Goal: Information Seeking & Learning: Find specific fact

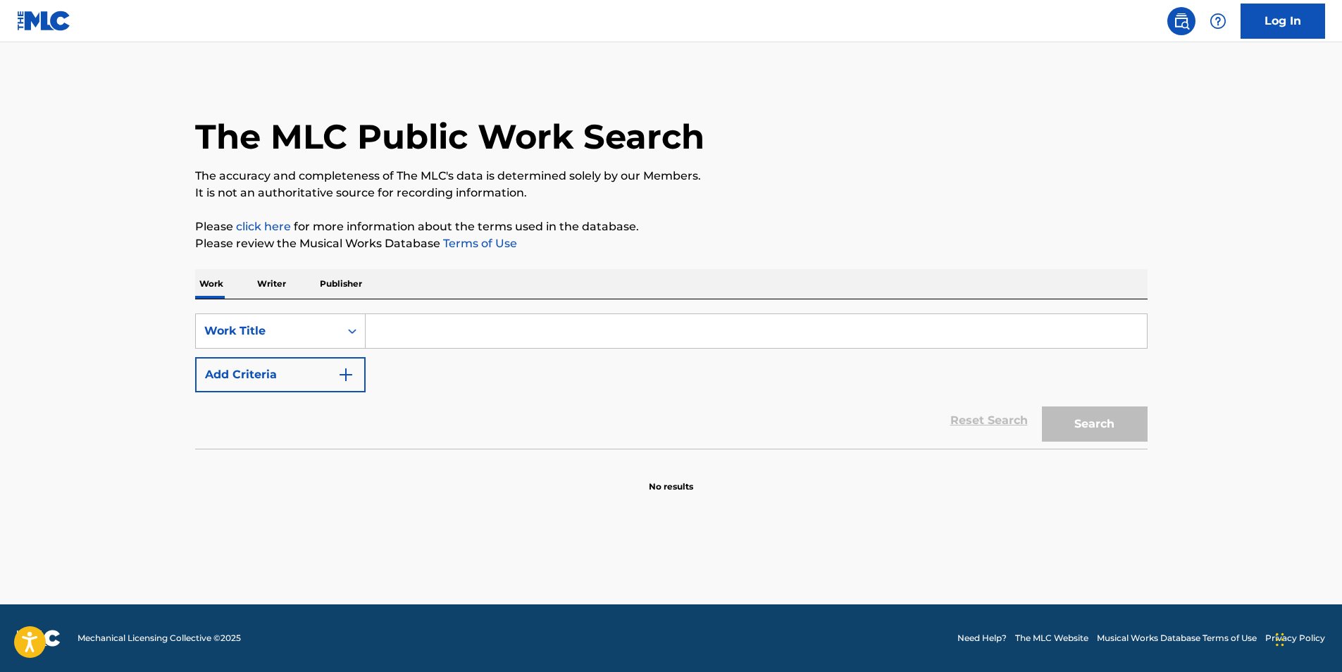
click at [316, 375] on button "Add Criteria" at bounding box center [280, 374] width 171 height 35
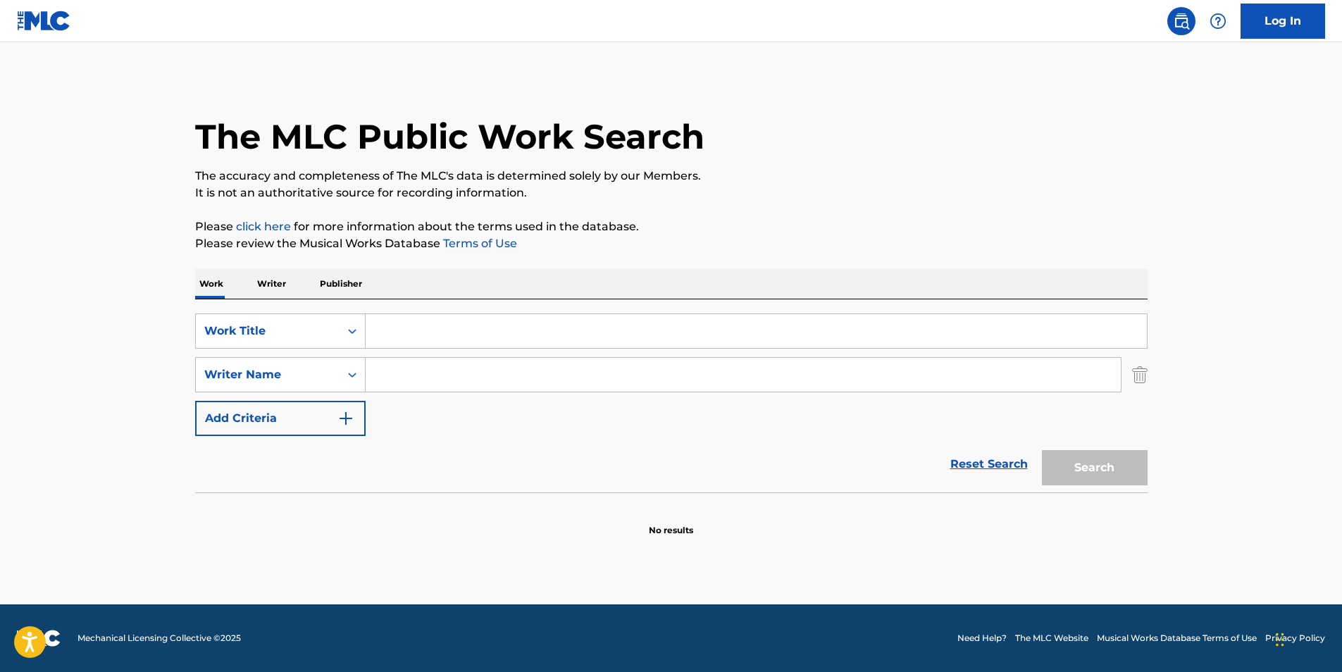
click at [420, 336] on input "Search Form" at bounding box center [756, 331] width 781 height 34
paste input "Scherp Blijven"
type input "Scherp Blijven"
click at [1017, 164] on div "The MLC Public Work Search" at bounding box center [671, 129] width 953 height 103
click at [466, 378] on input "Search Form" at bounding box center [743, 375] width 755 height 34
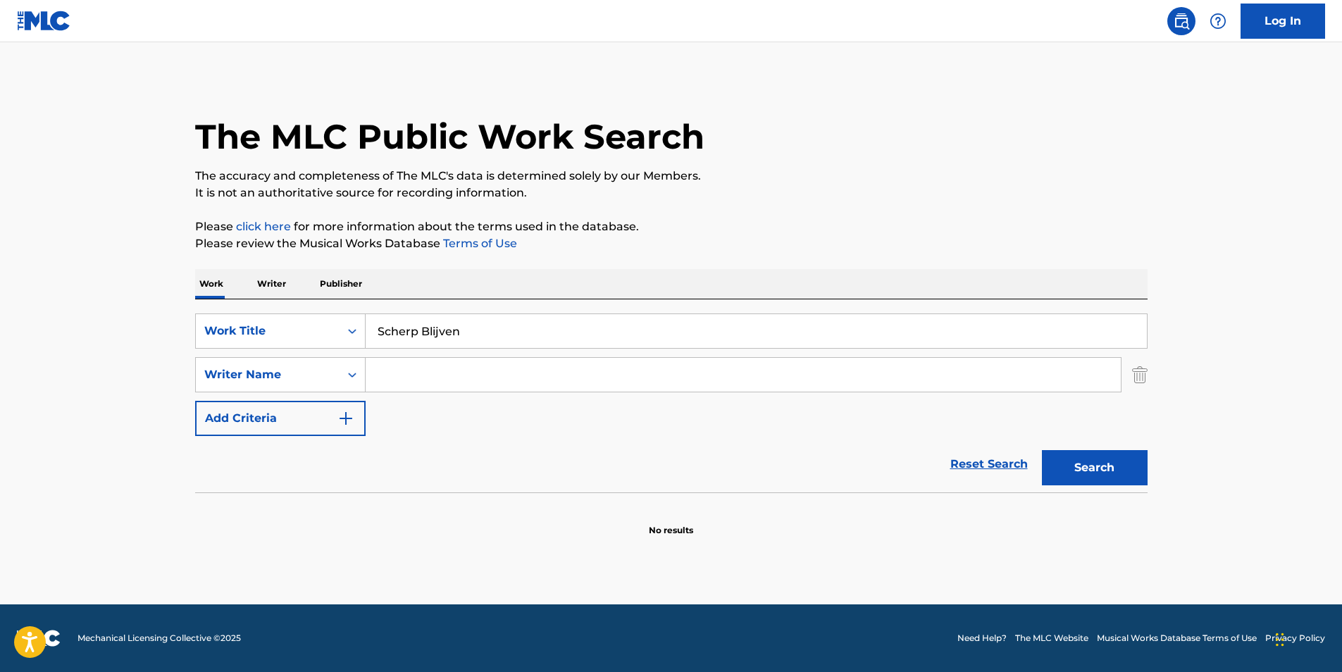
paste input "Anu-D"
click at [1003, 175] on p "The accuracy and completeness of The MLC's data is determined solely by our Mem…" at bounding box center [671, 176] width 953 height 17
click at [1122, 476] on button "Search" at bounding box center [1095, 467] width 106 height 35
drag, startPoint x: 472, startPoint y: 388, endPoint x: 275, endPoint y: 388, distance: 196.6
click at [275, 388] on div "SearchWithCriteria040d25a2-3f84-4843-aee1-61e53e8faf45 Writer Name Anu-D" at bounding box center [671, 374] width 953 height 35
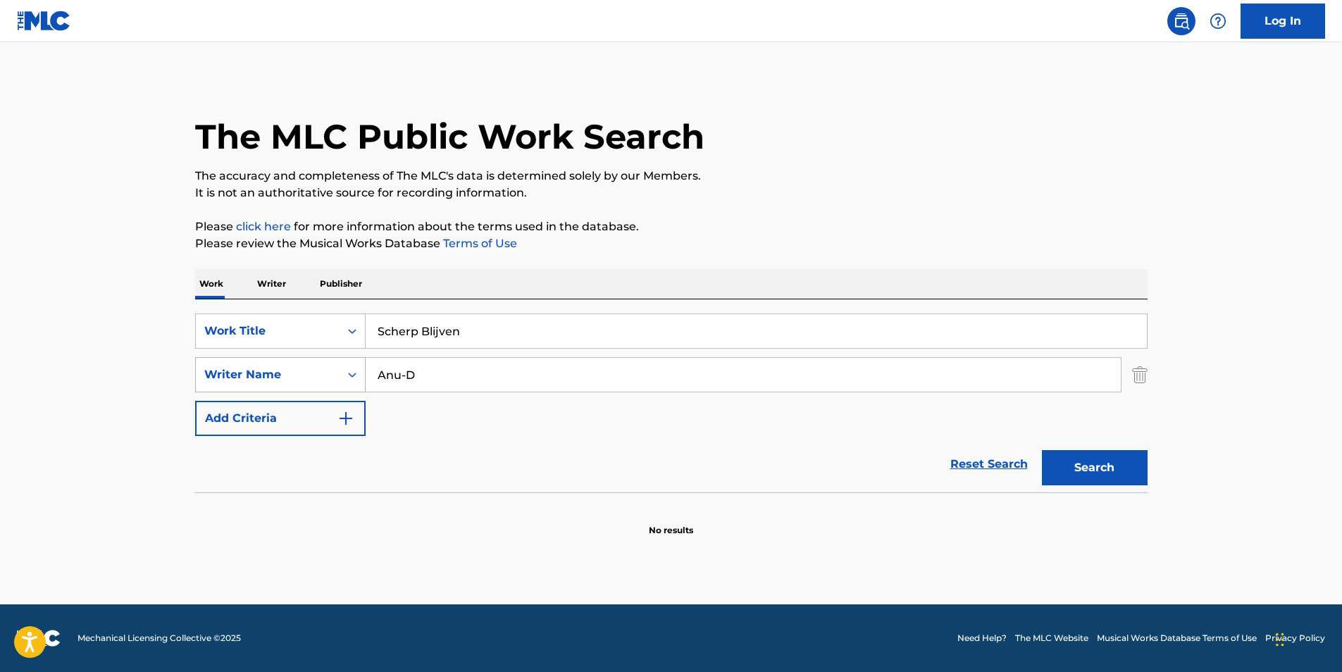
paste input "war Ak Derbij"
type input "[PERSON_NAME]"
click at [900, 221] on p "Please click here for more information about the terms used in the database." at bounding box center [671, 226] width 953 height 17
click at [1086, 469] on button "Search" at bounding box center [1095, 467] width 106 height 35
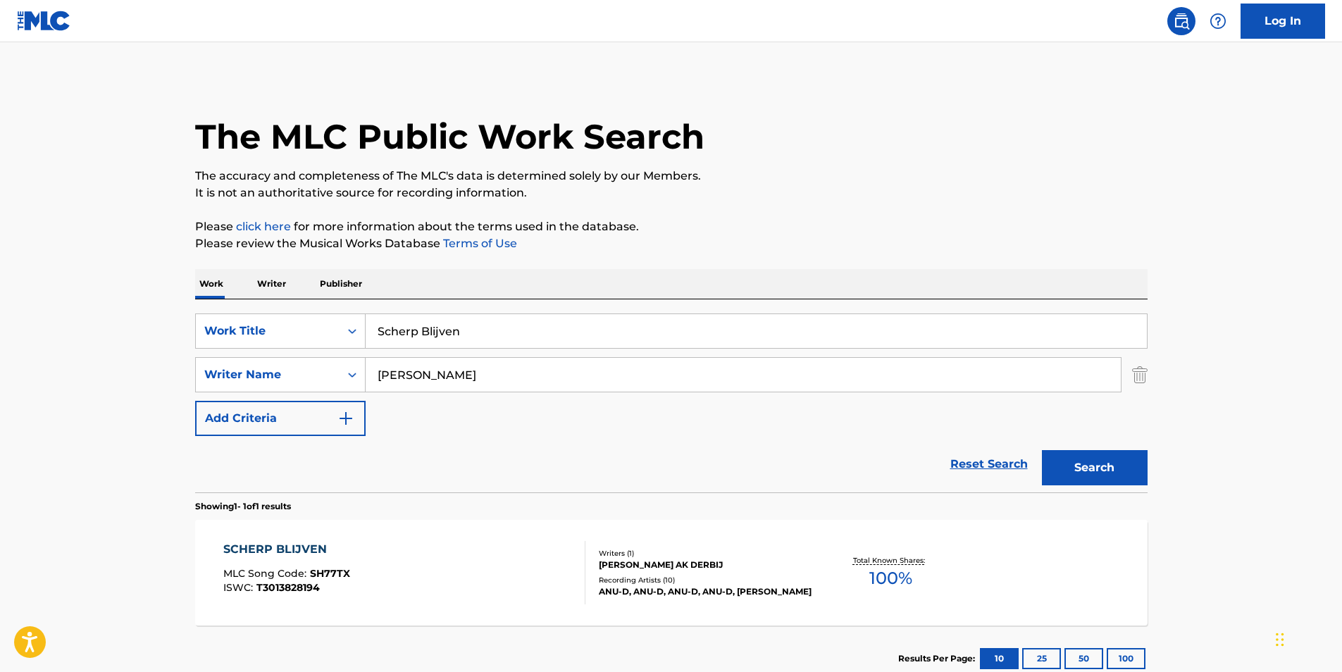
scroll to position [94, 0]
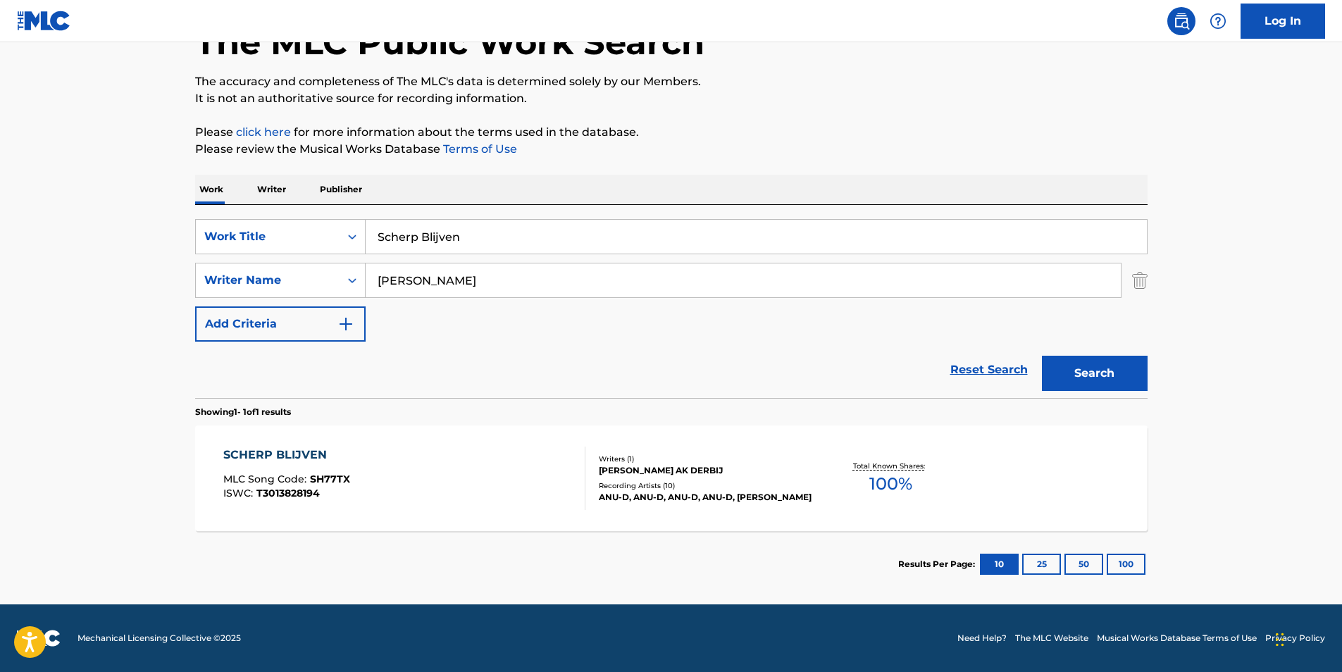
click at [315, 488] on span "T3013828194" at bounding box center [287, 493] width 63 height 13
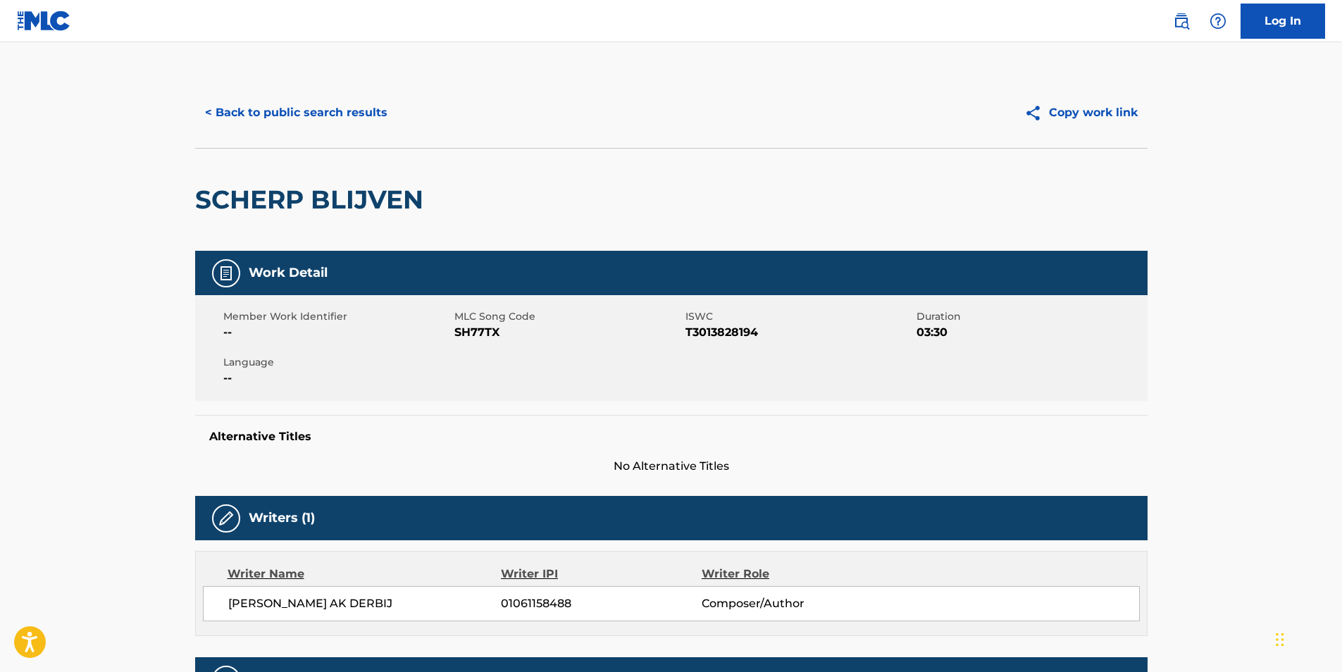
click at [257, 127] on button "< Back to public search results" at bounding box center [296, 112] width 202 height 35
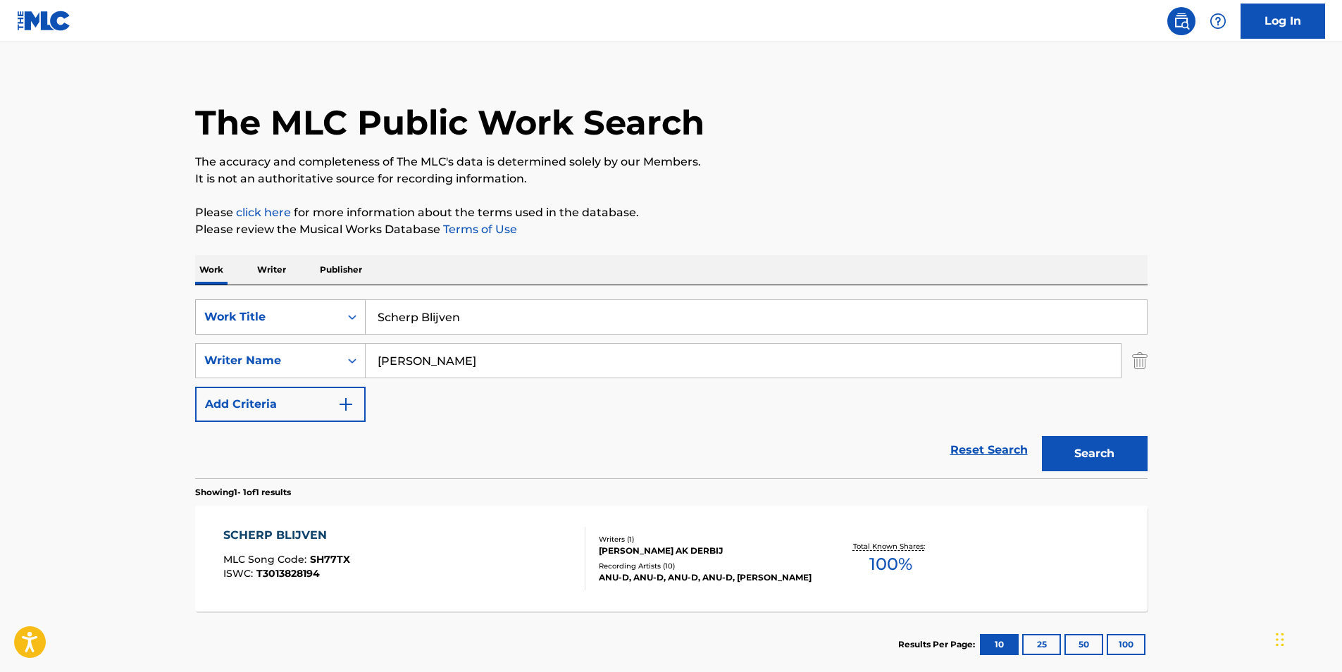
scroll to position [85, 0]
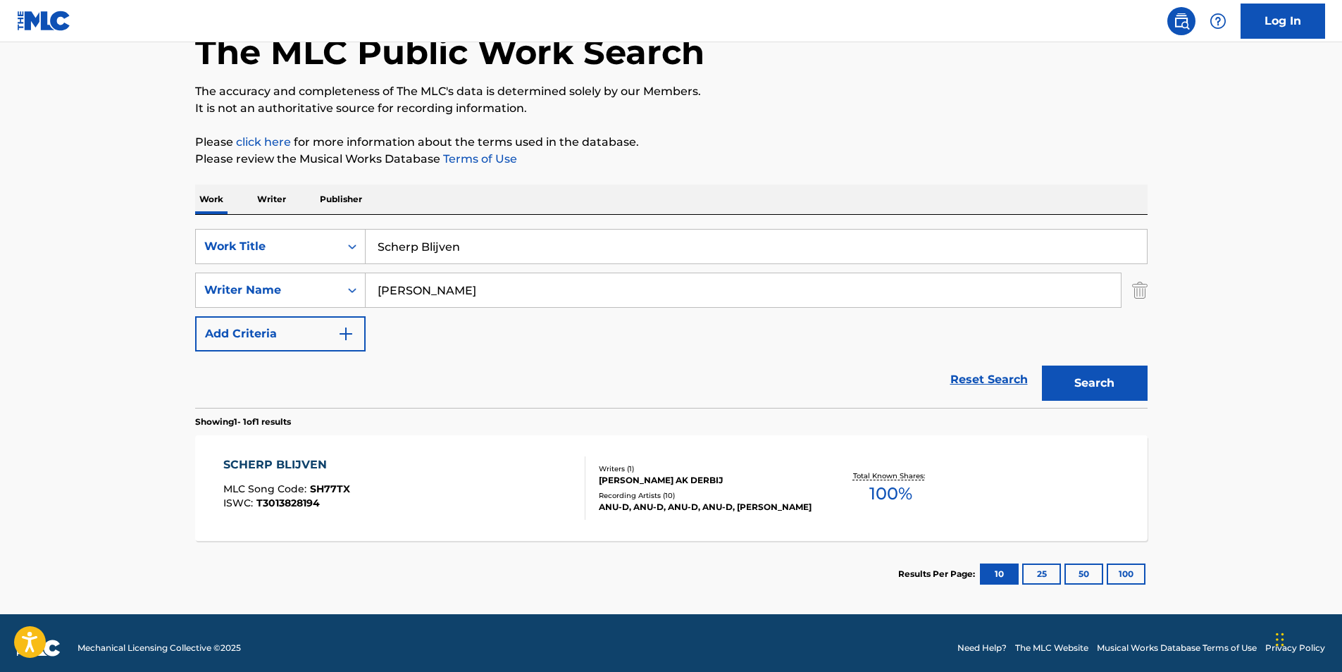
click at [362, 484] on div "SCHERP BLIJVEN MLC Song Code : SH77TX ISWC : T3013828194" at bounding box center [404, 488] width 362 height 63
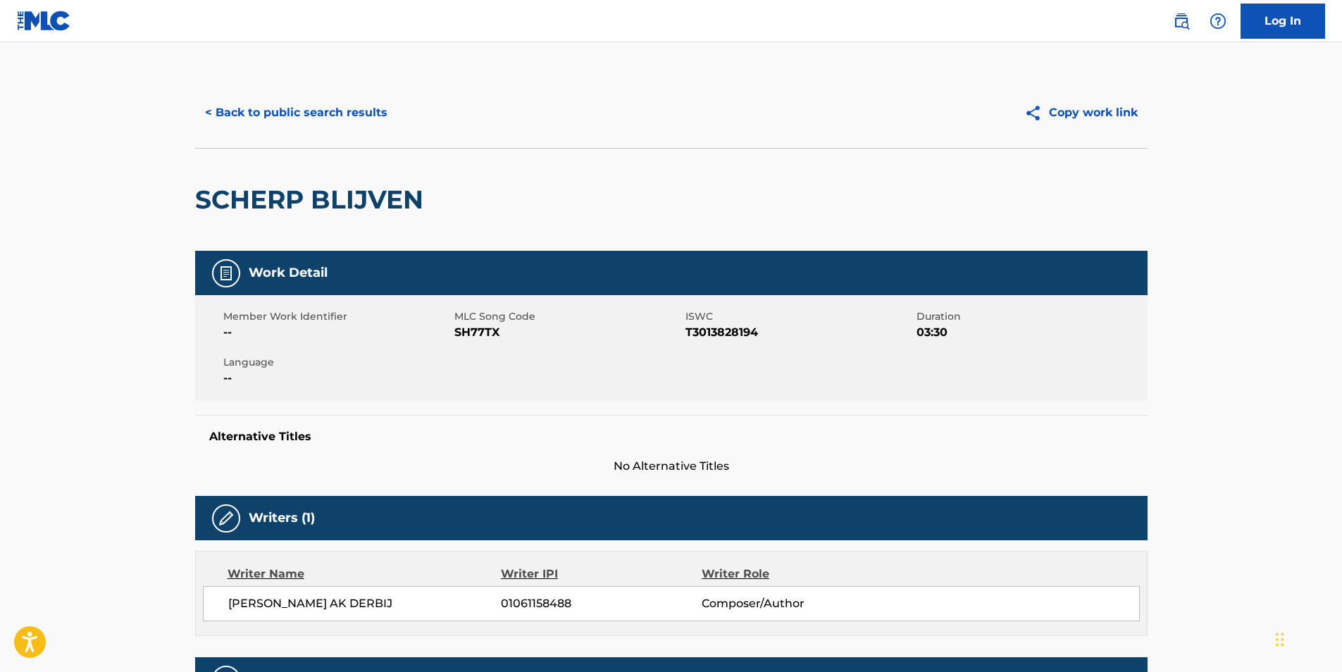
click at [278, 109] on button "< Back to public search results" at bounding box center [296, 112] width 202 height 35
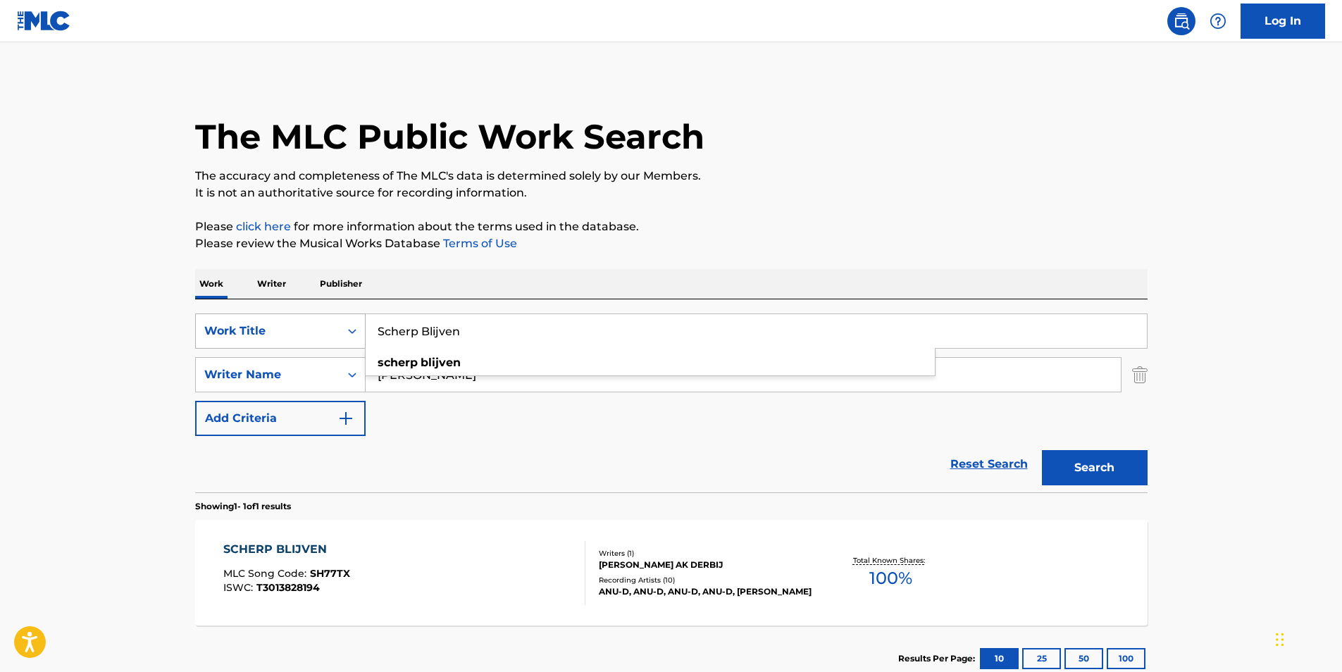
drag, startPoint x: 523, startPoint y: 323, endPoint x: 256, endPoint y: 335, distance: 266.6
click at [242, 336] on div "SearchWithCriteria25e2e5e1-6415-4381-924d-b65f92c7fafb Work Title Scherp Blijve…" at bounding box center [671, 331] width 953 height 35
paste input "At What Expense?"
type input "At What Expense?"
click at [810, 192] on p "It is not an authoritative source for recording information." at bounding box center [671, 193] width 953 height 17
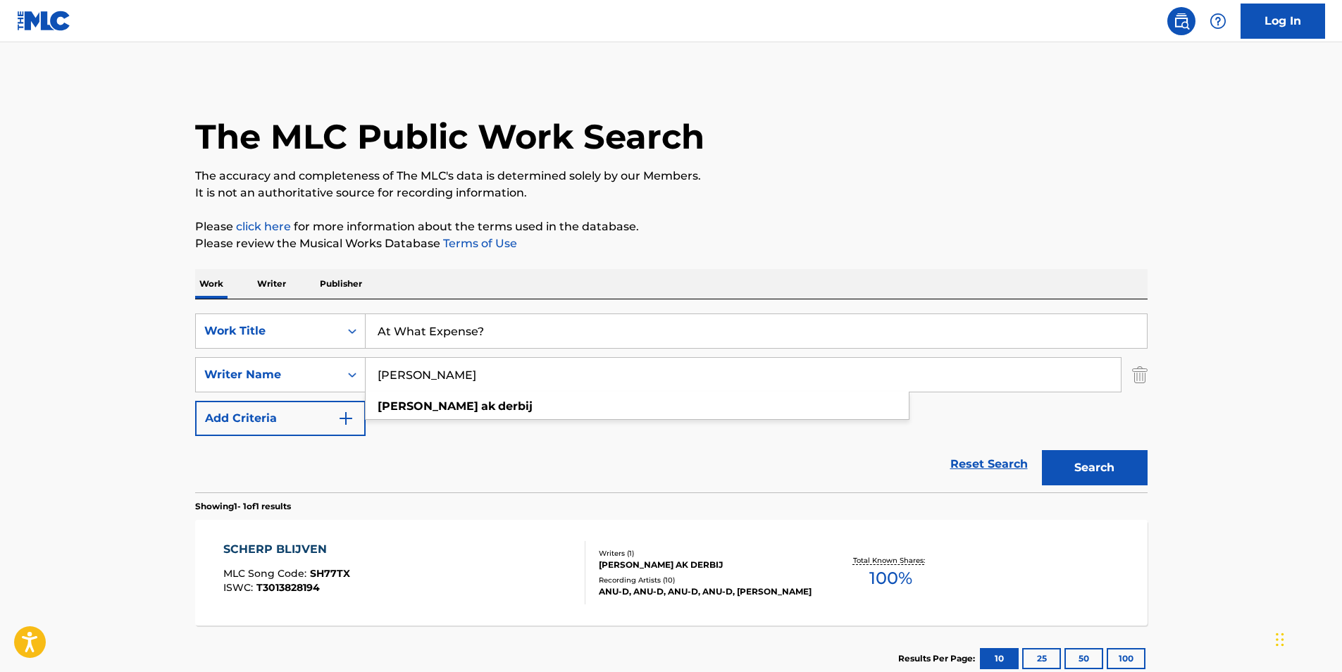
drag, startPoint x: 533, startPoint y: 366, endPoint x: 225, endPoint y: 395, distance: 309.3
click at [225, 395] on div "SearchWithCriteria25e2e5e1-6415-4381-924d-b65f92c7fafb Work Title At What Expen…" at bounding box center [671, 375] width 953 height 123
paste input "Dying Fetus"
click at [890, 201] on p "It is not an authoritative source for recording information." at bounding box center [671, 193] width 953 height 17
click at [1079, 459] on button "Search" at bounding box center [1095, 467] width 106 height 35
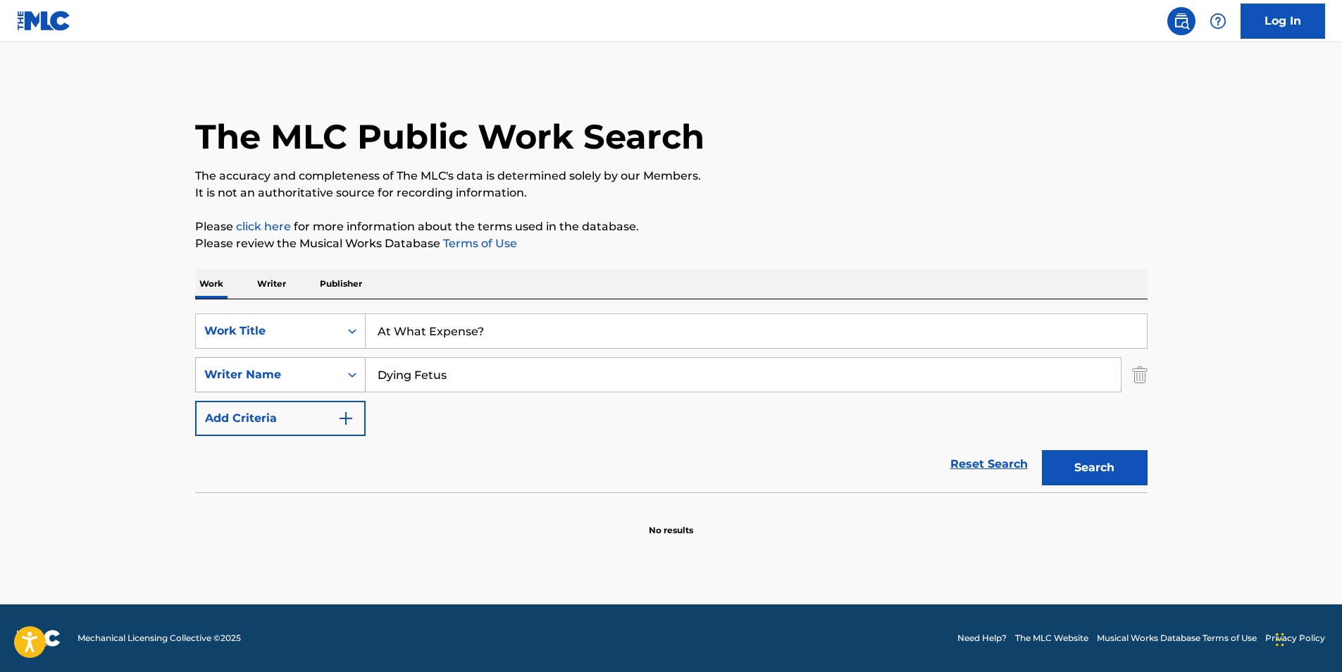
drag, startPoint x: 552, startPoint y: 382, endPoint x: 252, endPoint y: 389, distance: 300.2
click at [252, 389] on div "SearchWithCriteria040d25a2-3f84-4843-aee1-61e53e8faf45 Writer Name Dying Fetus" at bounding box center [671, 374] width 953 height 35
paste input "[PERSON_NAME]"
type input "[PERSON_NAME]"
click at [737, 171] on p "The accuracy and completeness of The MLC's data is determined solely by our Mem…" at bounding box center [671, 176] width 953 height 17
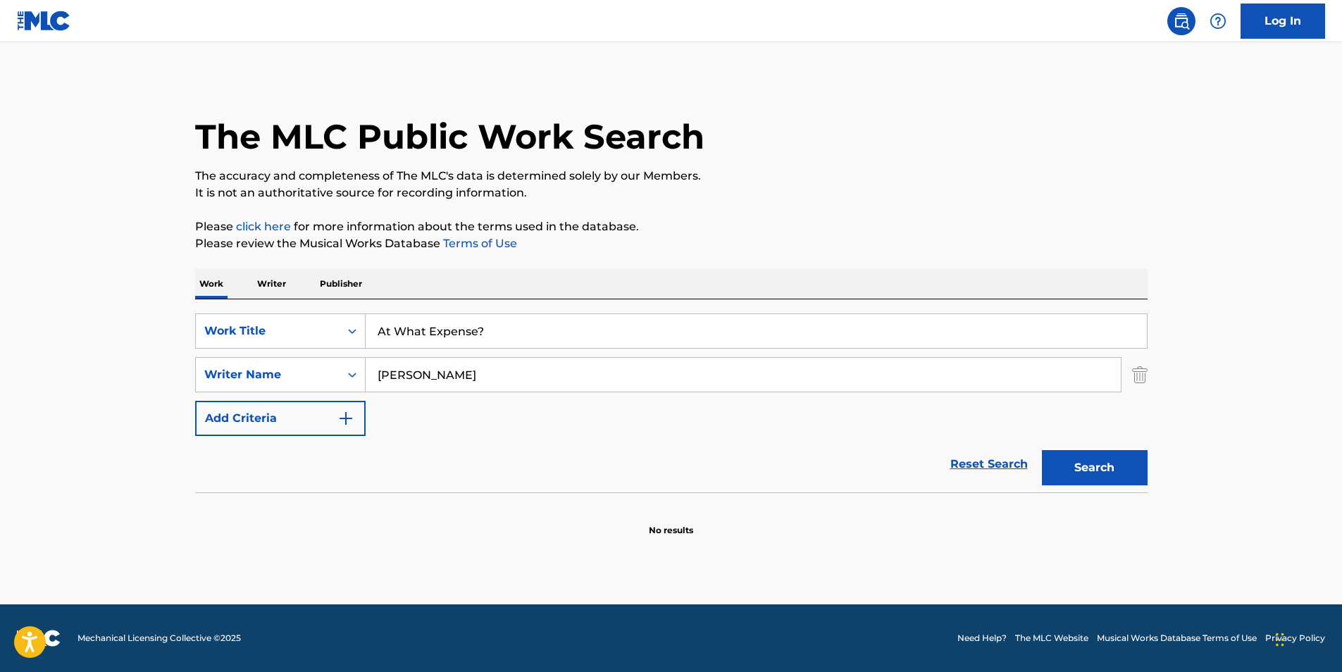
click at [1071, 463] on button "Search" at bounding box center [1095, 467] width 106 height 35
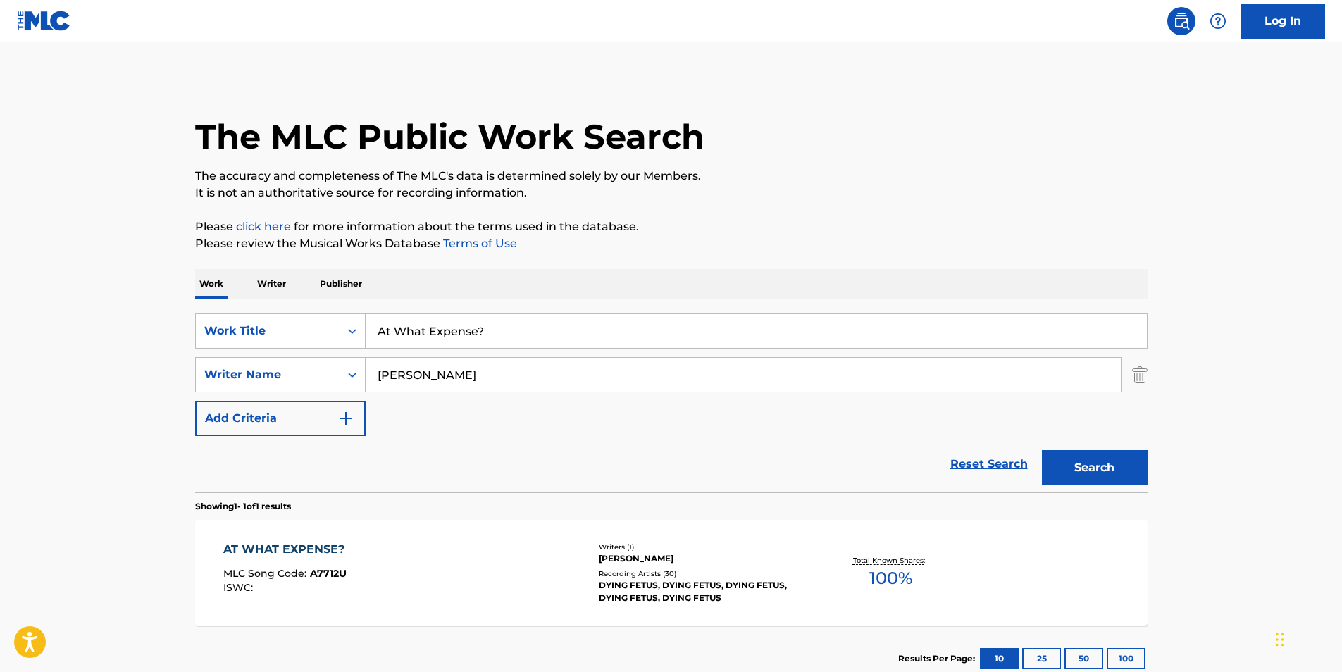
scroll to position [94, 0]
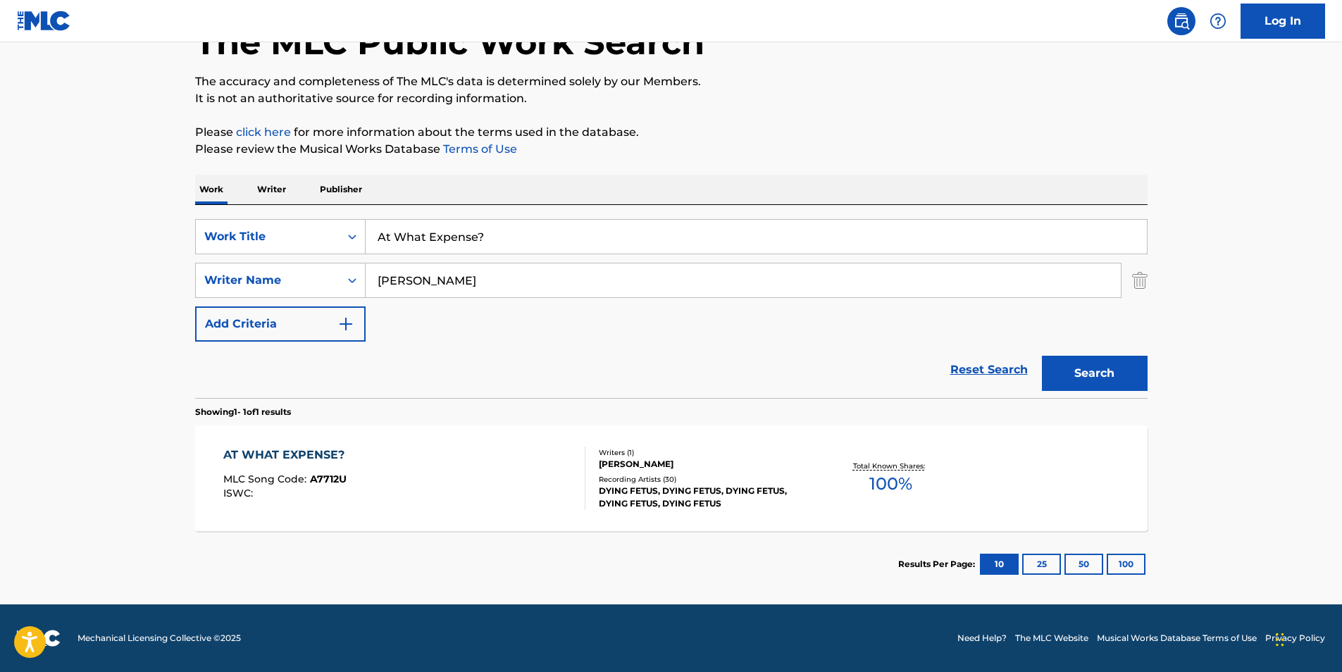
click at [508, 237] on input "At What Expense?" at bounding box center [756, 237] width 781 height 34
type input "At What Expense"
click at [1014, 185] on div "Work Writer Publisher" at bounding box center [671, 190] width 953 height 30
click at [1112, 376] on button "Search" at bounding box center [1095, 373] width 106 height 35
click at [288, 453] on div "AT WHAT EXPENSE?" at bounding box center [287, 455] width 128 height 17
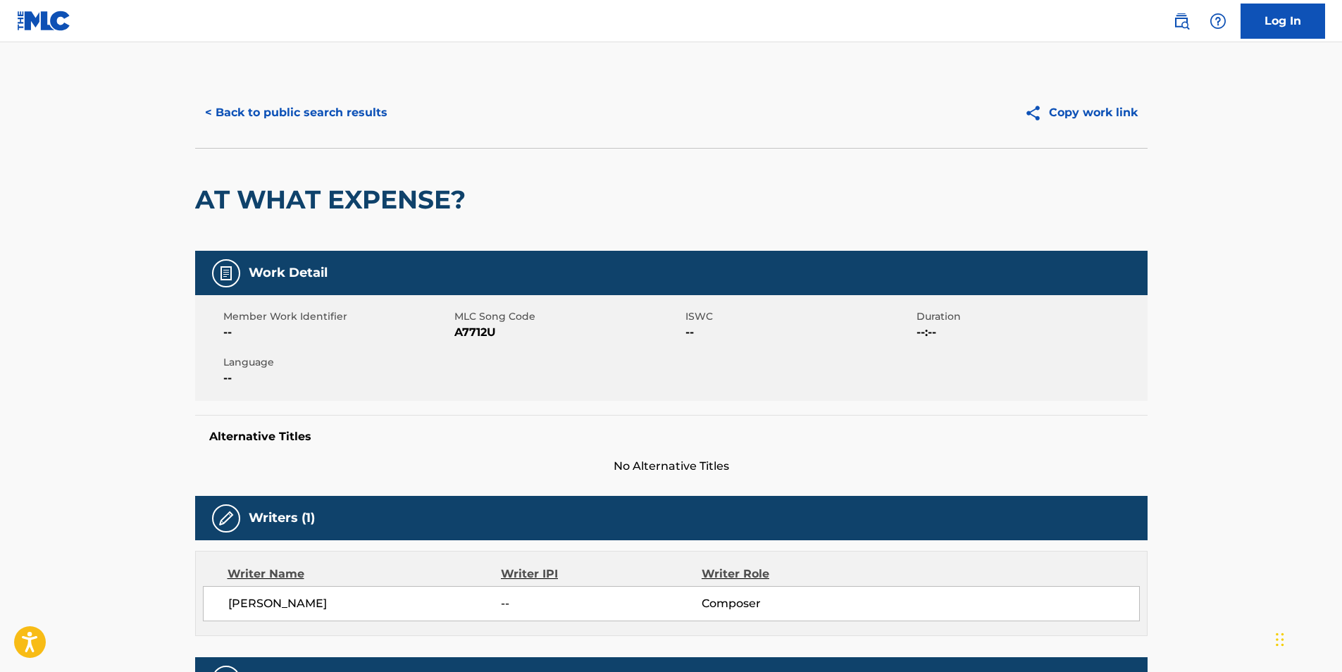
click at [230, 103] on button "< Back to public search results" at bounding box center [296, 112] width 202 height 35
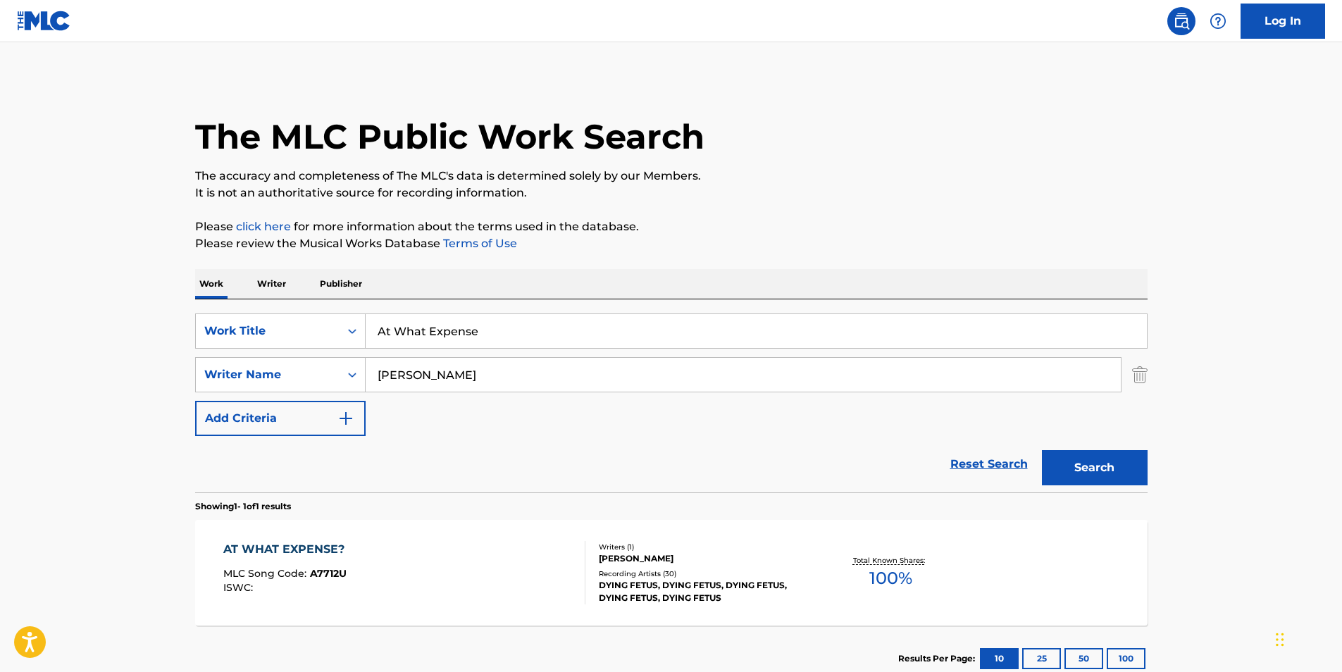
scroll to position [14, 0]
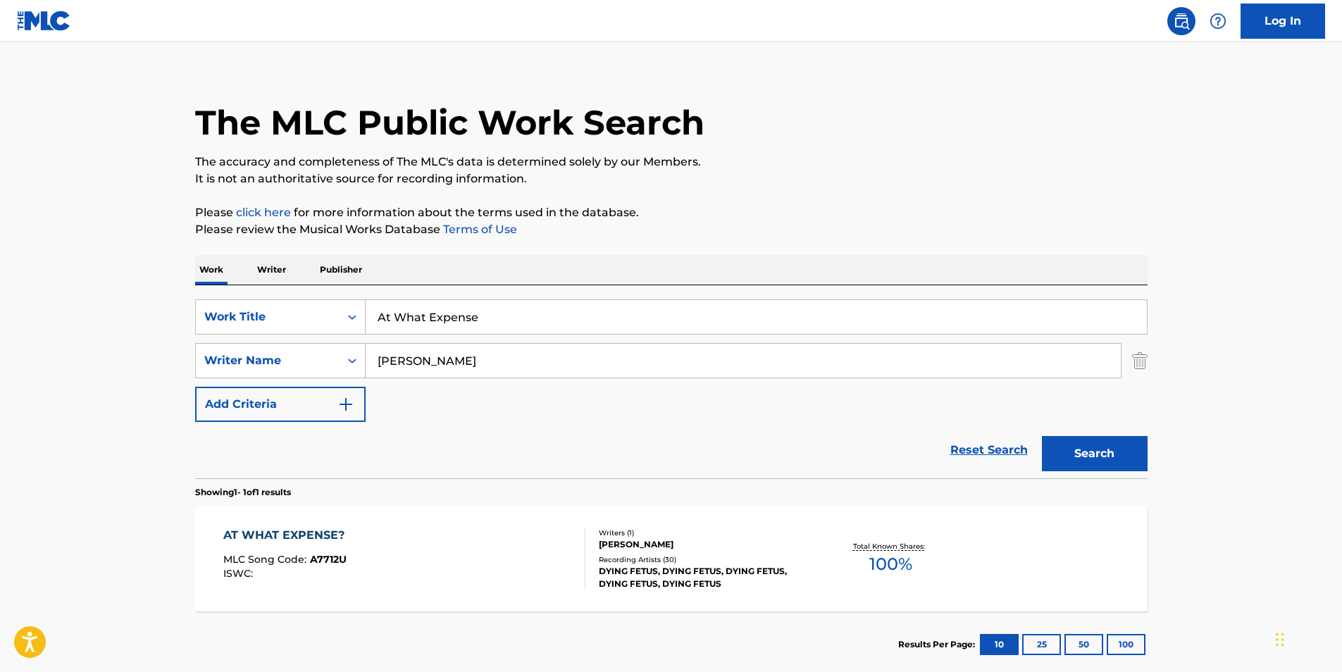
click at [342, 535] on div "AT WHAT EXPENSE?" at bounding box center [287, 535] width 128 height 17
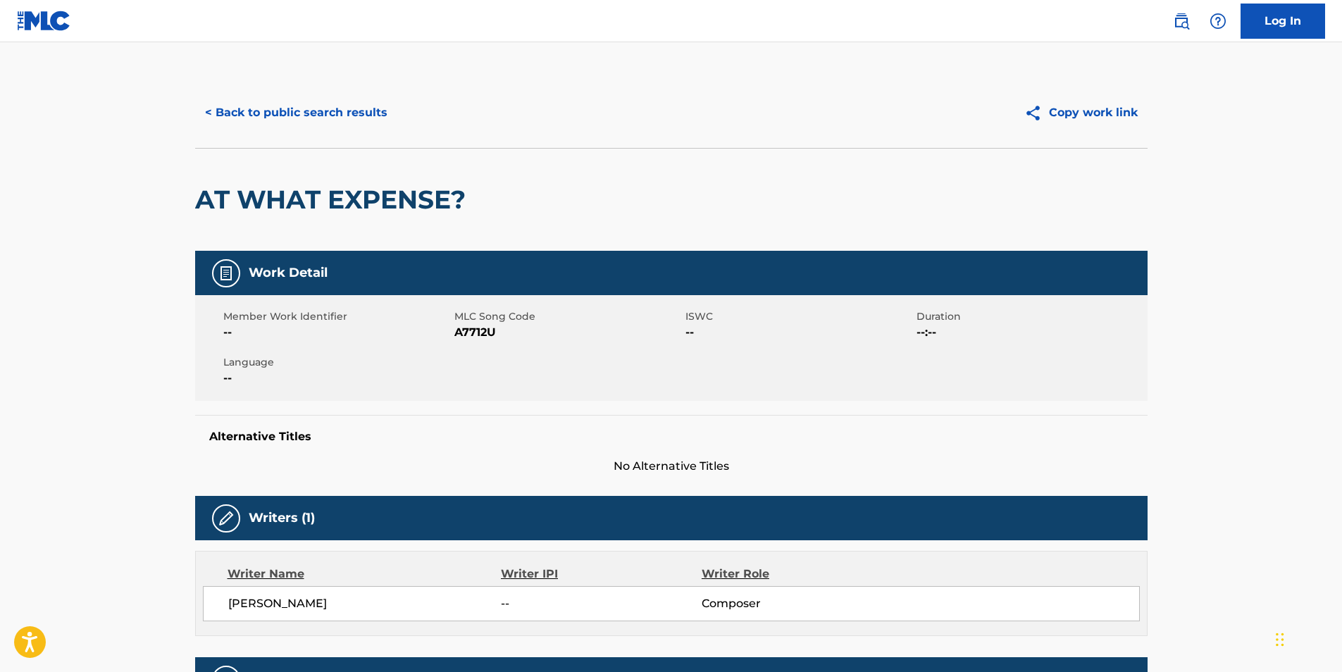
click at [473, 334] on span "A7712U" at bounding box center [568, 332] width 228 height 17
copy span "A7712U"
click at [228, 112] on button "< Back to public search results" at bounding box center [296, 112] width 202 height 35
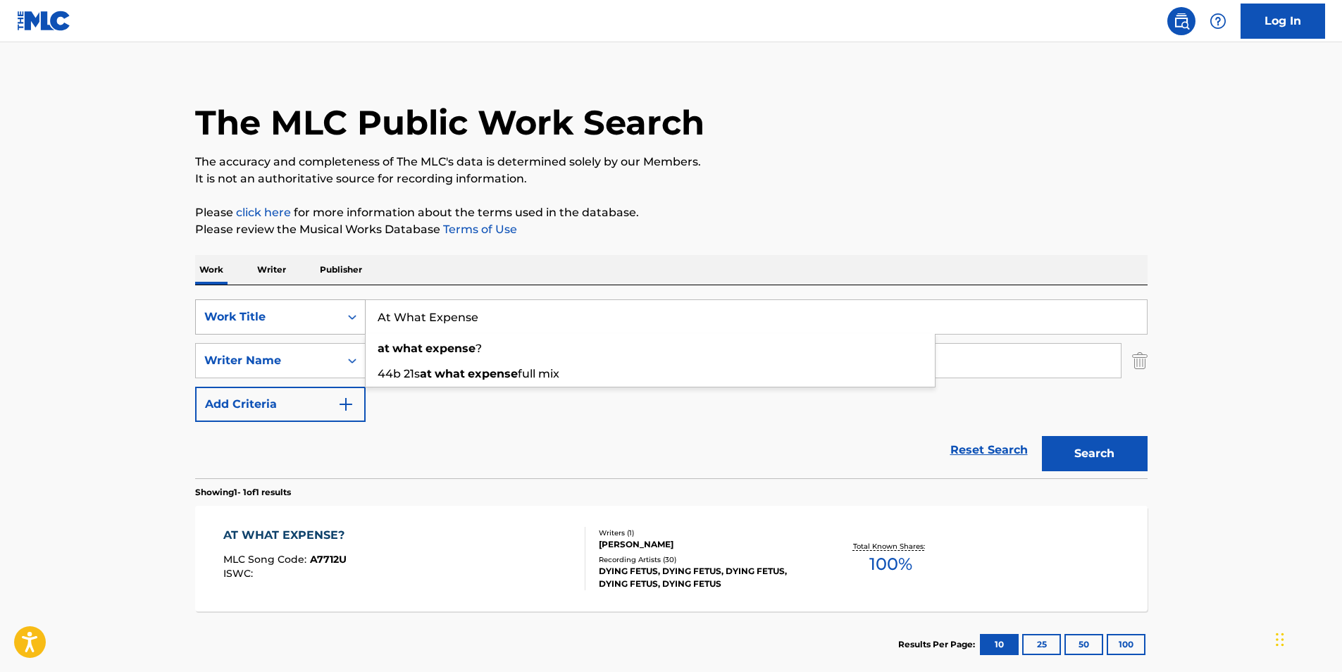
drag, startPoint x: 509, startPoint y: 311, endPoint x: 622, endPoint y: 247, distance: 130.3
click at [257, 300] on div "SearchWithCriteria25e2e5e1-6415-4381-924d-b65f92c7fafb Work Title At What Expen…" at bounding box center [671, 316] width 953 height 35
paste input "Moon Magic"
type input "Moon Magic"
click at [795, 205] on p "Please click here for more information about the terms used in the database." at bounding box center [671, 212] width 953 height 17
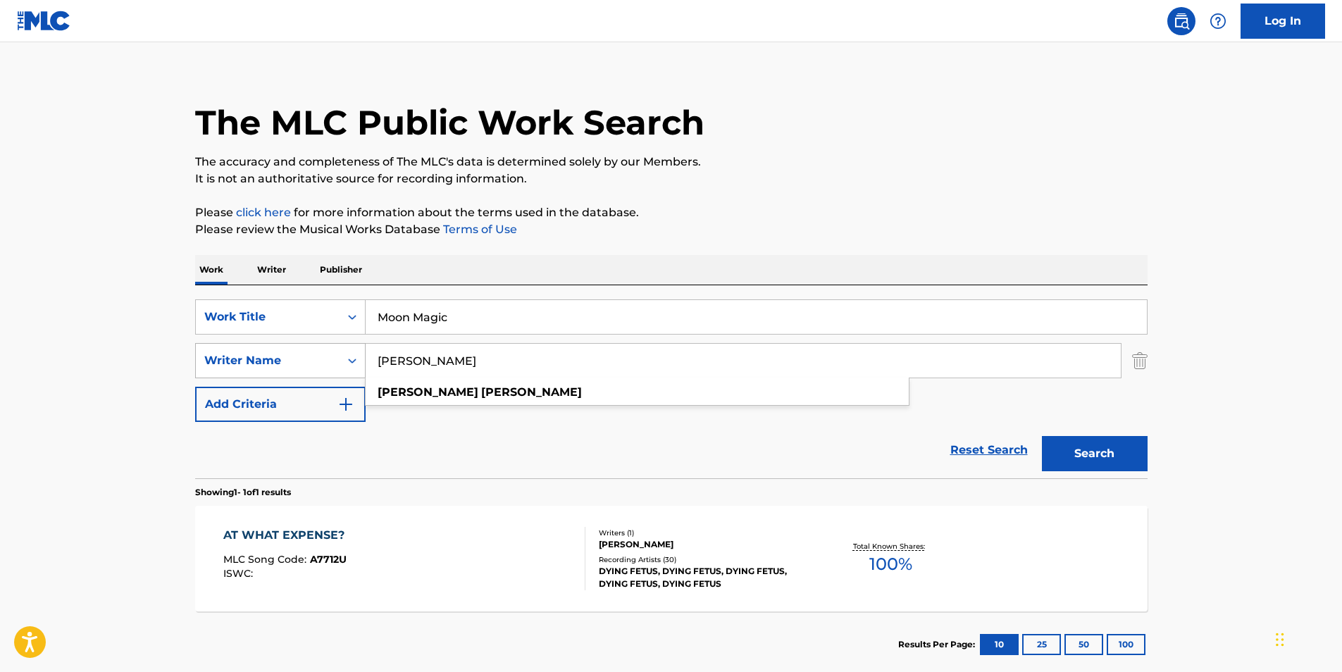
drag, startPoint x: 513, startPoint y: 367, endPoint x: 317, endPoint y: 366, distance: 195.9
click at [317, 367] on div "SearchWithCriteria040d25a2-3f84-4843-aee1-61e53e8faf45 Writer Name [PERSON_NAME…" at bounding box center [671, 360] width 953 height 35
paste input "leep Tribe"
click at [918, 153] on div "The MLC Public Work Search" at bounding box center [671, 114] width 953 height 103
click at [1091, 453] on button "Search" at bounding box center [1095, 453] width 106 height 35
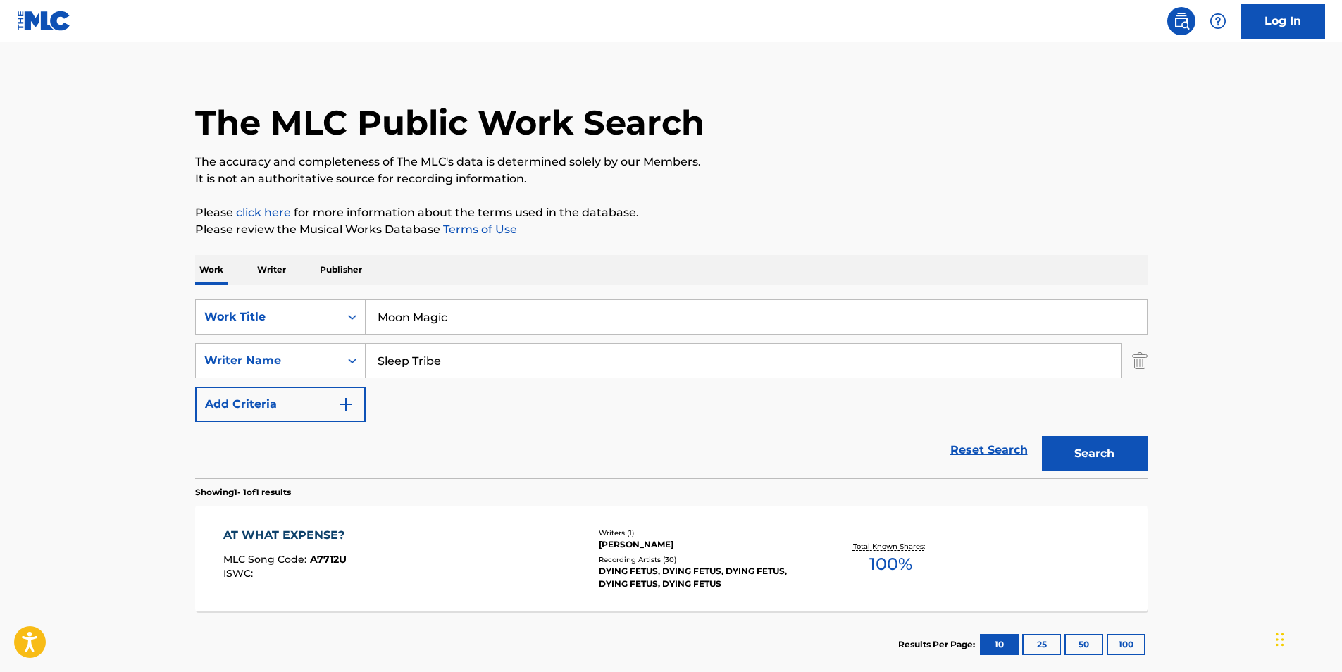
scroll to position [0, 0]
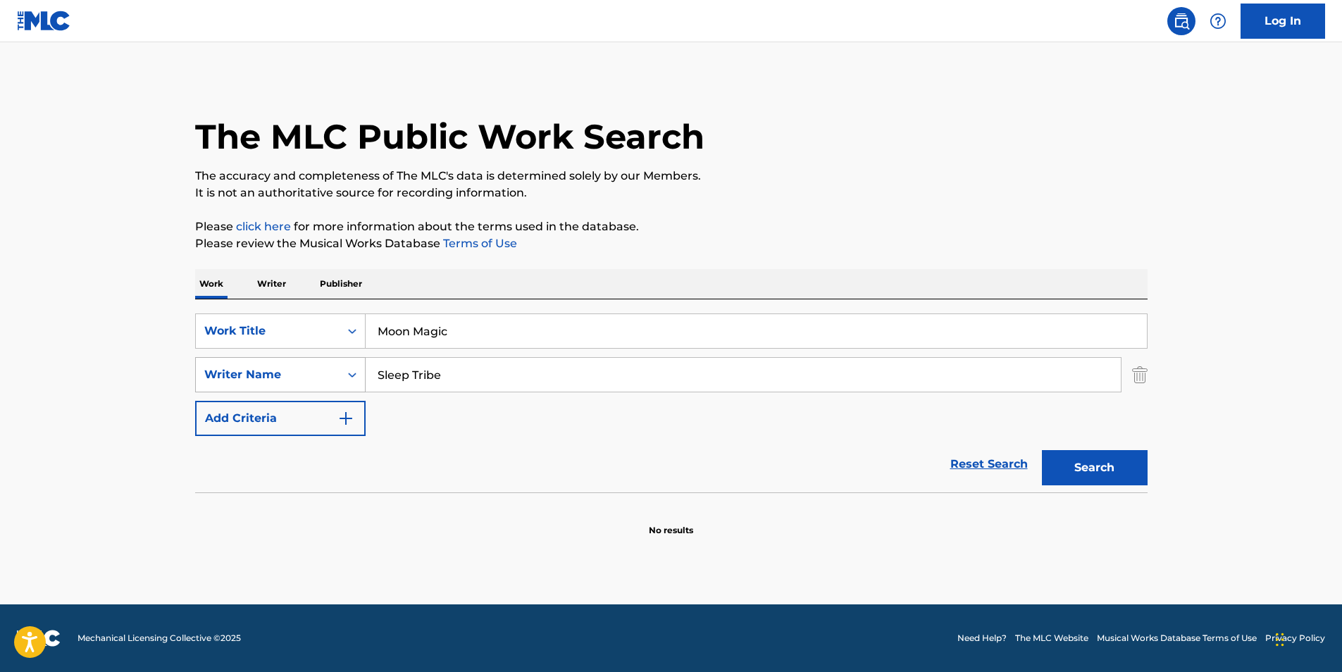
drag, startPoint x: 467, startPoint y: 377, endPoint x: 280, endPoint y: 385, distance: 187.6
click at [280, 385] on div "SearchWithCriteria040d25a2-3f84-4843-aee1-61e53e8faf45 Writer Name Sleep Tribe" at bounding box center [671, 374] width 953 height 35
paste input "[PERSON_NAME] [PERSON_NAME]"
type input "[PERSON_NAME] [PERSON_NAME]"
click at [748, 190] on p "It is not an authoritative source for recording information." at bounding box center [671, 193] width 953 height 17
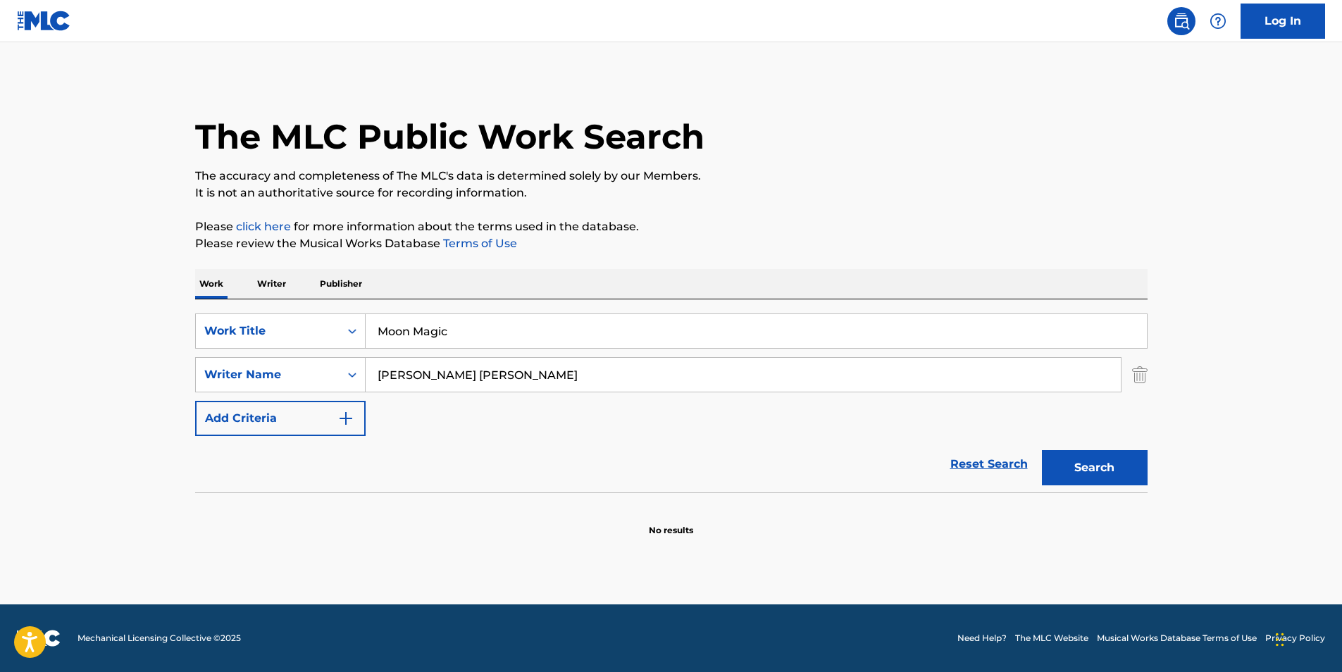
click at [1104, 493] on section at bounding box center [671, 497] width 953 height 8
click at [1099, 481] on button "Search" at bounding box center [1095, 467] width 106 height 35
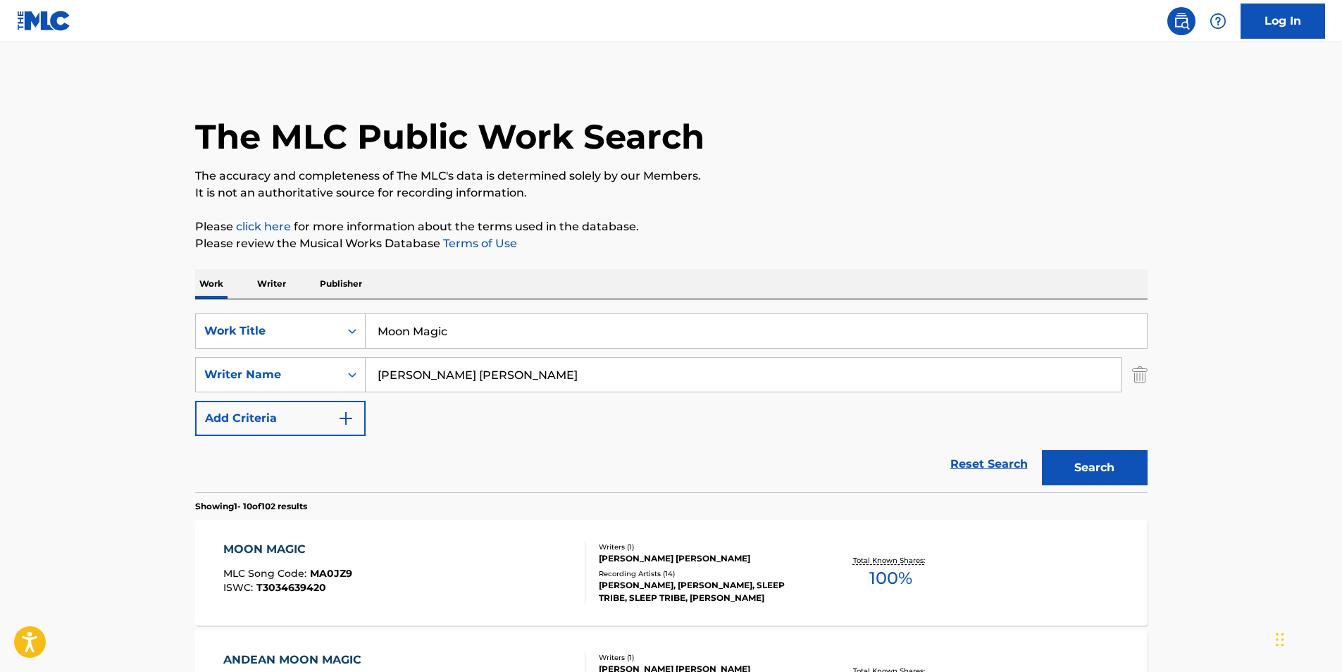
scroll to position [141, 0]
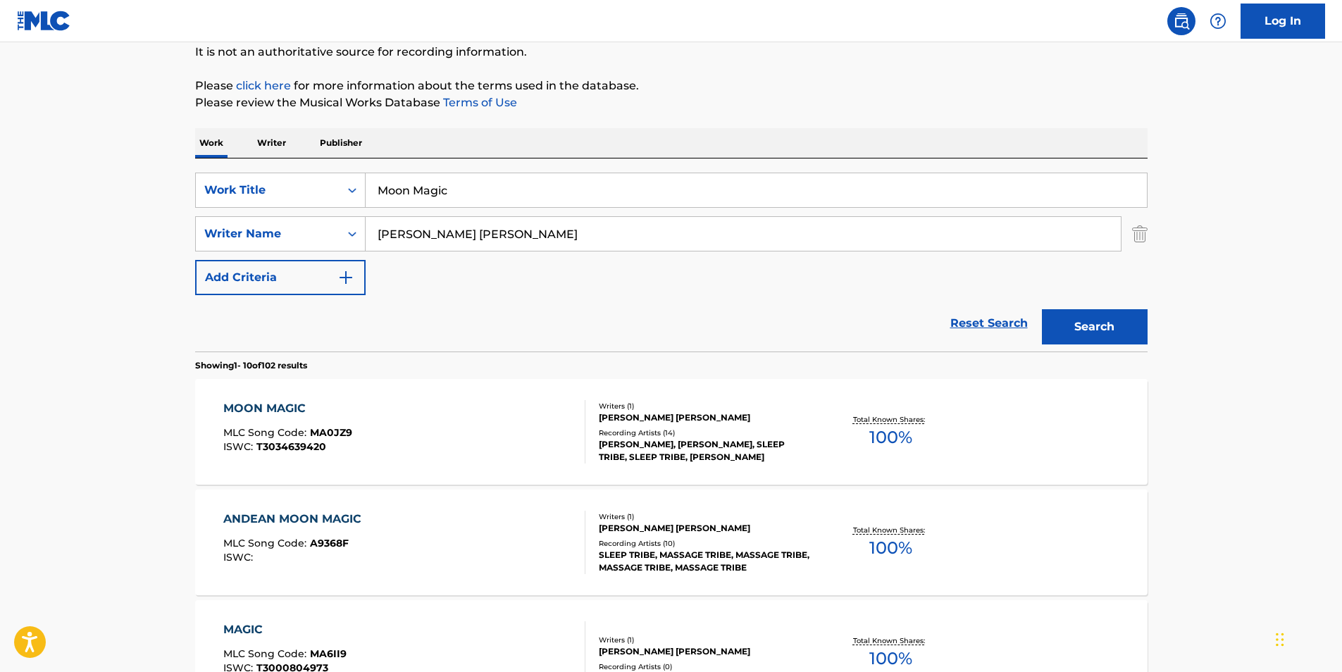
click at [349, 432] on span "MA0JZ9" at bounding box center [331, 432] width 42 height 13
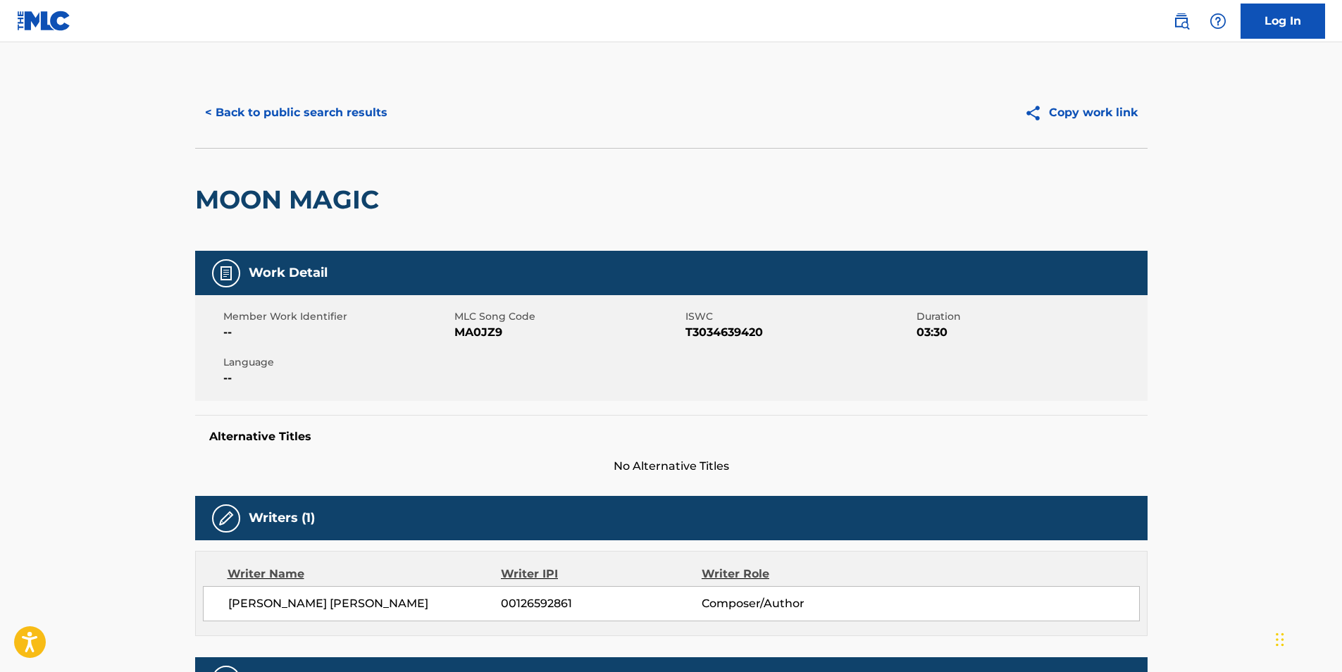
click at [279, 122] on button "< Back to public search results" at bounding box center [296, 112] width 202 height 35
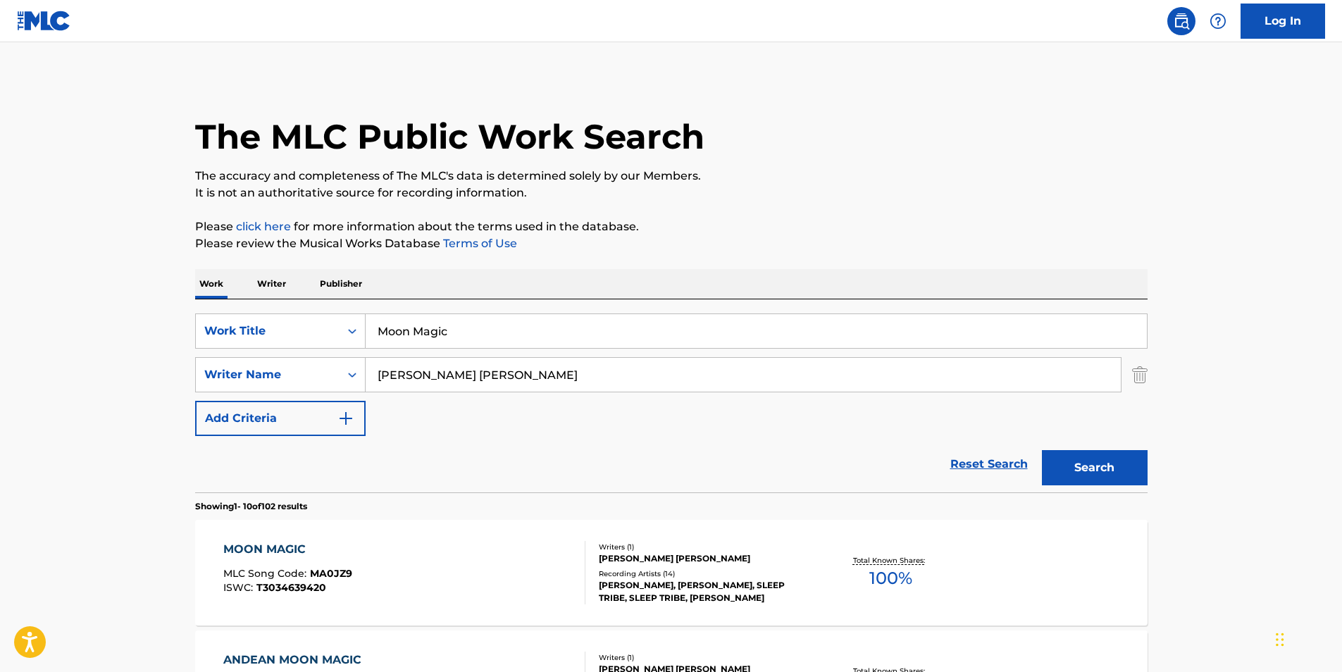
scroll to position [141, 0]
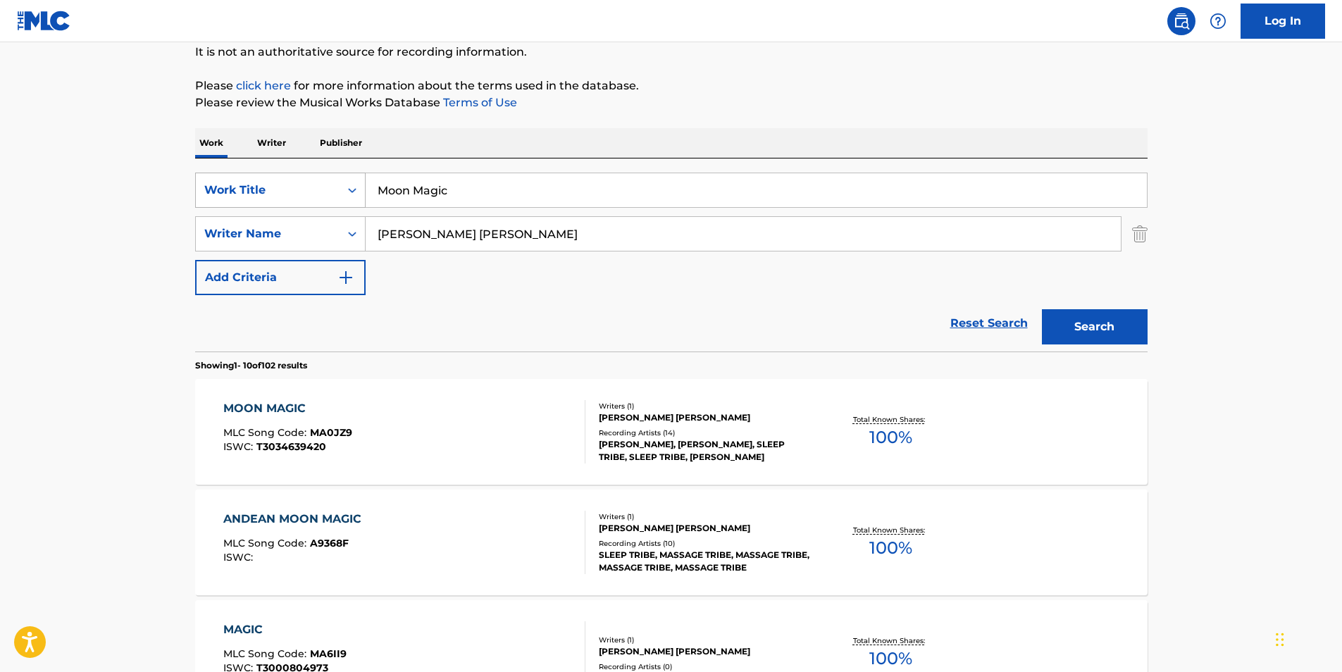
drag, startPoint x: 407, startPoint y: 191, endPoint x: 268, endPoint y: 188, distance: 138.8
click at [261, 191] on div "SearchWithCriteria25e2e5e1-6415-4381-924d-b65f92c7fafb Work Title Moon Magic" at bounding box center [671, 190] width 953 height 35
paste input "RAGA JHINJHOTI EXCERPT"
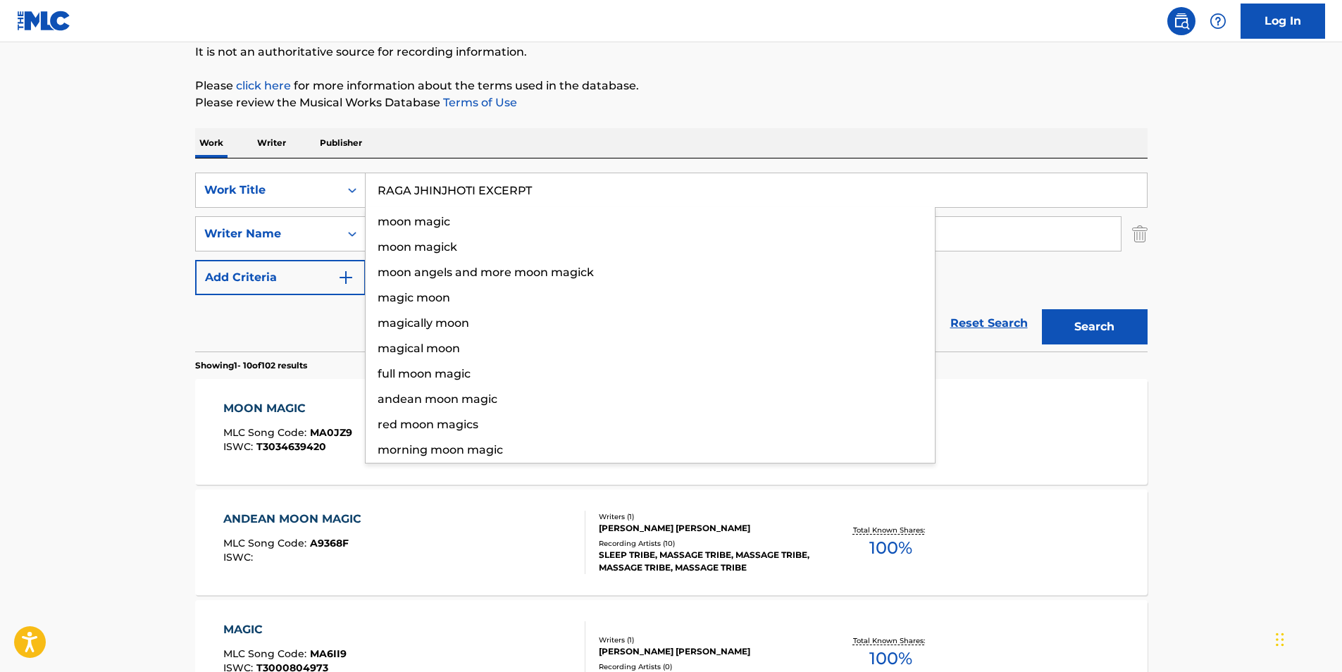
type input "RAGA JHINJHOTI EXCERPT"
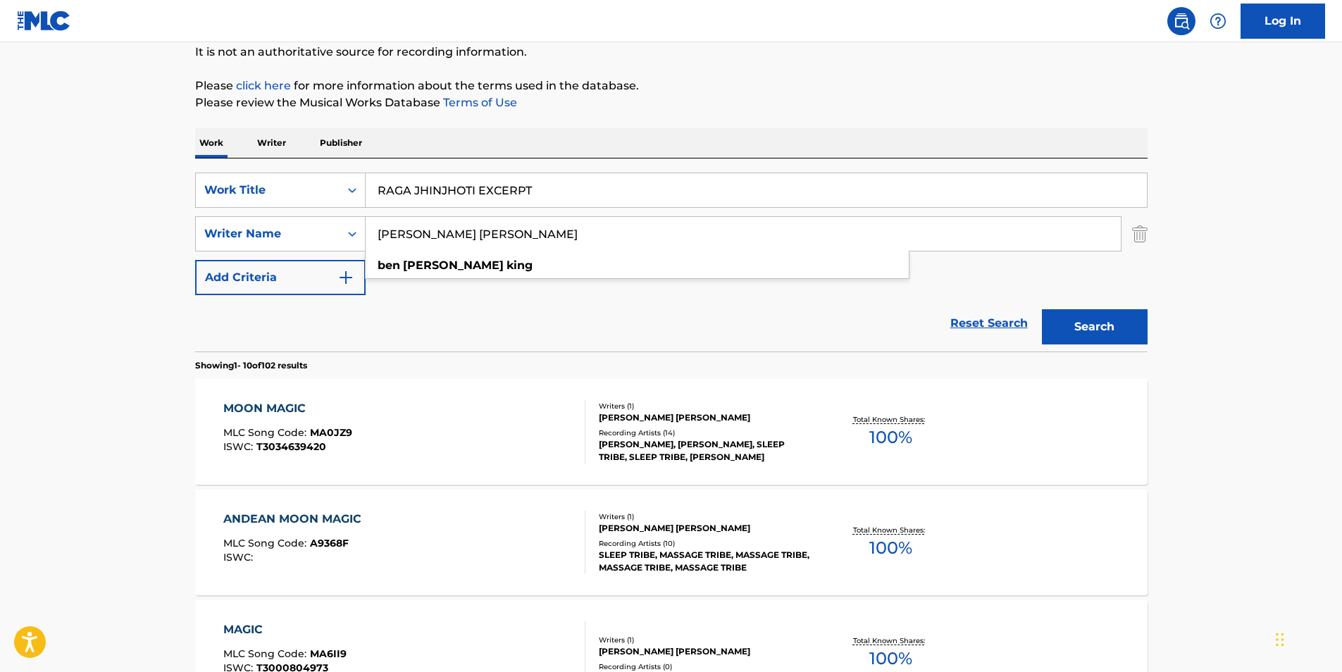
paste input "Malimba Artists / Med."
drag, startPoint x: 537, startPoint y: 230, endPoint x: 316, endPoint y: 256, distance: 222.8
click at [247, 255] on div "SearchWithCriteria25e2e5e1-6415-4381-924d-b65f92c7fafb Work Title RAGA JHINJHOT…" at bounding box center [671, 234] width 953 height 123
click at [470, 235] on input "Malimba Artists / Med." at bounding box center [743, 234] width 755 height 34
drag, startPoint x: 470, startPoint y: 235, endPoint x: 542, endPoint y: 240, distance: 72.0
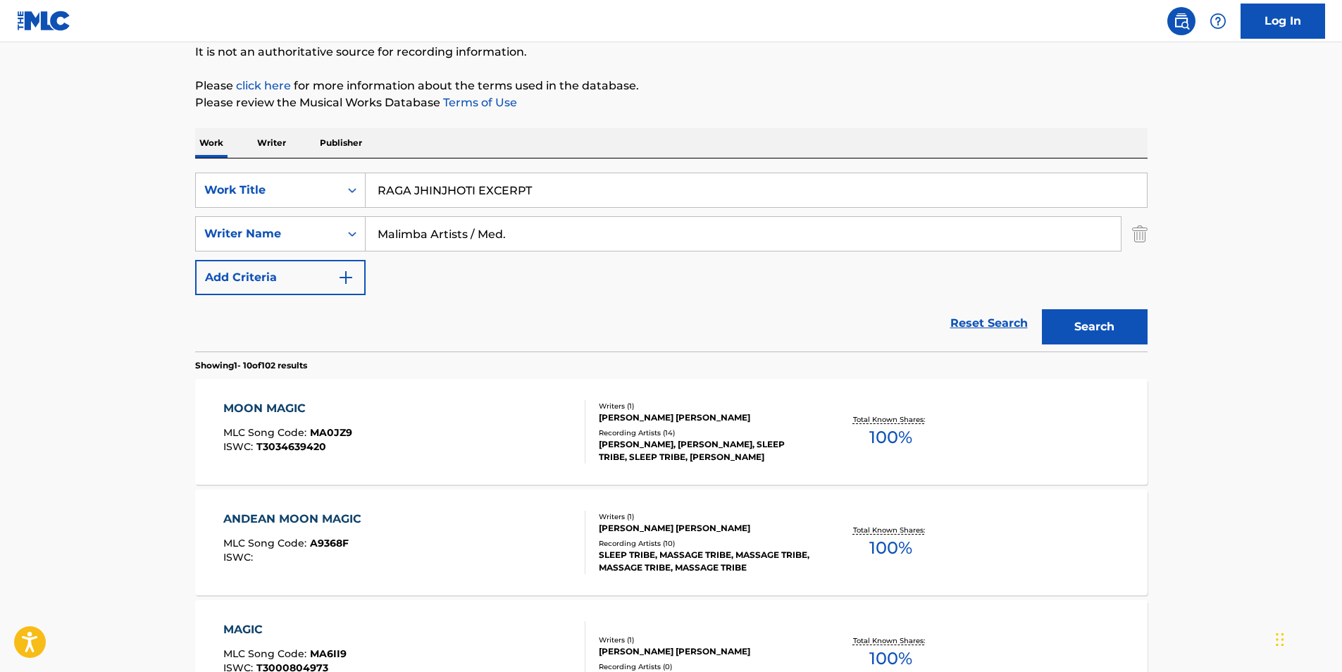
click at [542, 240] on input "Malimba Artists / Med." at bounding box center [743, 234] width 755 height 34
click at [900, 86] on p "Please click here for more information about the terms used in the database." at bounding box center [671, 86] width 953 height 17
click at [1106, 328] on button "Search" at bounding box center [1095, 326] width 106 height 35
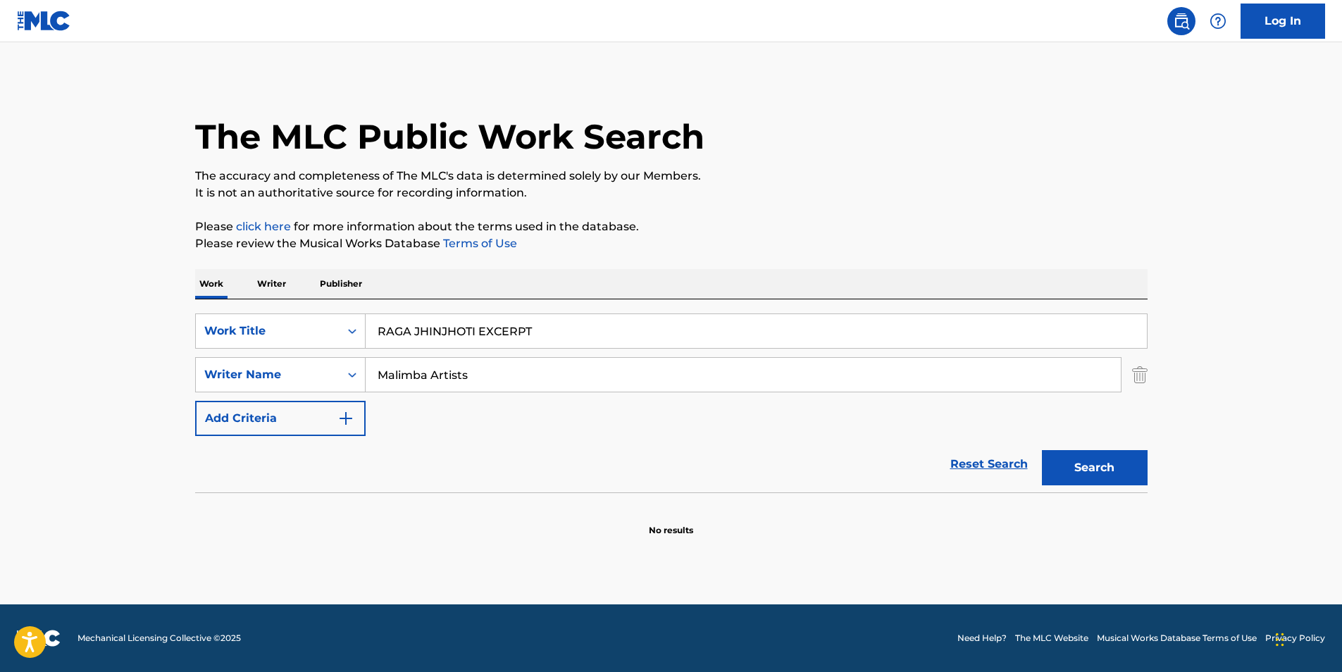
scroll to position [0, 0]
paste input "/ Med."
drag, startPoint x: 518, startPoint y: 380, endPoint x: 361, endPoint y: 395, distance: 157.8
click at [174, 390] on main "The MLC Public Work Search The accuracy and completeness of The MLC's data is d…" at bounding box center [671, 323] width 1342 height 562
drag, startPoint x: 477, startPoint y: 377, endPoint x: -3, endPoint y: 352, distance: 480.5
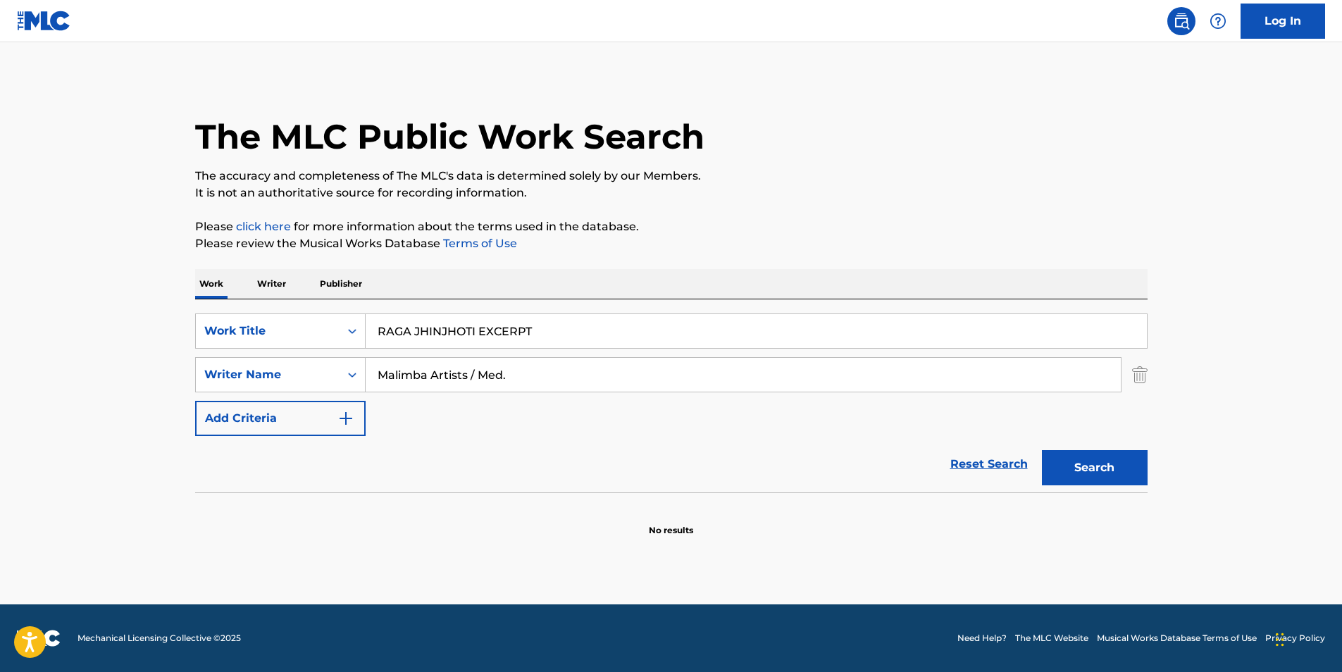
click at [0, 352] on html "Accessibility Screen-Reader Guide, Feedback, and Issue Reporting | New window C…" at bounding box center [671, 336] width 1342 height 672
click at [550, 373] on input "Med." at bounding box center [743, 375] width 755 height 34
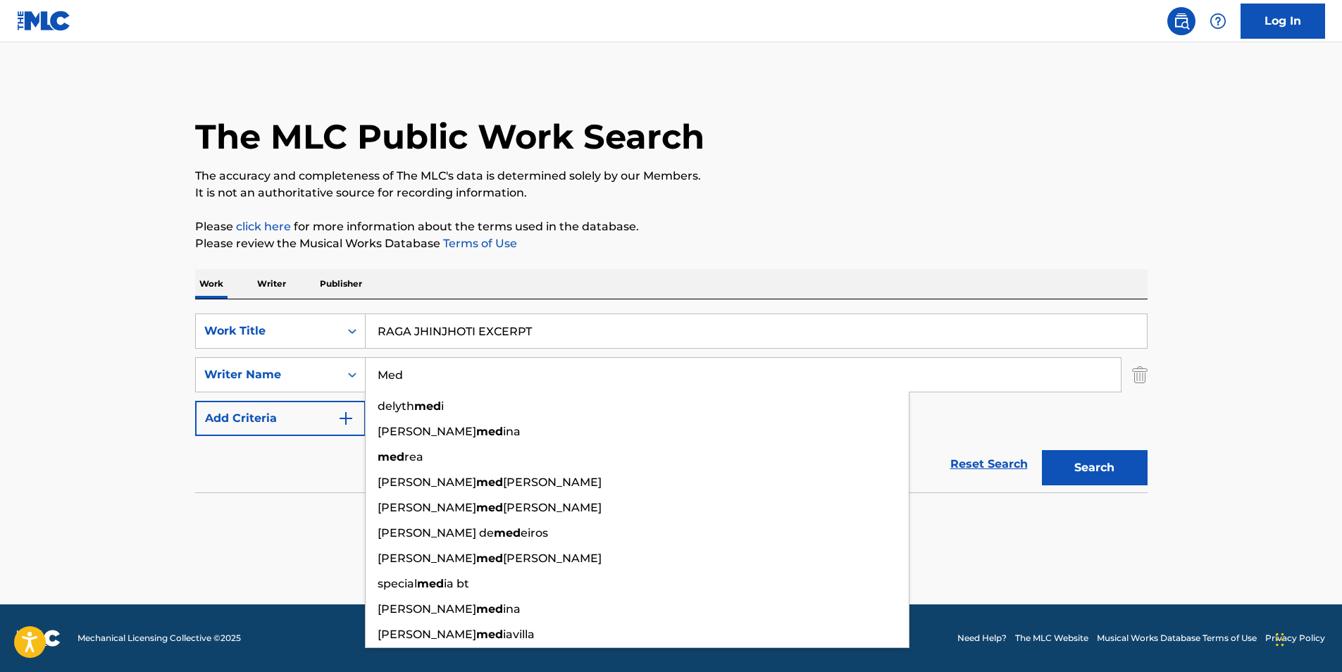
click at [727, 230] on p "Please click here for more information about the terms used in the database." at bounding box center [671, 226] width 953 height 17
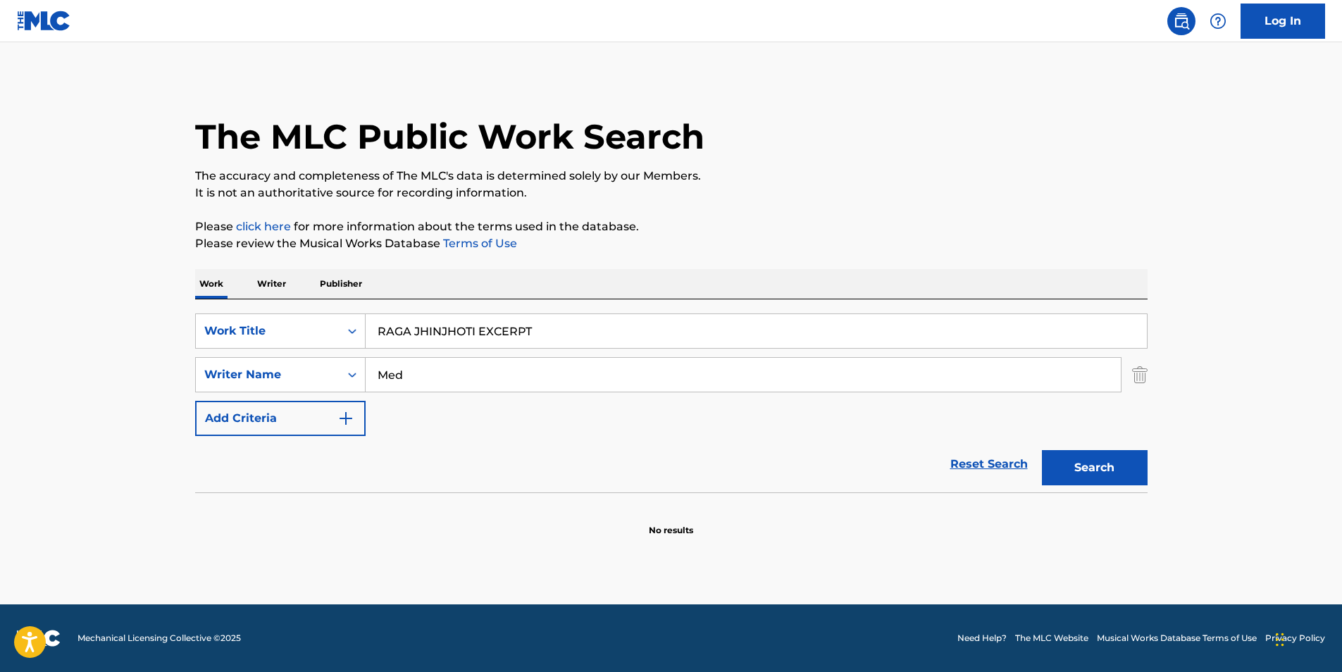
click at [1091, 462] on button "Search" at bounding box center [1095, 467] width 106 height 35
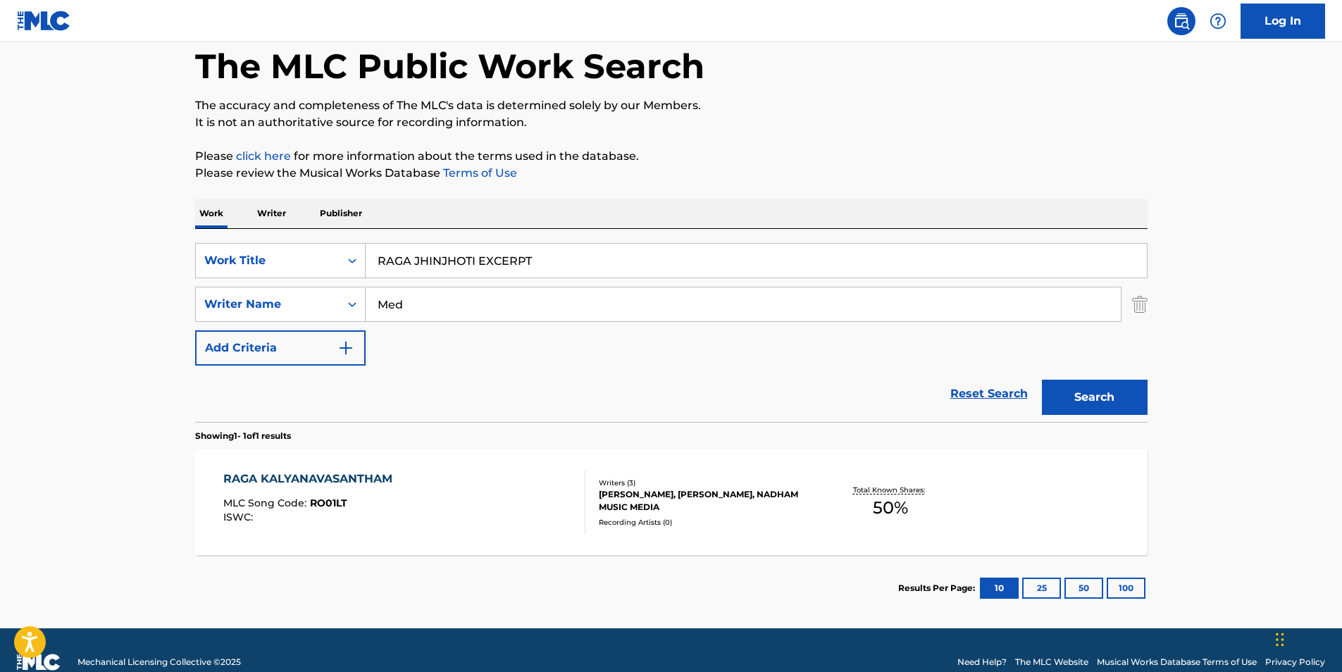
scroll to position [94, 0]
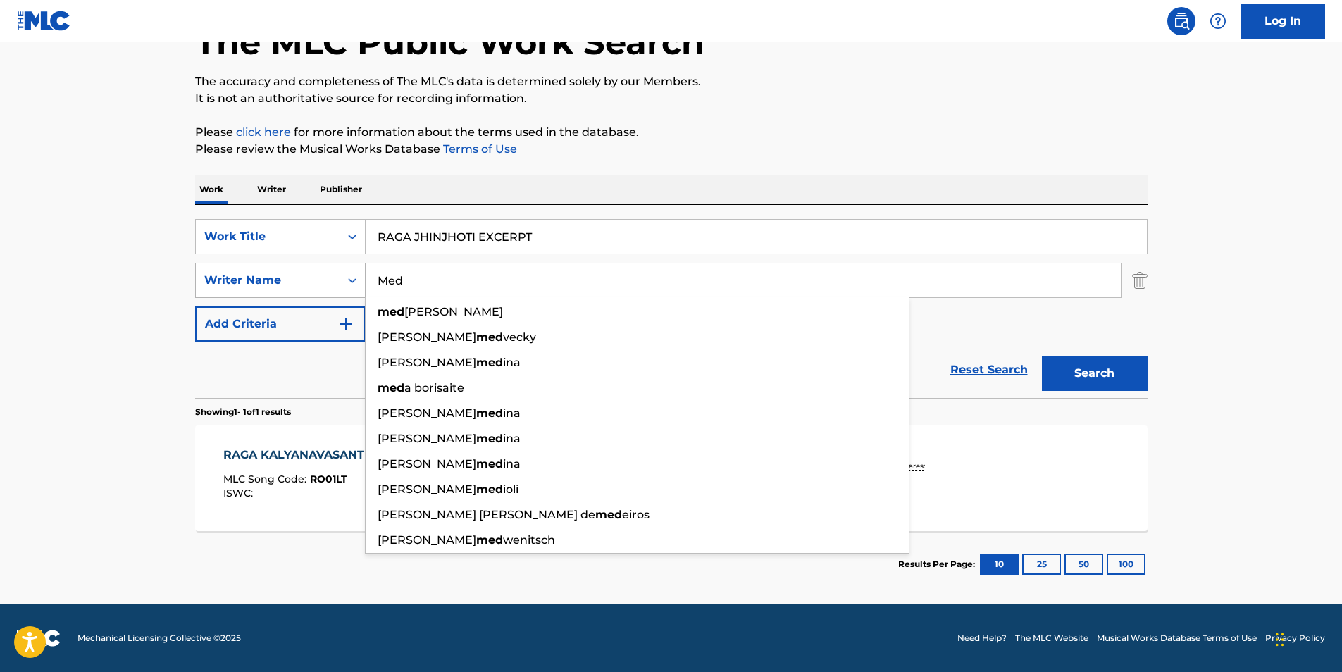
drag, startPoint x: 449, startPoint y: 285, endPoint x: 337, endPoint y: 290, distance: 111.4
click at [311, 294] on div "SearchWithCriteria040d25a2-3f84-4843-aee1-61e53e8faf45 Writer Name Med med [PER…" at bounding box center [671, 280] width 953 height 35
paste input "[PERSON_NAME]"
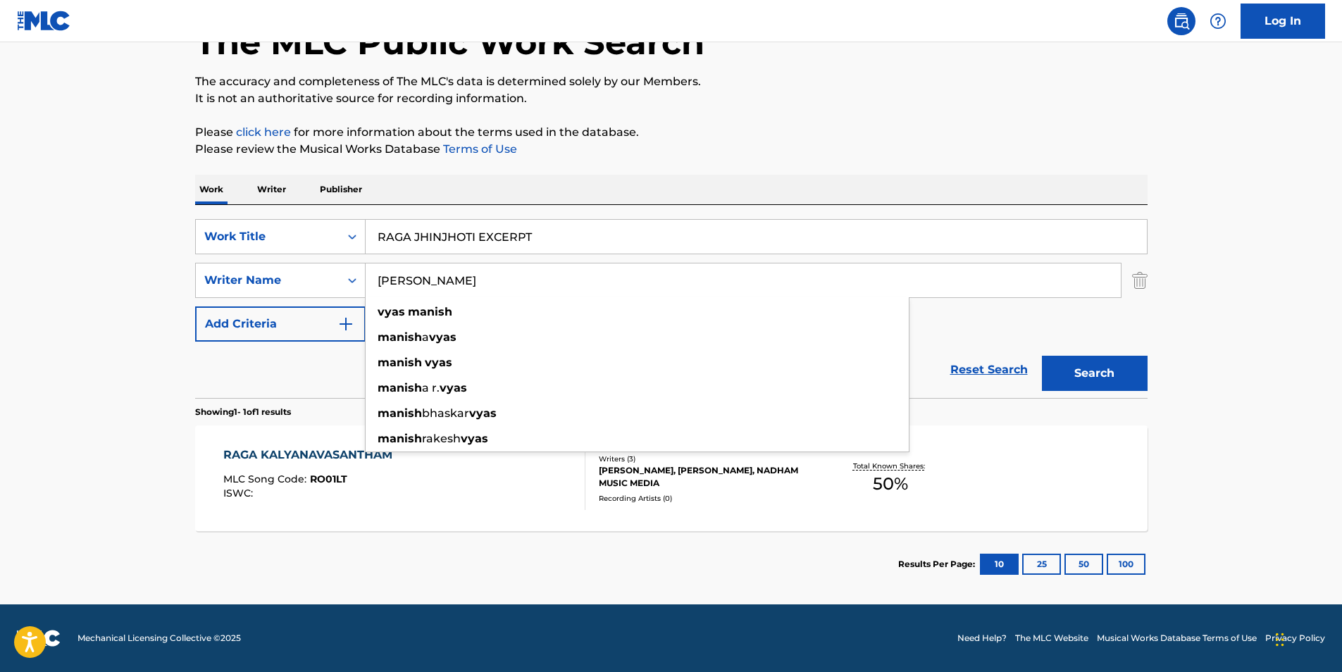
type input "[PERSON_NAME]"
click at [834, 141] on p "Please review the Musical Works Database Terms of Use" at bounding box center [671, 149] width 953 height 17
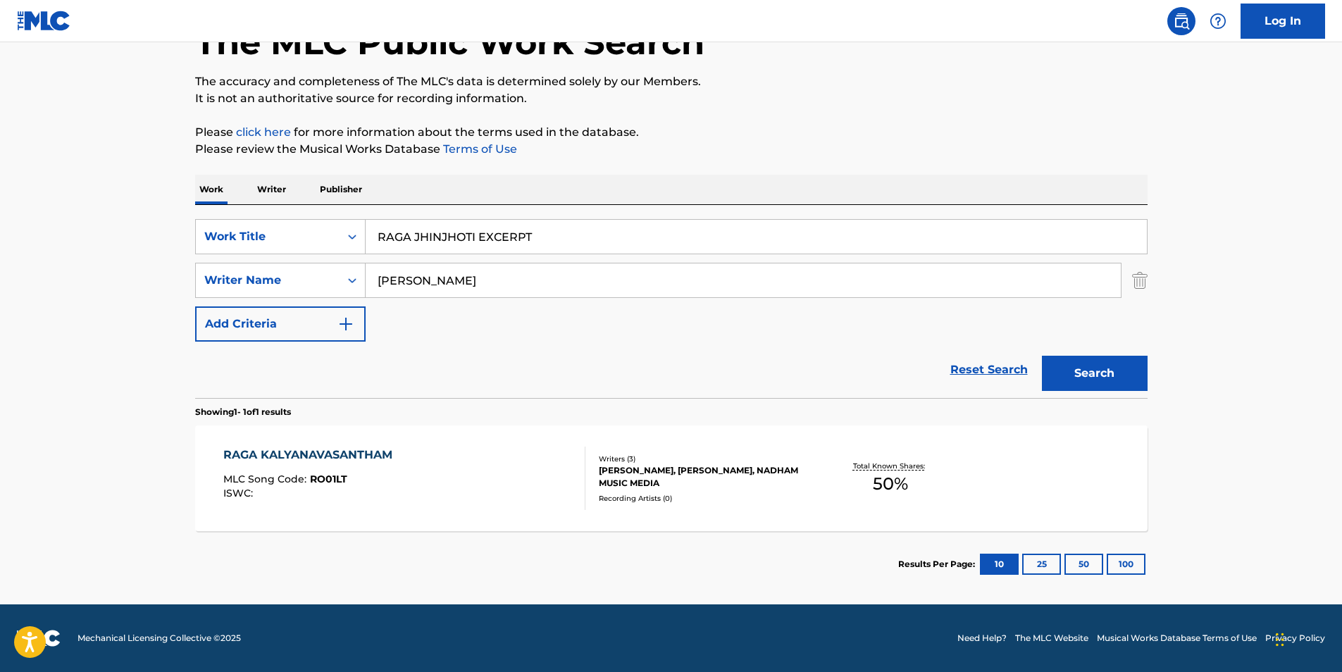
click at [1094, 368] on button "Search" at bounding box center [1095, 373] width 106 height 35
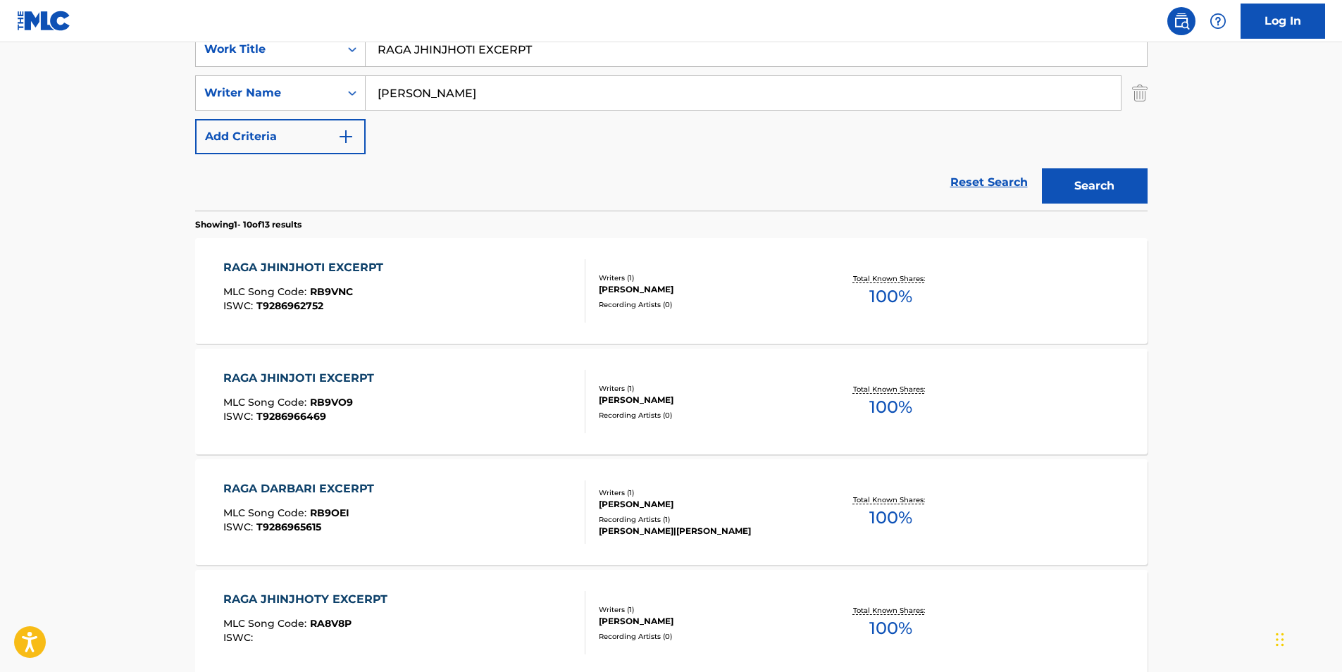
scroll to position [352, 0]
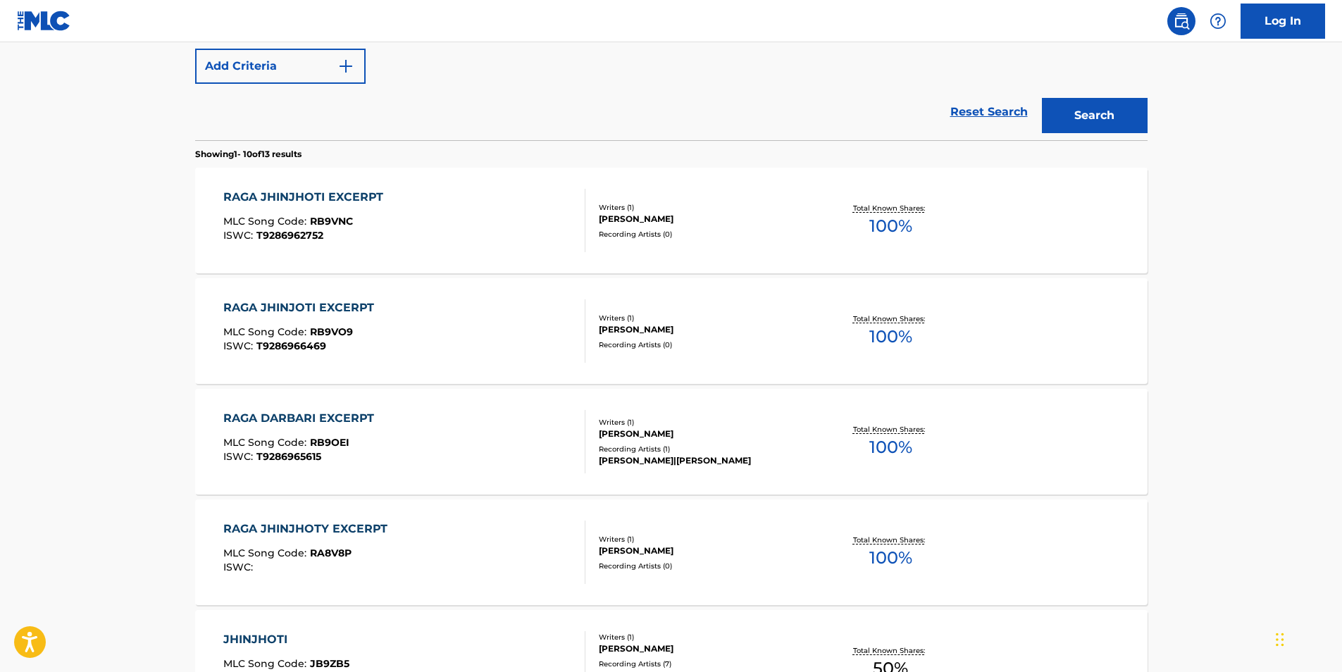
click at [428, 359] on div "RAGA JHINJOTI EXCERPT MLC Song Code : RB9VO9 ISWC : T9286966469" at bounding box center [404, 330] width 362 height 63
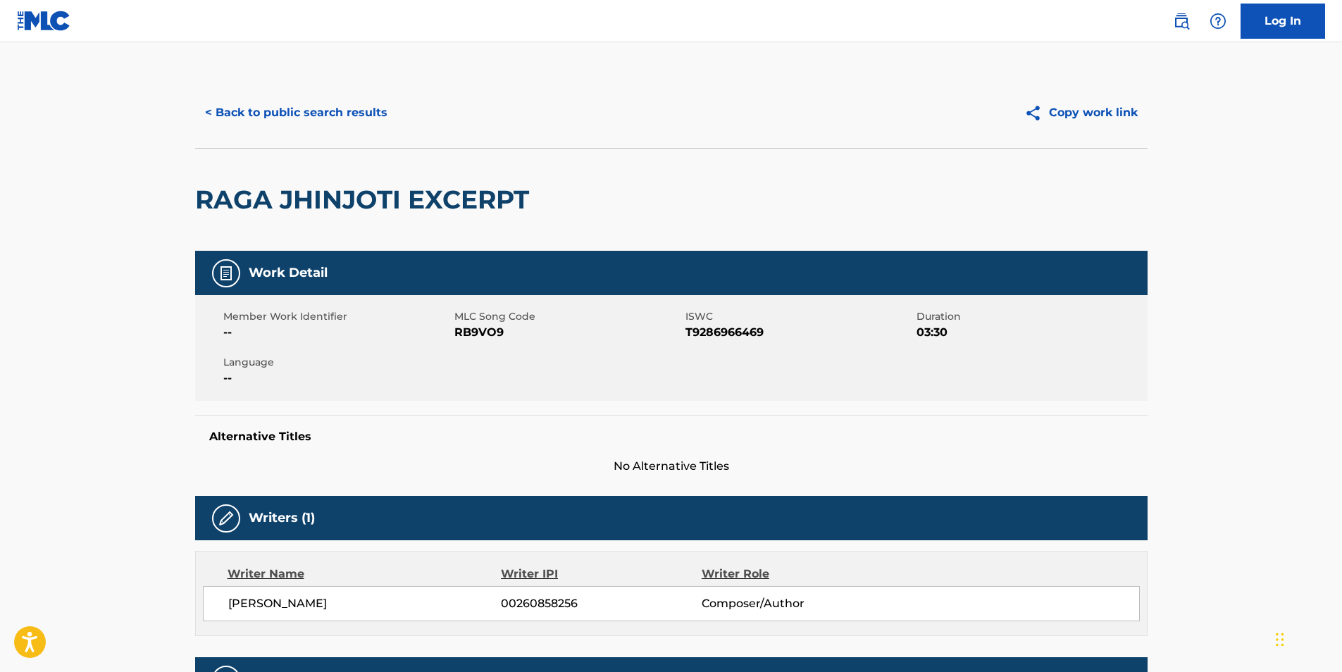
click at [253, 106] on button "< Back to public search results" at bounding box center [296, 112] width 202 height 35
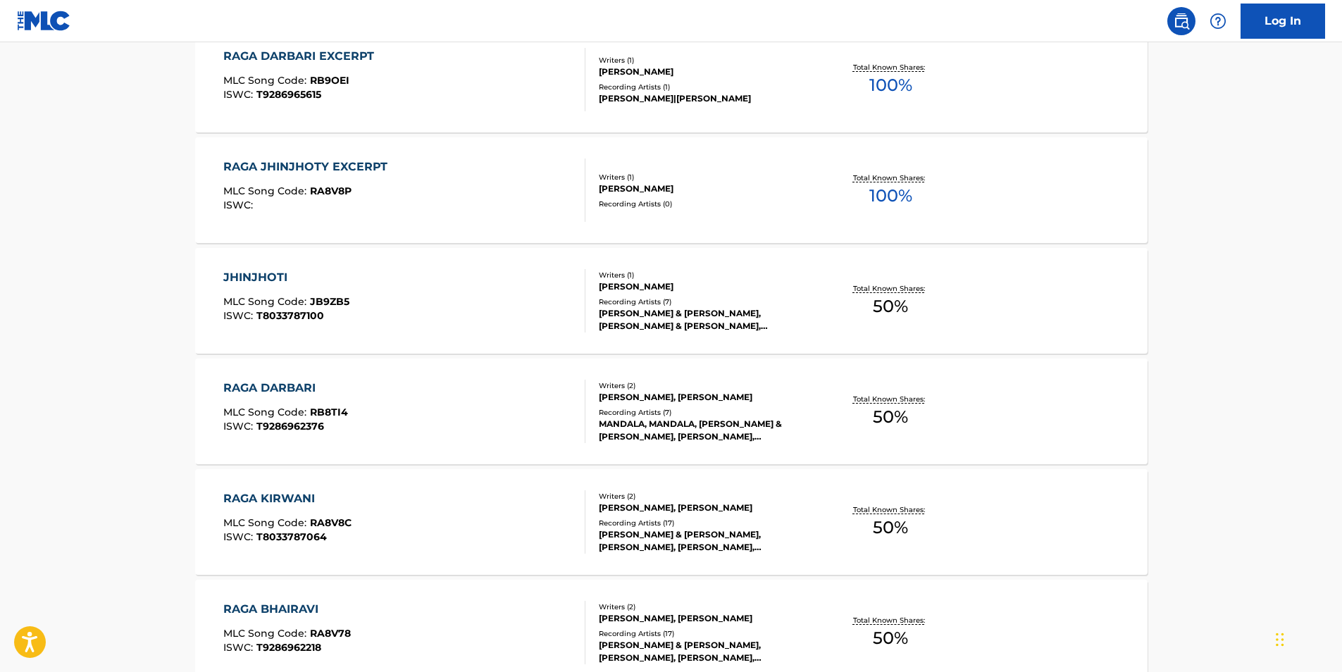
scroll to position [362, 0]
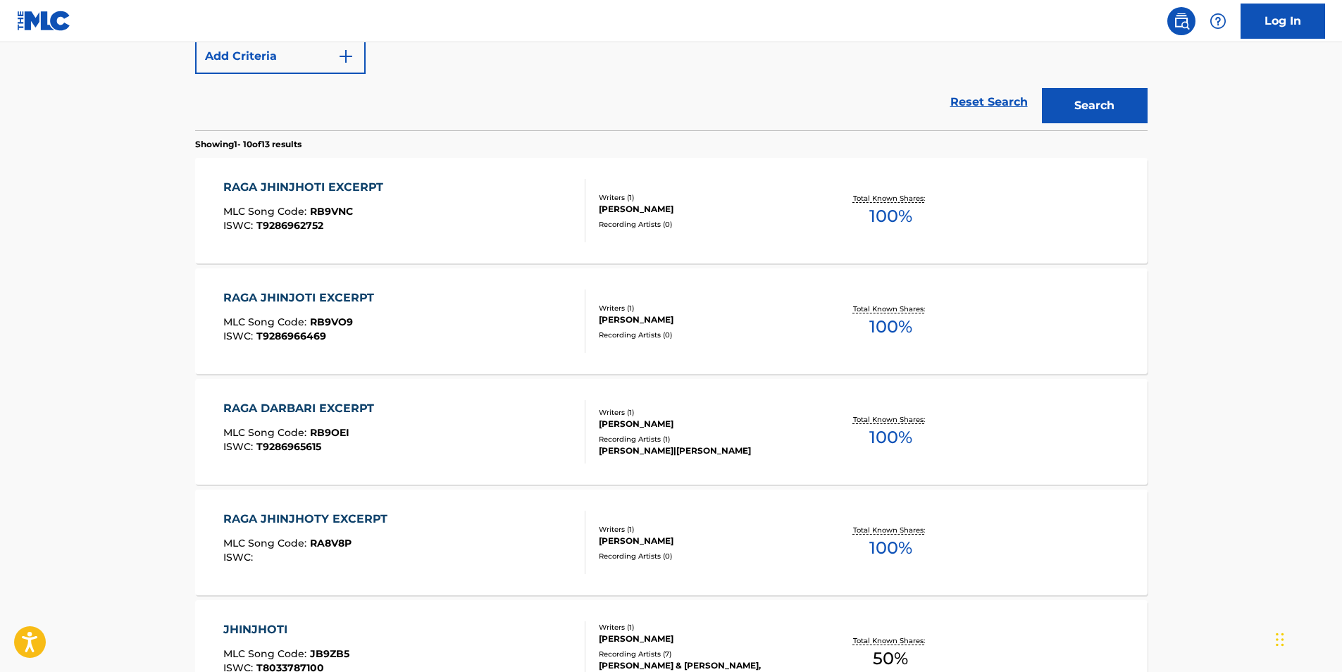
click at [487, 235] on div "RAGA JHINJHOTI EXCERPT MLC Song Code : RB9VNC ISWC : T9286962752" at bounding box center [404, 210] width 362 height 63
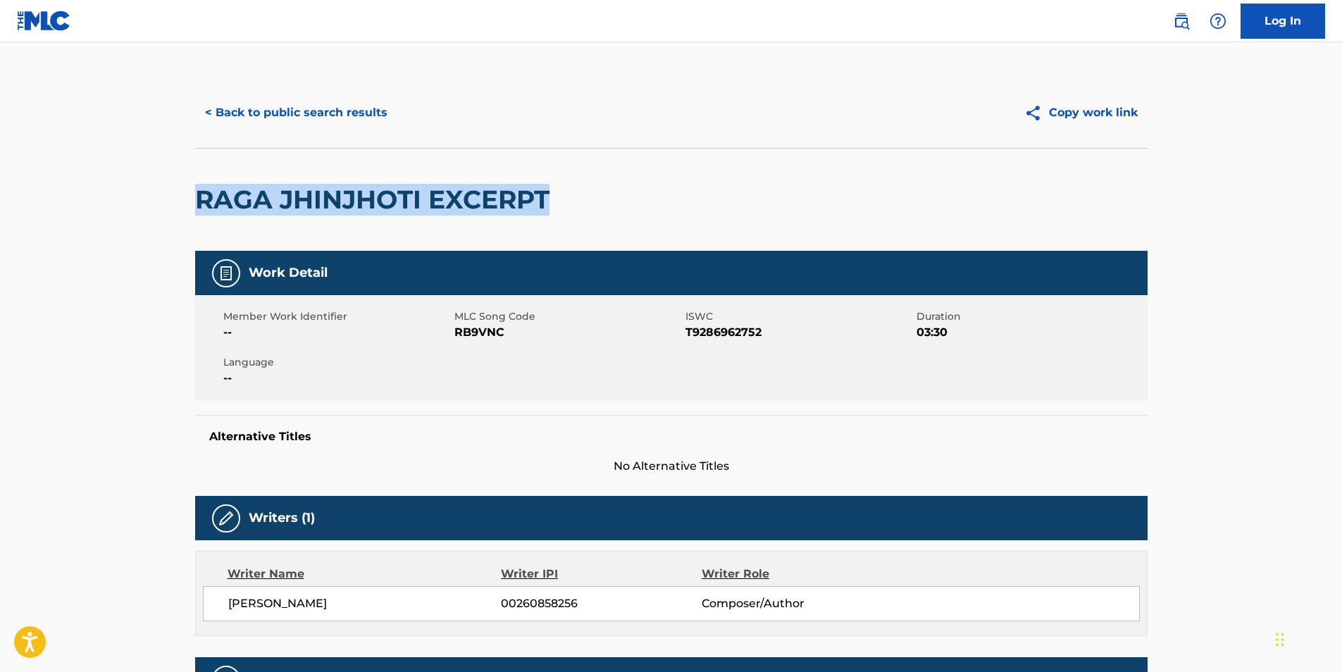
drag, startPoint x: 200, startPoint y: 206, endPoint x: 605, endPoint y: 195, distance: 405.3
click at [605, 195] on div "RAGA JHINJHOTI EXCERPT" at bounding box center [671, 199] width 953 height 103
copy h2 "RAGA JHINJHOTI EXCERPT"
click at [293, 107] on button "< Back to public search results" at bounding box center [296, 112] width 202 height 35
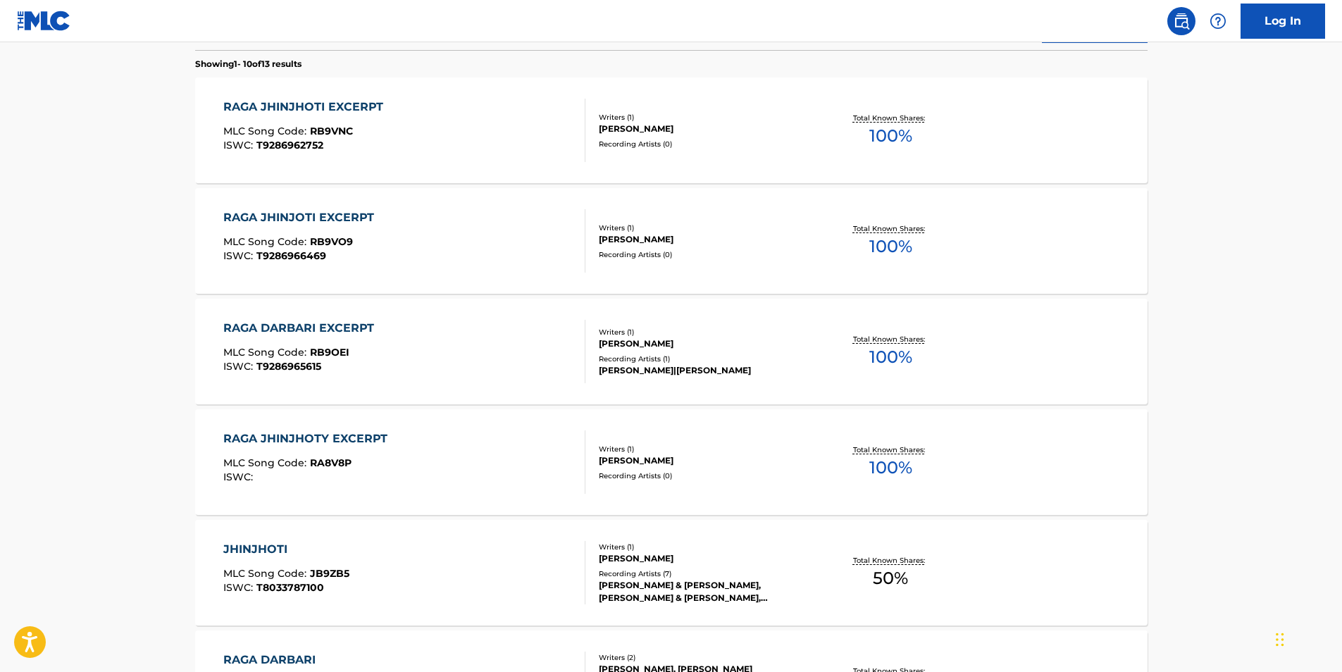
click at [295, 225] on div "RAGA JHINJOTI EXCERPT" at bounding box center [302, 217] width 158 height 17
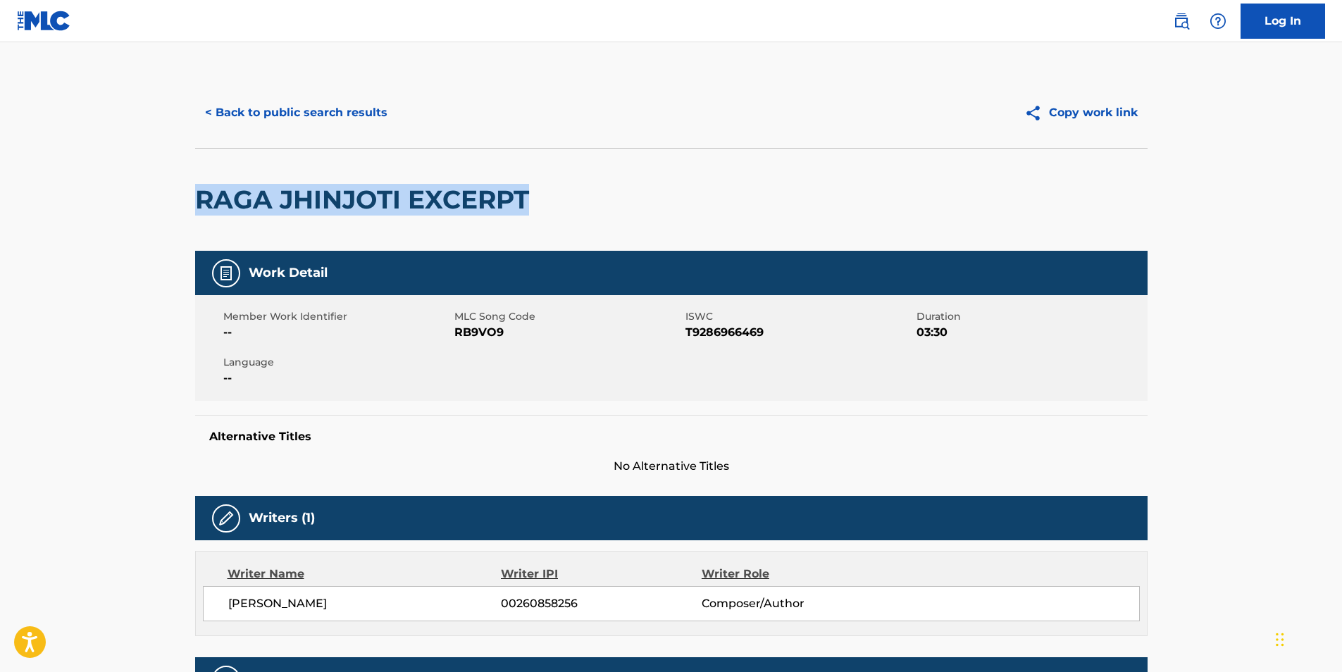
drag, startPoint x: 199, startPoint y: 205, endPoint x: 627, endPoint y: 205, distance: 427.7
click at [627, 205] on div "RAGA JHINJOTI EXCERPT" at bounding box center [671, 199] width 953 height 103
copy h2 "RAGA JHINJOTI EXCERPT"
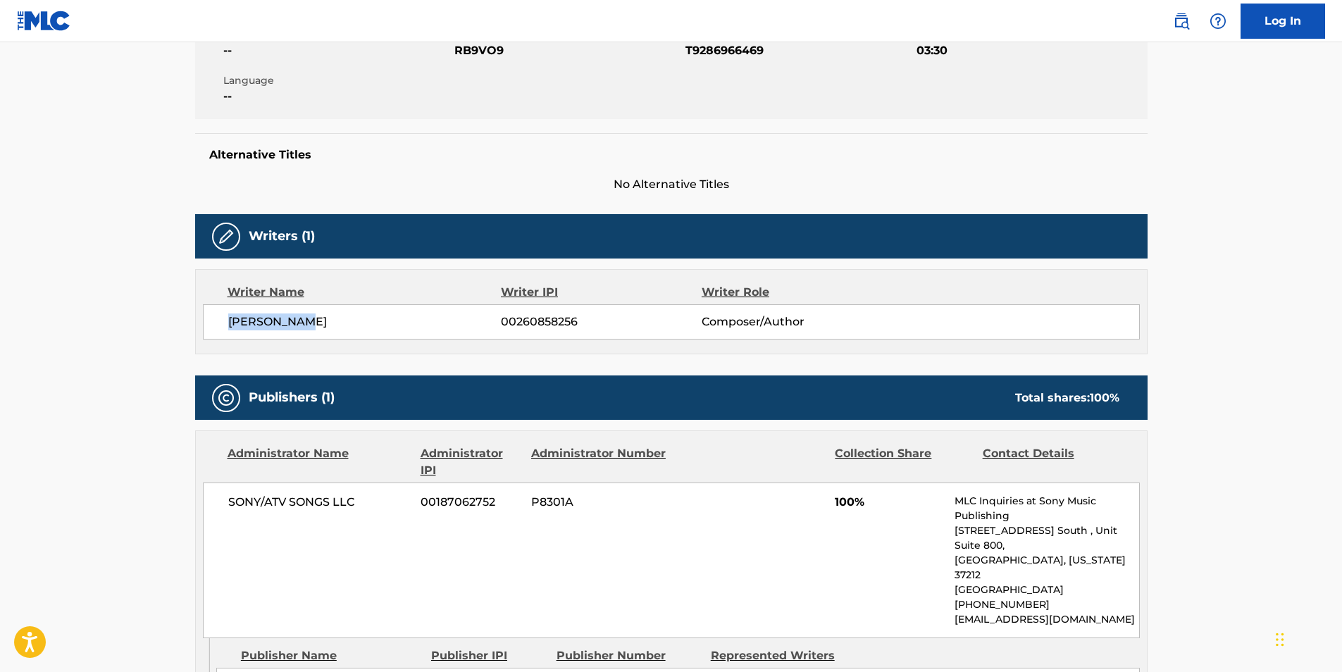
drag, startPoint x: 230, startPoint y: 318, endPoint x: 330, endPoint y: 333, distance: 100.3
click at [330, 333] on div "[PERSON_NAME] 00260858256 Composer/Author" at bounding box center [671, 321] width 937 height 35
copy span "[PERSON_NAME]"
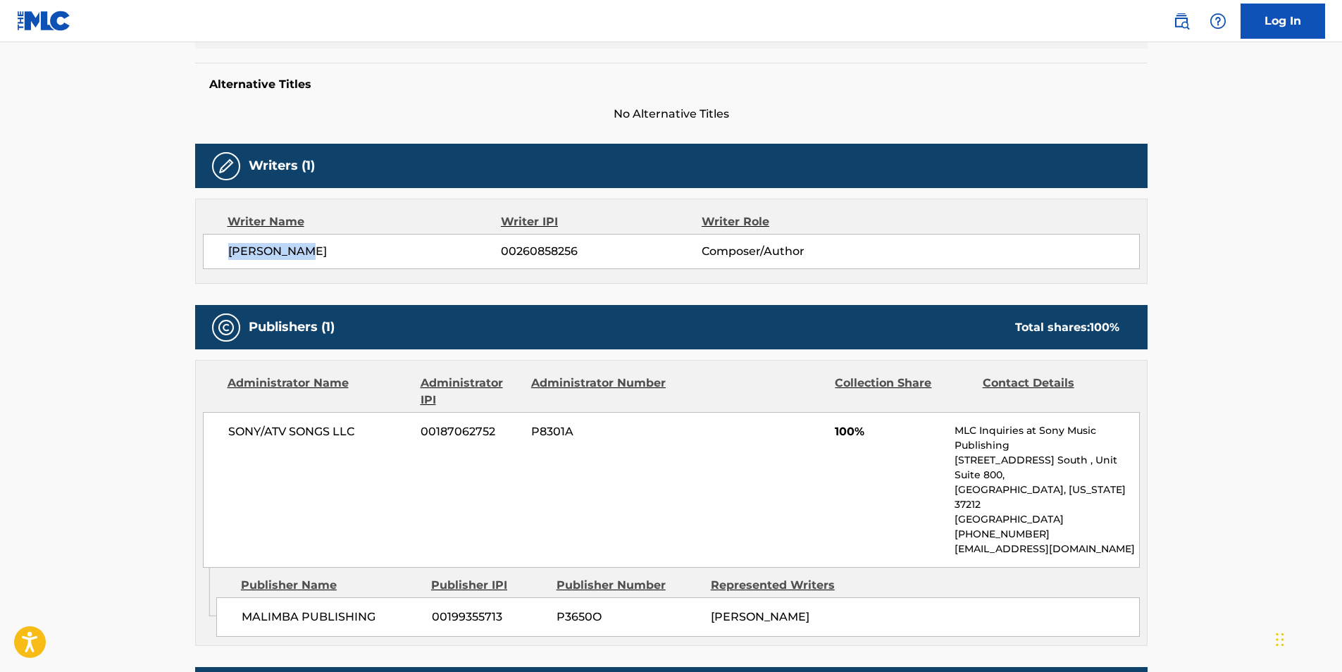
scroll to position [0, 0]
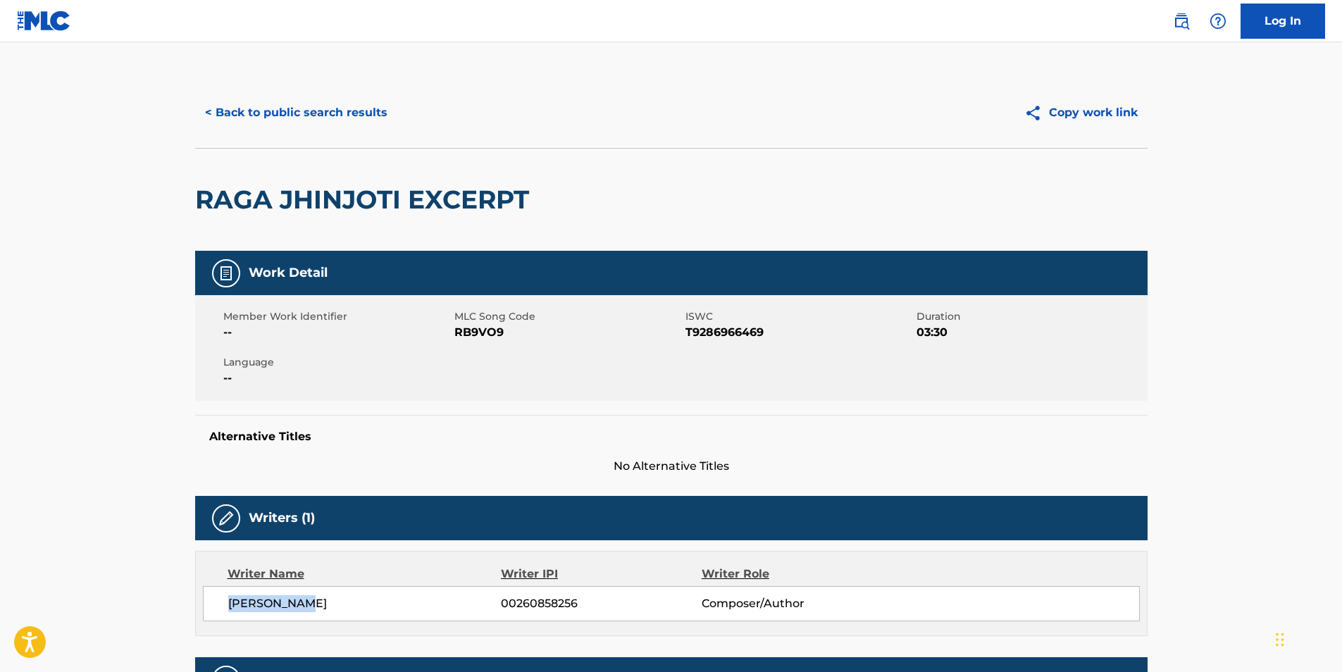
click at [284, 111] on button "< Back to public search results" at bounding box center [296, 112] width 202 height 35
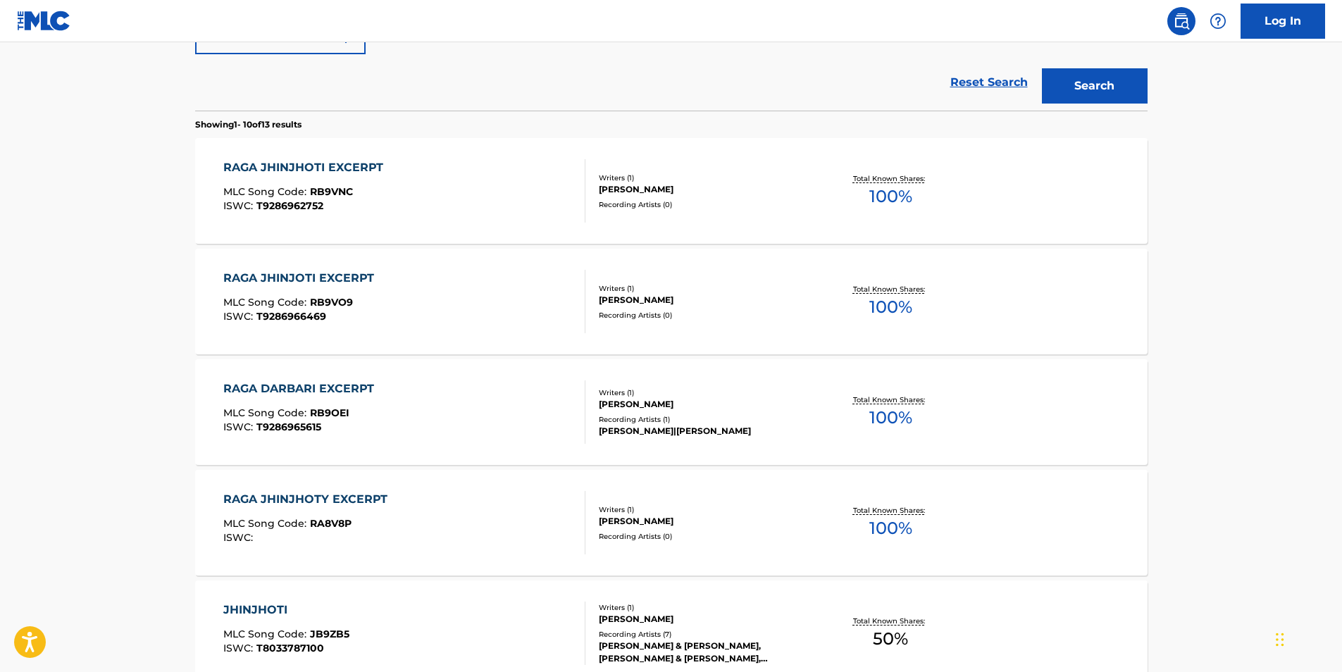
scroll to position [311, 0]
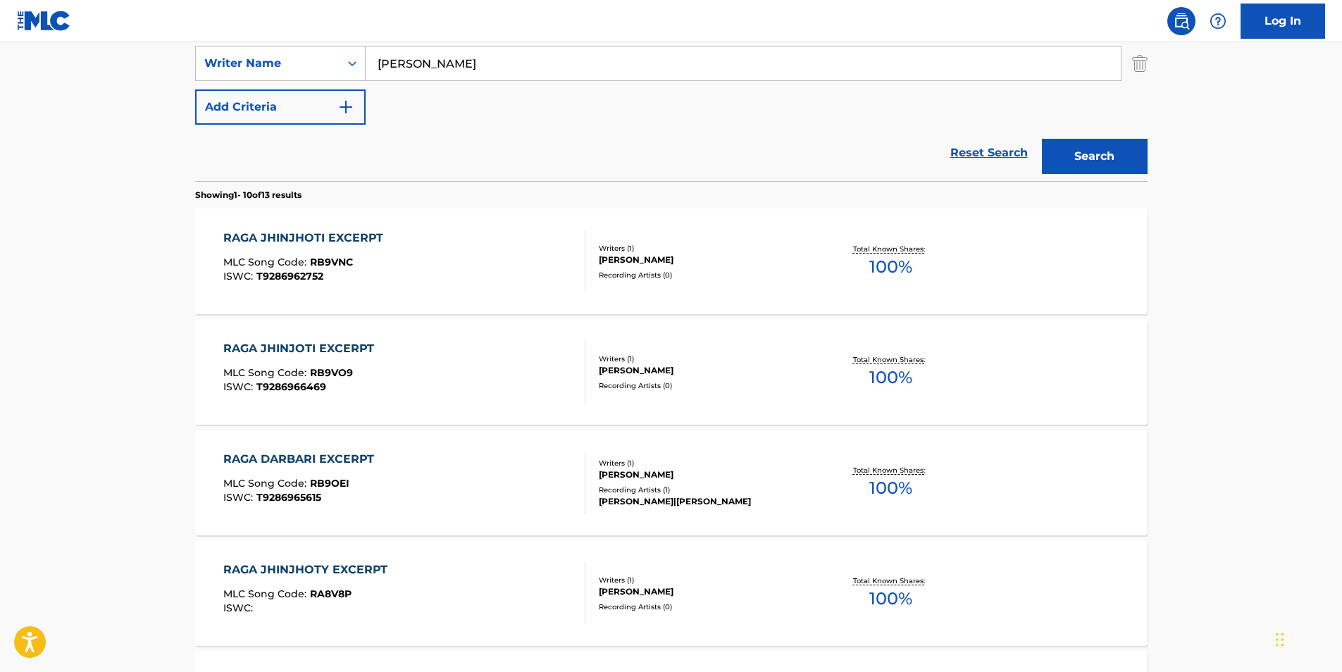
click at [290, 496] on span "T9286965615" at bounding box center [288, 497] width 65 height 13
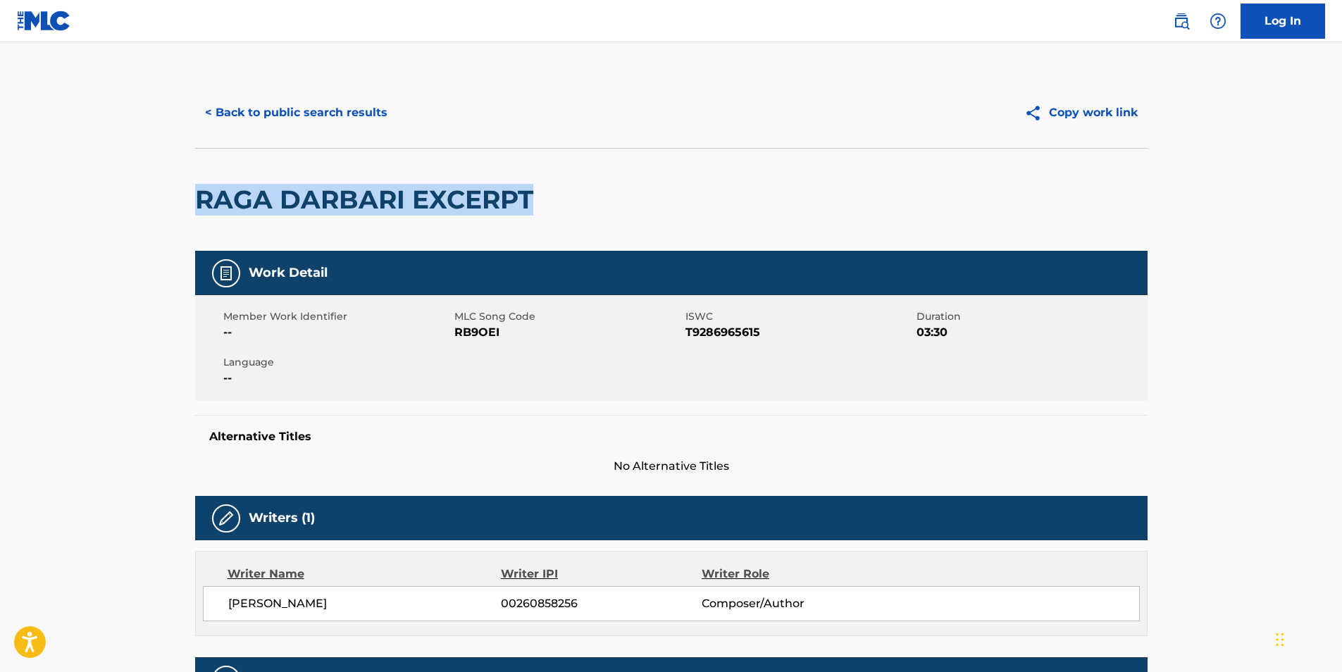
drag, startPoint x: 193, startPoint y: 201, endPoint x: 548, endPoint y: 205, distance: 355.1
click at [548, 205] on div "< Back to public search results Copy work link RAGA DARBARI EXCERPT Work Detail…" at bounding box center [671, 617] width 986 height 1078
copy h2 "RAGA DARBARI EXCERPT"
click at [285, 110] on button "< Back to public search results" at bounding box center [296, 112] width 202 height 35
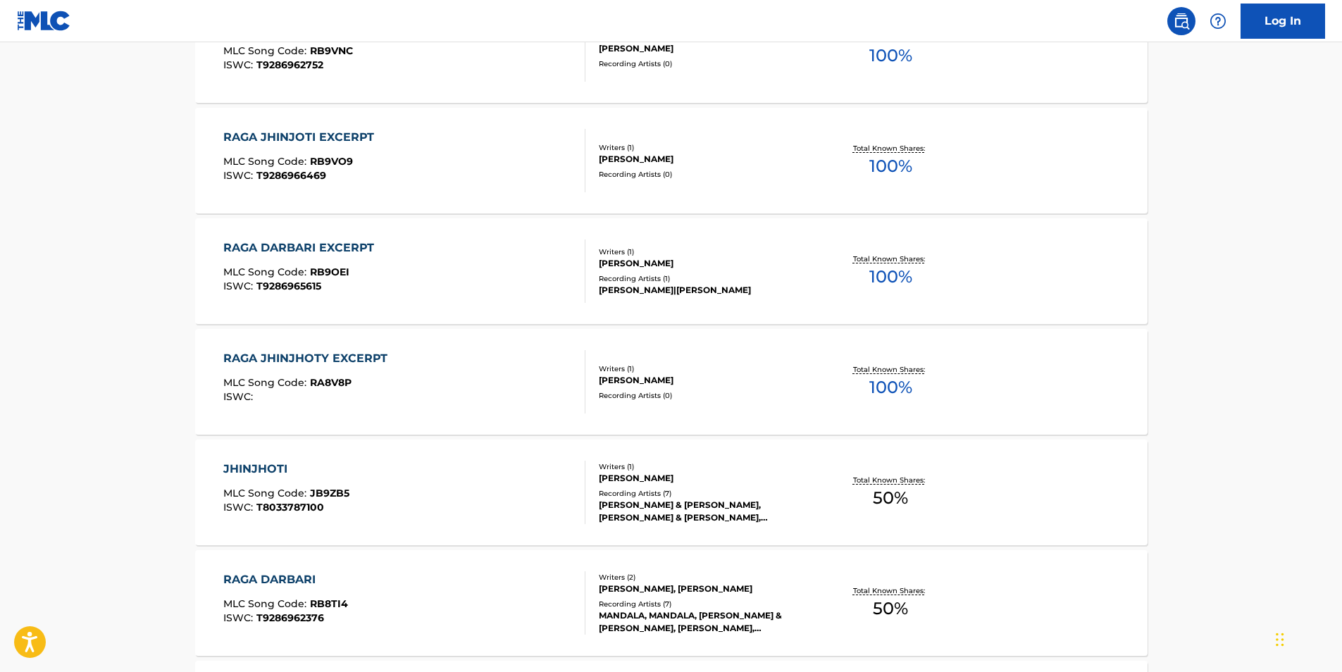
scroll to position [382, 0]
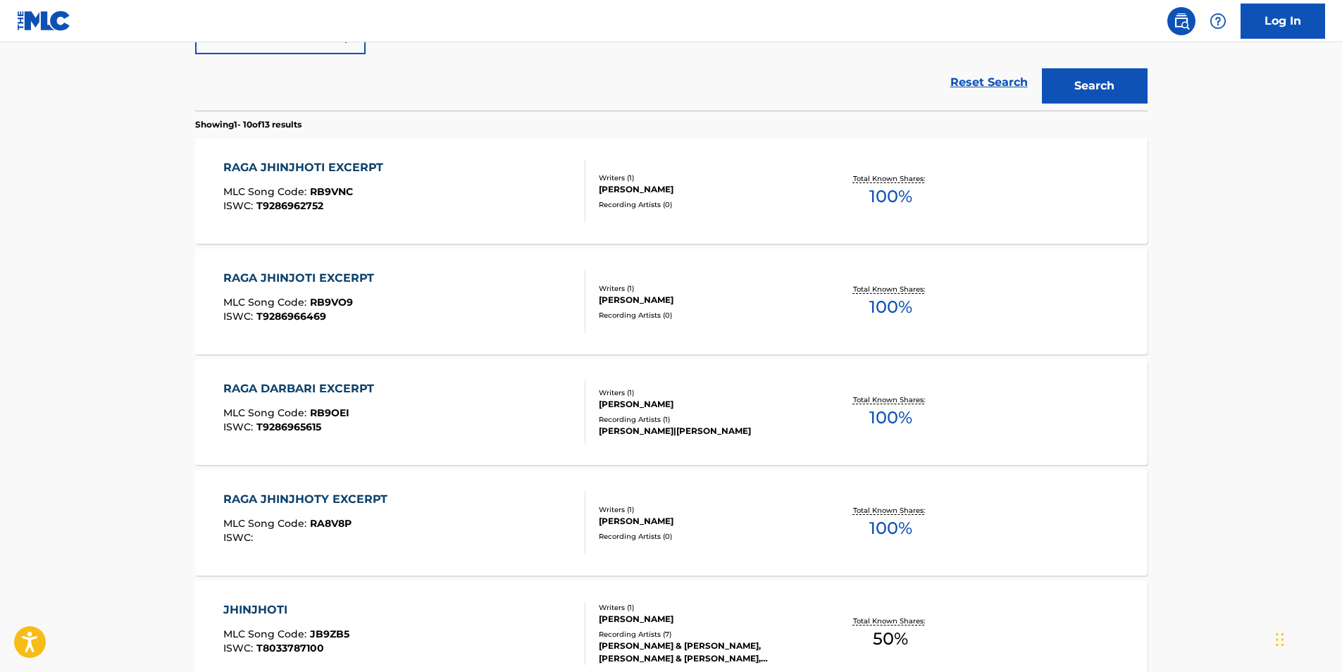
click at [395, 156] on div "RAGA JHINJHOTI EXCERPT MLC Song Code : RB9VNC ISWC : T9286962752 Writers ( 1 ) …" at bounding box center [671, 191] width 953 height 106
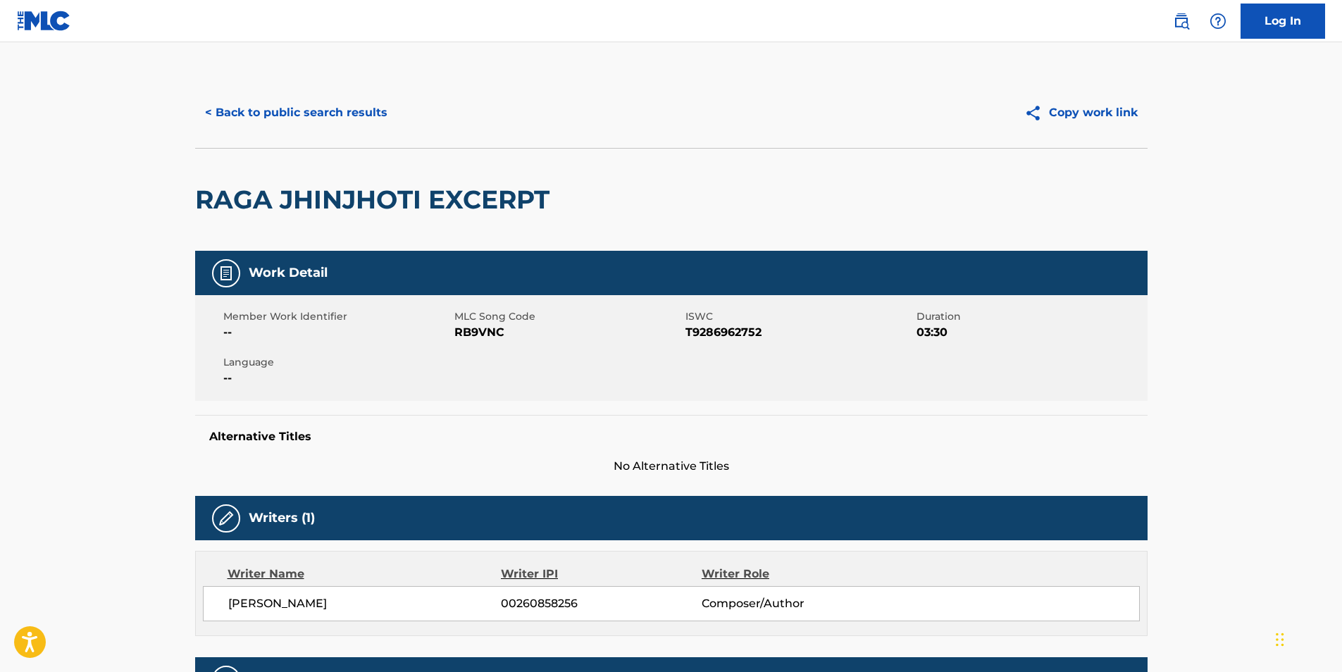
click at [478, 335] on span "RB9VNC" at bounding box center [568, 332] width 228 height 17
copy span "RB9VNC"
click at [293, 115] on button "< Back to public search results" at bounding box center [296, 112] width 202 height 35
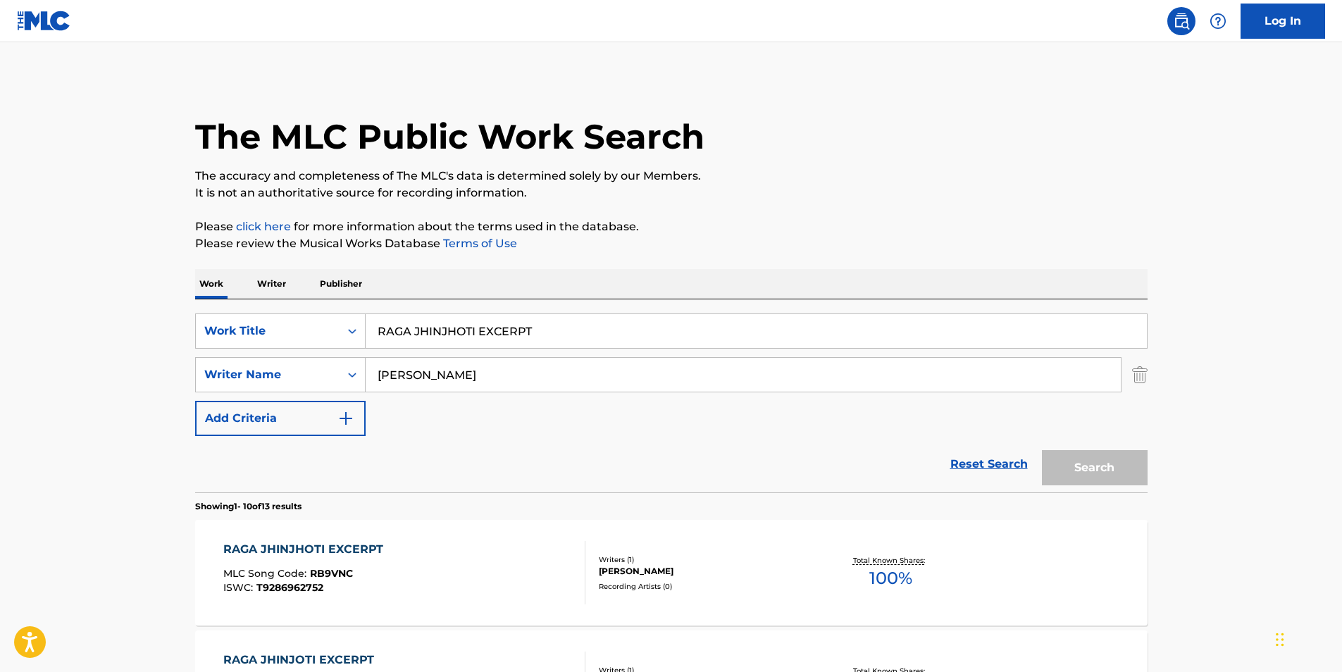
scroll to position [462, 0]
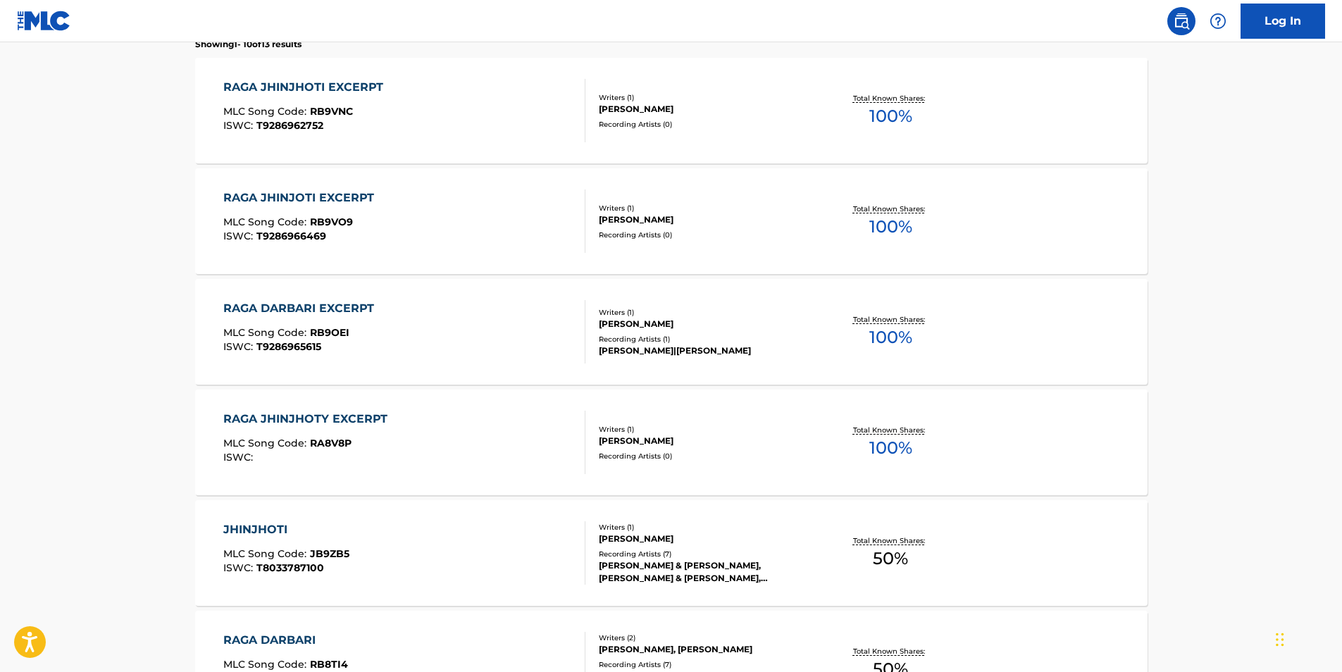
click at [304, 227] on span "MLC Song Code :" at bounding box center [266, 222] width 87 height 13
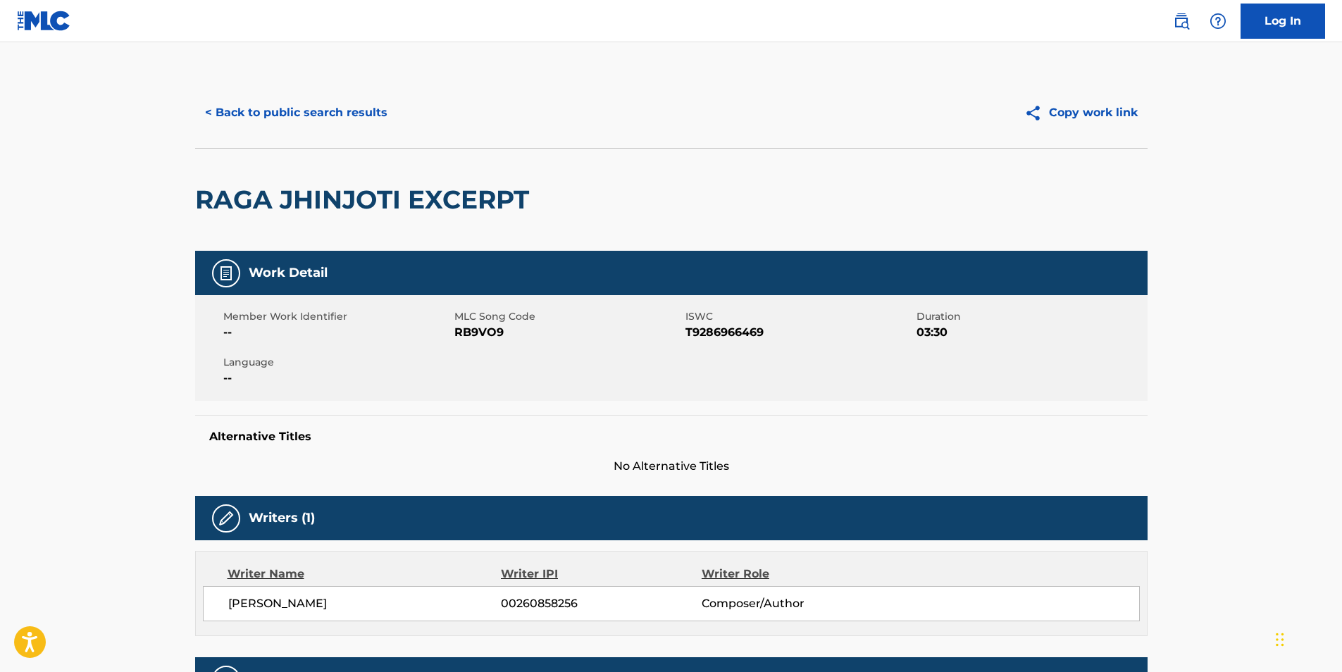
click at [496, 332] on span "RB9VO9" at bounding box center [568, 332] width 228 height 17
copy span "RB9VO9"
click at [363, 110] on button "< Back to public search results" at bounding box center [296, 112] width 202 height 35
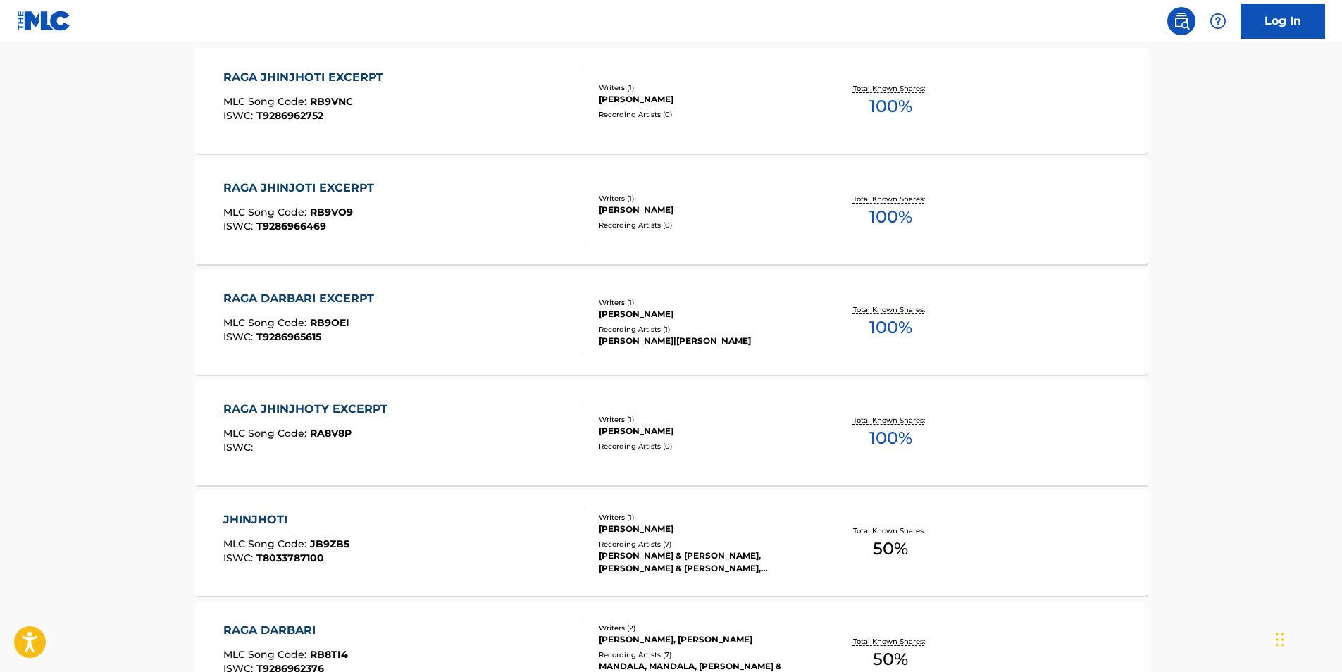
scroll to position [543, 0]
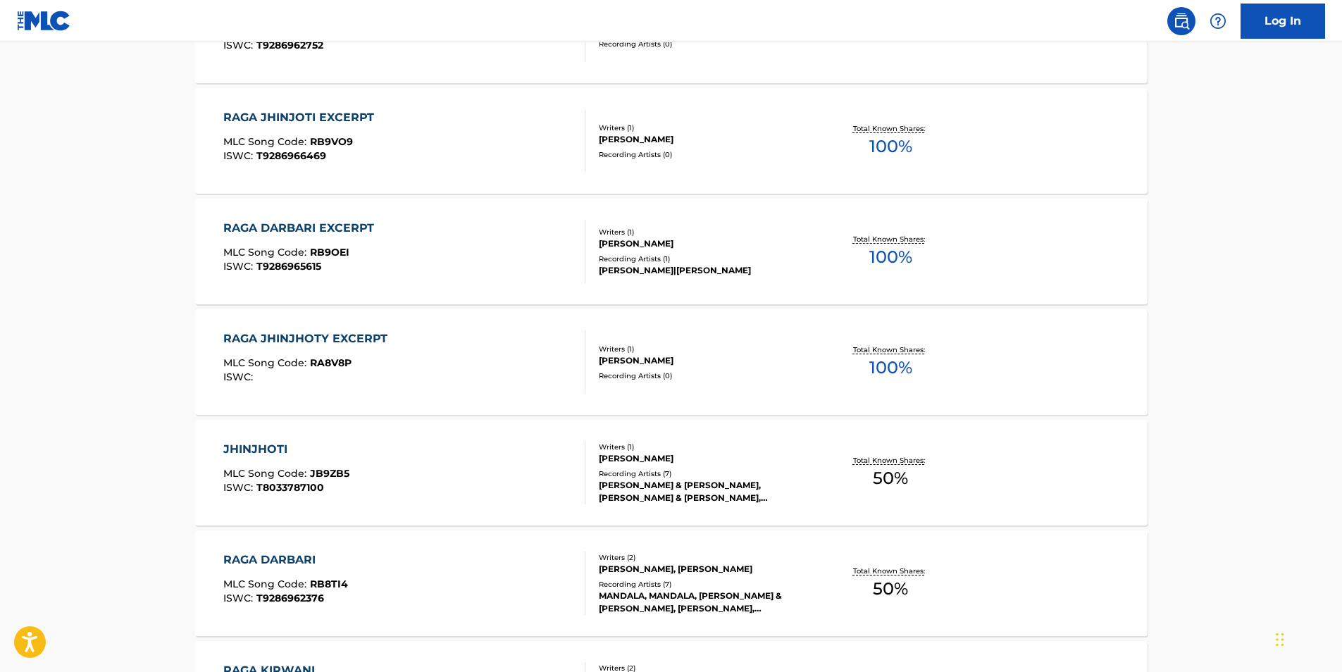
click at [297, 347] on div "RAGA JHINJHOTY EXCERPT MLC Song Code : RA8V8P ISWC :" at bounding box center [308, 361] width 171 height 63
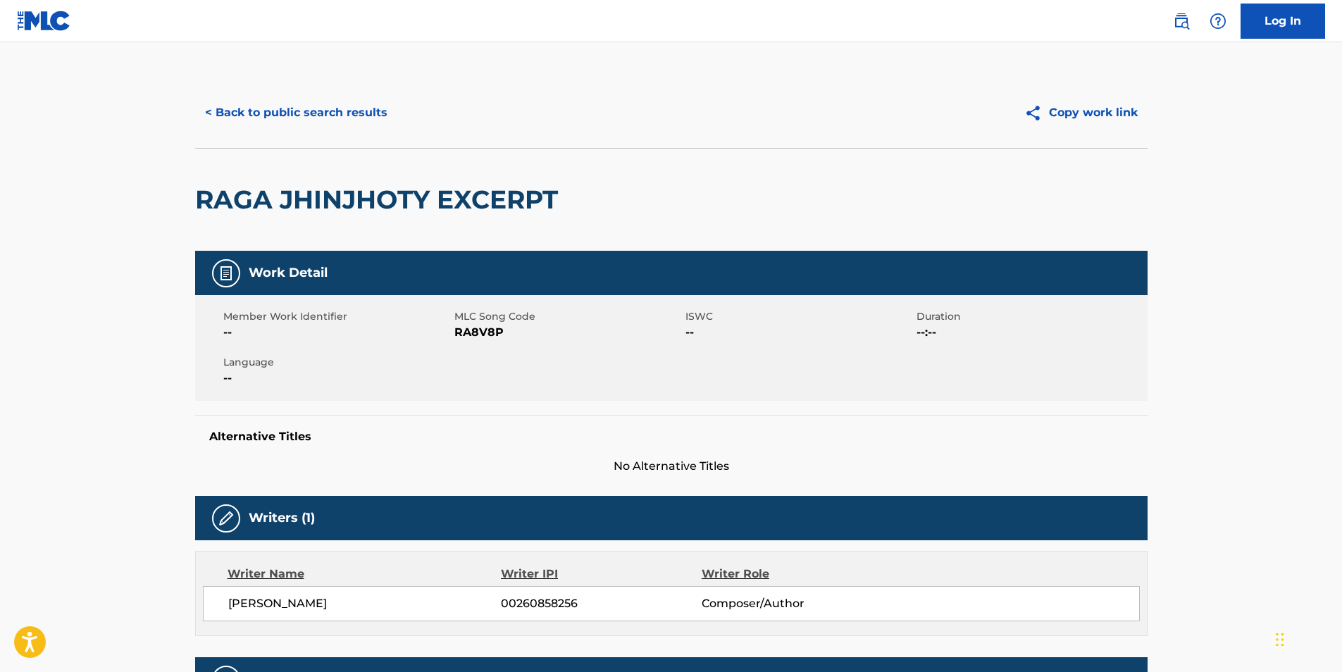
click at [483, 333] on span "RA8V8P" at bounding box center [568, 332] width 228 height 17
copy span "RA8V8P"
click at [270, 104] on button "< Back to public search results" at bounding box center [296, 112] width 202 height 35
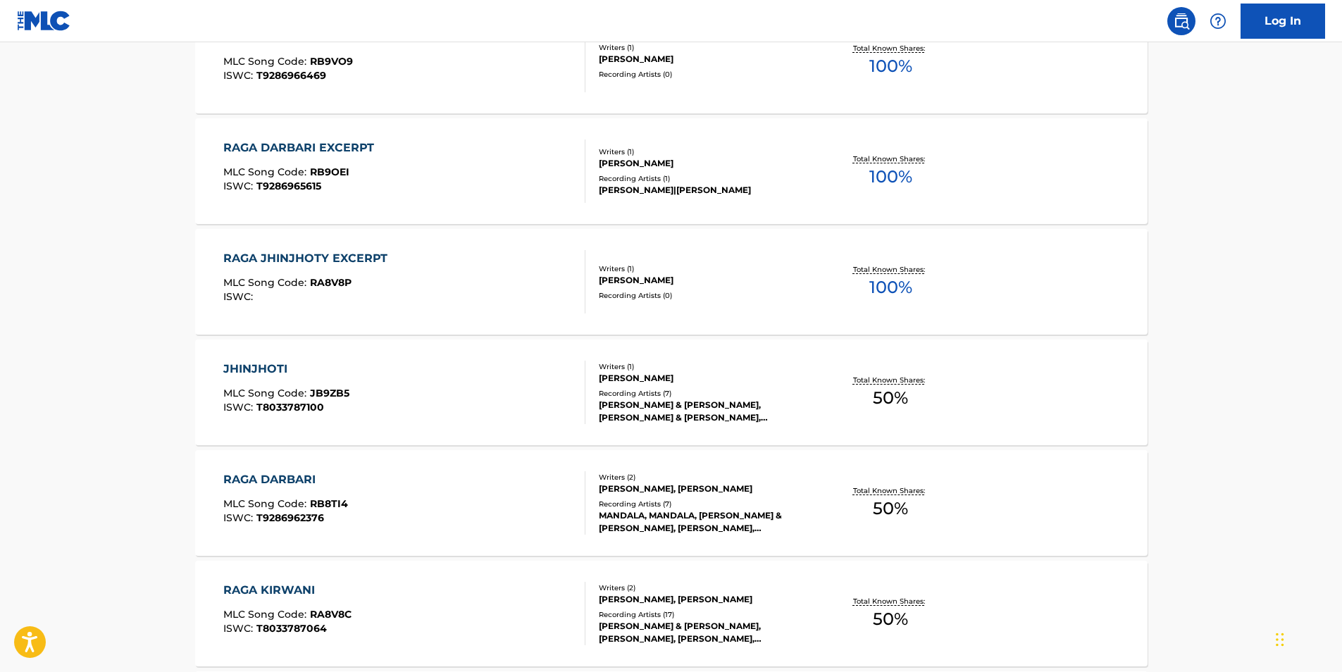
click at [371, 175] on div "MLC Song Code : RB9OEI" at bounding box center [302, 174] width 158 height 14
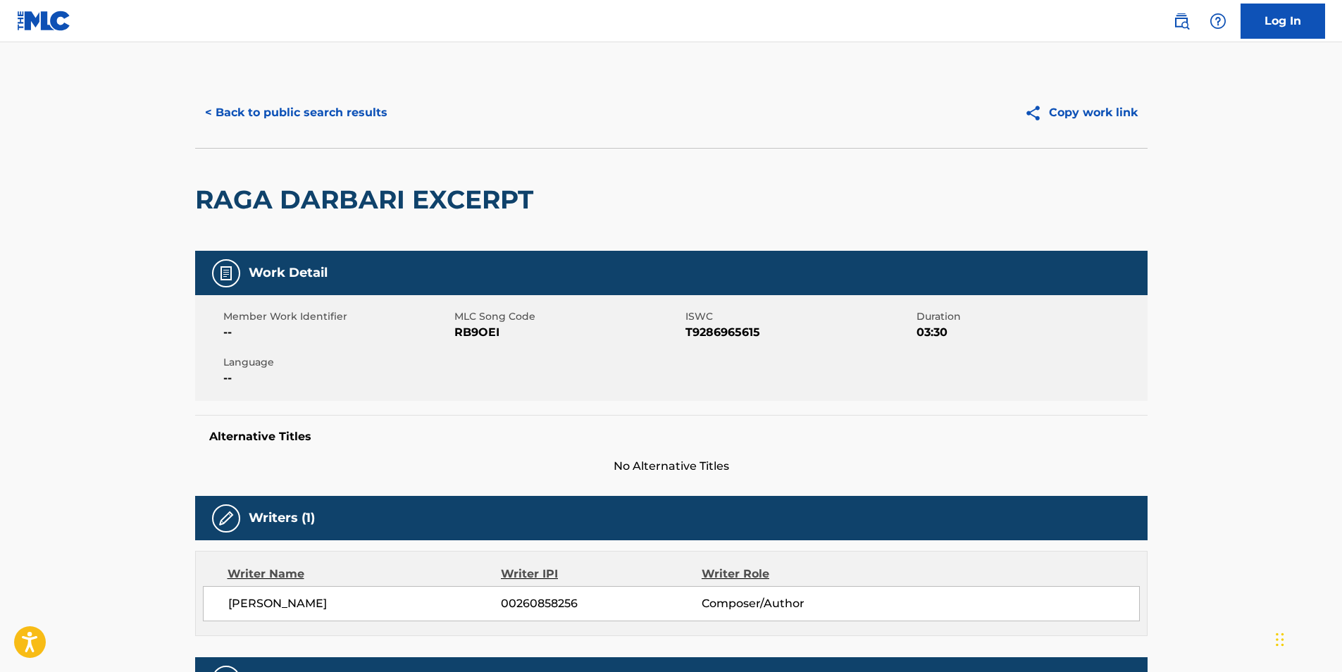
click at [265, 121] on button "< Back to public search results" at bounding box center [296, 112] width 202 height 35
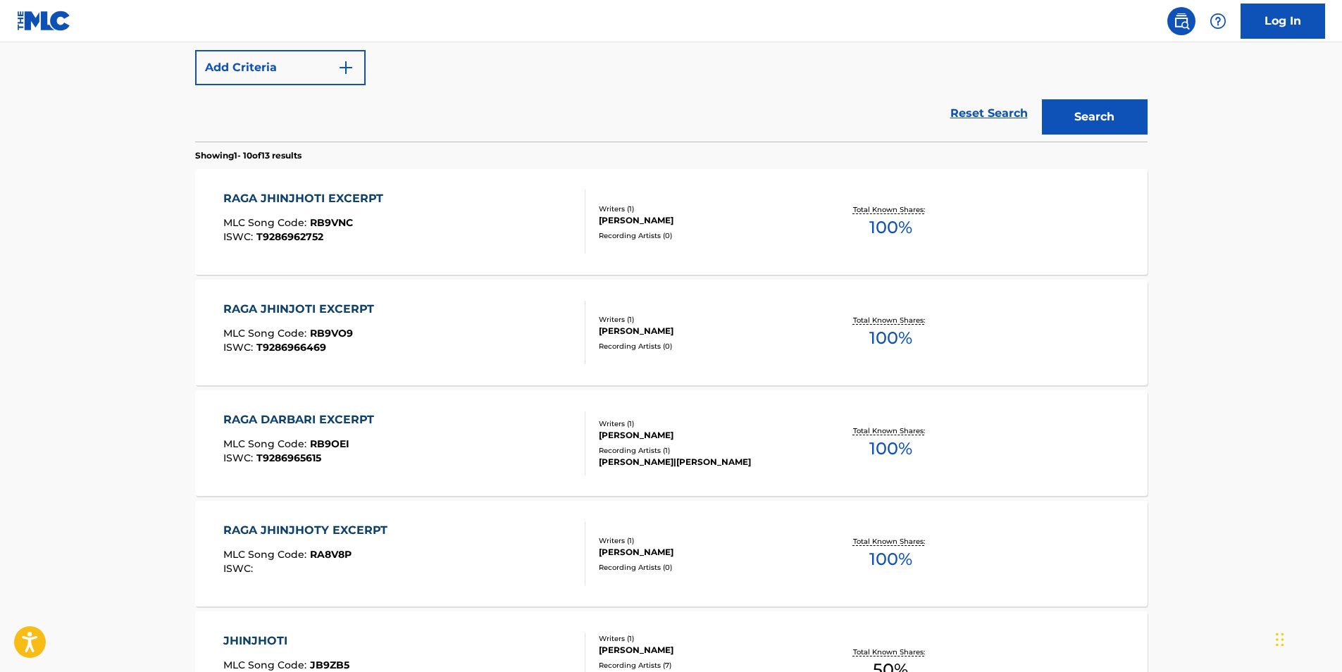
scroll to position [69, 0]
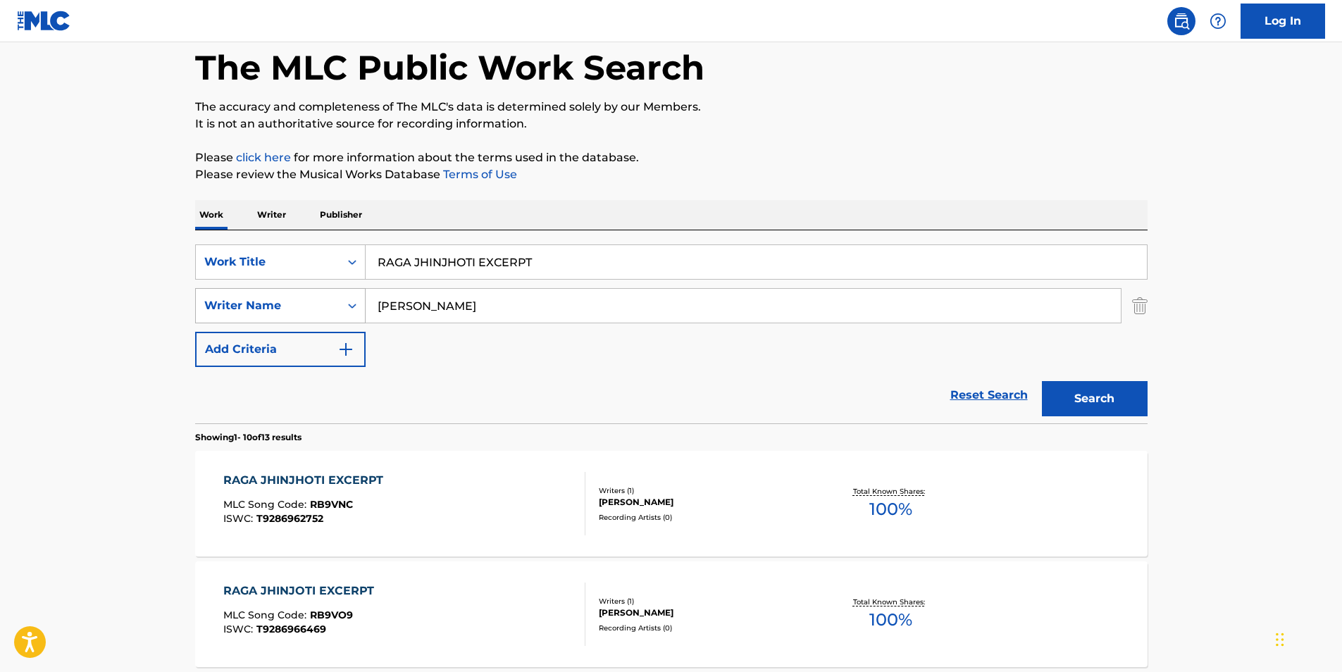
drag, startPoint x: 521, startPoint y: 267, endPoint x: 263, endPoint y: 299, distance: 260.5
click at [263, 299] on div "SearchWithCriteria25e2e5e1-6415-4381-924d-b65f92c7fafb Work Title RAGA JHINJHOT…" at bounding box center [671, 305] width 953 height 123
paste input "Smothered"
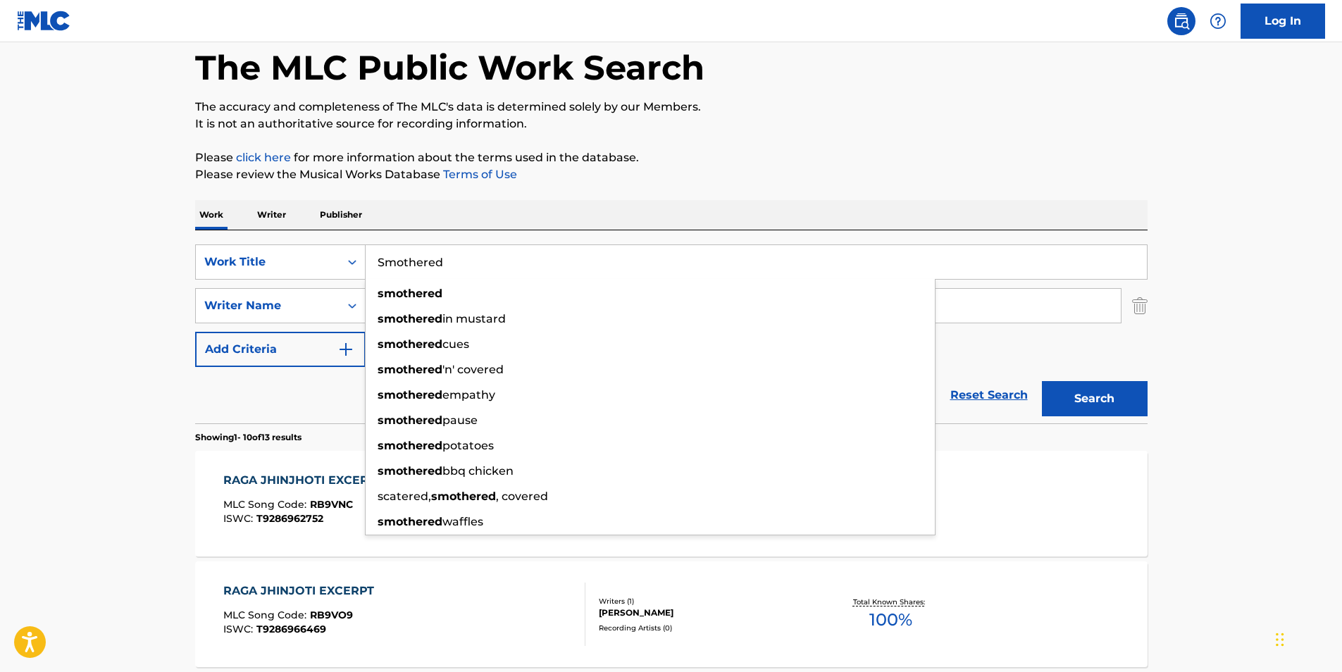
type input "Smothered"
click at [786, 160] on p "Please click here for more information about the terms used in the database." at bounding box center [671, 157] width 953 height 17
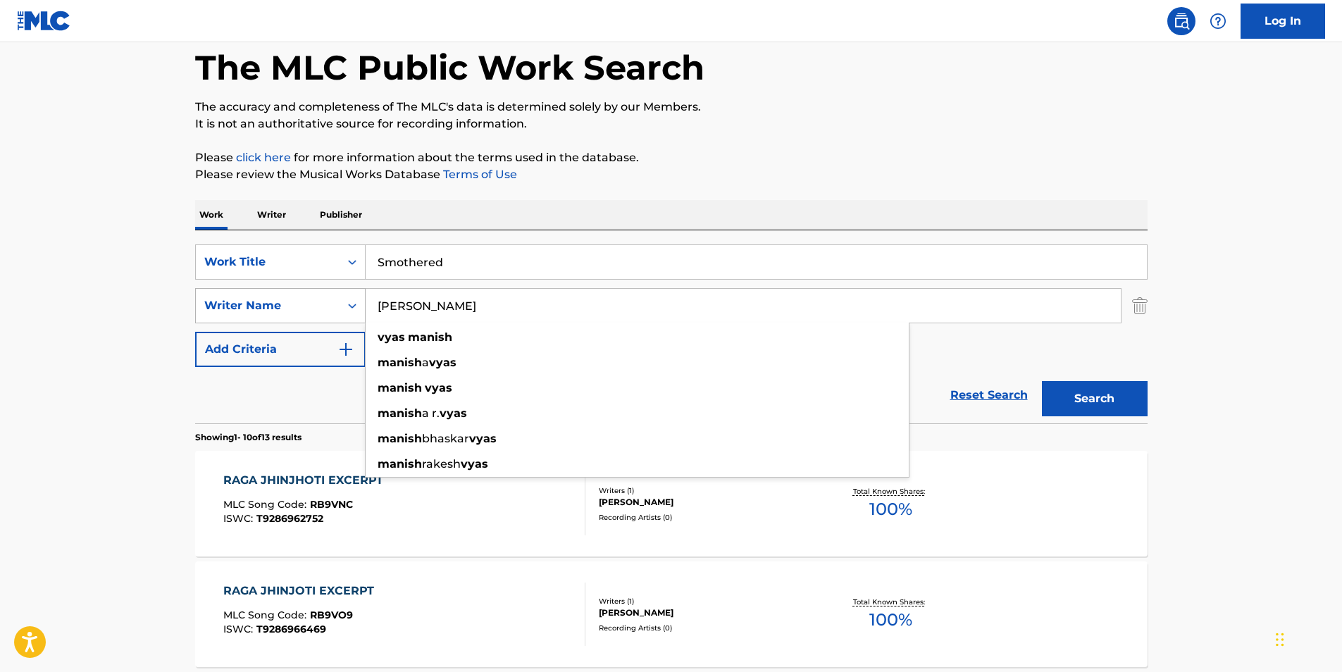
drag, startPoint x: 488, startPoint y: 319, endPoint x: 321, endPoint y: 323, distance: 166.3
click at [306, 326] on div "SearchWithCriteria25e2e5e1-6415-4381-924d-b65f92c7fafb Work Title Smothered Sea…" at bounding box center [671, 305] width 953 height 123
paste input "Skinless"
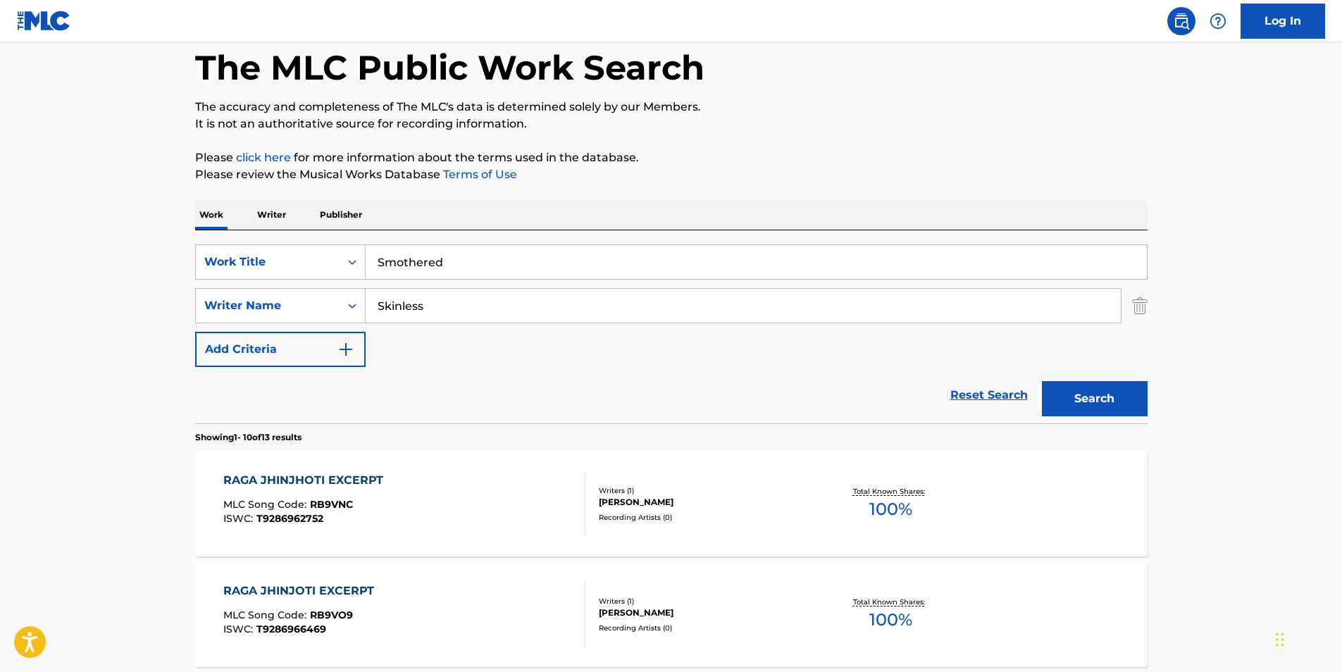
click at [1095, 407] on button "Search" at bounding box center [1095, 398] width 106 height 35
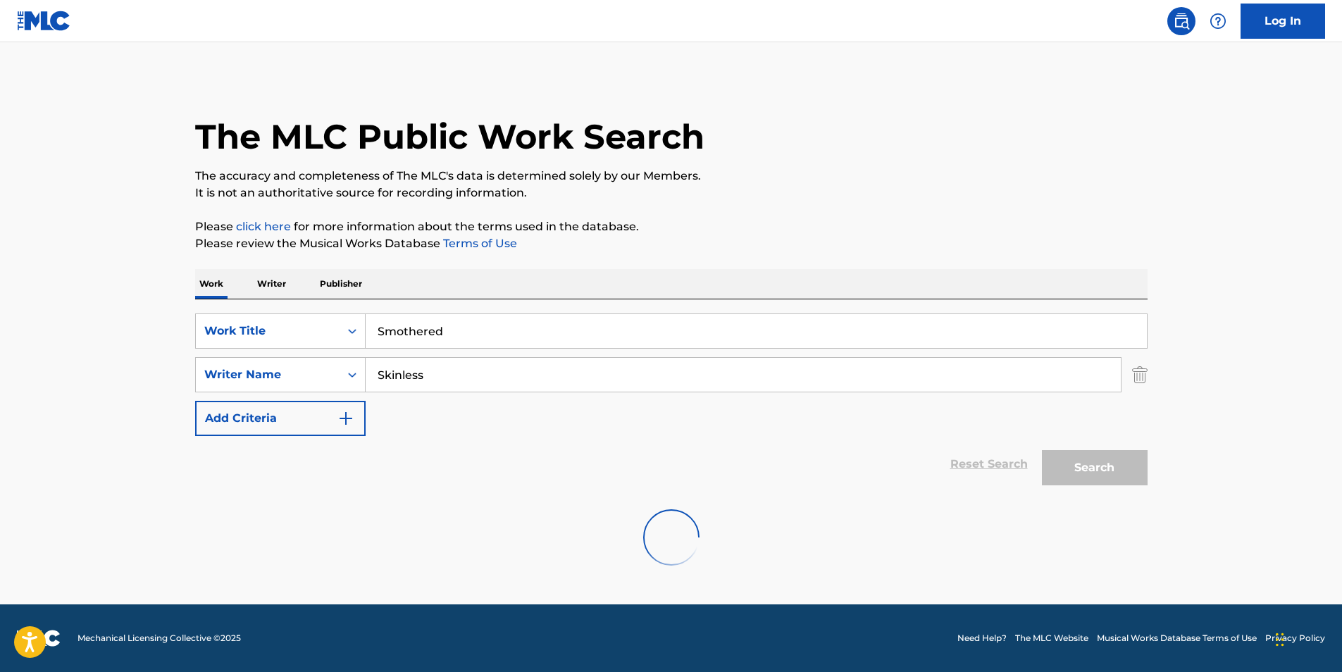
scroll to position [0, 0]
drag, startPoint x: 554, startPoint y: 382, endPoint x: 295, endPoint y: 390, distance: 259.4
click at [295, 390] on div "SearchWithCriteria040d25a2-3f84-4843-aee1-61e53e8faf45 Writer Name Skinless" at bounding box center [671, 374] width 953 height 35
paste input "[PERSON_NAME]"
click at [1091, 454] on button "Search" at bounding box center [1095, 467] width 106 height 35
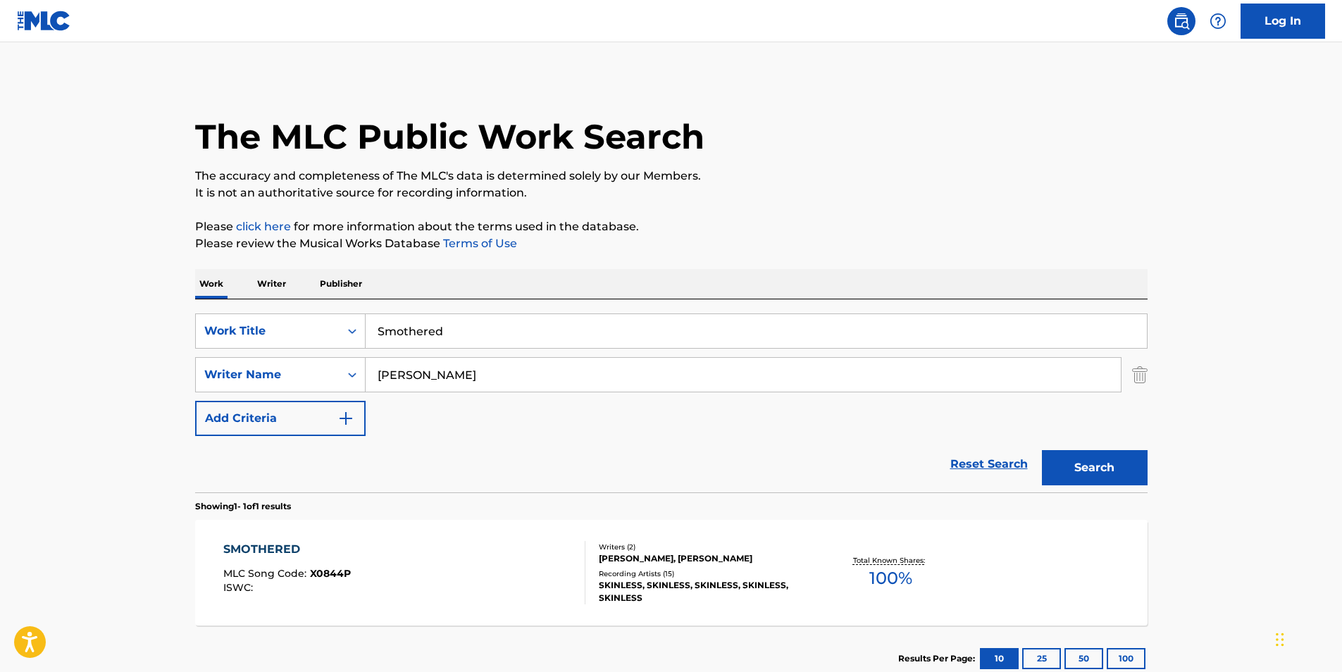
scroll to position [94, 0]
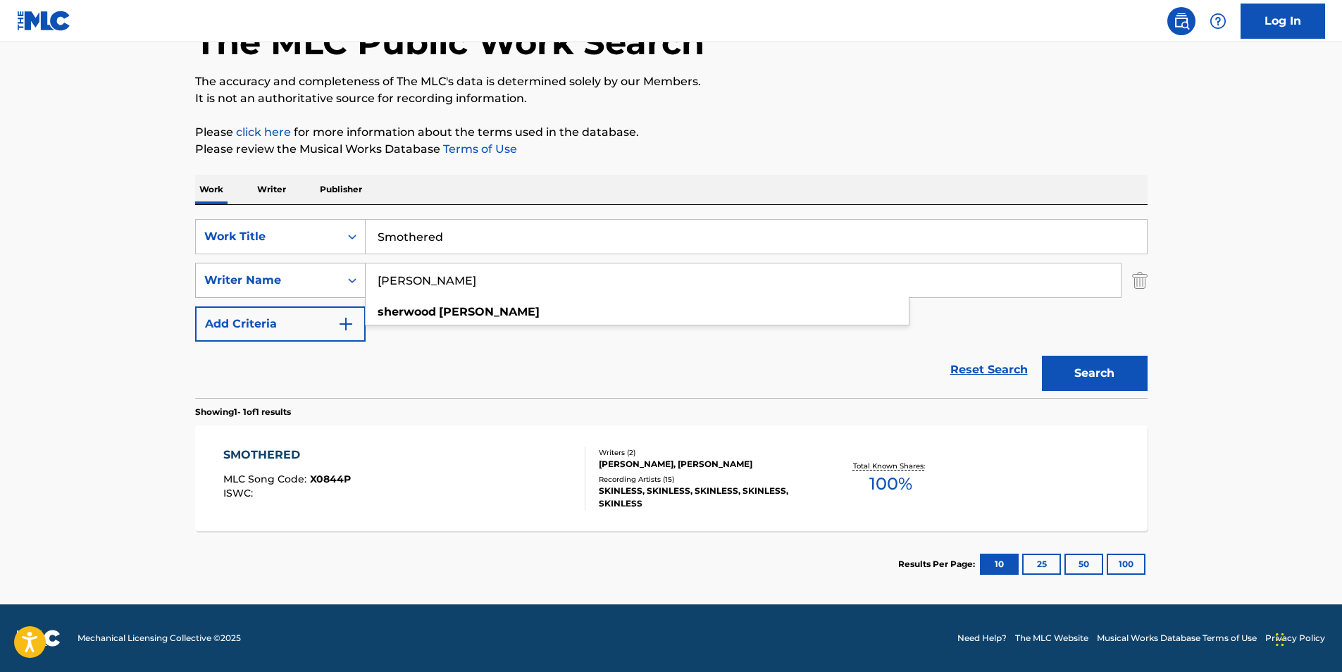
drag, startPoint x: 566, startPoint y: 283, endPoint x: 327, endPoint y: 280, distance: 238.9
click at [326, 282] on div "SearchWithCriteria040d25a2-3f84-4843-aee1-61e53e8faf45 Writer Name [PERSON_NAME…" at bounding box center [671, 280] width 953 height 35
paste input "[PERSON_NAME]"
type input "[PERSON_NAME]"
click at [783, 90] on p "It is not an authoritative source for recording information." at bounding box center [671, 98] width 953 height 17
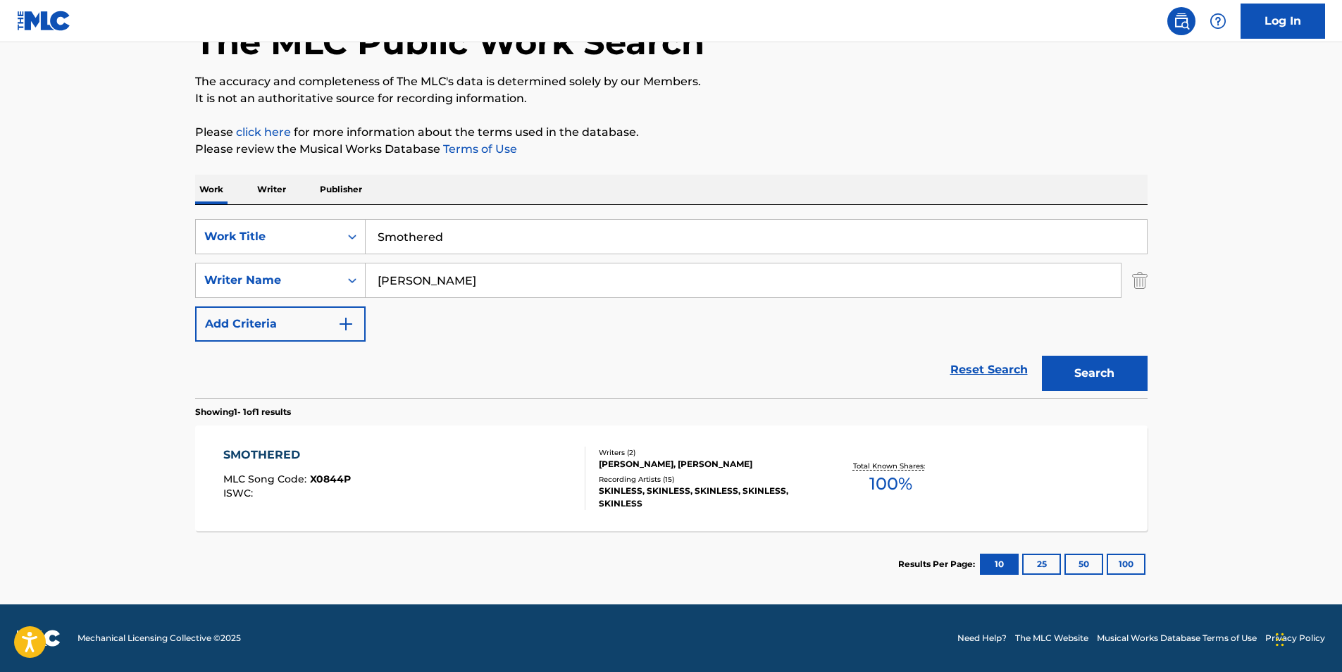
click at [1116, 368] on button "Search" at bounding box center [1095, 373] width 106 height 35
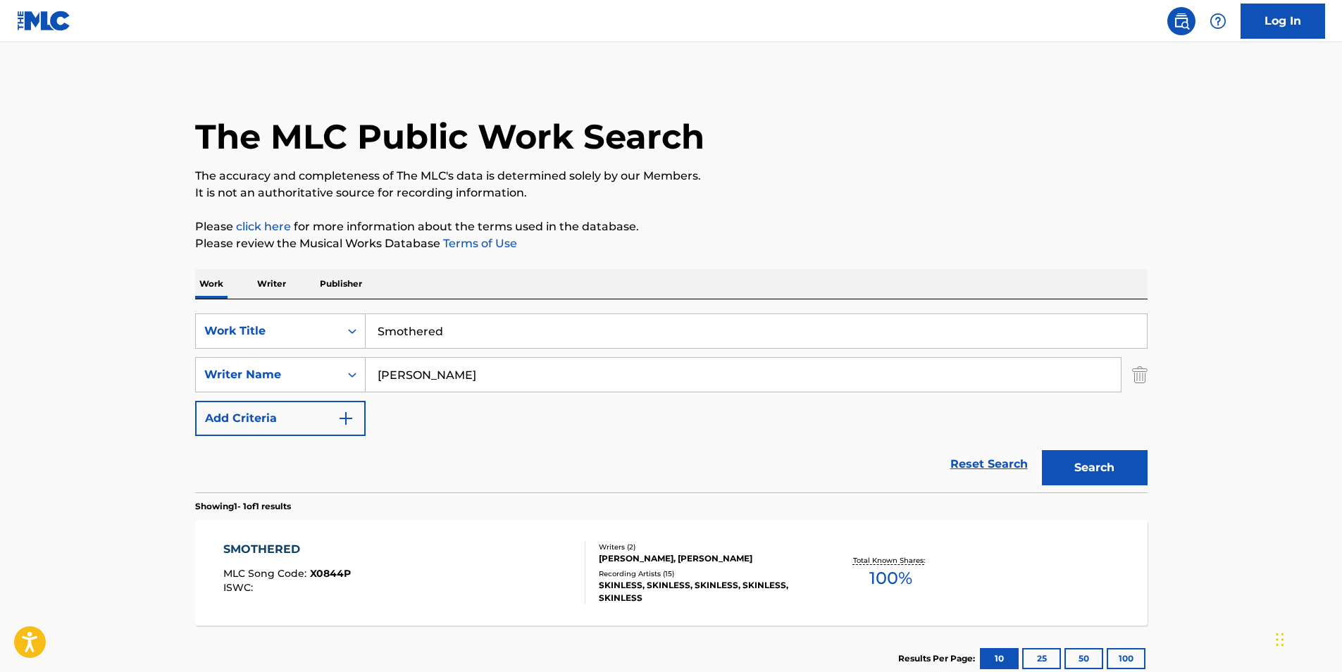
click at [494, 536] on div "SMOTHERED MLC Song Code : X0844P ISWC : Writers ( 2 ) [PERSON_NAME], [PERSON_NA…" at bounding box center [671, 573] width 953 height 106
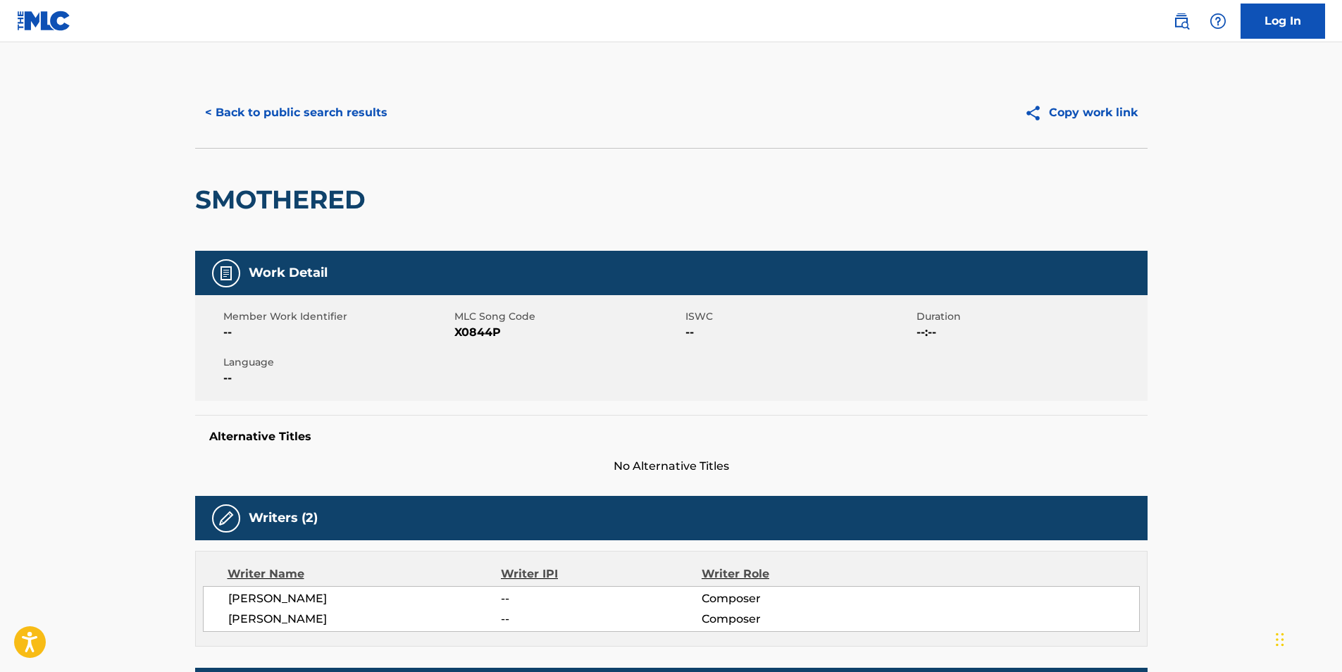
click at [487, 326] on span "X0844P" at bounding box center [568, 332] width 228 height 17
copy span "X0844P"
click at [321, 124] on button "< Back to public search results" at bounding box center [296, 112] width 202 height 35
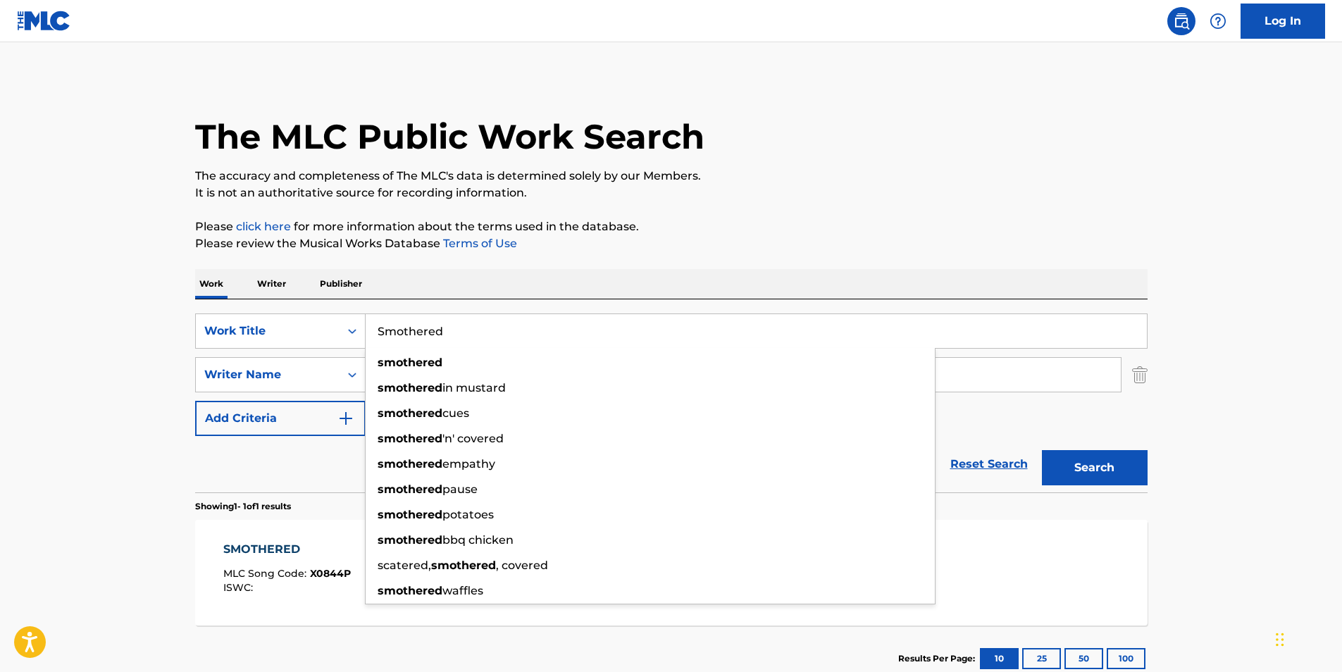
drag, startPoint x: 529, startPoint y: 324, endPoint x: 442, endPoint y: 307, distance: 88.3
click at [250, 330] on div "SearchWithCriteria25e2e5e1-6415-4381-924d-b65f92c7fafb Work Title Smothered smo…" at bounding box center [671, 331] width 953 height 35
paste input "UPREMOS"
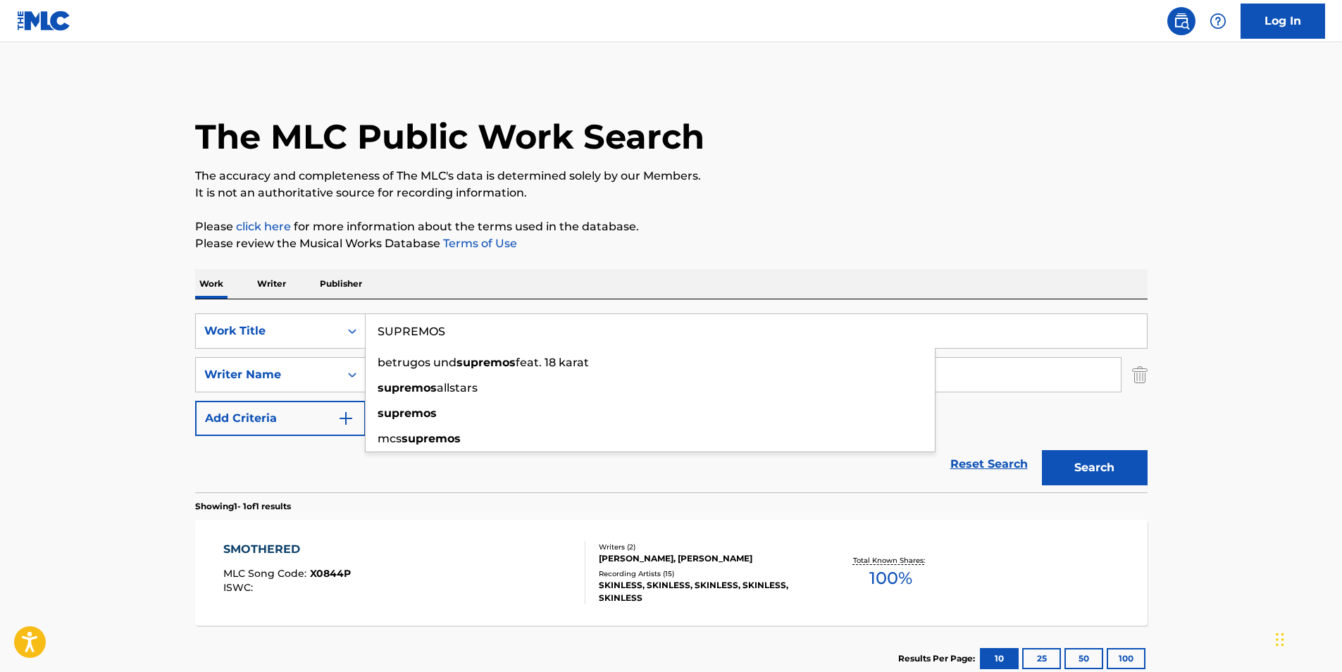
type input "SUPREMOS"
click at [1023, 225] on p "Please click here for more information about the terms used in the database." at bounding box center [671, 226] width 953 height 17
drag, startPoint x: 469, startPoint y: 382, endPoint x: 249, endPoint y: 366, distance: 219.7
click at [206, 381] on div "SearchWithCriteria040d25a2-3f84-4843-aee1-61e53e8faf45 Writer Name [PERSON_NAME]" at bounding box center [671, 374] width 953 height 35
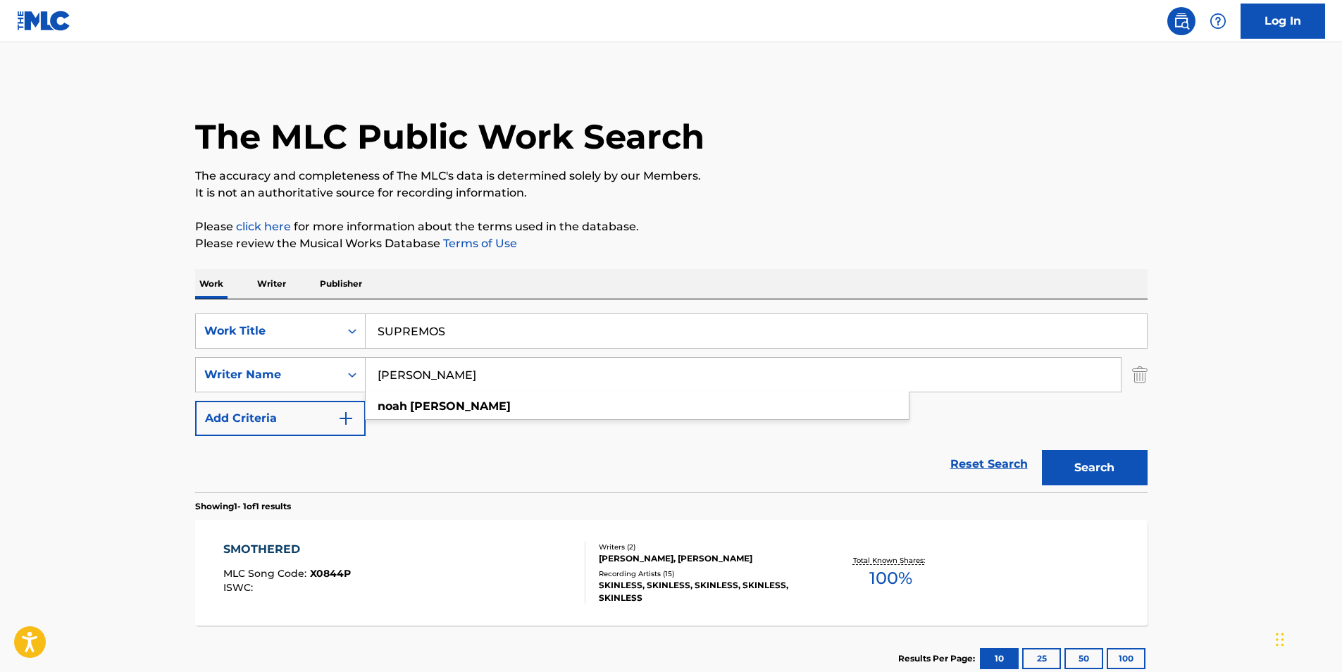
paste input "KXNVRA"
click at [938, 174] on p "The accuracy and completeness of The MLC's data is determined solely by our Mem…" at bounding box center [671, 176] width 953 height 17
click at [1084, 489] on div "Search" at bounding box center [1091, 464] width 113 height 56
click at [1081, 472] on button "Search" at bounding box center [1095, 467] width 106 height 35
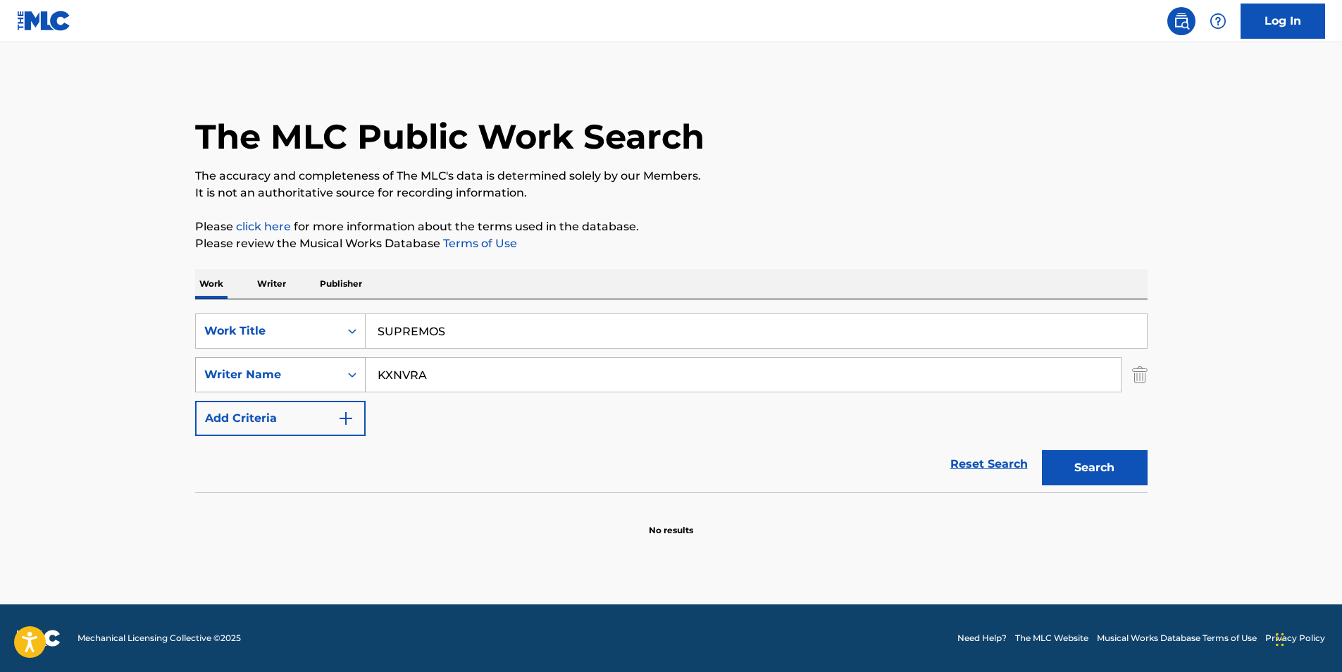
drag, startPoint x: 239, startPoint y: 374, endPoint x: 230, endPoint y: 374, distance: 9.2
click at [230, 374] on div "SearchWithCriteria040d25a2-3f84-4843-aee1-61e53e8faf45 Writer Name KXNVRA" at bounding box center [671, 374] width 953 height 35
paste input "CLOUDY MANE"
click at [850, 255] on div "The MLC Public Work Search The accuracy and completeness of The MLC's data is d…" at bounding box center [671, 307] width 986 height 459
click at [1084, 459] on button "Search" at bounding box center [1095, 467] width 106 height 35
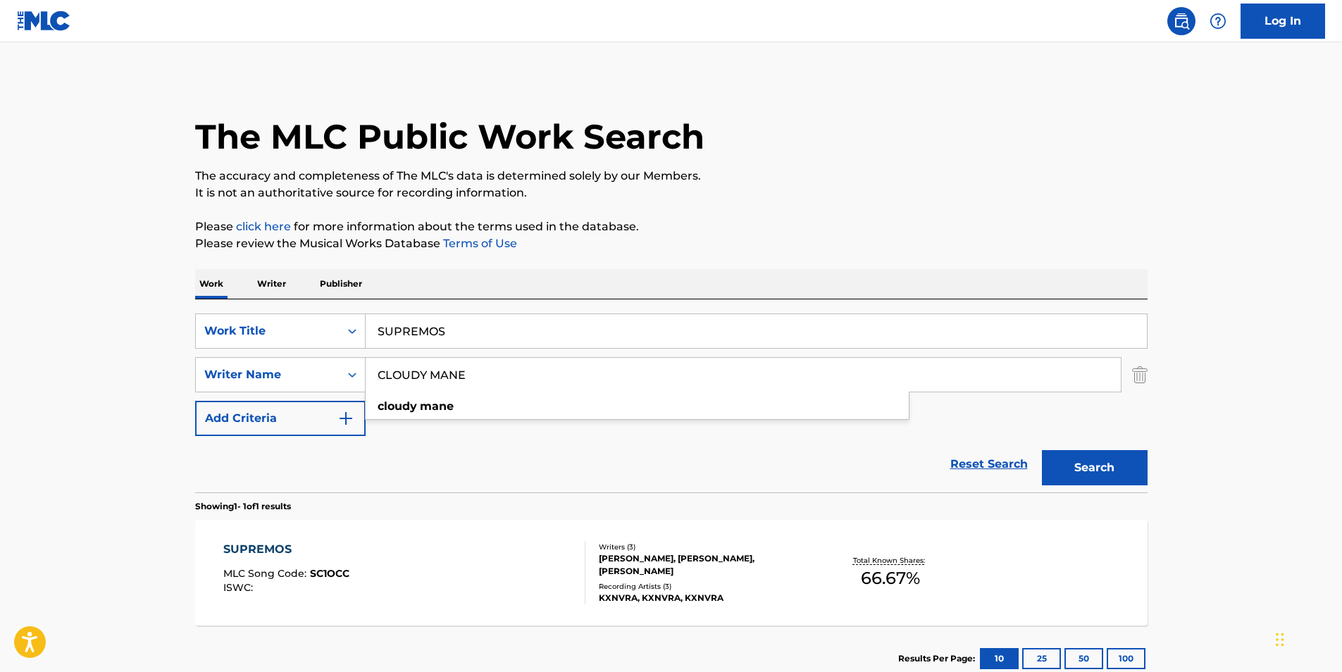
drag, startPoint x: 485, startPoint y: 373, endPoint x: 639, endPoint y: 257, distance: 192.8
click at [290, 388] on div "SearchWithCriteria040d25a2-3f84-4843-aee1-61e53e8faf45 Writer Name CLOUDY MANE …" at bounding box center [671, 374] width 953 height 35
paste input "[PERSON_NAME]"
click at [748, 223] on p "Please click here for more information about the terms used in the database." at bounding box center [671, 226] width 953 height 17
click at [1099, 459] on button "Search" at bounding box center [1095, 467] width 106 height 35
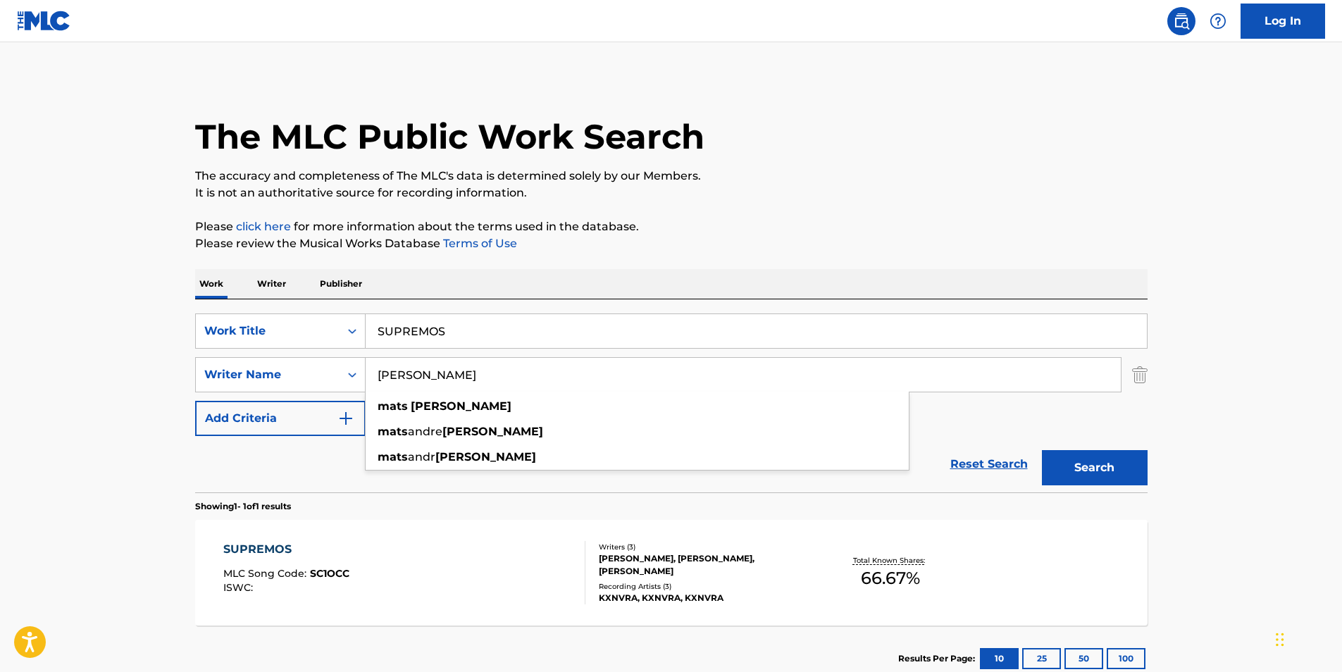
drag, startPoint x: 550, startPoint y: 368, endPoint x: 557, endPoint y: 271, distance: 96.8
click at [276, 389] on div "SearchWithCriteria040d25a2-3f84-4843-aee1-61e53e8faf45 Writer Name [PERSON_NAME…" at bounding box center [671, 374] width 953 height 35
paste input "[PERSON_NAME]"
type input "[PERSON_NAME]"
click at [748, 197] on p "It is not an authoritative source for recording information." at bounding box center [671, 193] width 953 height 17
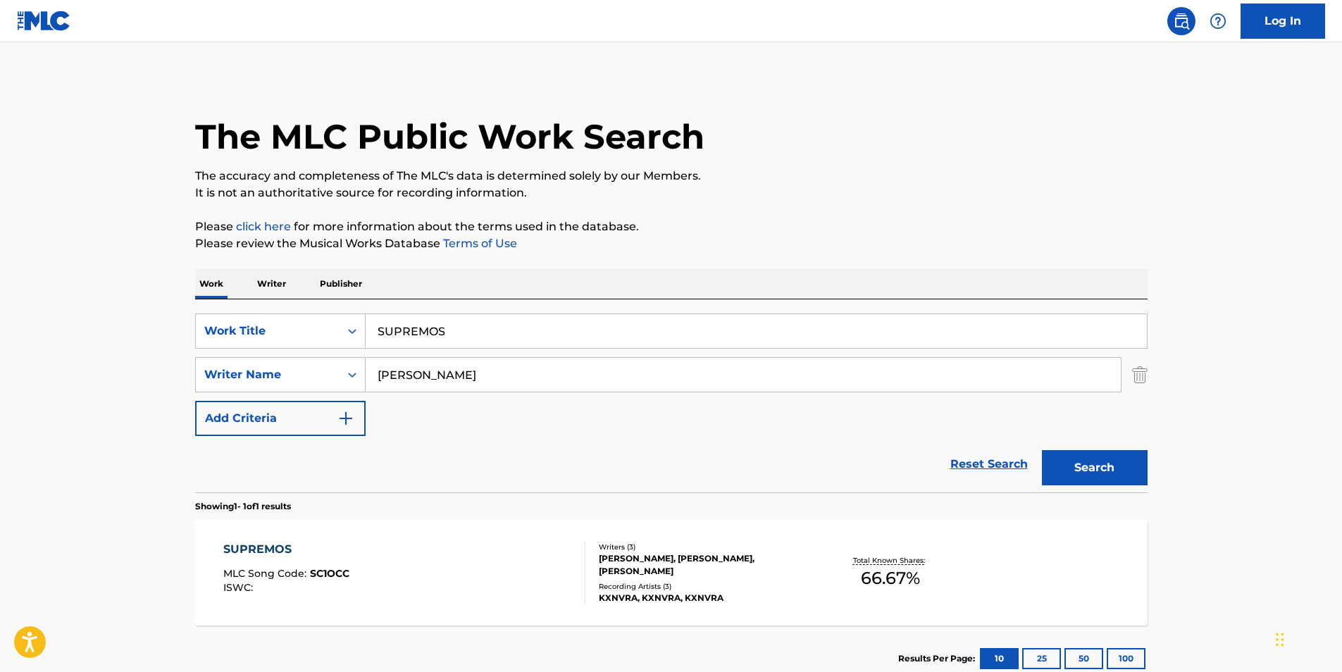
click at [1098, 461] on button "Search" at bounding box center [1095, 467] width 106 height 35
click at [513, 570] on div "SUPREMOS MLC Song Code : SC1OCC ISWC :" at bounding box center [404, 572] width 362 height 63
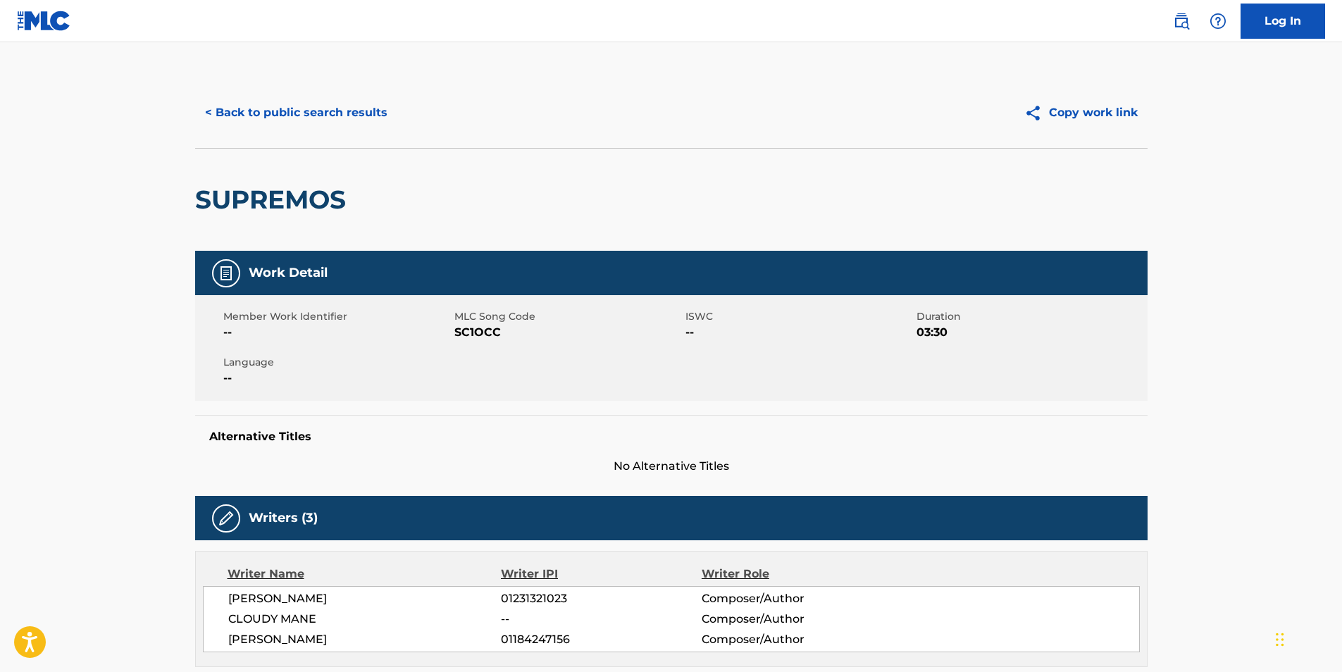
click at [240, 118] on button "< Back to public search results" at bounding box center [296, 112] width 202 height 35
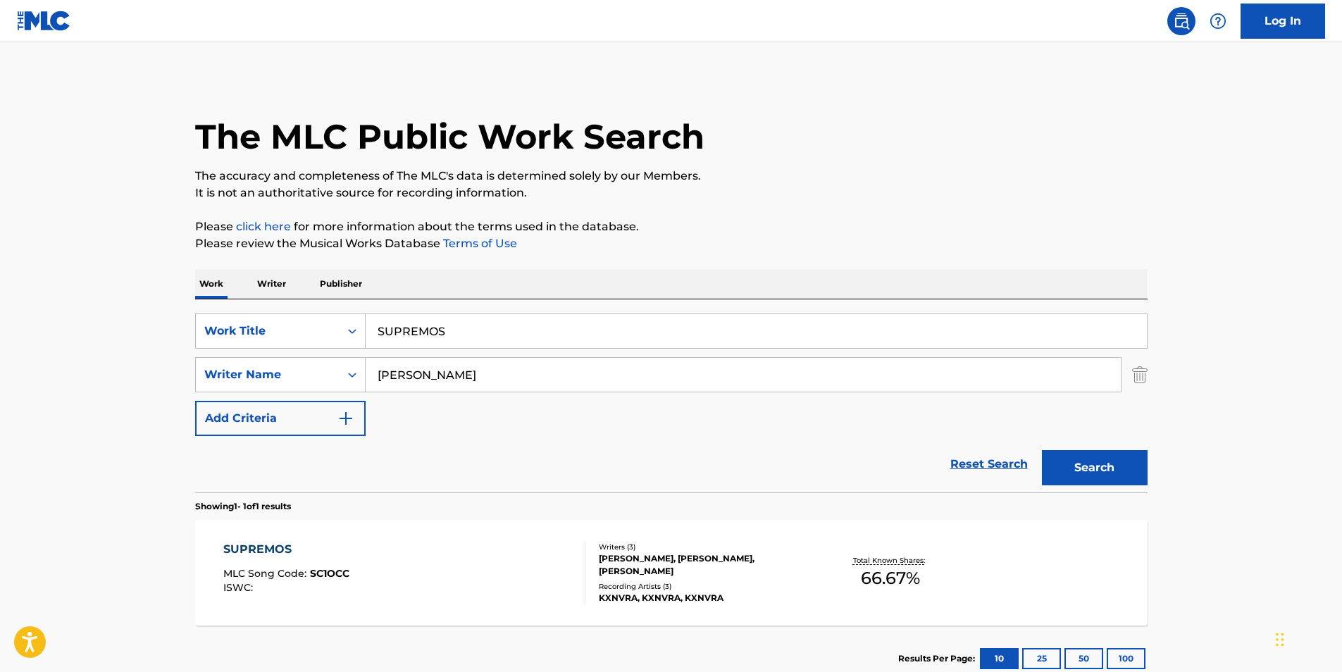
scroll to position [94, 0]
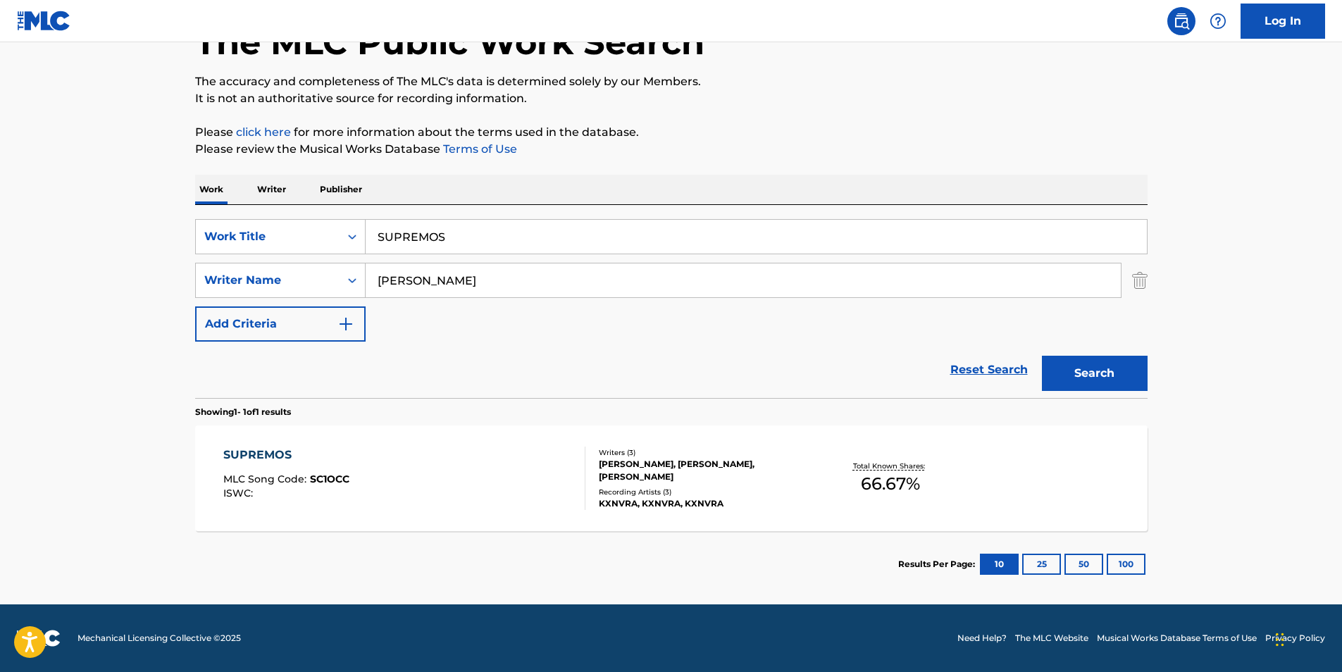
click at [347, 488] on div "MLC Song Code : SC1OCC" at bounding box center [286, 481] width 126 height 14
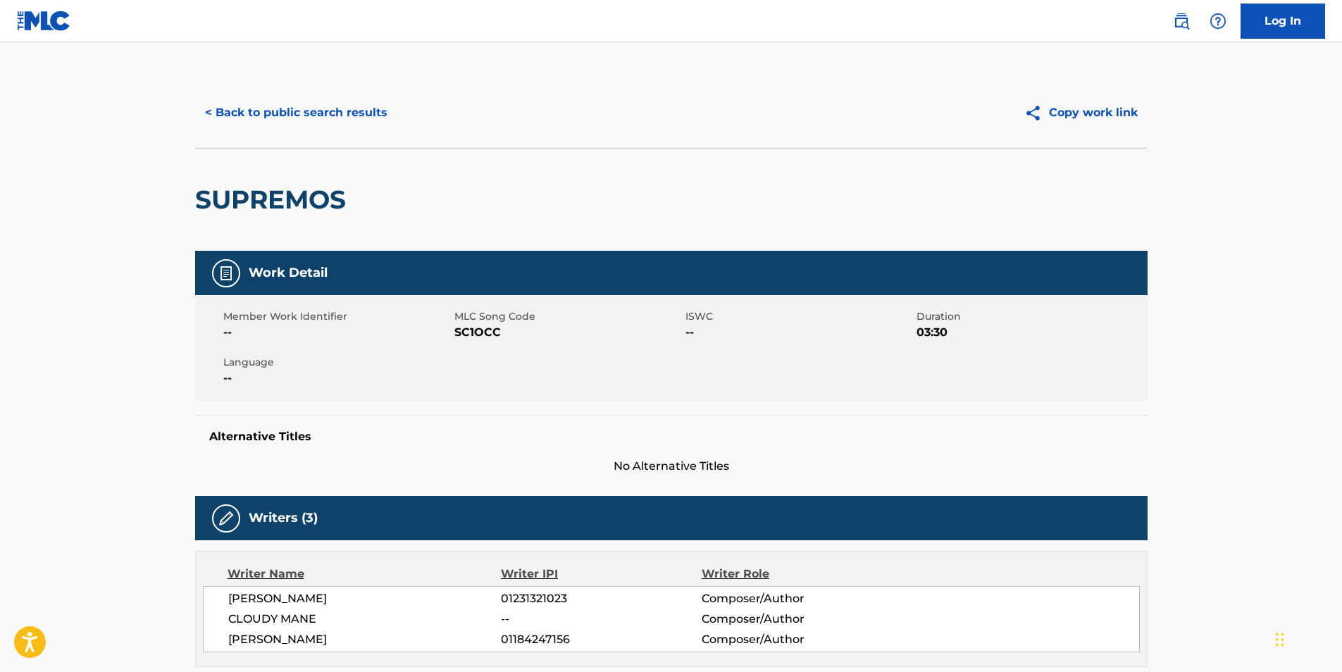
click at [306, 138] on div "< Back to public search results Copy work link" at bounding box center [671, 113] width 953 height 70
click at [299, 119] on button "< Back to public search results" at bounding box center [296, 112] width 202 height 35
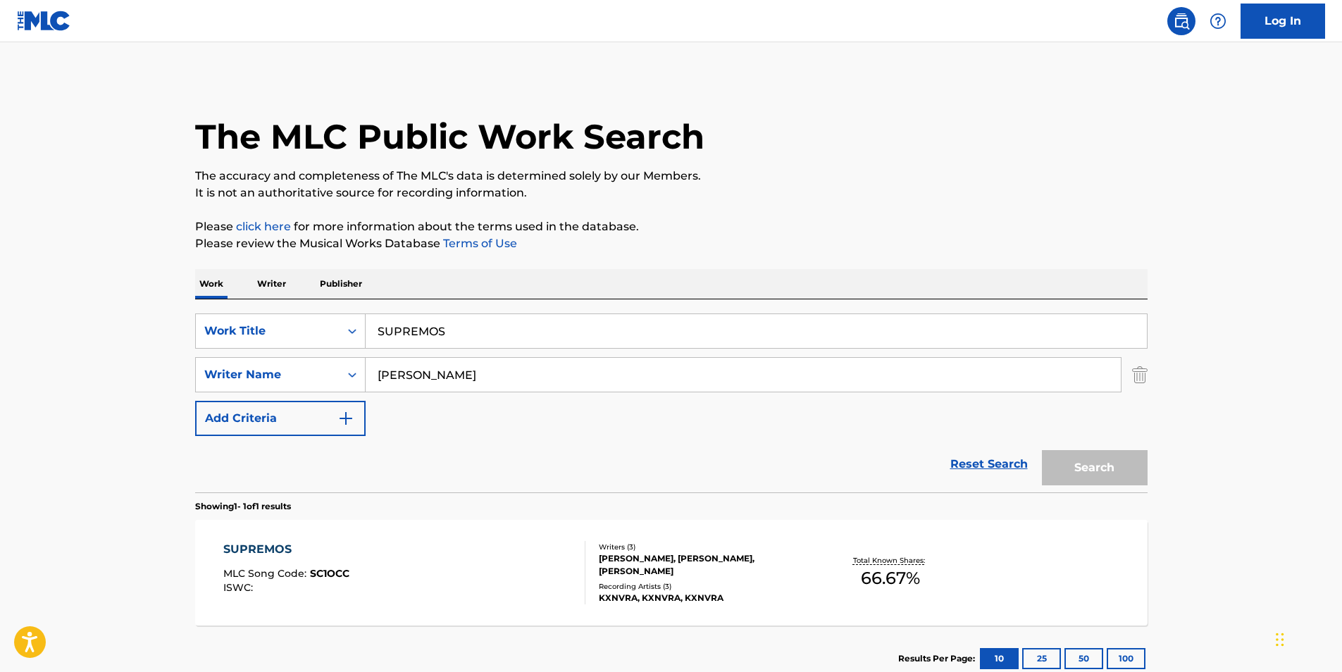
scroll to position [14, 0]
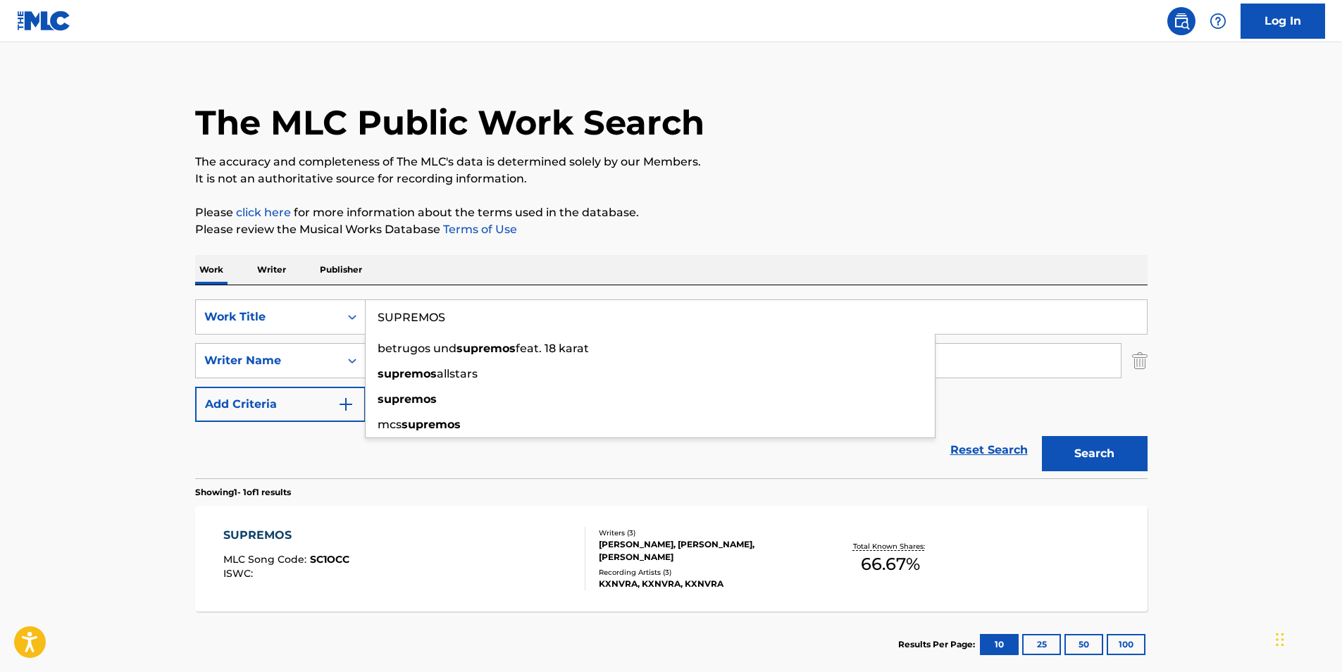
drag, startPoint x: 500, startPoint y: 311, endPoint x: 805, endPoint y: 223, distance: 317.5
click at [178, 318] on div "The MLC Public Work Search The accuracy and completeness of The MLC's data is d…" at bounding box center [671, 370] width 986 height 614
paste input "Block"
type input "Block"
click at [926, 213] on p "Please click here for more information about the terms used in the database." at bounding box center [671, 212] width 953 height 17
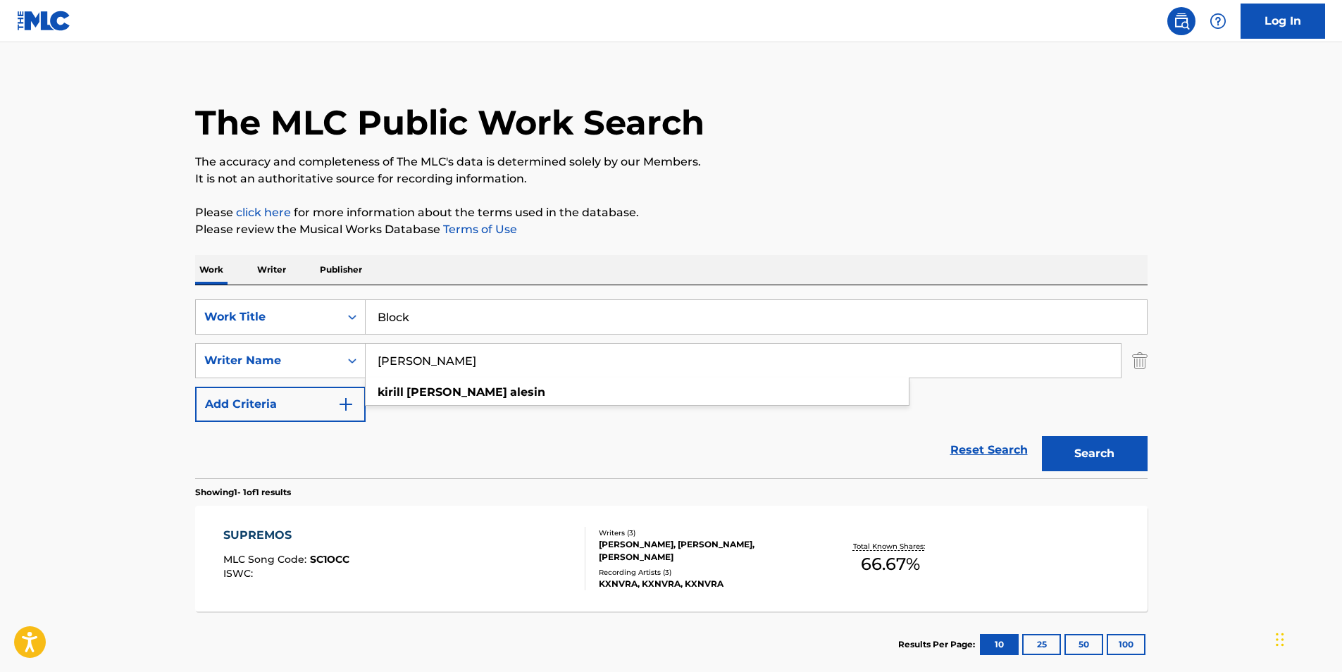
drag, startPoint x: 595, startPoint y: 363, endPoint x: 960, endPoint y: 175, distance: 410.9
click at [281, 364] on div "SearchWithCriteria040d25a2-3f84-4843-aee1-61e53e8faf45 Writer Name [PERSON_NAME]" at bounding box center [671, 360] width 953 height 35
paste input "Retro"
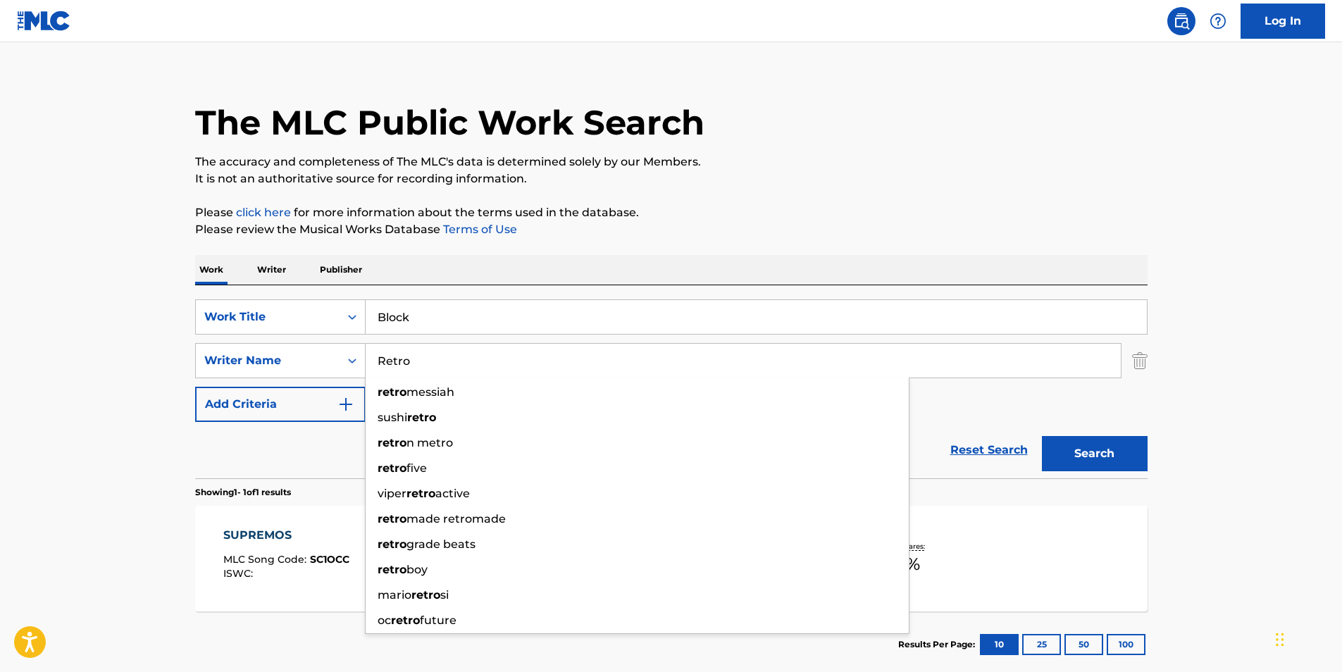
click at [989, 167] on p "The accuracy and completeness of The MLC's data is determined solely by our Mem…" at bounding box center [671, 162] width 953 height 17
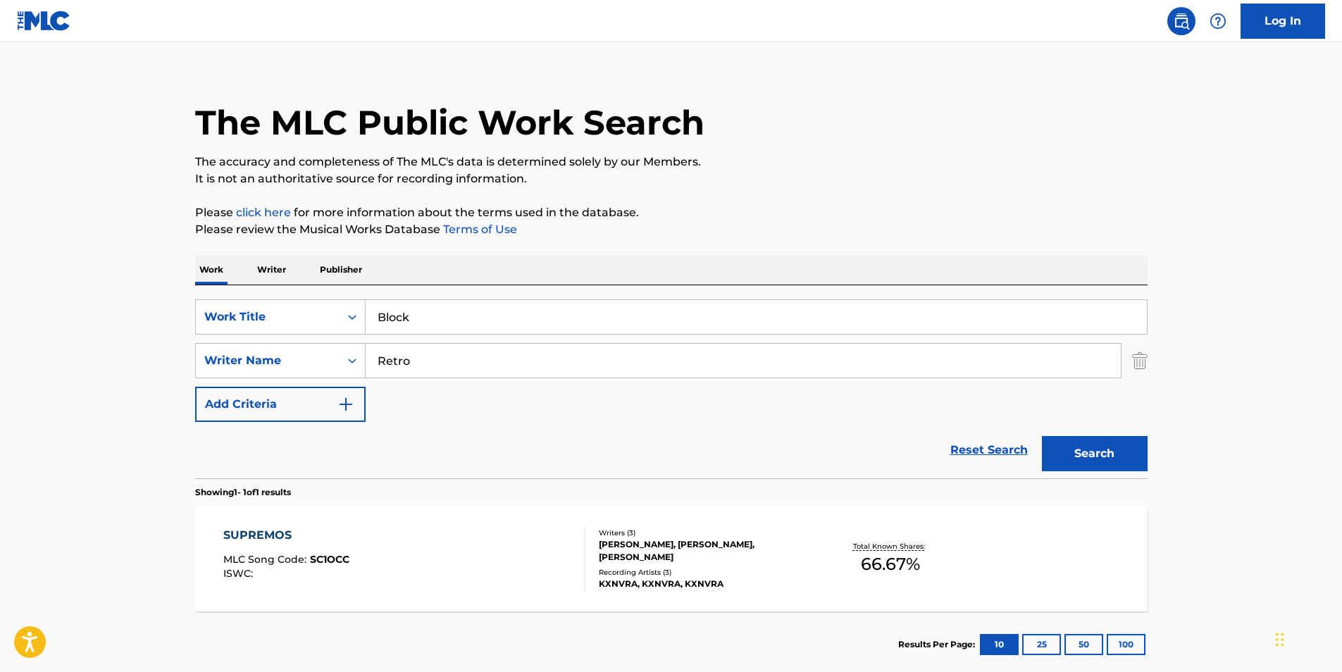
click at [1111, 457] on button "Search" at bounding box center [1095, 453] width 106 height 35
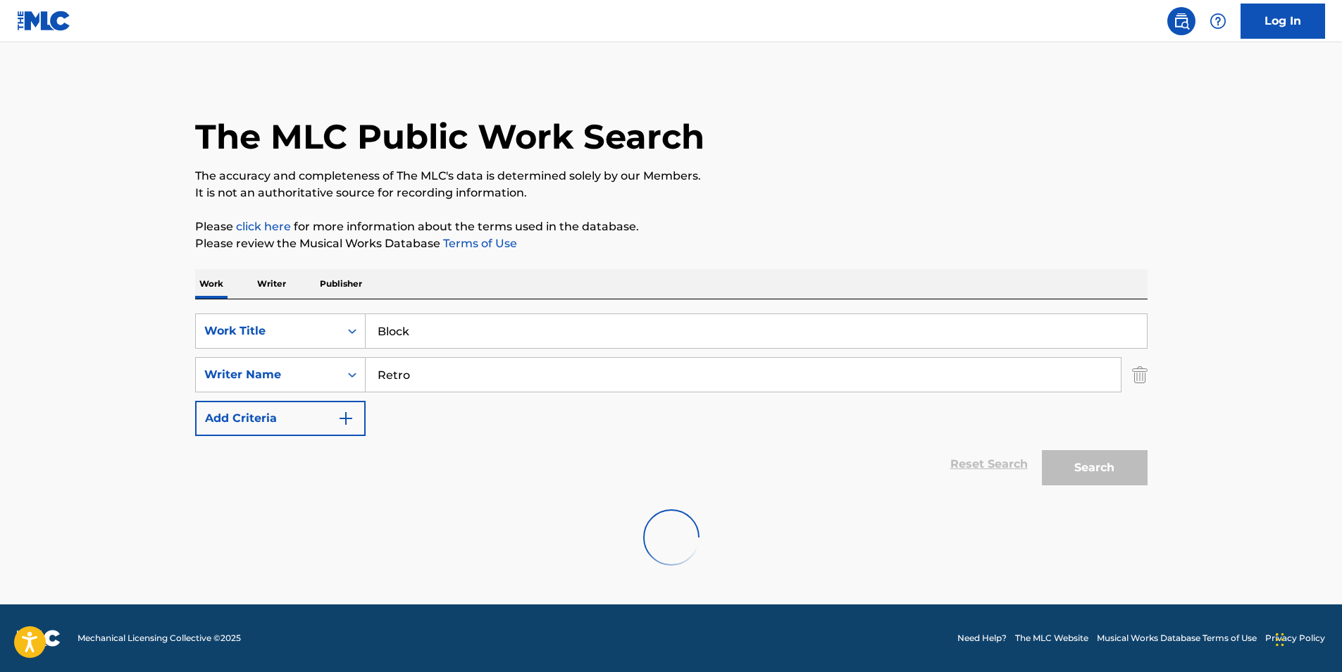
scroll to position [0, 0]
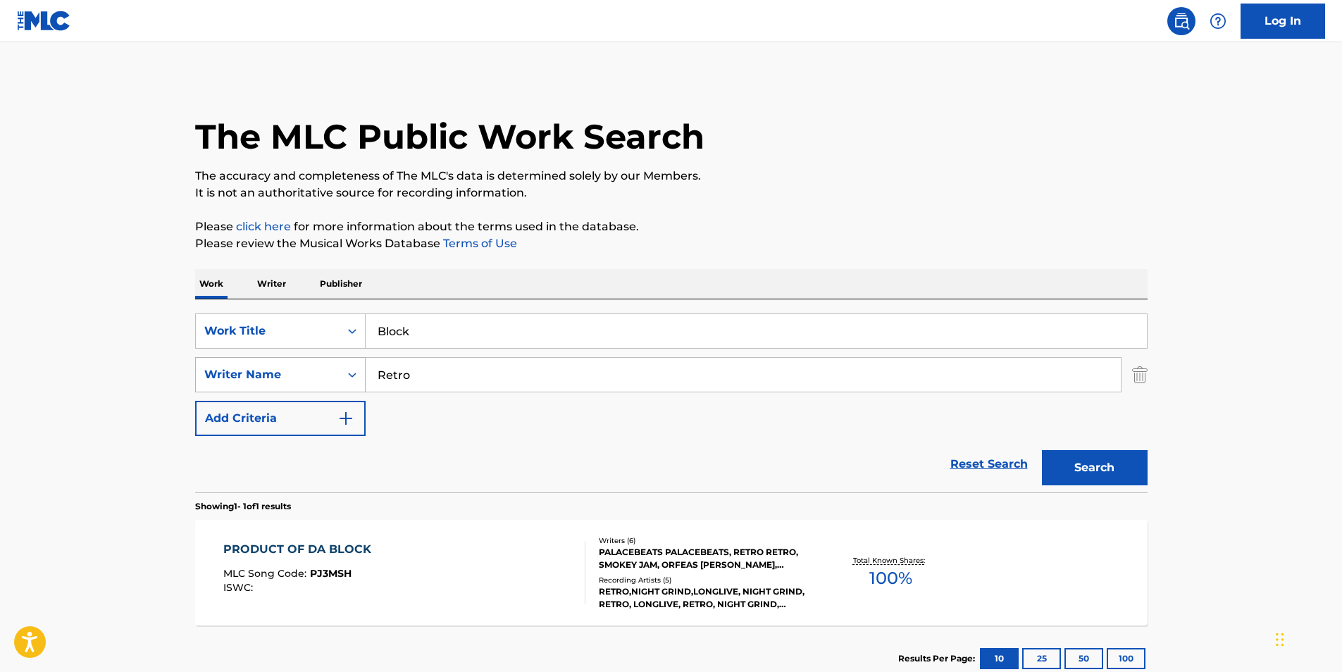
drag, startPoint x: 450, startPoint y: 380, endPoint x: 359, endPoint y: 383, distance: 90.9
click at [359, 383] on div "SearchWithCriteria040d25a2-3f84-4843-aee1-61e53e8faf45 Writer Name Retro" at bounding box center [671, 374] width 953 height 35
paste input "Delpon Custardoy [PERSON_NAME]"
click at [831, 142] on div "The MLC Public Work Search" at bounding box center [671, 129] width 953 height 103
click at [1063, 464] on button "Search" at bounding box center [1095, 467] width 106 height 35
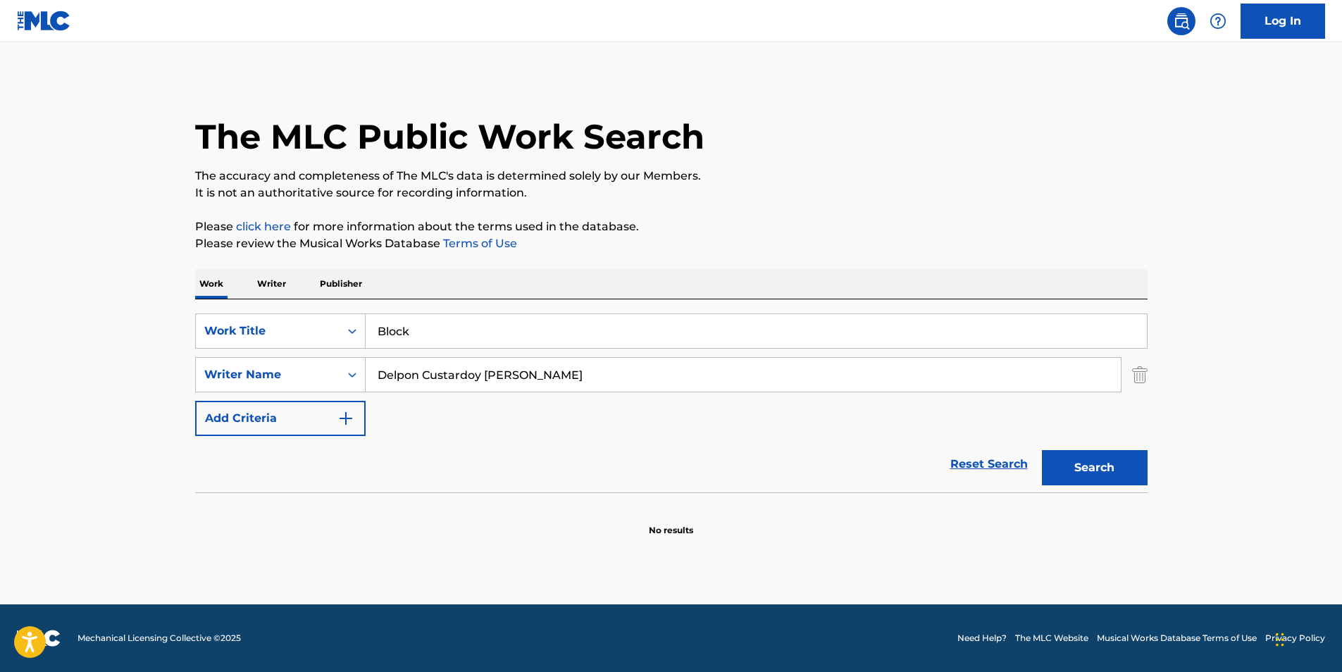
drag, startPoint x: 424, startPoint y: 371, endPoint x: 673, endPoint y: 374, distance: 248.7
click at [673, 374] on input "Delpon Custardoy [PERSON_NAME]" at bounding box center [743, 375] width 755 height 34
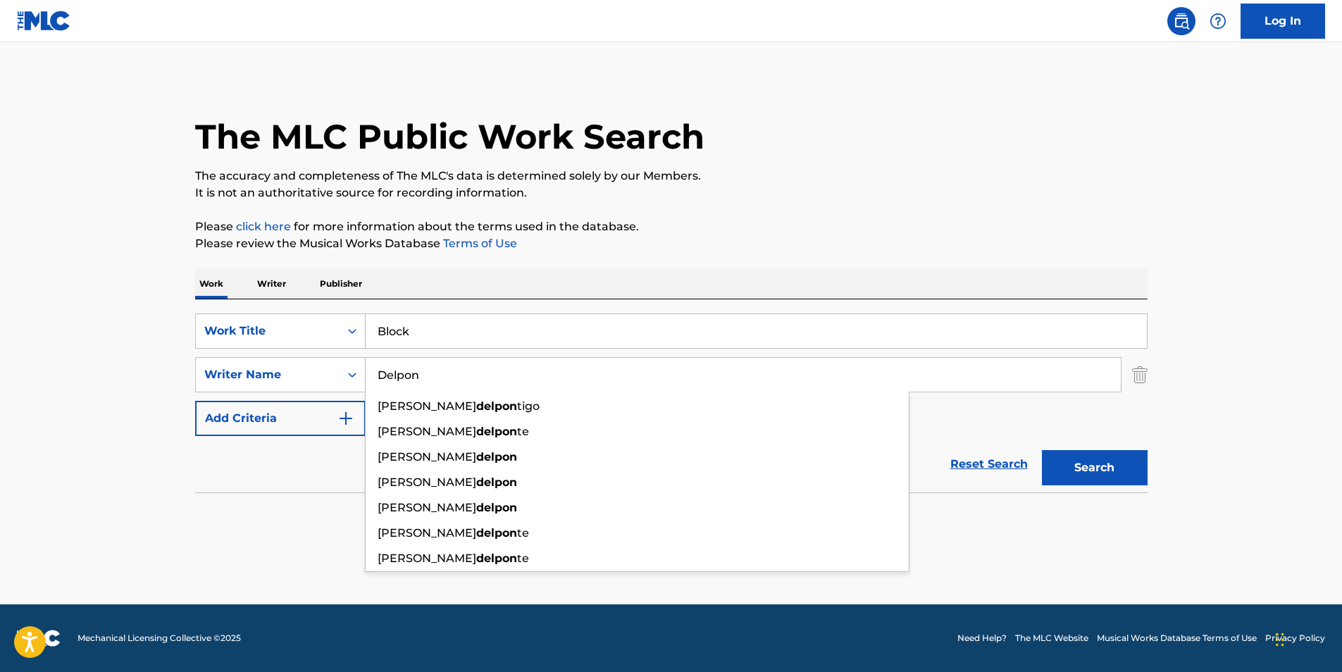
click at [1111, 233] on p "Please click here for more information about the terms used in the database." at bounding box center [671, 226] width 953 height 17
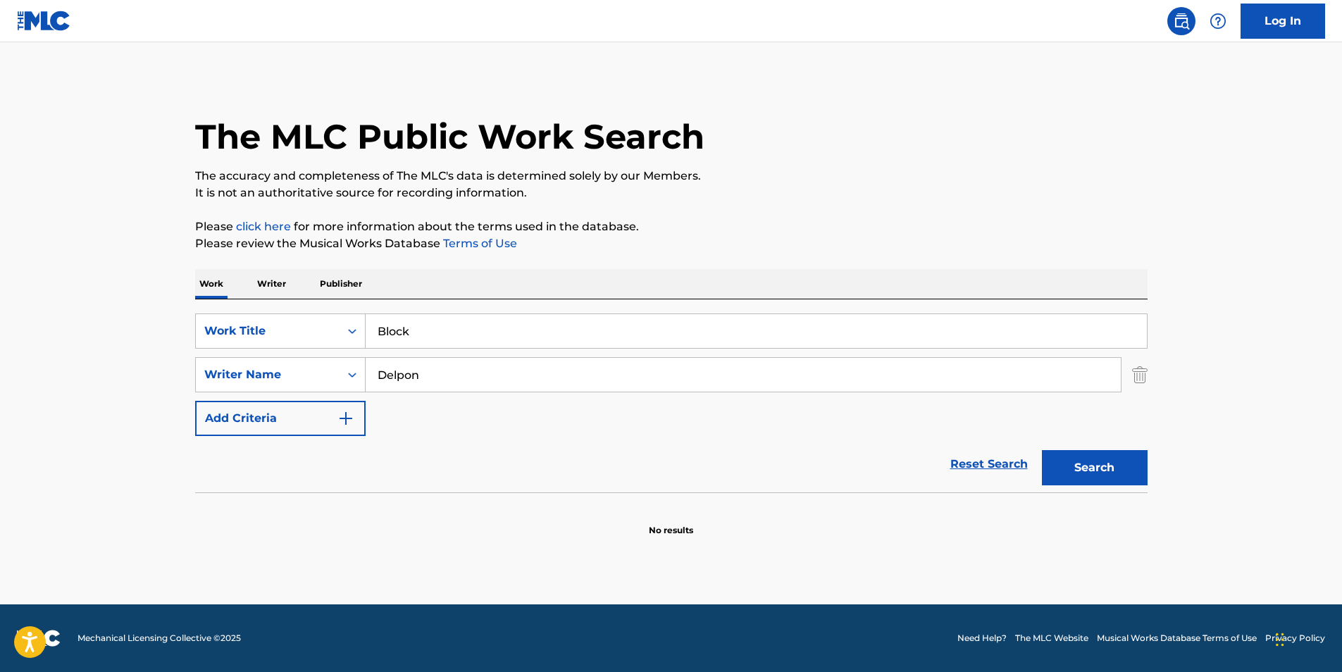
click at [1131, 451] on button "Search" at bounding box center [1095, 467] width 106 height 35
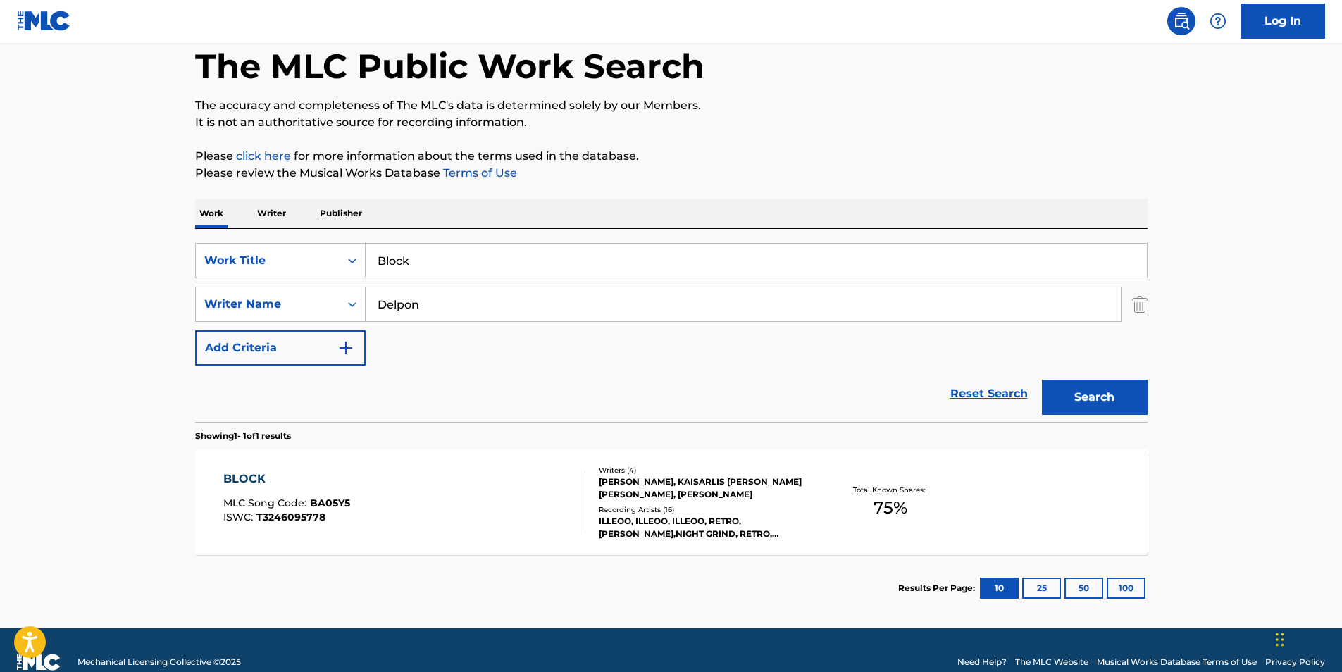
scroll to position [94, 0]
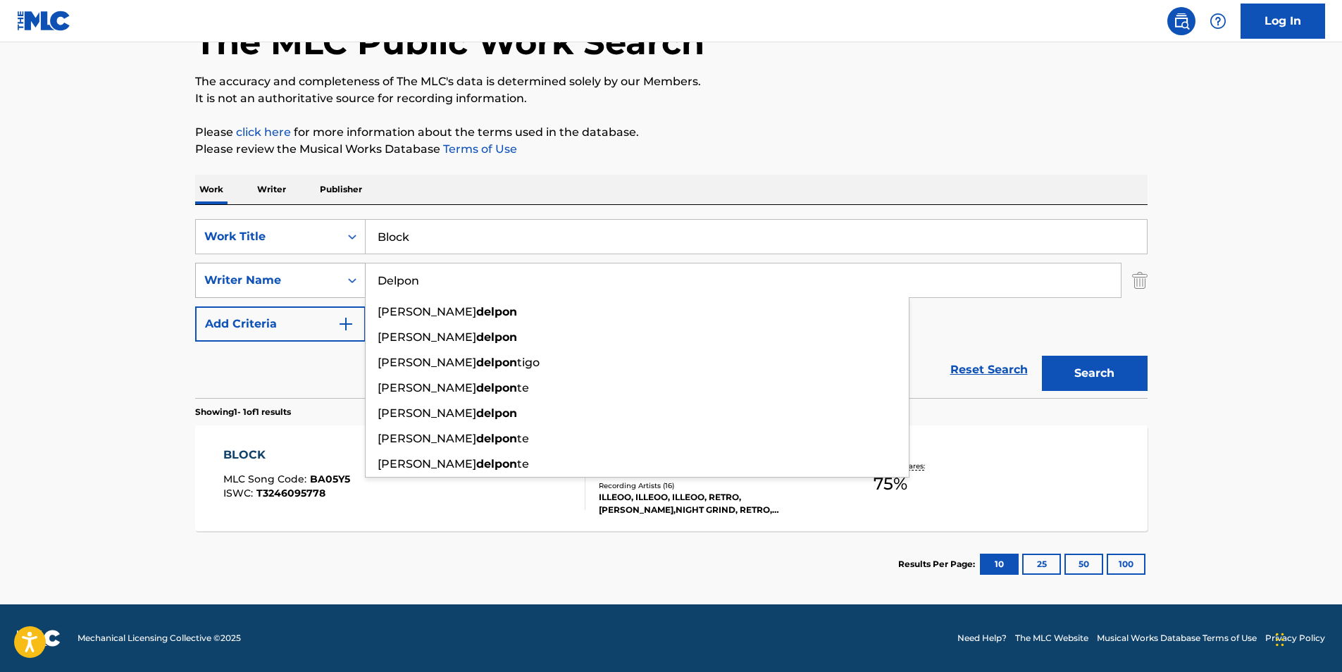
drag, startPoint x: 468, startPoint y: 285, endPoint x: 345, endPoint y: 294, distance: 123.6
click at [345, 294] on div "SearchWithCriteria040d25a2-3f84-4843-aee1-61e53e8faf45 Writer Name [PERSON_NAME…" at bounding box center [671, 280] width 953 height 35
paste input "[PERSON_NAME]"
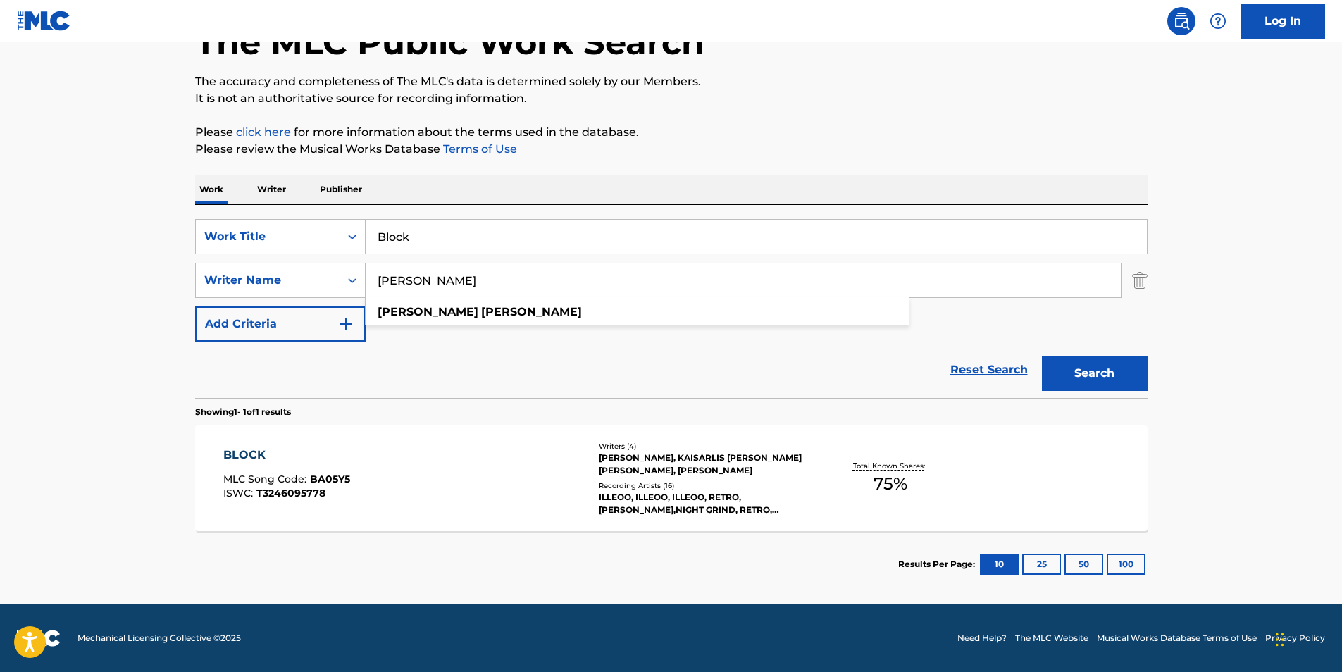
click at [851, 117] on div "The MLC Public Work Search The accuracy and completeness of The MLC's data is d…" at bounding box center [671, 290] width 986 height 614
click at [1065, 373] on button "Search" at bounding box center [1095, 373] width 106 height 35
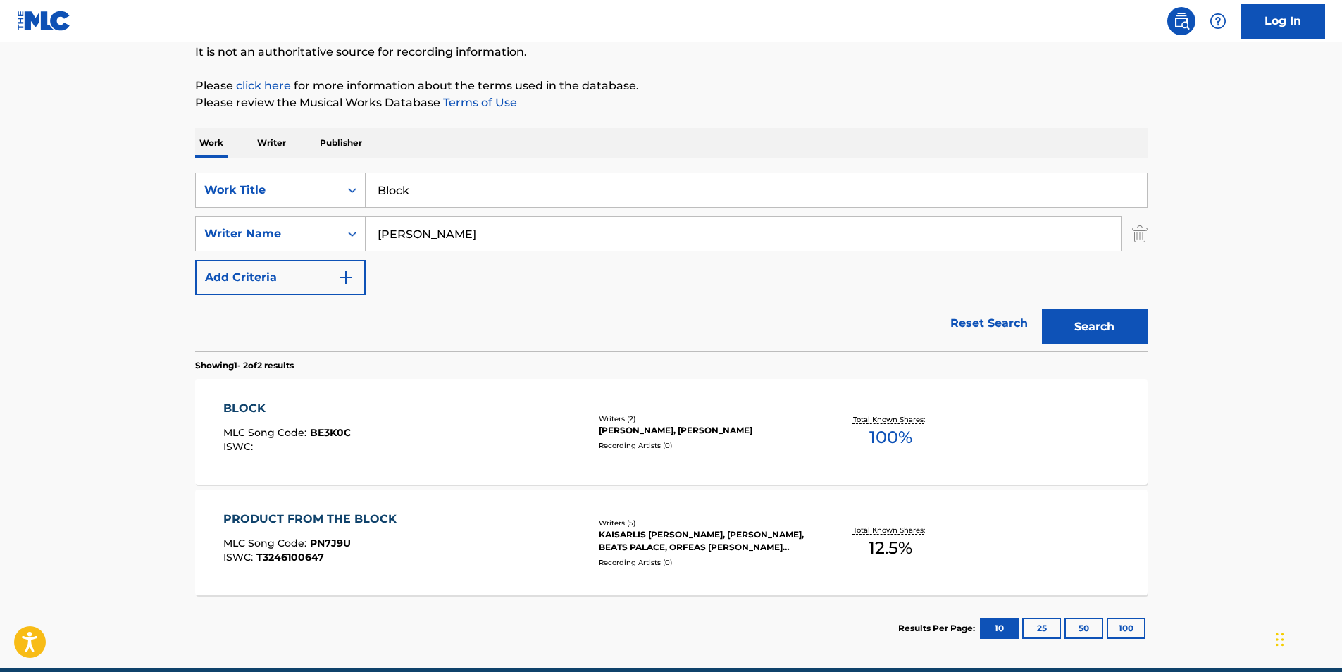
scroll to position [205, 0]
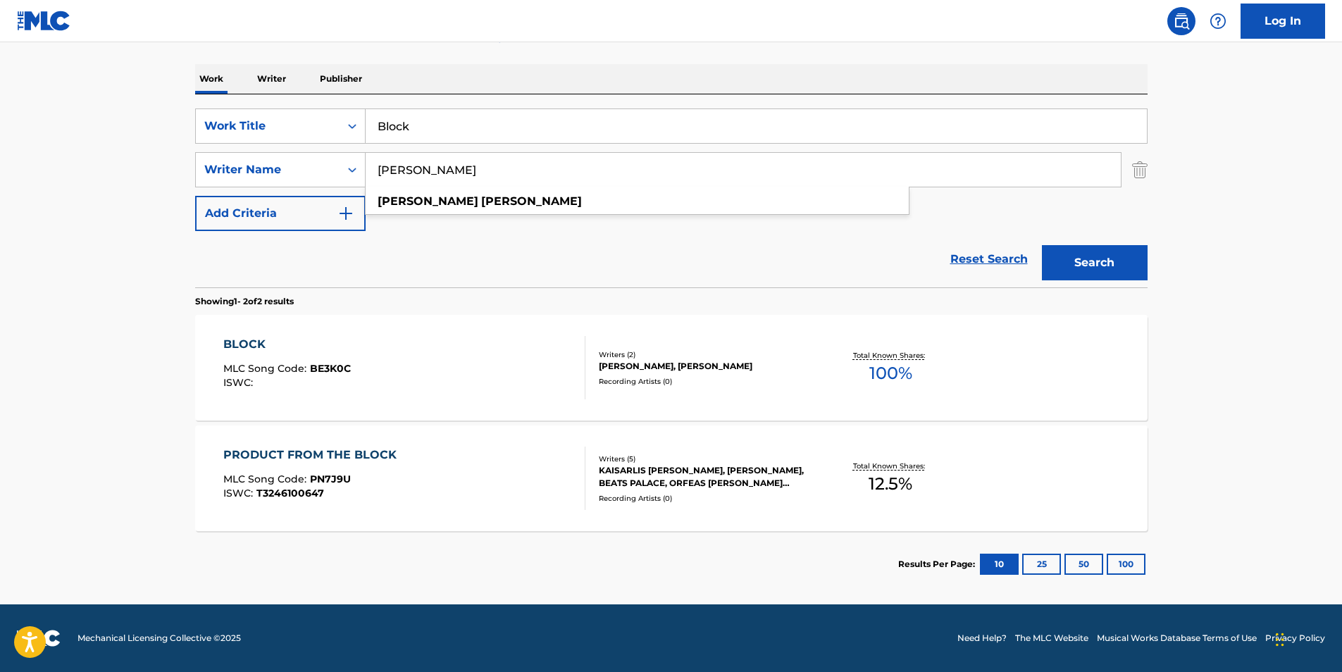
drag, startPoint x: 524, startPoint y: 175, endPoint x: 212, endPoint y: 202, distance: 313.3
click at [212, 202] on div "SearchWithCriteria25e2e5e1-6415-4381-924d-b65f92c7fafb Work Title Block SearchW…" at bounding box center [671, 170] width 953 height 123
paste input "Kaisarlis [PERSON_NAME]"
click at [1219, 340] on main "The MLC Public Work Search The accuracy and completeness of The MLC's data is d…" at bounding box center [671, 220] width 1342 height 767
click at [1125, 266] on button "Search" at bounding box center [1095, 262] width 106 height 35
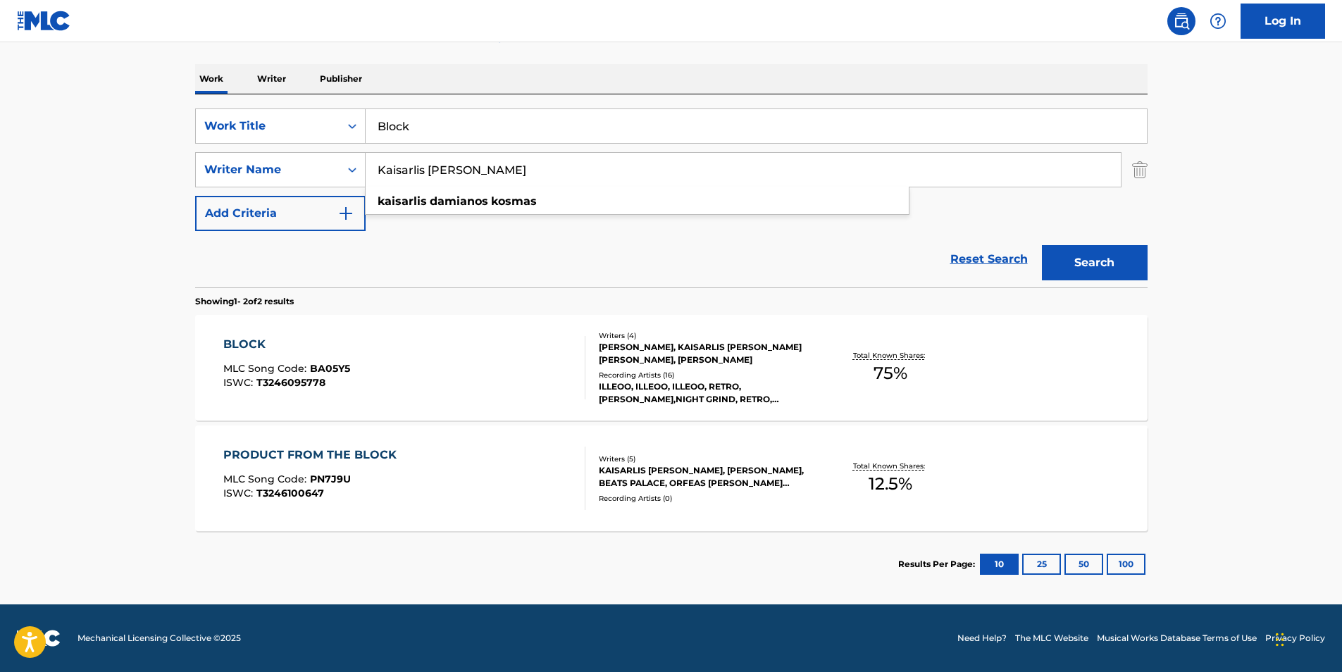
drag, startPoint x: 577, startPoint y: 173, endPoint x: 193, endPoint y: 214, distance: 386.2
click at [193, 214] on div "The MLC Public Work Search The accuracy and completeness of The MLC's data is d…" at bounding box center [671, 234] width 986 height 725
paste input "[PERSON_NAME]"
type input "[PERSON_NAME]"
click at [1173, 227] on main "The MLC Public Work Search The accuracy and completeness of The MLC's data is d…" at bounding box center [671, 220] width 1342 height 767
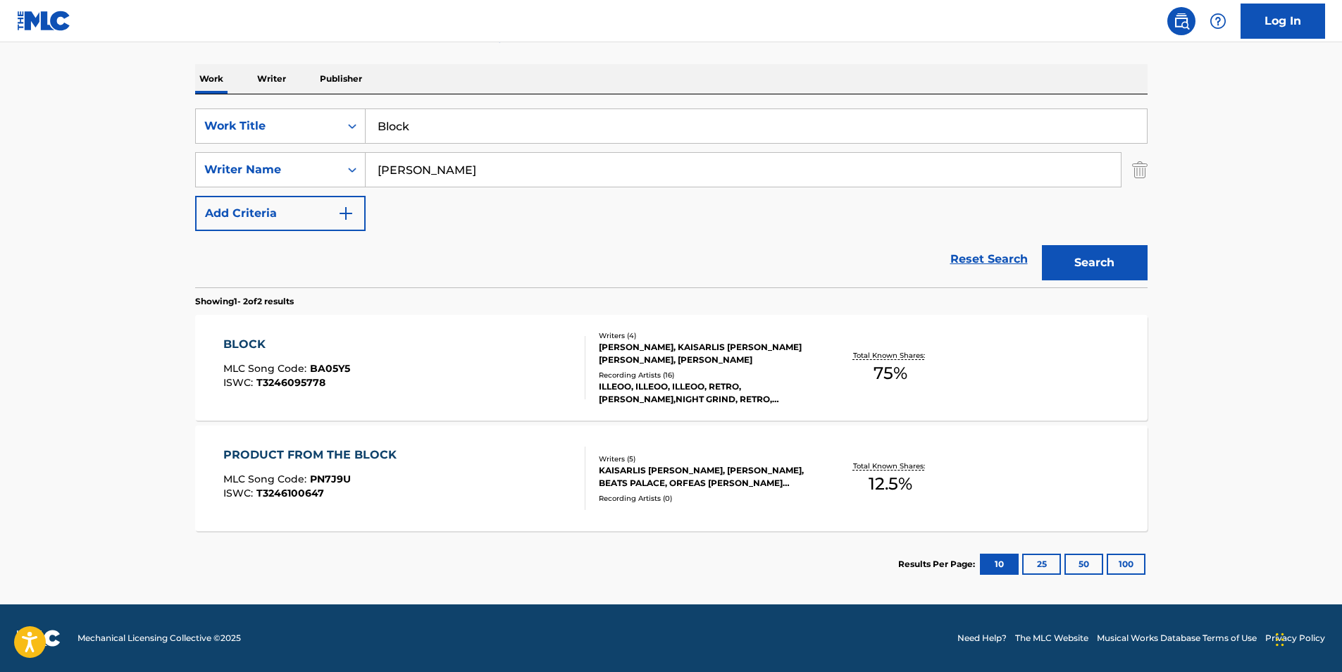
click at [1053, 273] on button "Search" at bounding box center [1095, 262] width 106 height 35
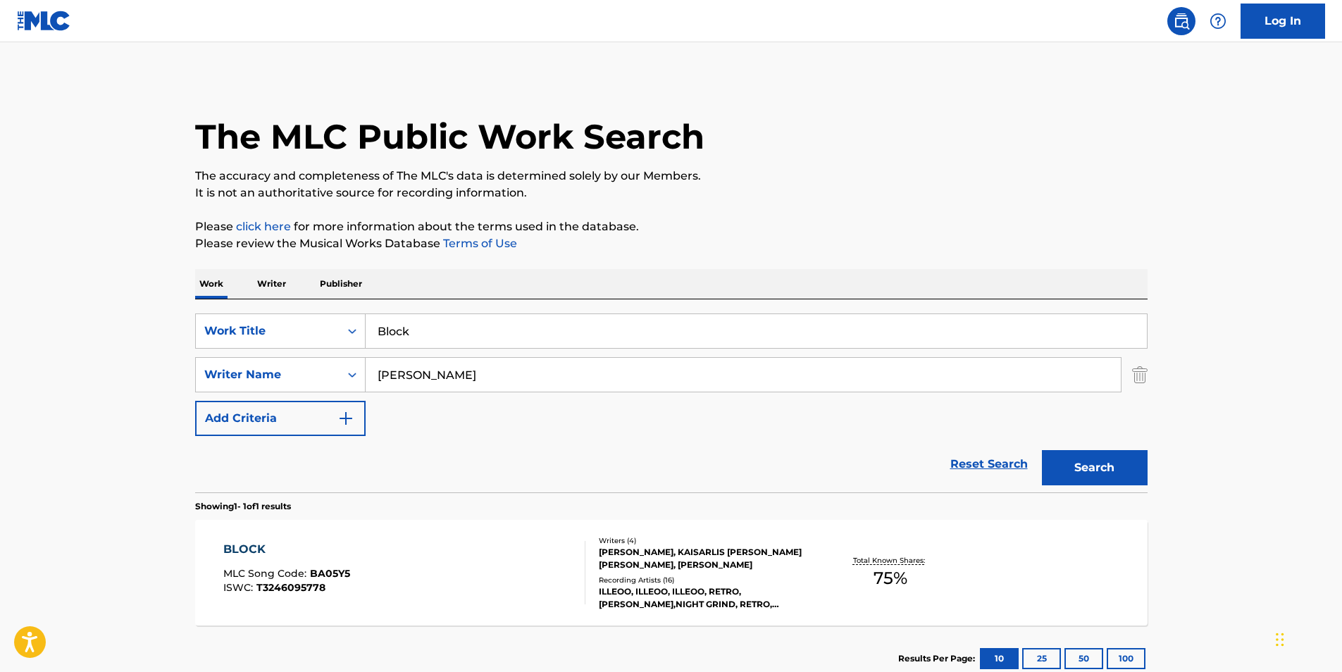
scroll to position [94, 0]
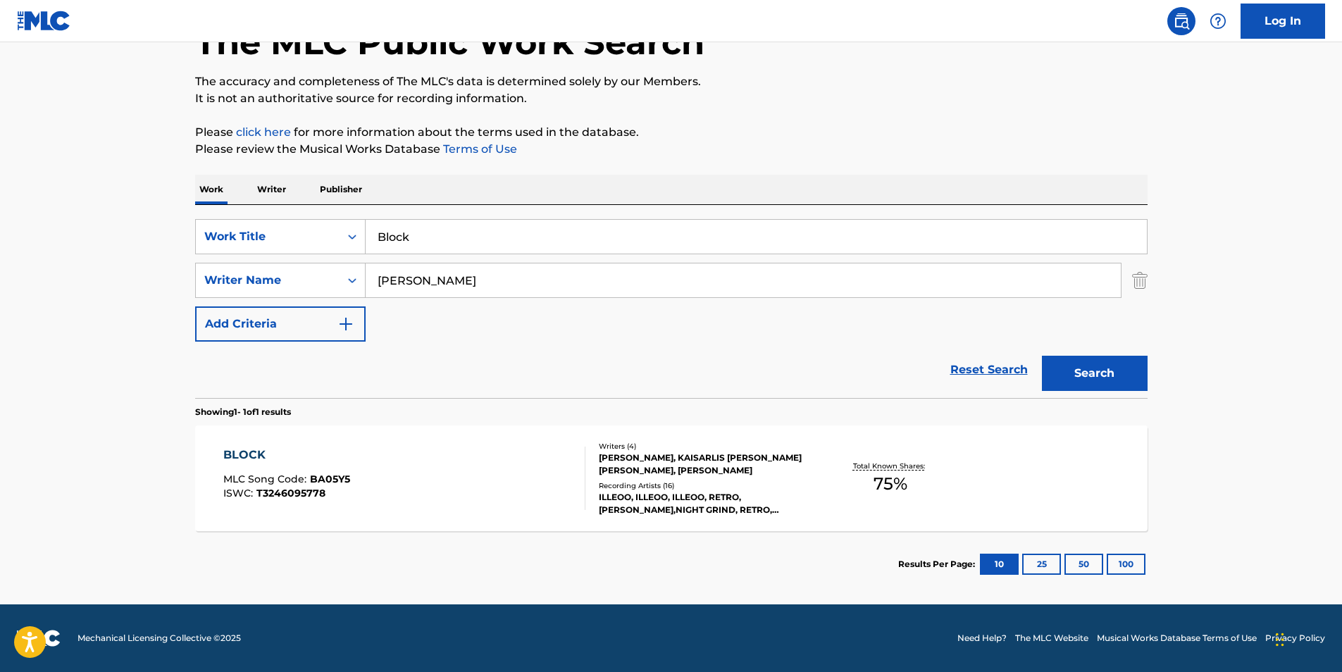
click at [459, 487] on div "BLOCK MLC Song Code : BA05Y5 ISWC : T3246095778" at bounding box center [404, 478] width 362 height 63
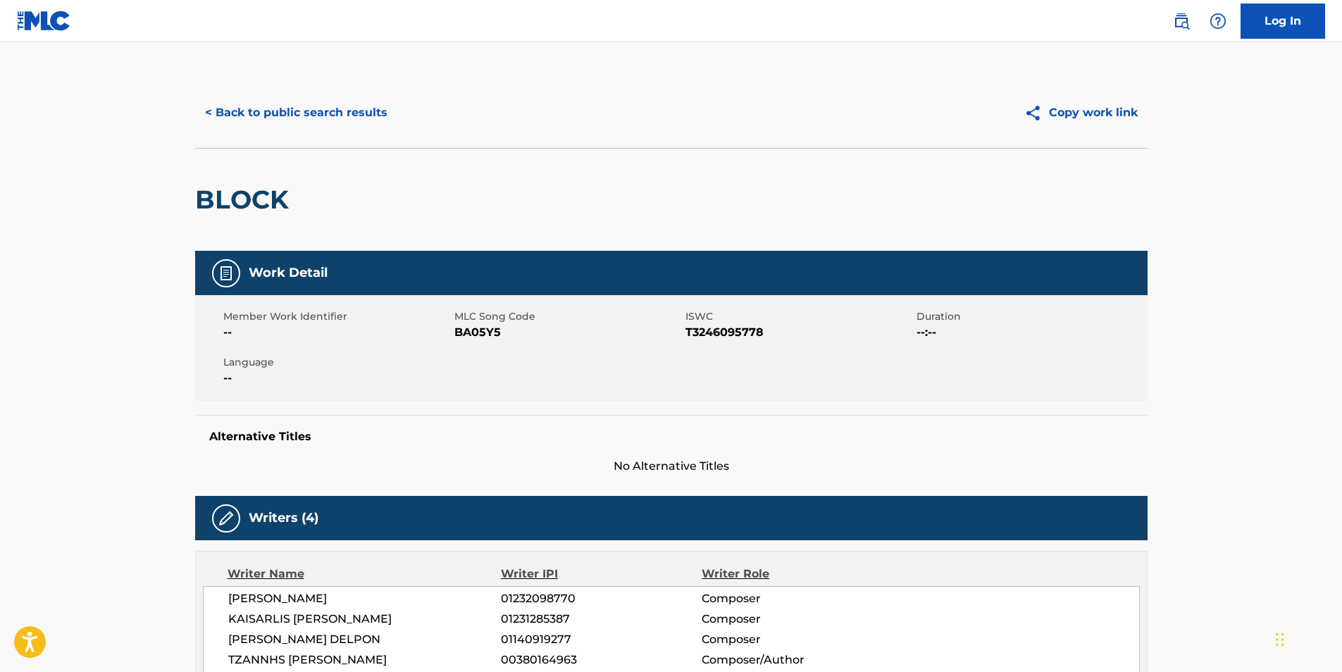
click at [467, 333] on span "BA05Y5" at bounding box center [568, 332] width 228 height 17
copy span "BA05Y5"
click at [271, 111] on button "< Back to public search results" at bounding box center [296, 112] width 202 height 35
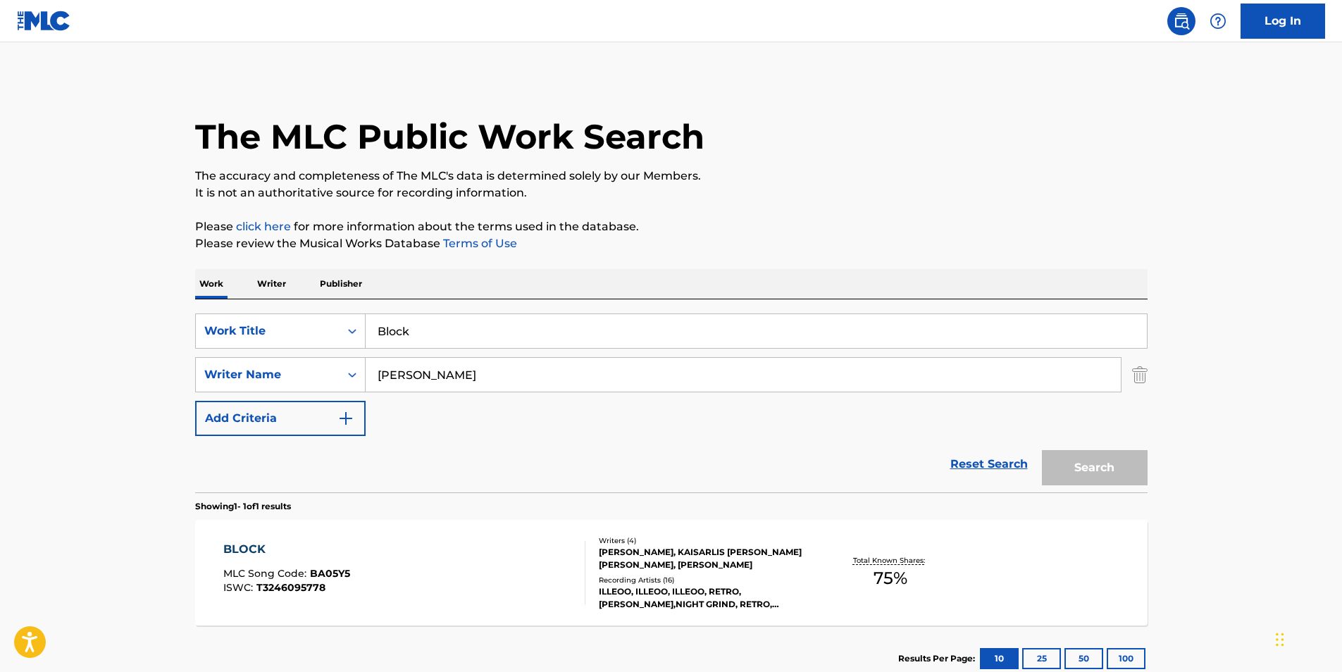
scroll to position [14, 0]
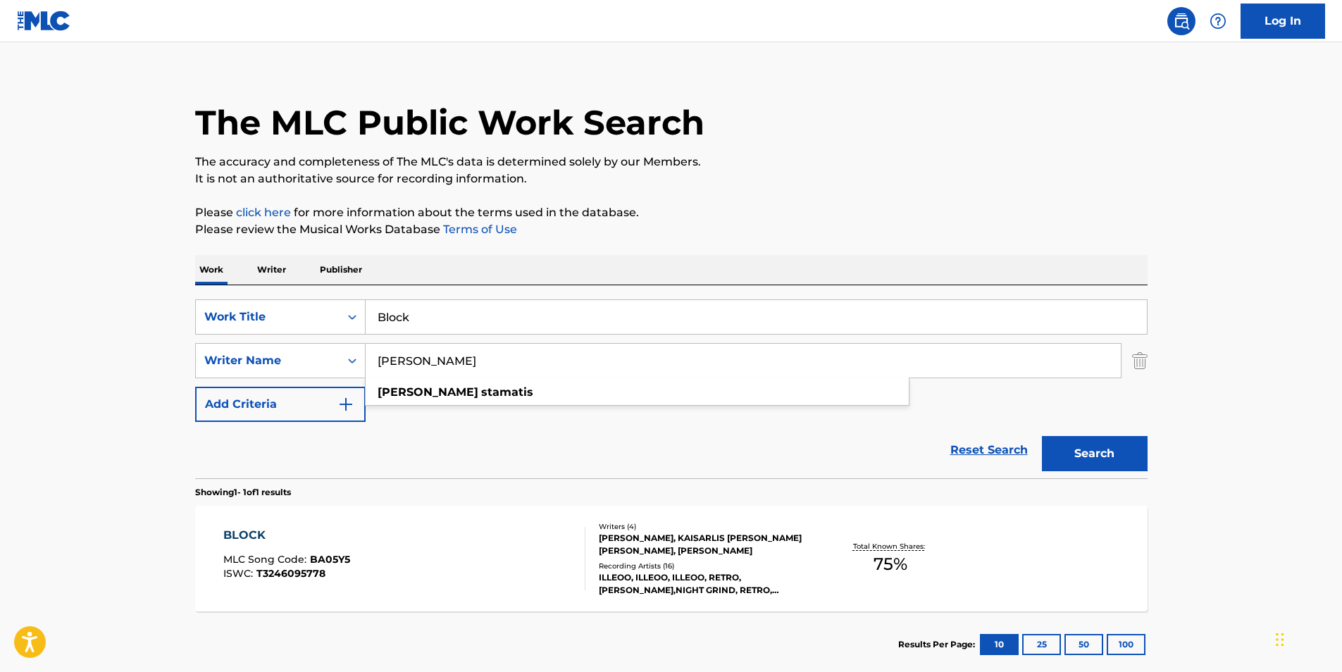
drag, startPoint x: 542, startPoint y: 370, endPoint x: 34, endPoint y: 349, distance: 508.4
click at [42, 351] on main "The MLC Public Work Search The accuracy and completeness of The MLC's data is d…" at bounding box center [671, 356] width 1342 height 657
click at [1042, 436] on button "Search" at bounding box center [1095, 453] width 106 height 35
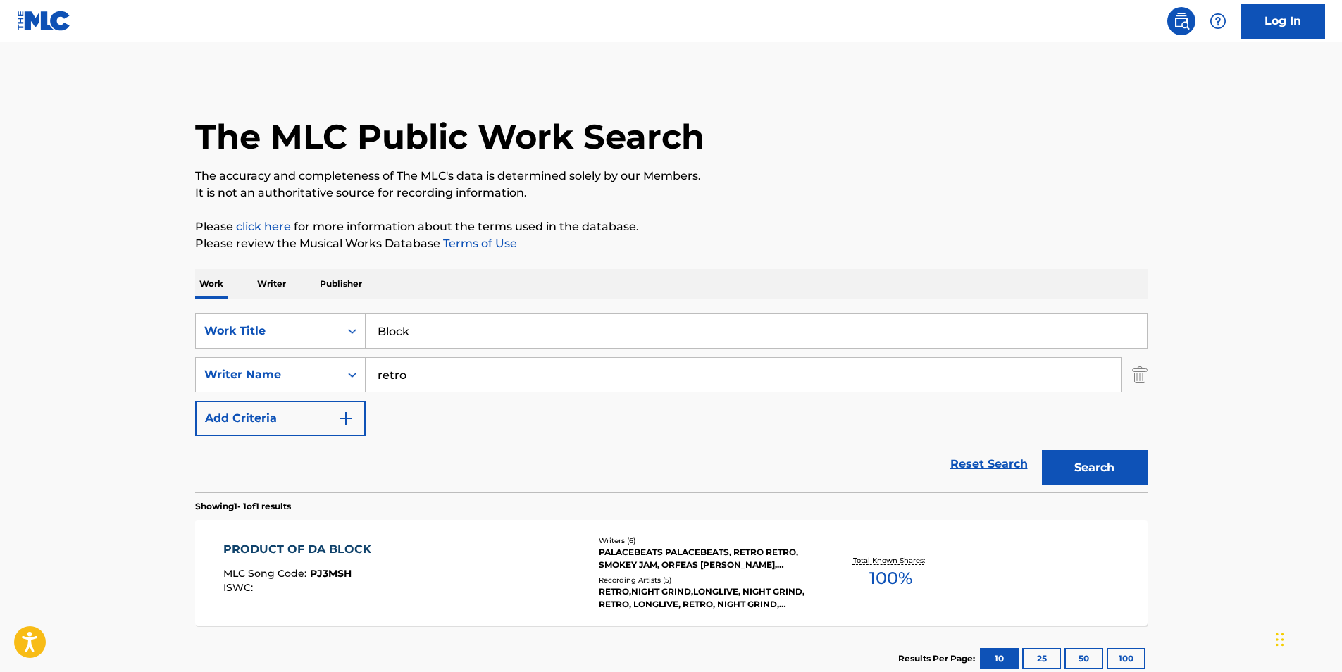
click at [1042, 450] on button "Search" at bounding box center [1095, 467] width 106 height 35
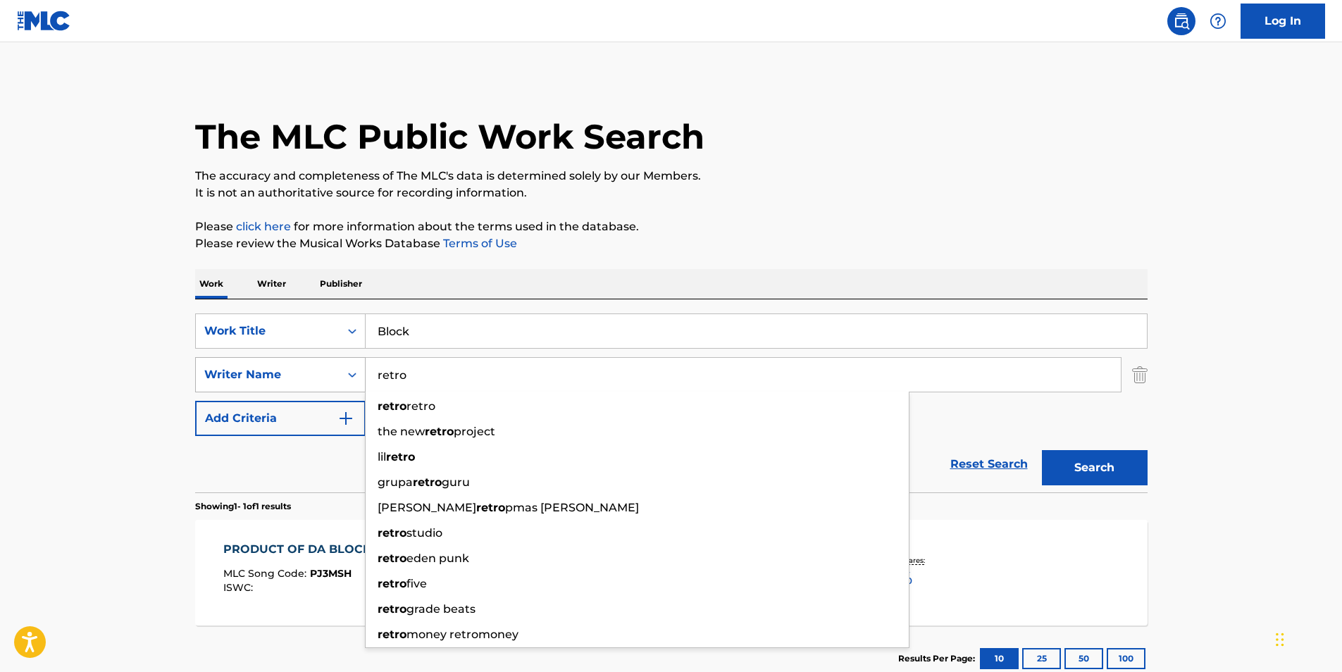
drag, startPoint x: 450, startPoint y: 373, endPoint x: 344, endPoint y: 376, distance: 106.4
click at [344, 376] on div "SearchWithCriteria040d25a2-3f84-4843-aee1-61e53e8faf45 Writer Name retro retro …" at bounding box center [671, 374] width 953 height 35
paste input "Delpon Custardoy [PERSON_NAME]"
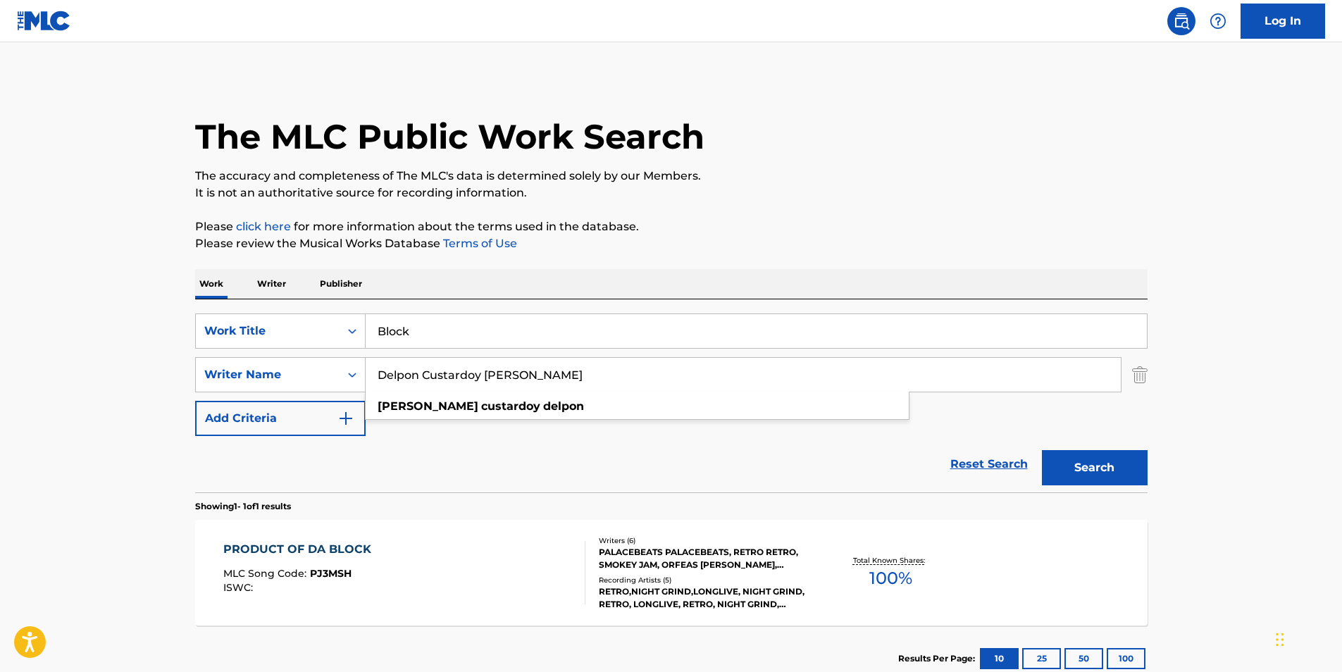
click at [798, 149] on div "The MLC Public Work Search" at bounding box center [671, 129] width 953 height 103
click at [1074, 462] on button "Search" at bounding box center [1095, 467] width 106 height 35
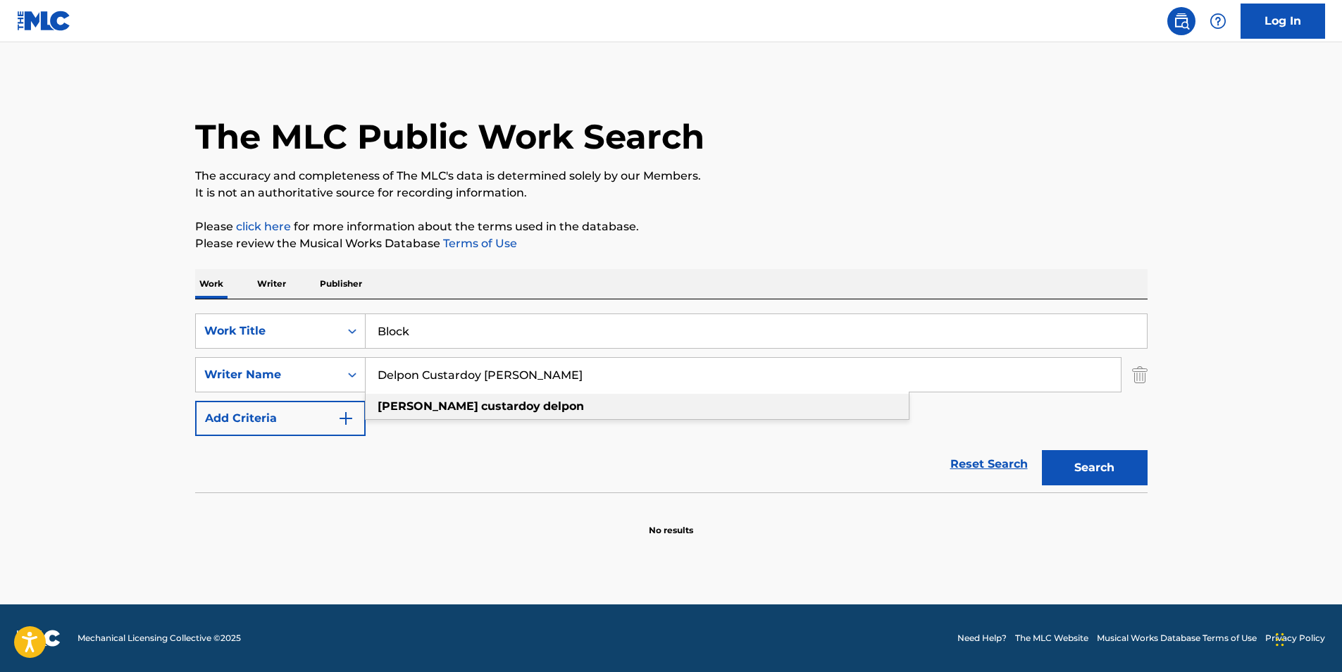
drag, startPoint x: 421, startPoint y: 380, endPoint x: 795, endPoint y: 356, distance: 374.9
click at [743, 392] on div "Delpon Custardoy [PERSON_NAME] custardoy delpon" at bounding box center [743, 375] width 755 height 34
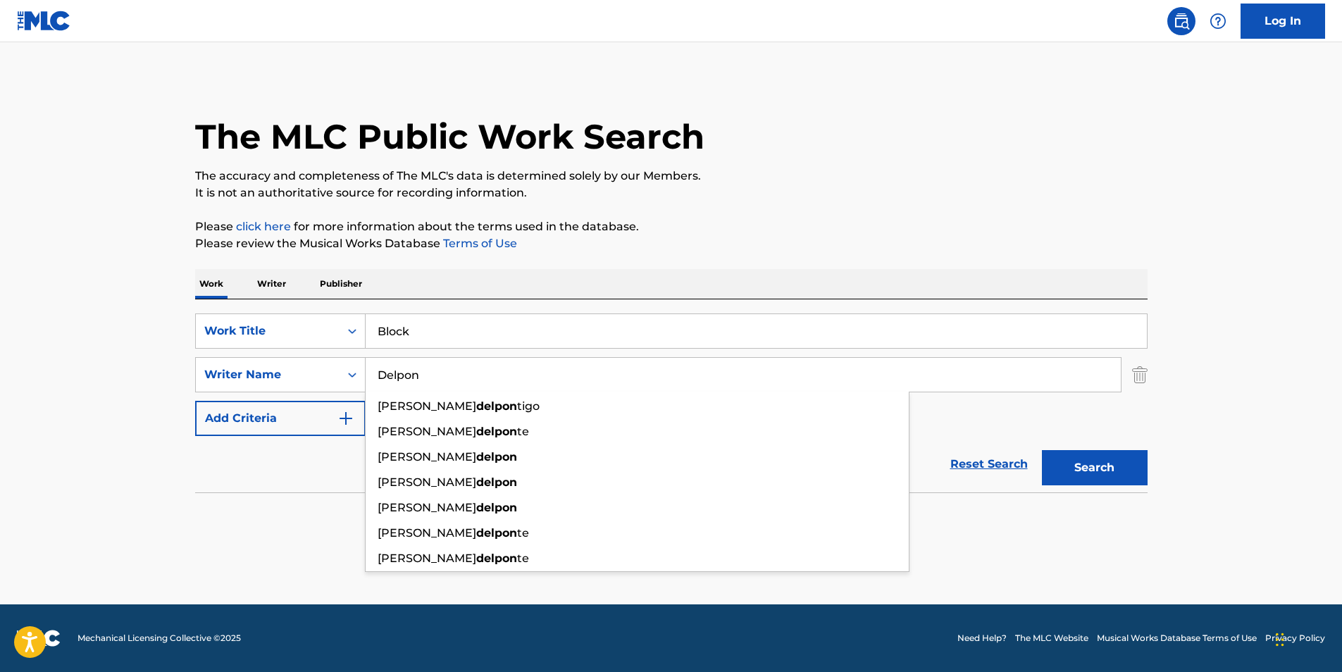
click at [1088, 99] on div "The MLC Public Work Search" at bounding box center [671, 129] width 953 height 103
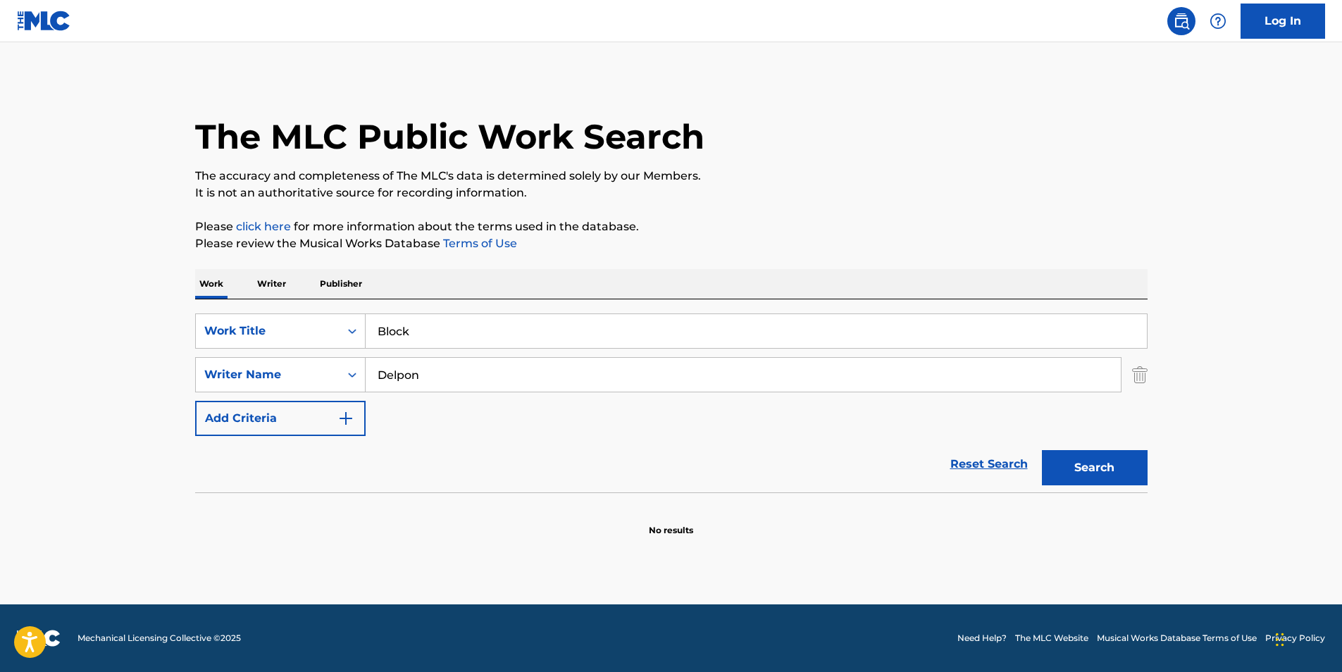
click at [1098, 451] on button "Search" at bounding box center [1095, 467] width 106 height 35
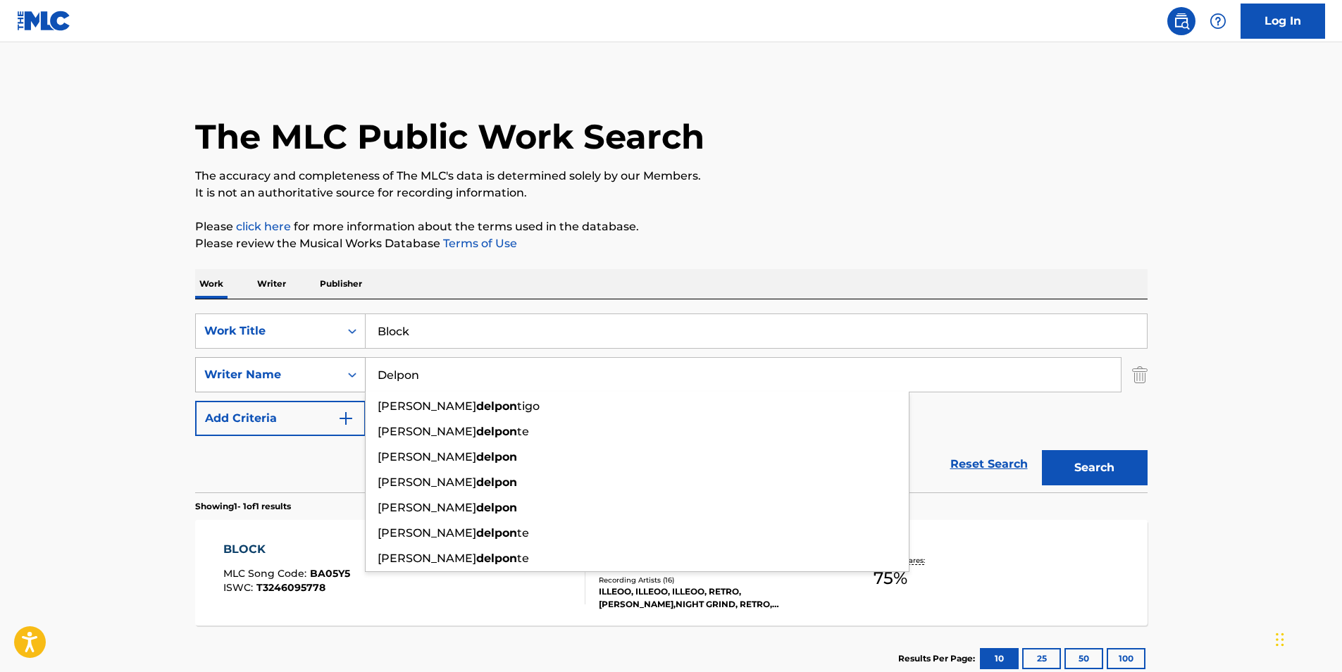
drag, startPoint x: 554, startPoint y: 388, endPoint x: 347, endPoint y: 386, distance: 207.2
click at [347, 386] on div "SearchWithCriteria040d25a2-3f84-4843-aee1-61e53e8faf45 Writer Name Delpon [PERS…" at bounding box center [671, 374] width 953 height 35
paste input "[PERSON_NAME]"
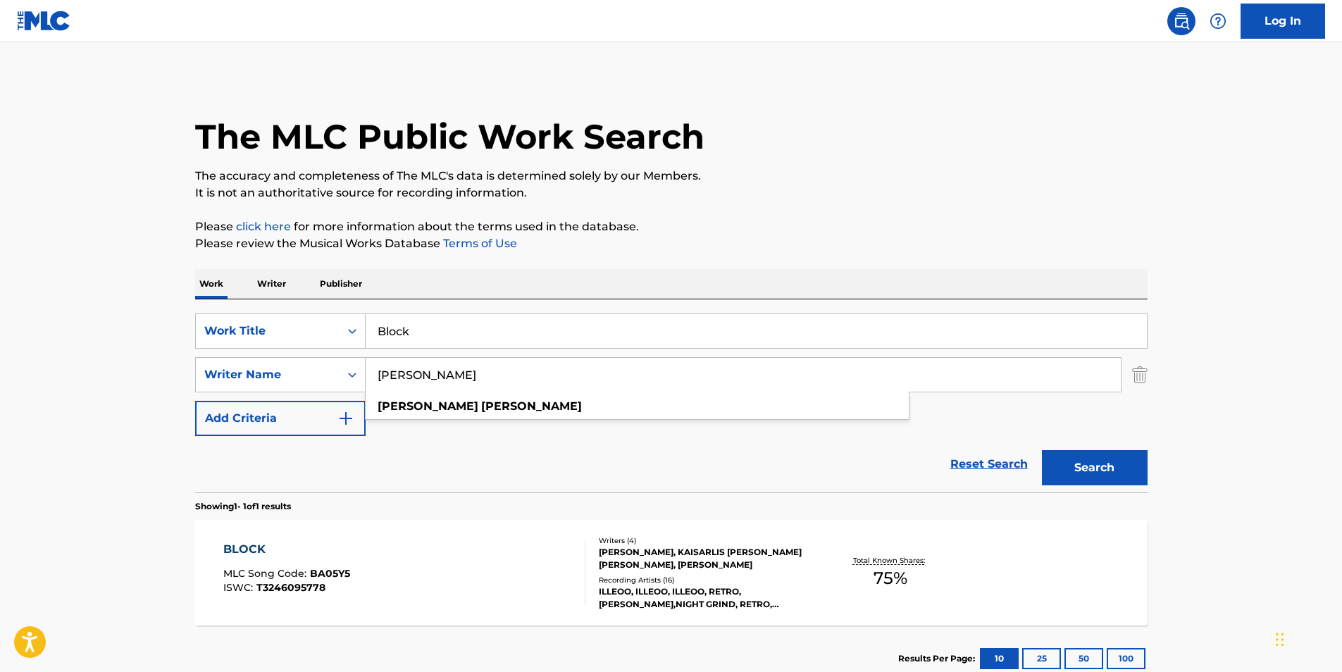
type input "[PERSON_NAME]"
click at [1125, 162] on div "The MLC Public Work Search" at bounding box center [671, 129] width 953 height 103
click at [1128, 464] on button "Search" at bounding box center [1095, 467] width 106 height 35
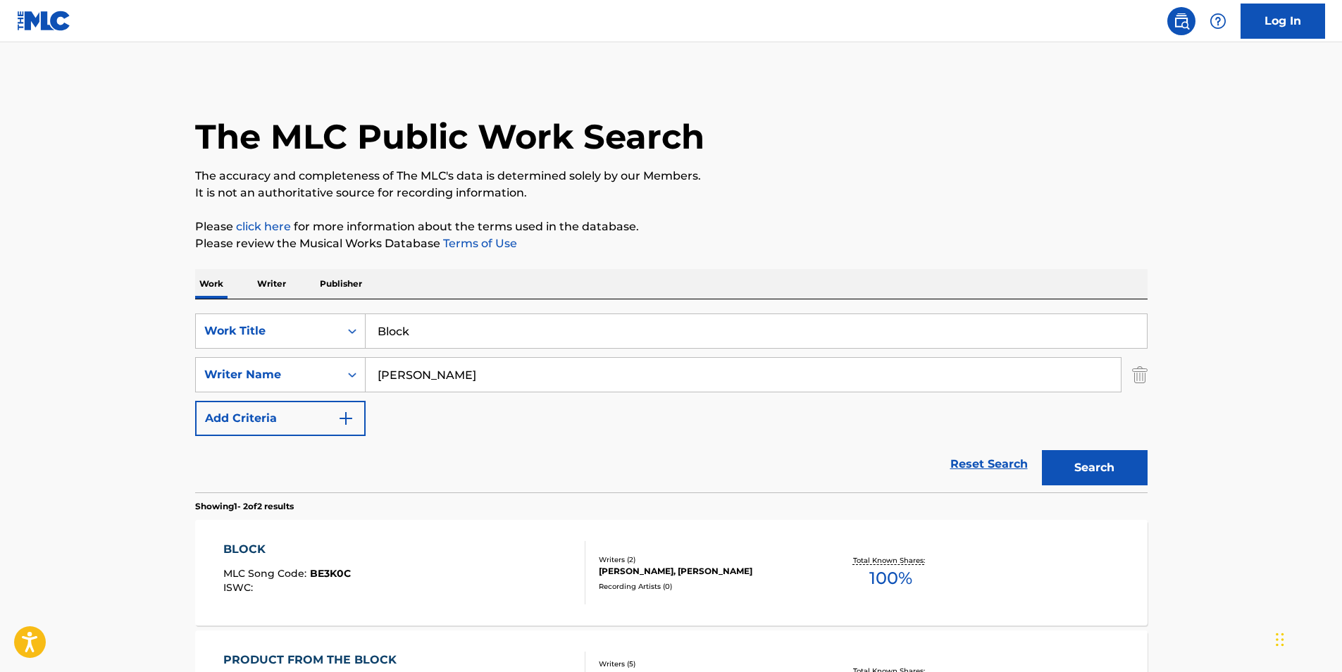
scroll to position [205, 0]
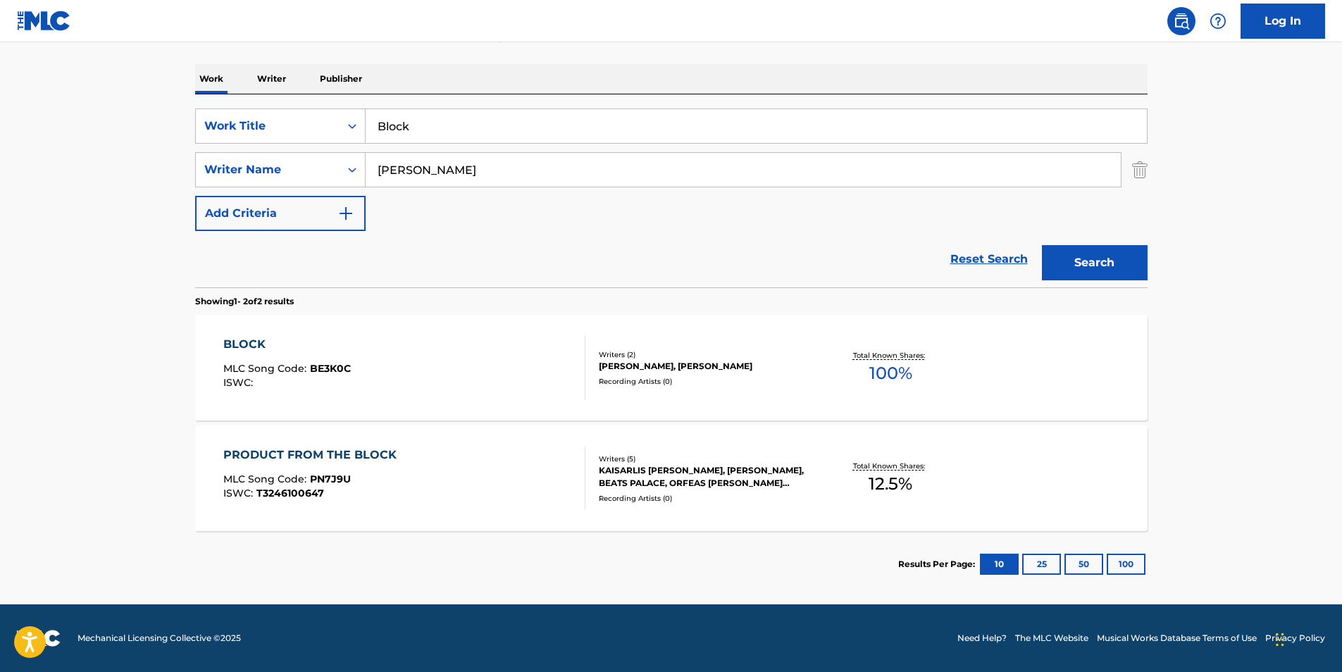
click at [483, 361] on div "BLOCK MLC Song Code : BE3K0C ISWC :" at bounding box center [404, 367] width 362 height 63
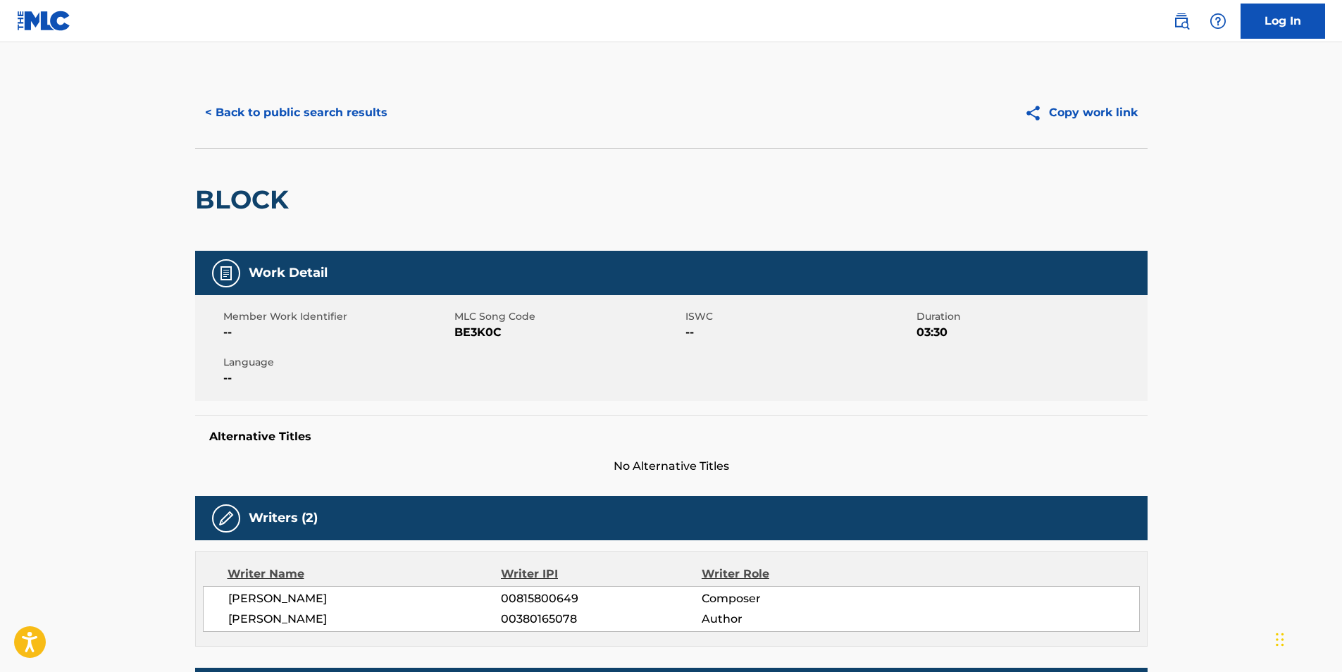
scroll to position [211, 0]
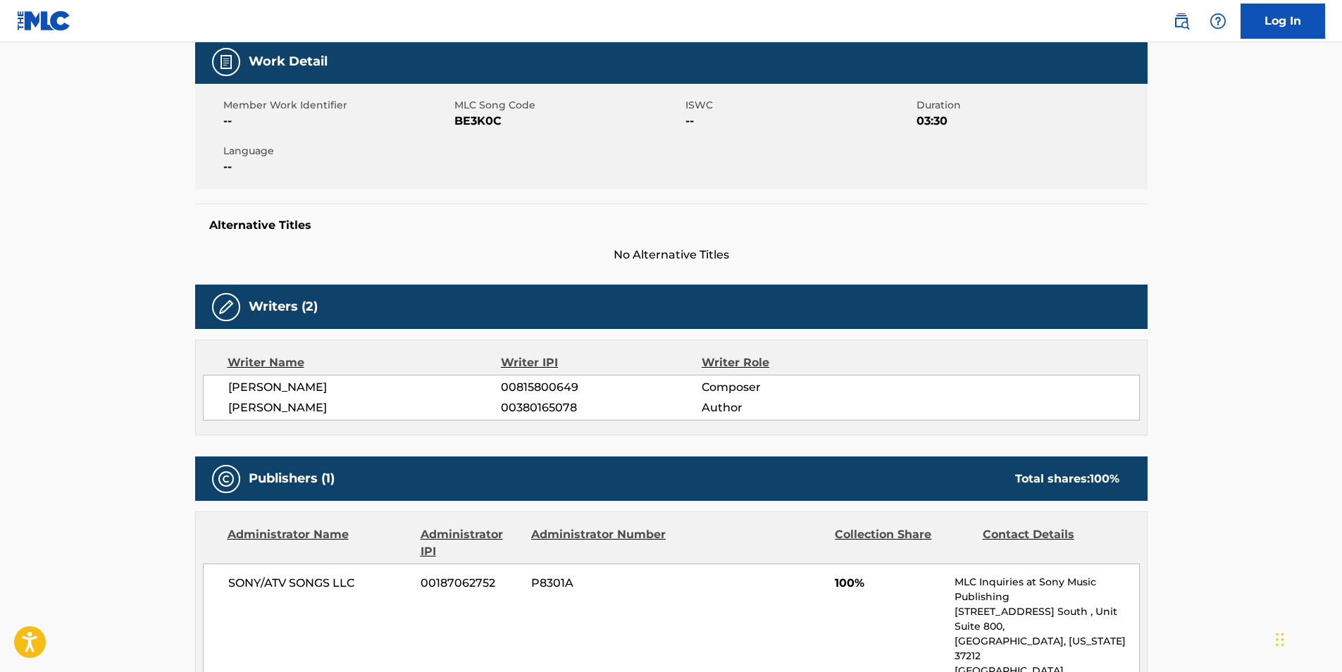
click at [489, 125] on span "BE3K0C" at bounding box center [568, 121] width 228 height 17
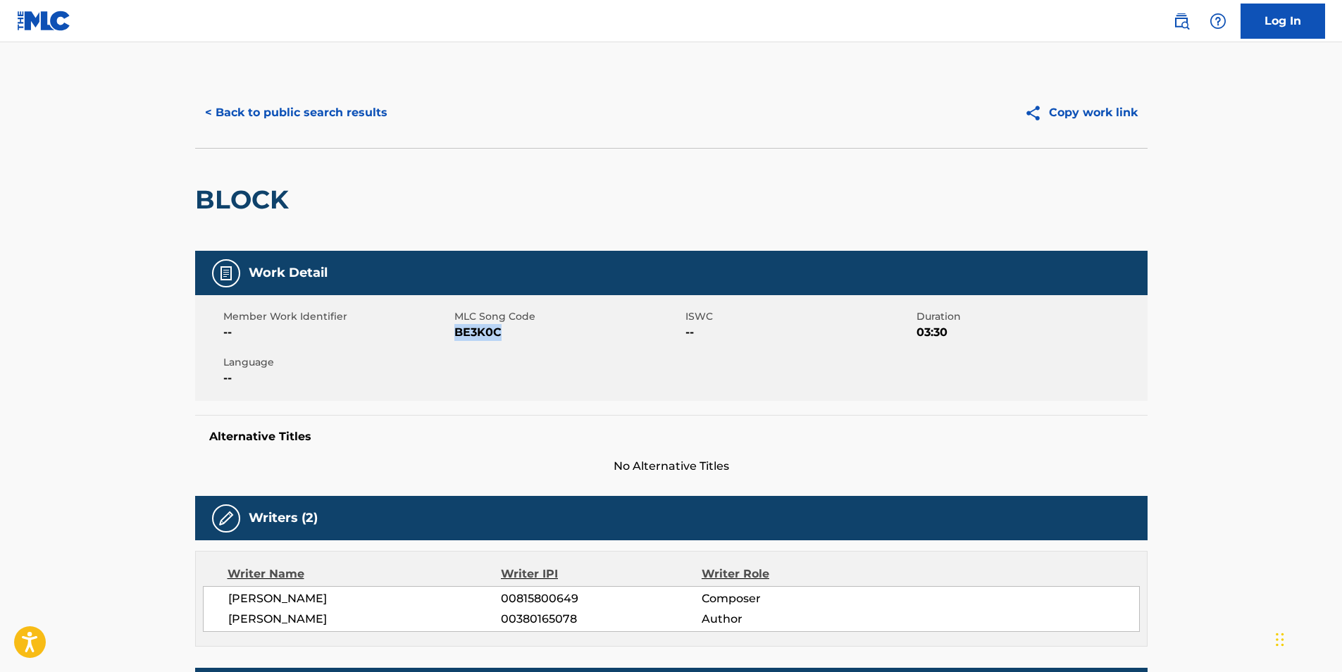
click at [245, 109] on button "< Back to public search results" at bounding box center [296, 112] width 202 height 35
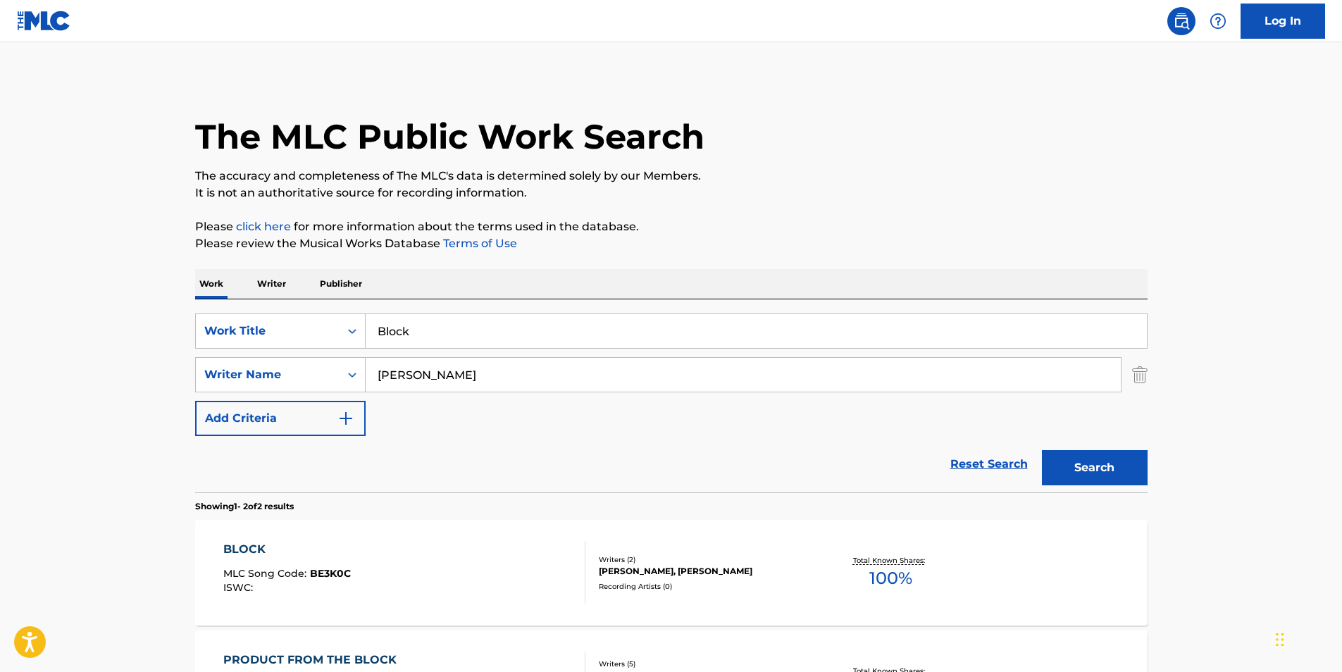
scroll to position [125, 0]
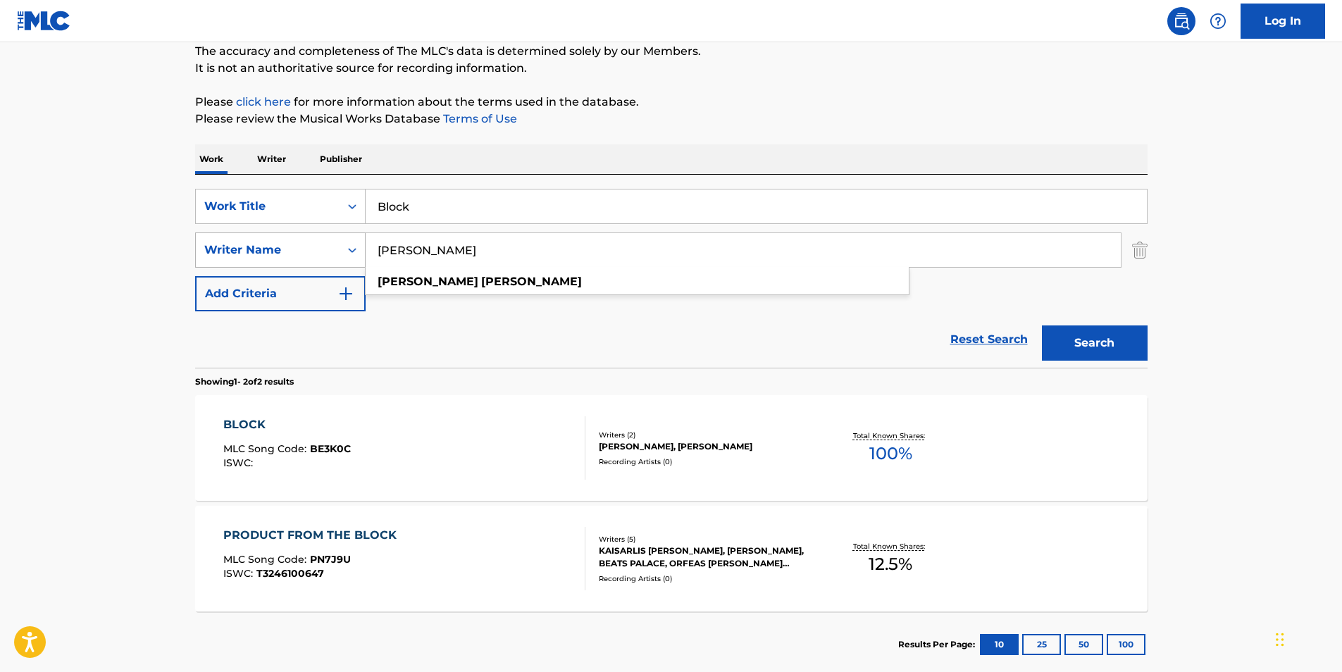
drag, startPoint x: 498, startPoint y: 261, endPoint x: 296, endPoint y: 248, distance: 202.6
click at [230, 252] on div "SearchWithCriteria040d25a2-3f84-4843-aee1-61e53e8faf45 Writer Name [PERSON_NAME…" at bounding box center [671, 250] width 953 height 35
paste input "Kaisarlis [PERSON_NAME]"
click at [693, 85] on div "The MLC Public Work Search The accuracy and completeness of The MLC's data is d…" at bounding box center [671, 315] width 986 height 725
click at [1063, 343] on button "Search" at bounding box center [1095, 343] width 106 height 35
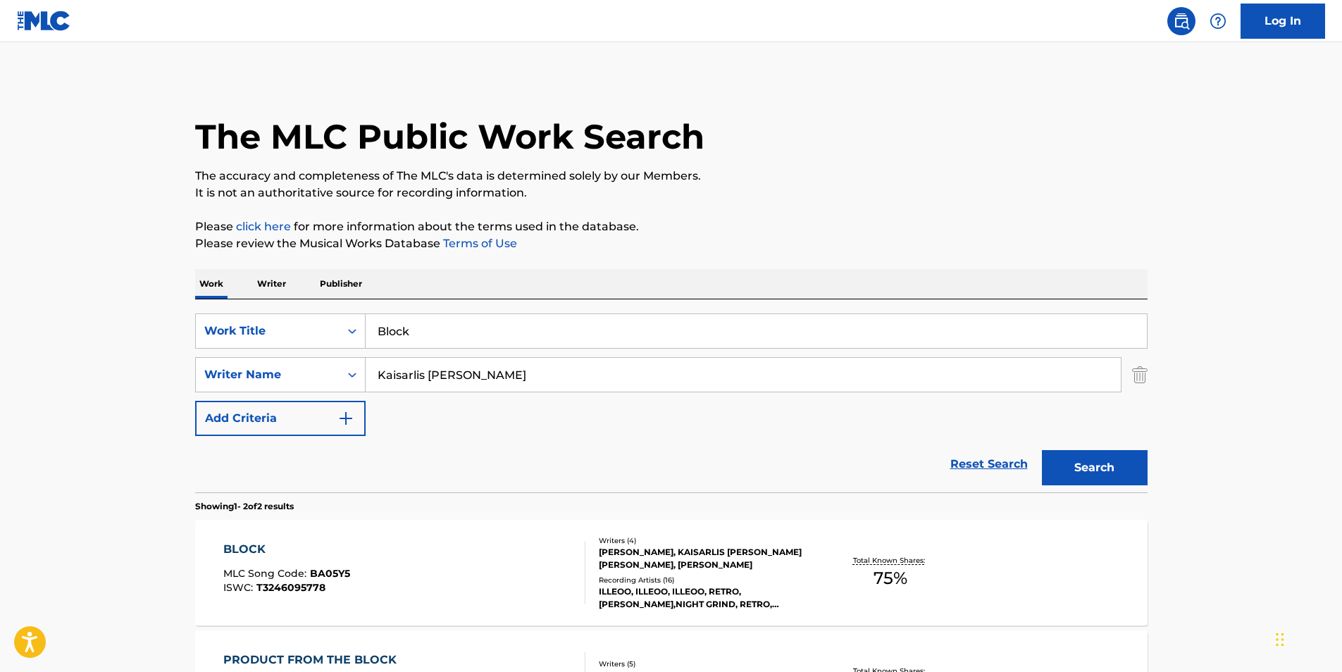
scroll to position [205, 0]
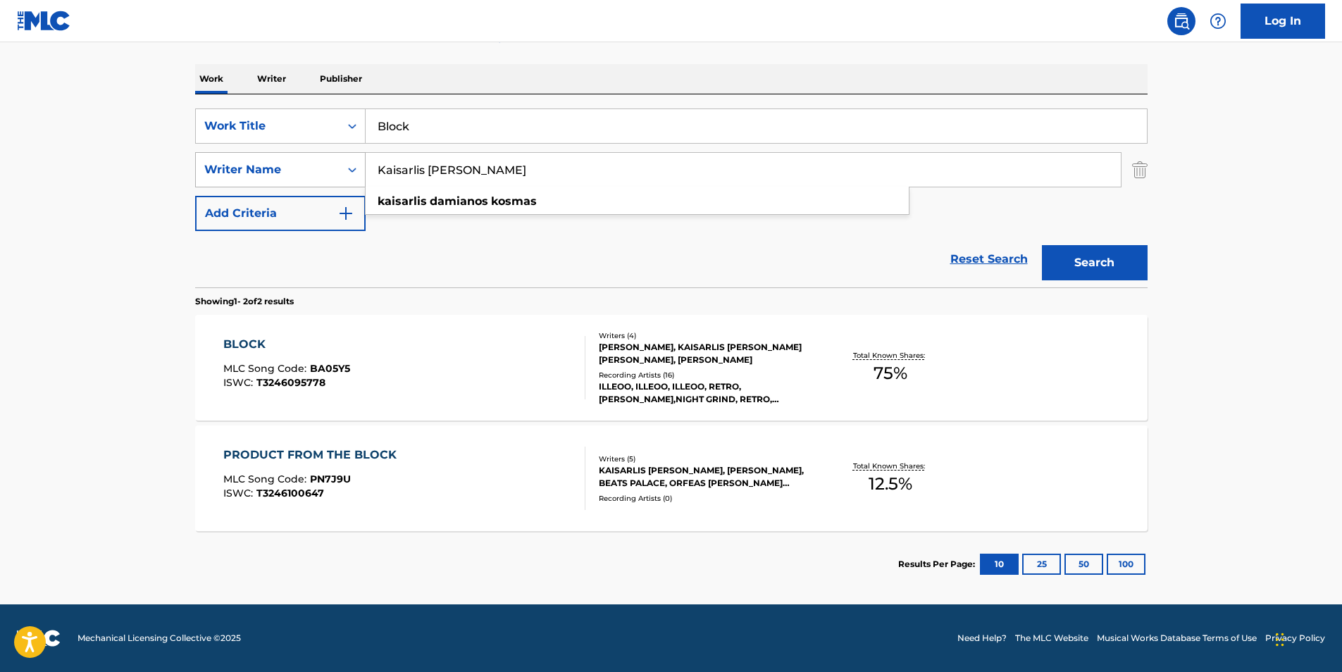
drag, startPoint x: 588, startPoint y: 161, endPoint x: 228, endPoint y: 177, distance: 360.4
click at [228, 177] on div "SearchWithCriteria040d25a2-3f84-4843-aee1-61e53e8faf45 Writer Name [PERSON_NAME…" at bounding box center [671, 169] width 953 height 35
paste input "[PERSON_NAME]"
type input "[PERSON_NAME]"
click at [531, 72] on div "Work Writer Publisher" at bounding box center [671, 79] width 953 height 30
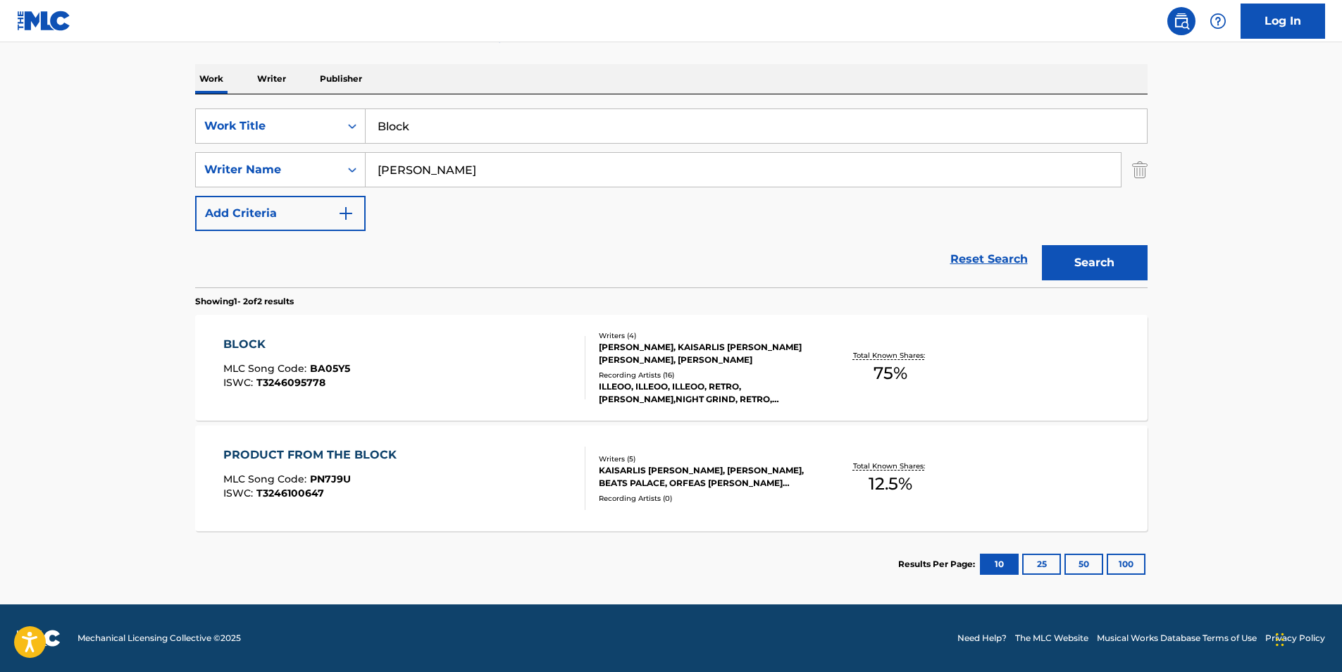
click at [1093, 262] on button "Search" at bounding box center [1095, 262] width 106 height 35
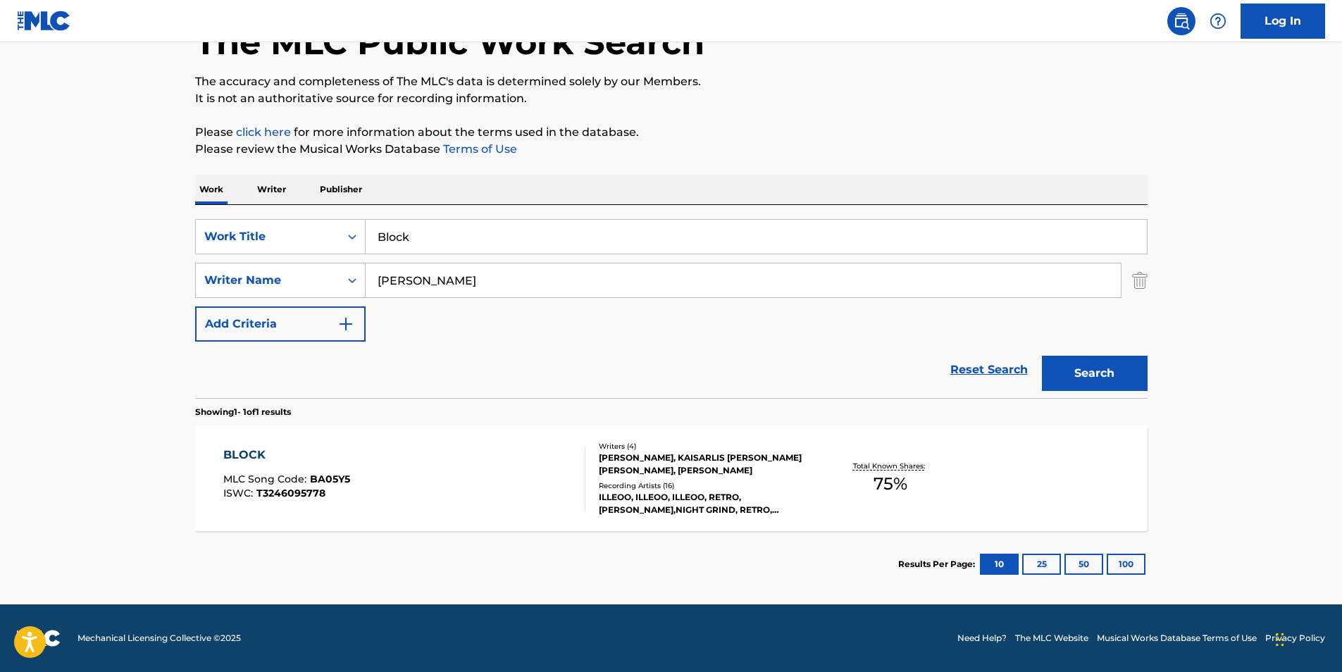
scroll to position [0, 0]
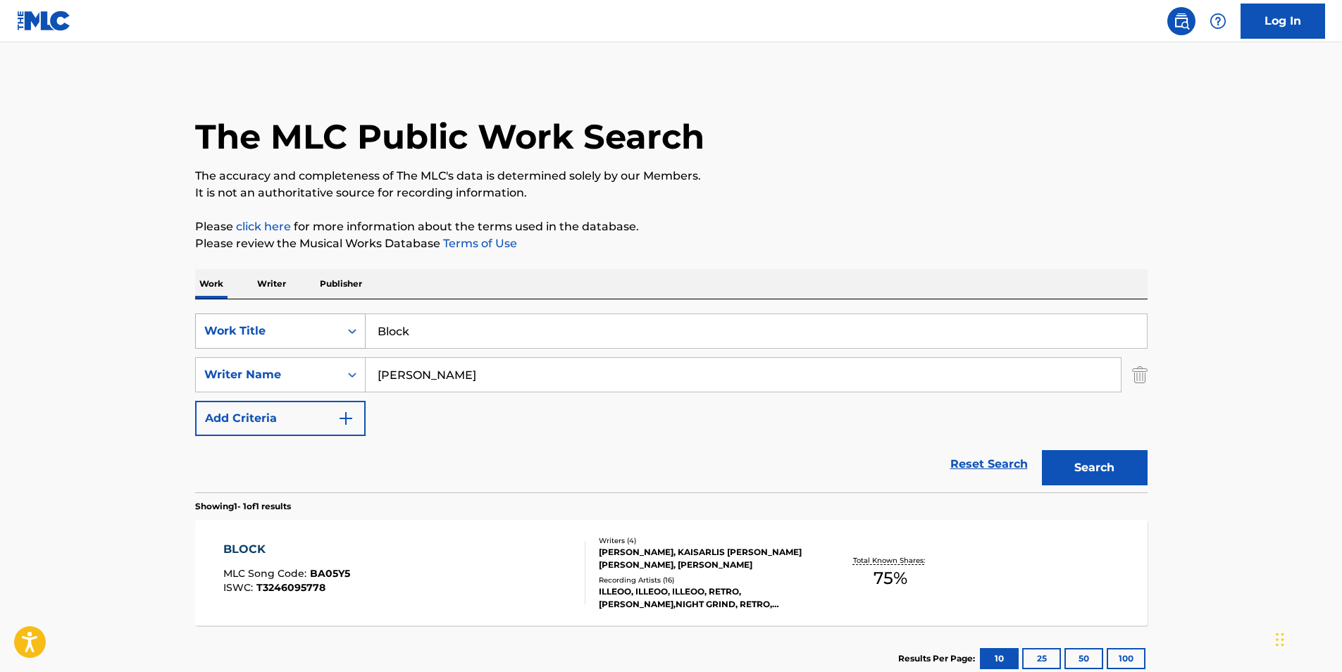
drag, startPoint x: 364, startPoint y: 343, endPoint x: 287, endPoint y: 348, distance: 76.3
click at [287, 348] on div "SearchWithCriteria25e2e5e1-6415-4381-924d-b65f92c7fafb Work Title Block" at bounding box center [671, 331] width 953 height 35
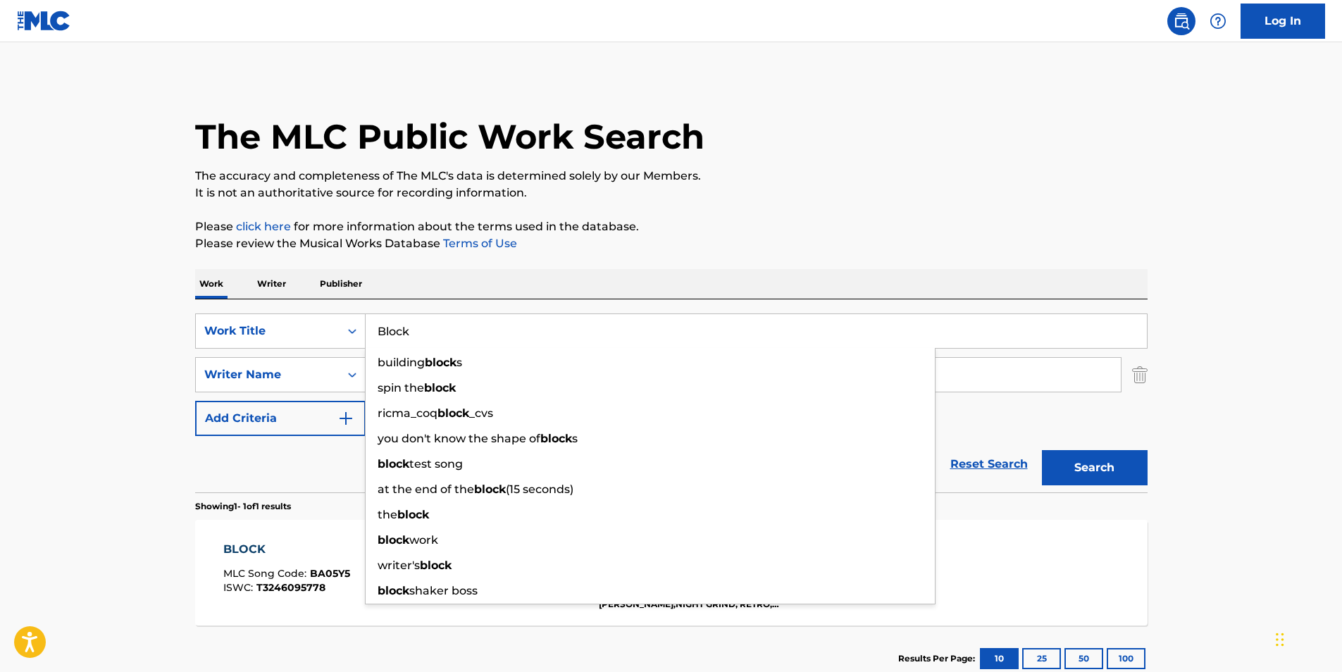
click at [454, 328] on input "Block" at bounding box center [756, 331] width 781 height 34
drag, startPoint x: 387, startPoint y: 332, endPoint x: 422, endPoint y: 330, distance: 35.3
click at [352, 338] on div "SearchWithCriteria25e2e5e1-6415-4381-924d-b65f92c7fafb Work Title Block buildin…" at bounding box center [671, 331] width 953 height 35
paste input "Eto Novyj god!"
type input "Eto Novyj god!"
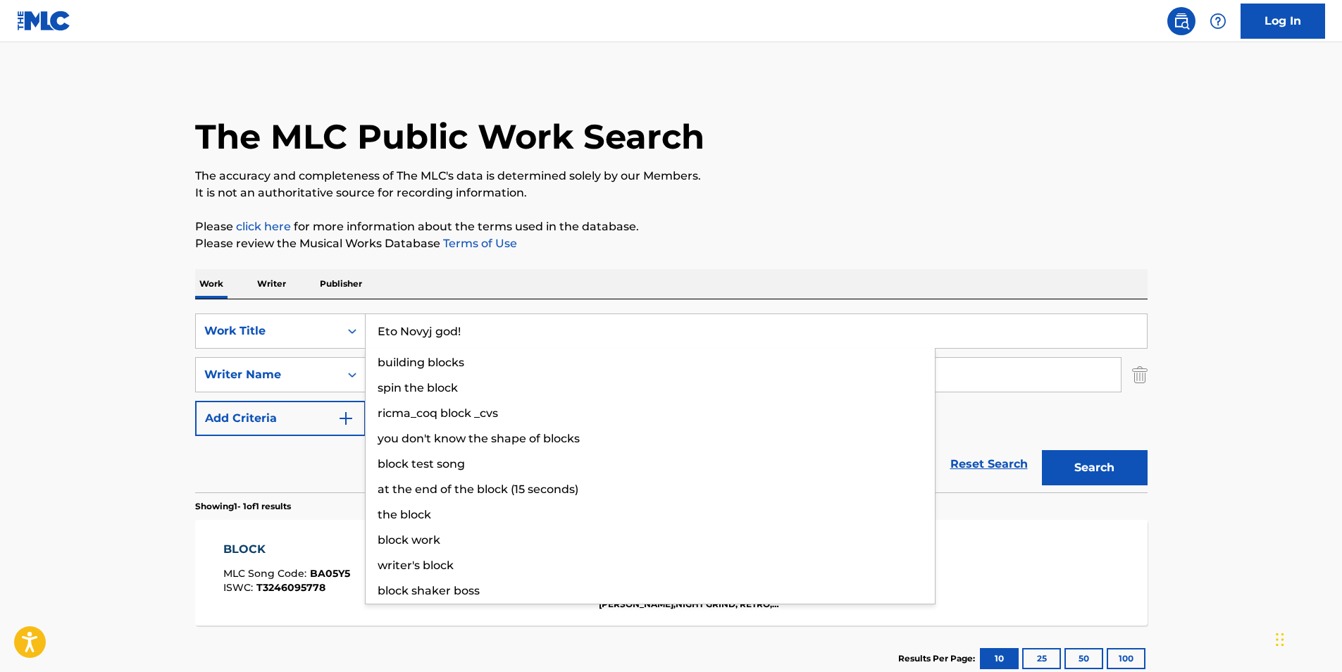
click at [756, 271] on div "Work Writer Publisher" at bounding box center [671, 284] width 953 height 30
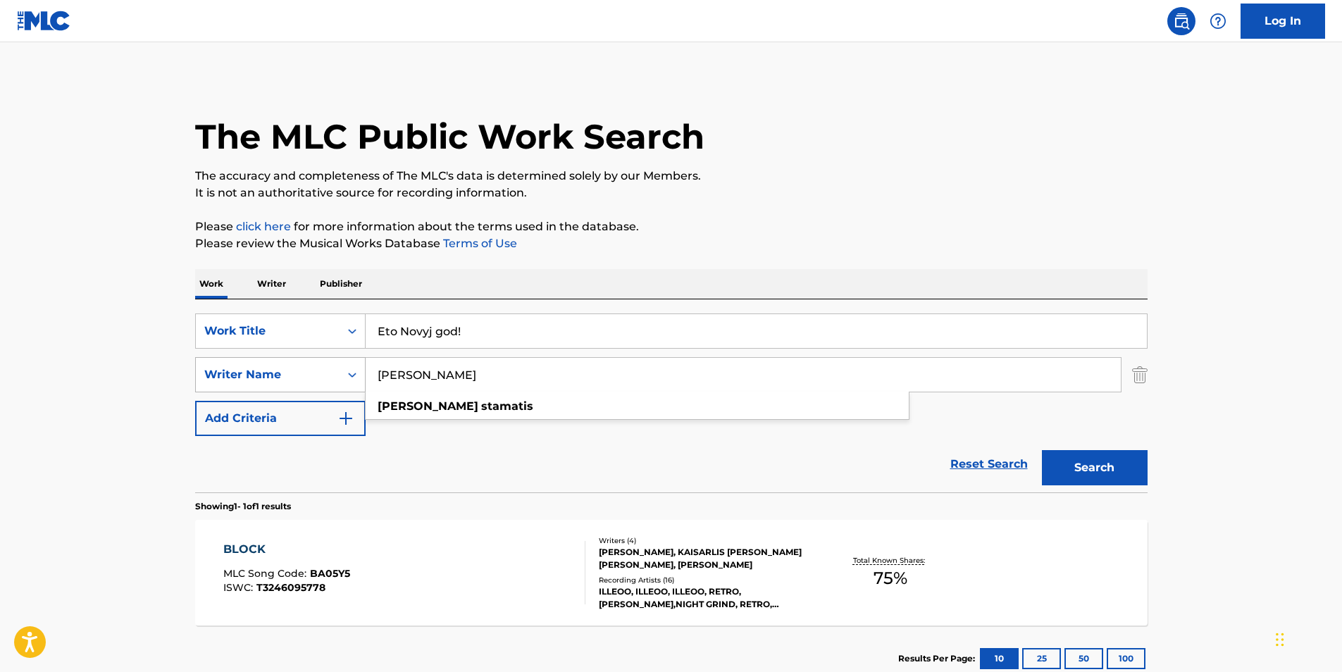
drag, startPoint x: 545, startPoint y: 373, endPoint x: 258, endPoint y: 374, distance: 287.5
click at [258, 374] on div "SearchWithCriteria040d25a2-3f84-4843-aee1-61e53e8faf45 Writer Name [PERSON_NAME…" at bounding box center [671, 374] width 953 height 35
paste input "REFLEX"
click at [666, 196] on p "It is not an authoritative source for recording information." at bounding box center [671, 193] width 953 height 17
click at [1131, 461] on button "Search" at bounding box center [1095, 467] width 106 height 35
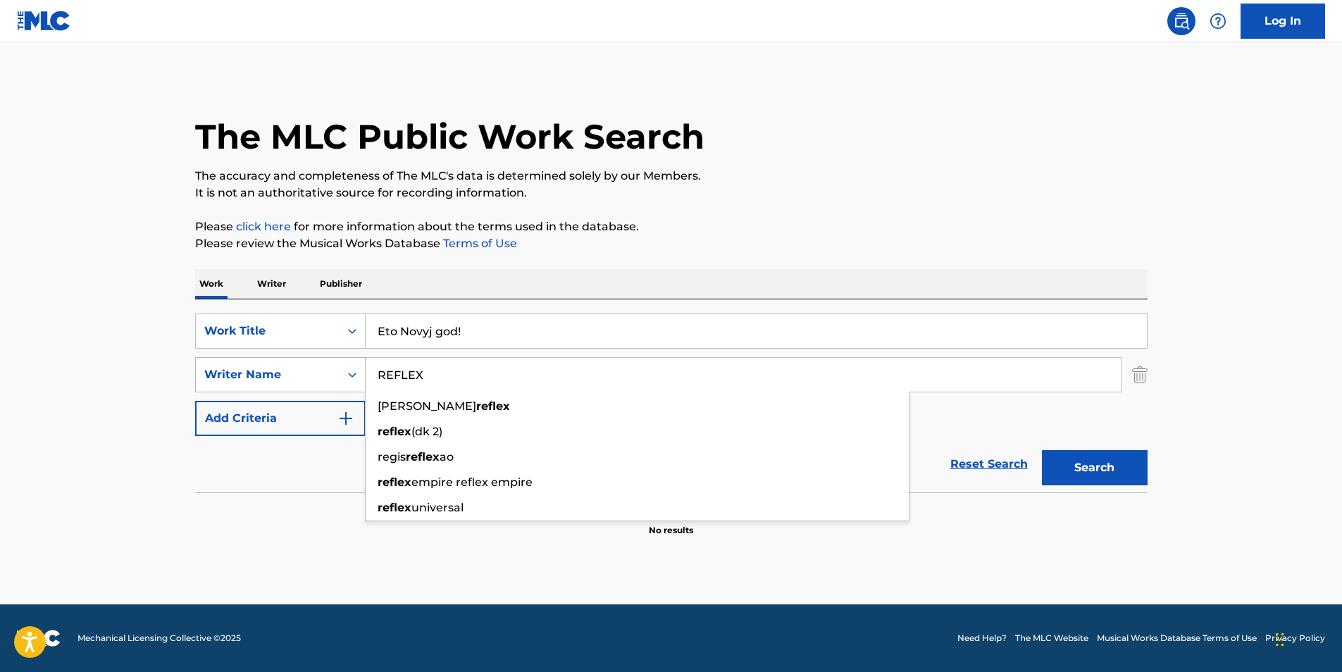
drag, startPoint x: 453, startPoint y: 382, endPoint x: 348, endPoint y: 388, distance: 105.2
click at [348, 388] on div "SearchWithCriteria040d25a2-3f84-4843-aee1-61e53e8faf45 Writer Name REFLEX [PERS…" at bounding box center [671, 374] width 953 height 35
paste input "[PERSON_NAME]"
click at [757, 218] on p "Please click here for more information about the terms used in the database." at bounding box center [671, 226] width 953 height 17
click at [1132, 471] on button "Search" at bounding box center [1095, 467] width 106 height 35
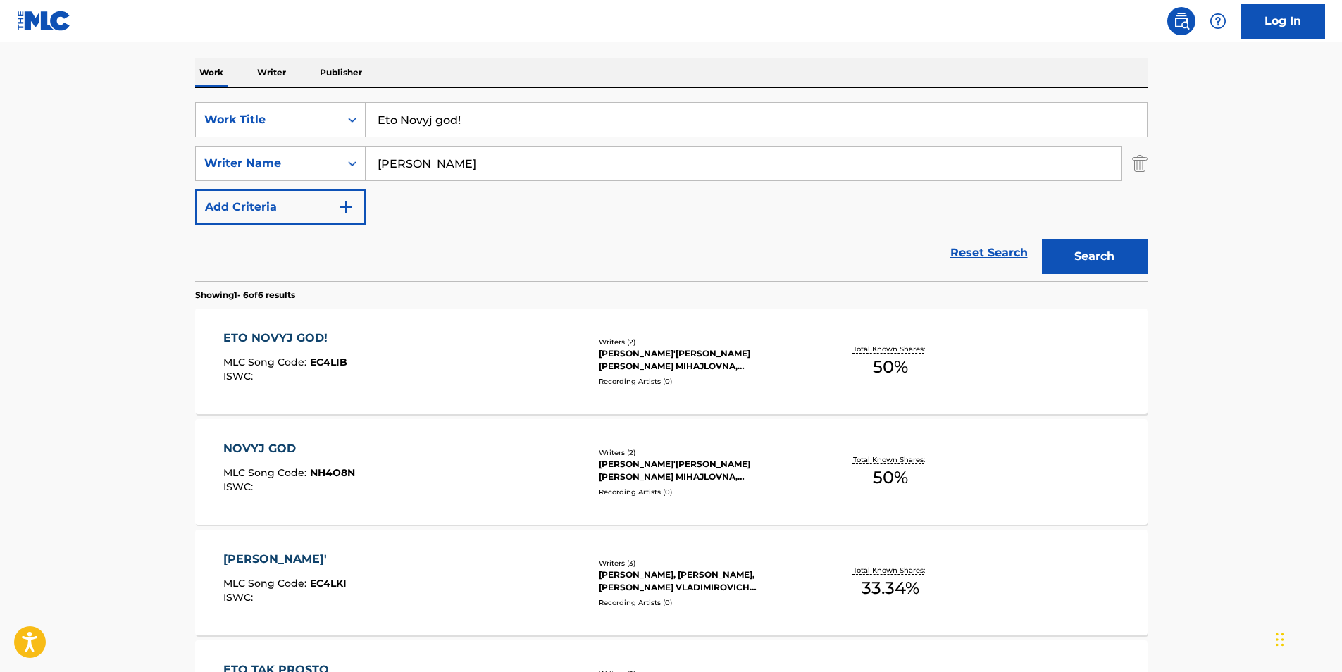
scroll to position [282, 0]
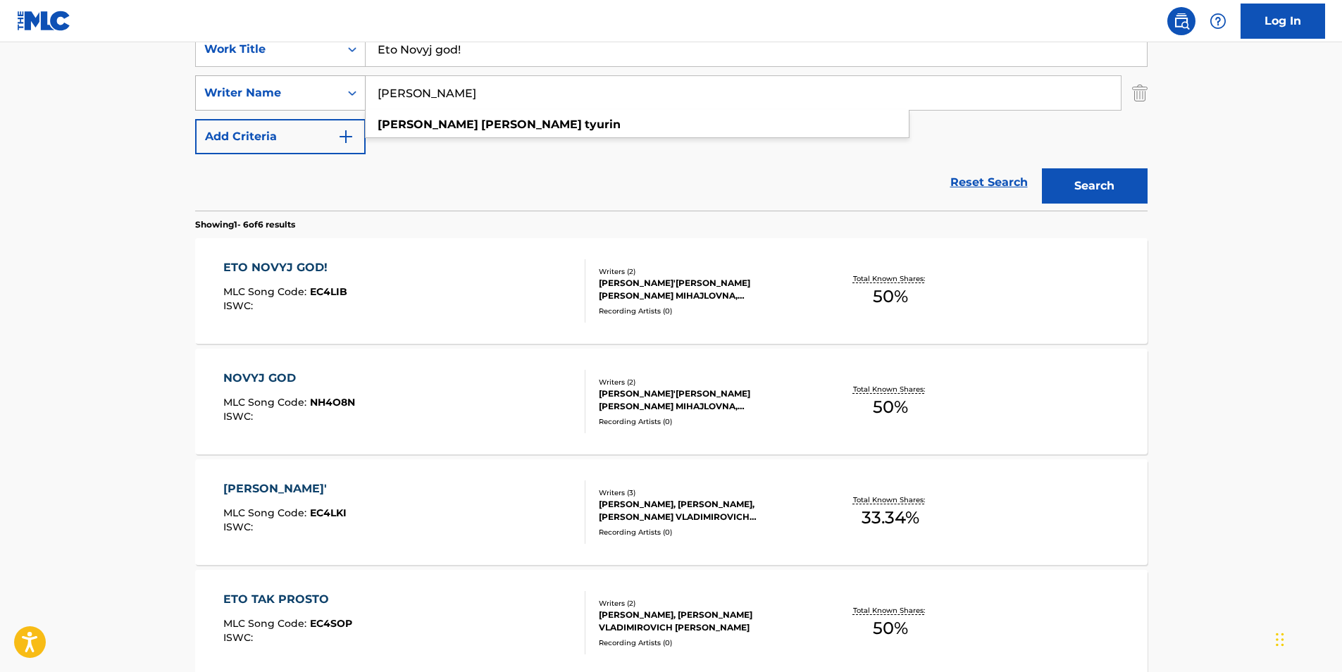
drag, startPoint x: 590, startPoint y: 99, endPoint x: 346, endPoint y: 101, distance: 243.8
click at [346, 101] on div "SearchWithCriteria040d25a2-3f84-4843-aee1-61e53e8faf45 Writer Name [PERSON_NAME…" at bounding box center [671, 92] width 953 height 35
paste input "[PERSON_NAME]'[PERSON_NAME] [PERSON_NAME] Mihajlovna"
type input "[PERSON_NAME]'[PERSON_NAME] [PERSON_NAME] Mihajlovna"
click at [1165, 180] on main "The MLC Public Work Search The accuracy and completeness of The MLC's data is d…" at bounding box center [671, 365] width 1342 height 1210
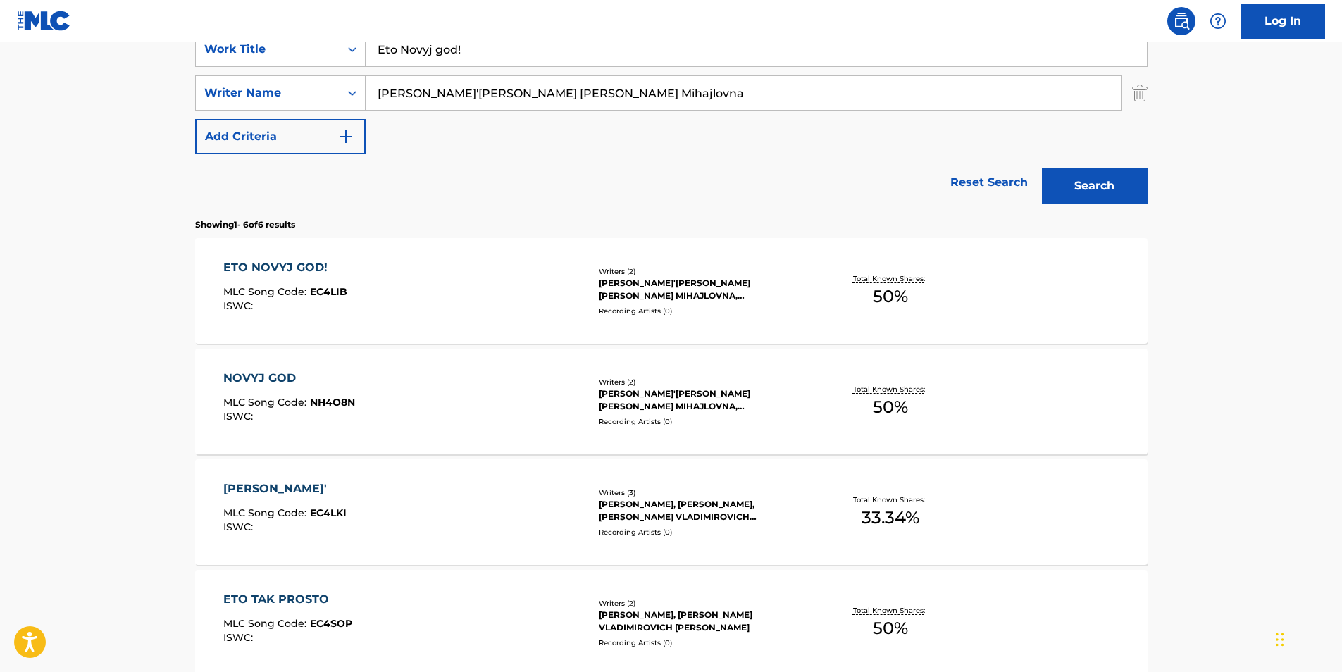
click at [1084, 191] on button "Search" at bounding box center [1095, 185] width 106 height 35
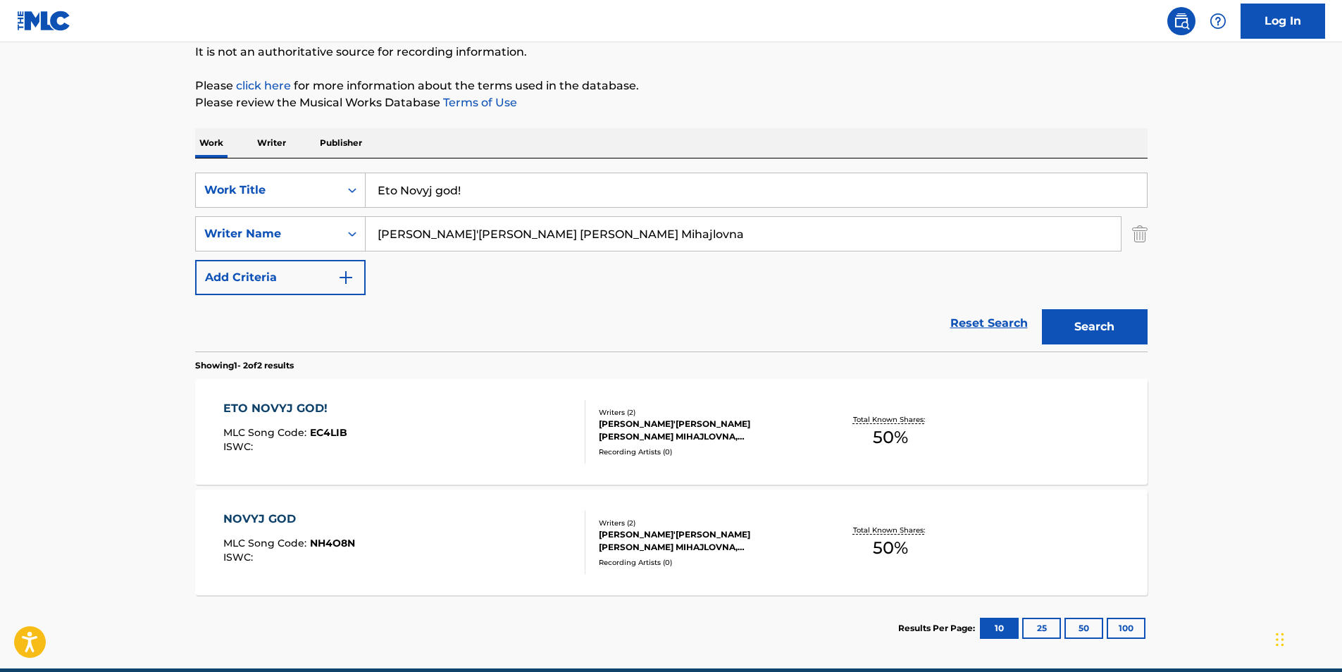
scroll to position [205, 0]
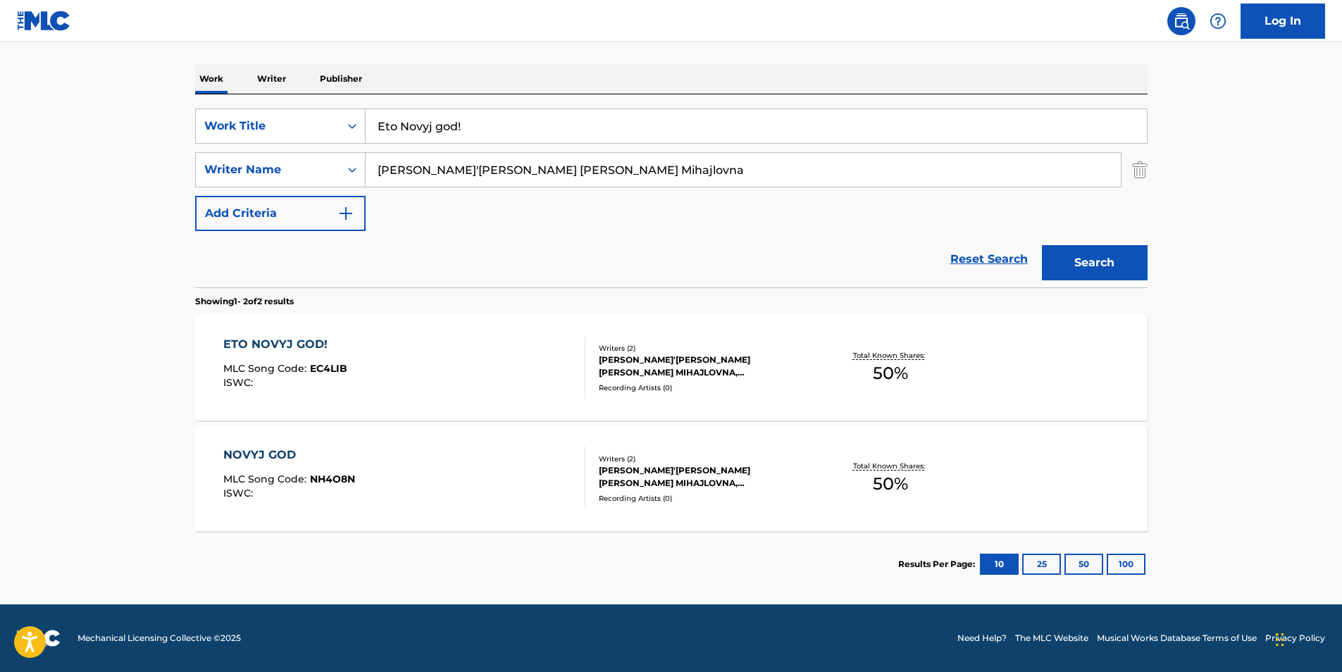
click at [220, 359] on div "ETO NOVYJ GOD! MLC Song Code : EC4LIB ISWC : Writers ( 2 ) [PERSON_NAME]'[PERSO…" at bounding box center [671, 368] width 953 height 106
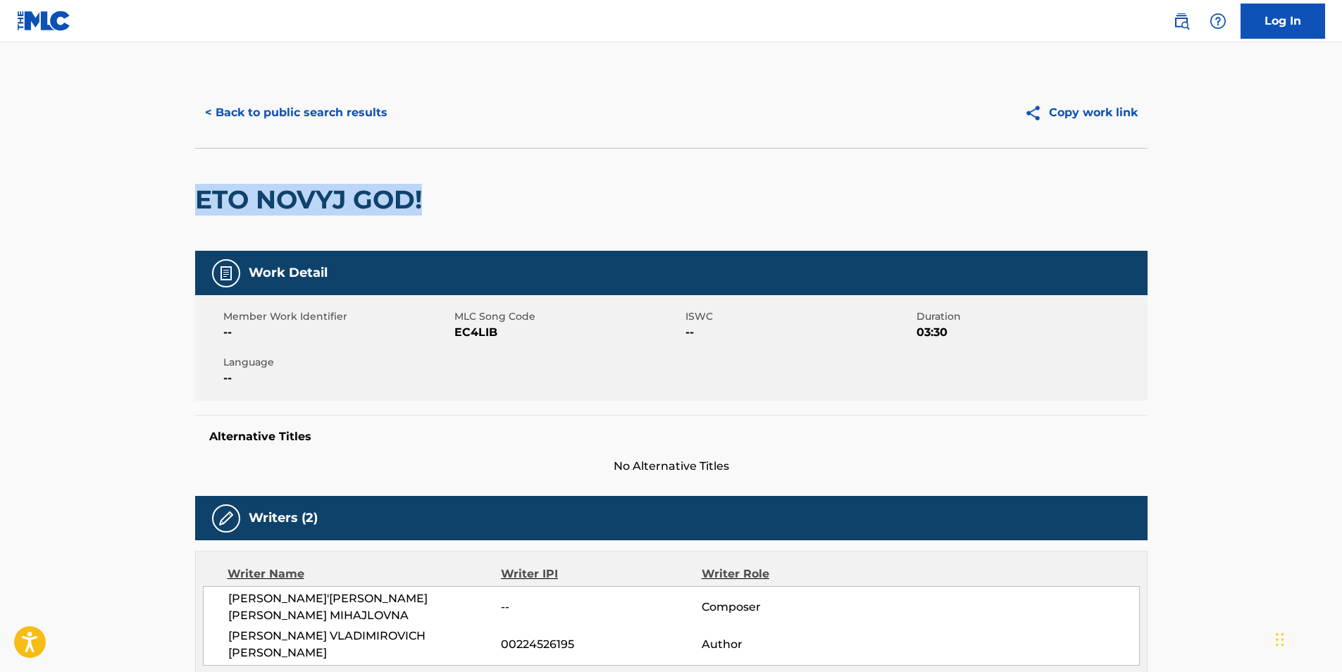
drag, startPoint x: 200, startPoint y: 202, endPoint x: 448, endPoint y: 202, distance: 248.0
click at [448, 202] on div "ETO NOVYJ GOD!" at bounding box center [671, 199] width 953 height 103
click at [232, 111] on button "< Back to public search results" at bounding box center [296, 112] width 202 height 35
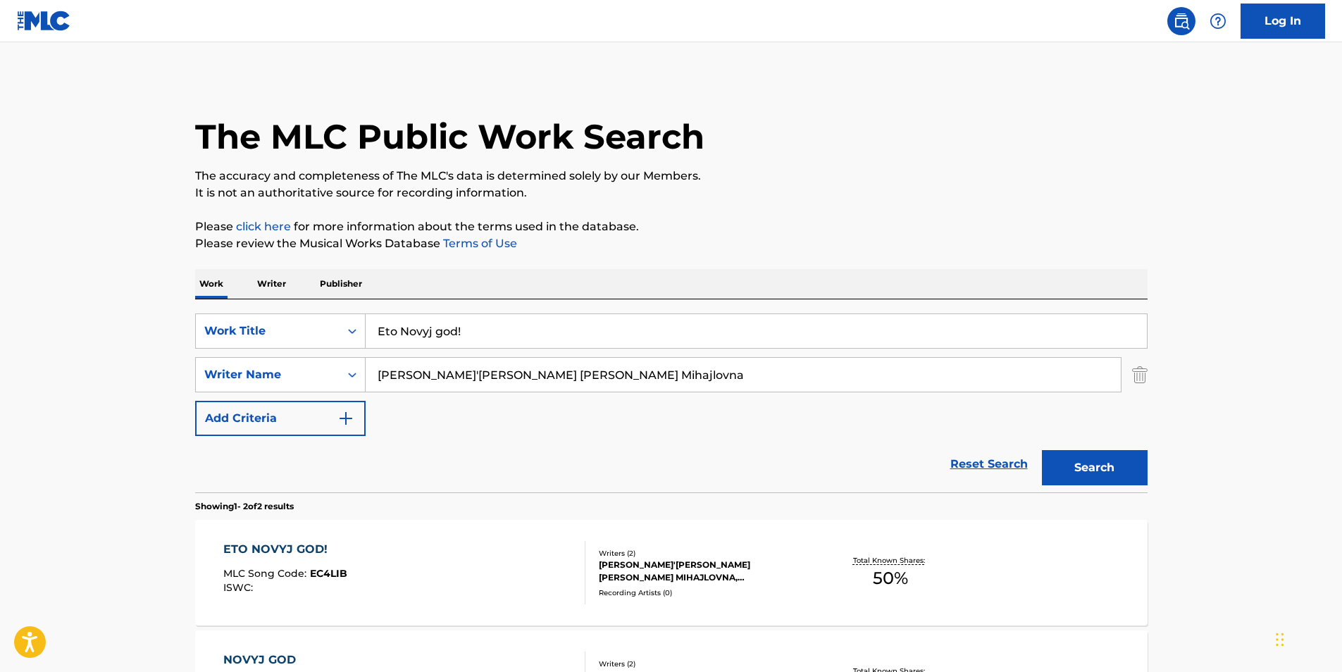
scroll to position [125, 0]
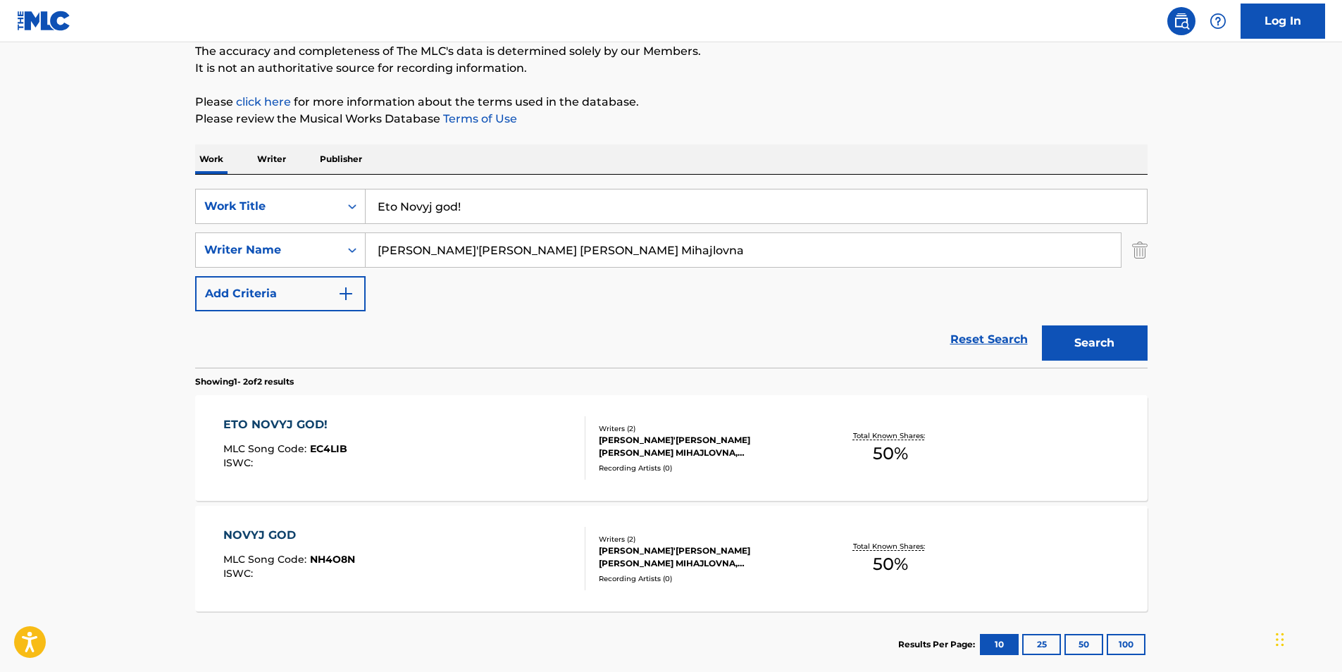
drag, startPoint x: 497, startPoint y: 211, endPoint x: 0, endPoint y: 265, distance: 499.7
click at [237, 206] on div "SearchWithCriteria25e2e5e1-6415-4381-924d-b65f92c7fafb Work Title Eto Novyj god!" at bounding box center [671, 206] width 953 height 35
click at [0, 275] on html "Accessibility Screen-Reader Guide, Feedback, and Issue Reporting | New window C…" at bounding box center [671, 211] width 1342 height 672
drag, startPoint x: 536, startPoint y: 206, endPoint x: 9, endPoint y: 201, distance: 527.1
click at [9, 200] on main "The MLC Public Work Search The accuracy and completeness of The MLC's data is d…" at bounding box center [671, 301] width 1342 height 767
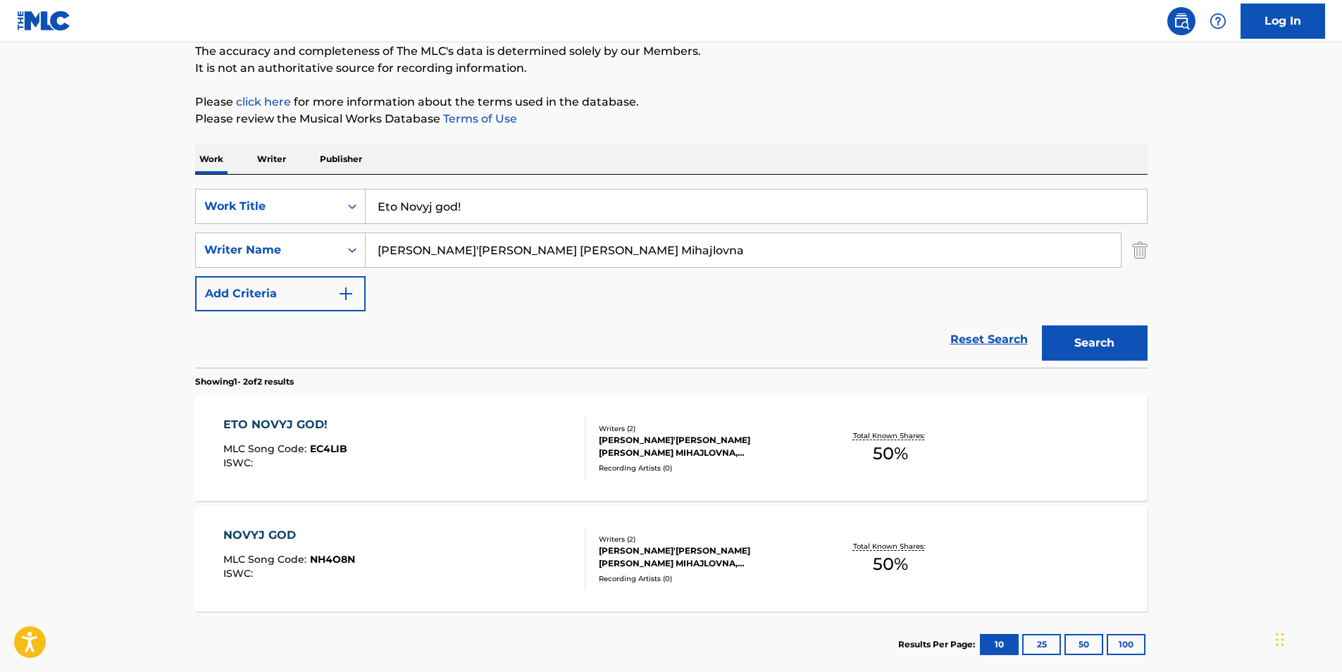
paste input "MOVE THEM THINGS"
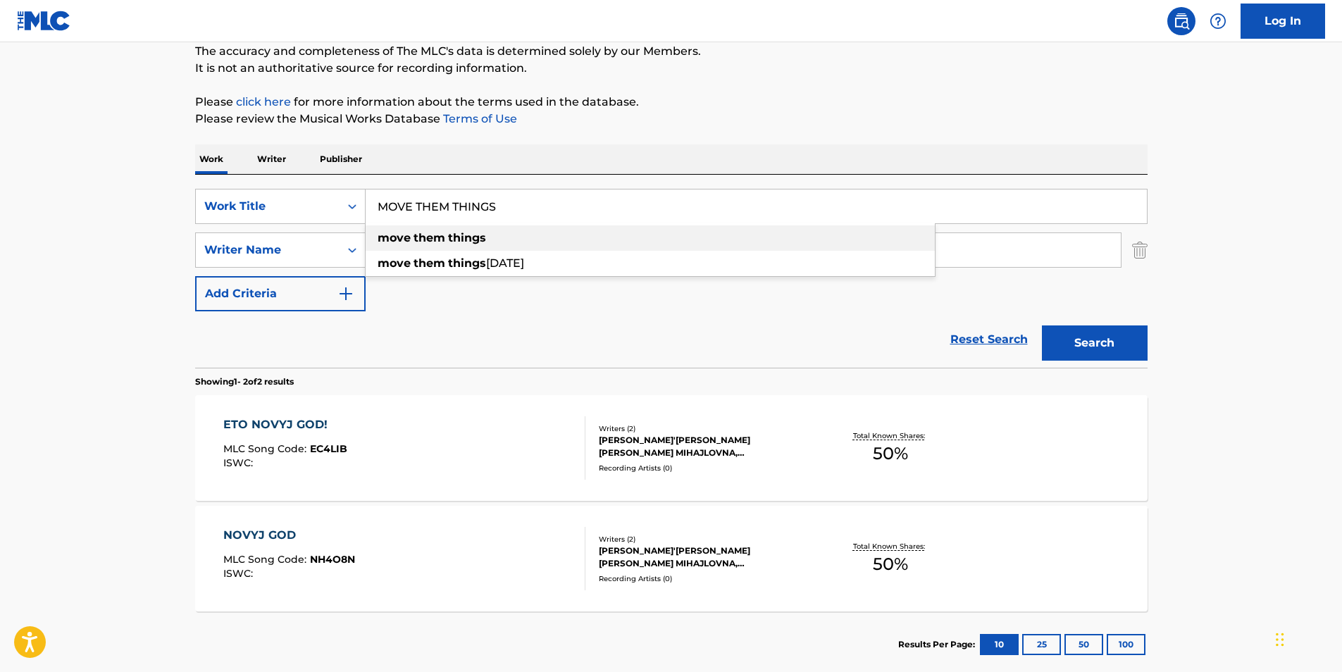
drag, startPoint x: 694, startPoint y: 247, endPoint x: 663, endPoint y: 248, distance: 31.0
click at [663, 248] on div "move them things" at bounding box center [650, 237] width 569 height 25
type input "move them things"
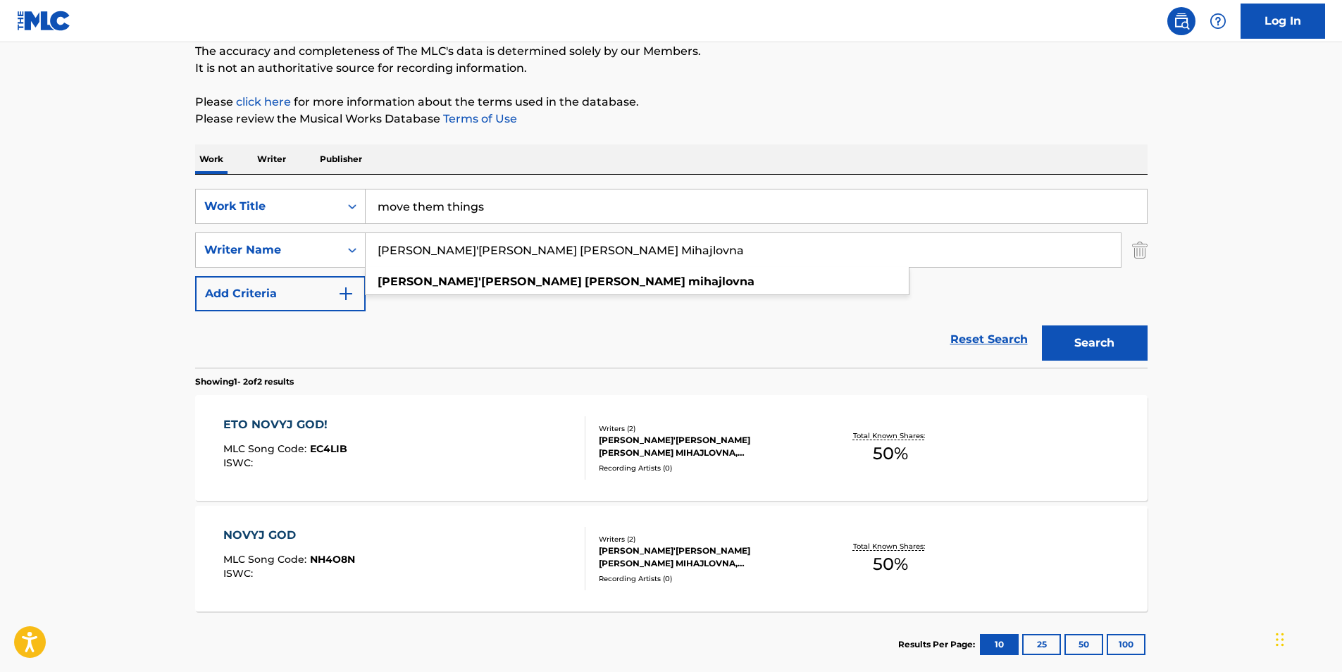
drag, startPoint x: 515, startPoint y: 249, endPoint x: 295, endPoint y: 231, distance: 221.3
click at [195, 266] on div "SearchWithCriteria040d25a2-3f84-4843-aee1-61e53e8faf45 Writer Name [PERSON_NAME…" at bounding box center [671, 250] width 953 height 35
paste input "Stack Bundles"
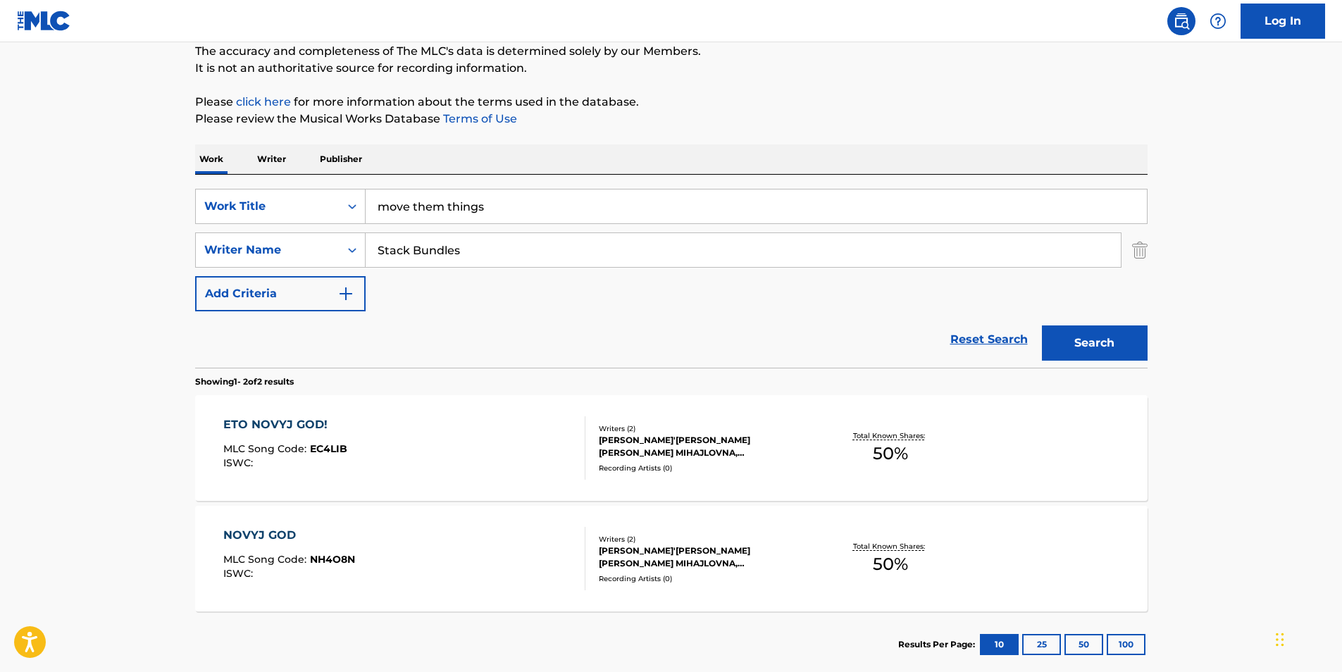
click at [815, 70] on p "It is not an authoritative source for recording information." at bounding box center [671, 68] width 953 height 17
click at [1056, 335] on button "Search" at bounding box center [1095, 343] width 106 height 35
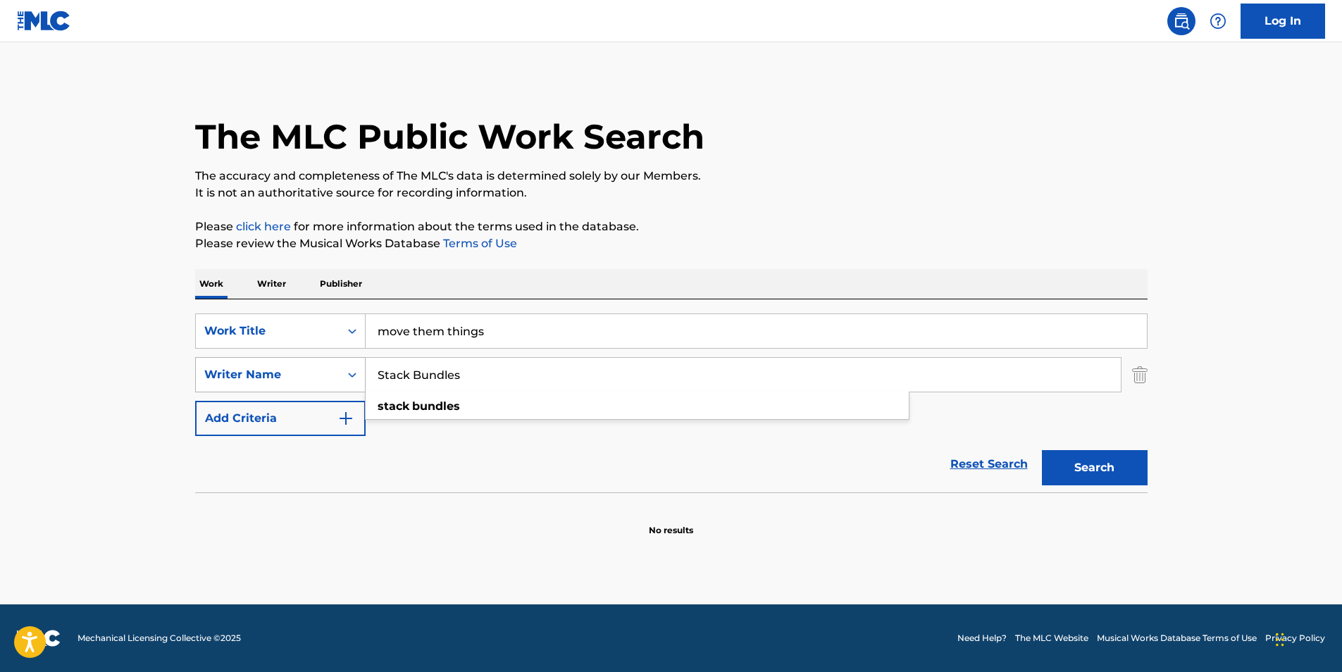
paste input "[PERSON_NAME]"
drag, startPoint x: 454, startPoint y: 379, endPoint x: 293, endPoint y: 381, distance: 161.4
click at [293, 381] on div "SearchWithCriteria040d25a2-3f84-4843-aee1-61e53e8faf45 Writer Name Stack Bundle…" at bounding box center [671, 374] width 953 height 35
click at [953, 142] on div "The MLC Public Work Search" at bounding box center [671, 129] width 953 height 103
click at [1125, 452] on button "Search" at bounding box center [1095, 467] width 106 height 35
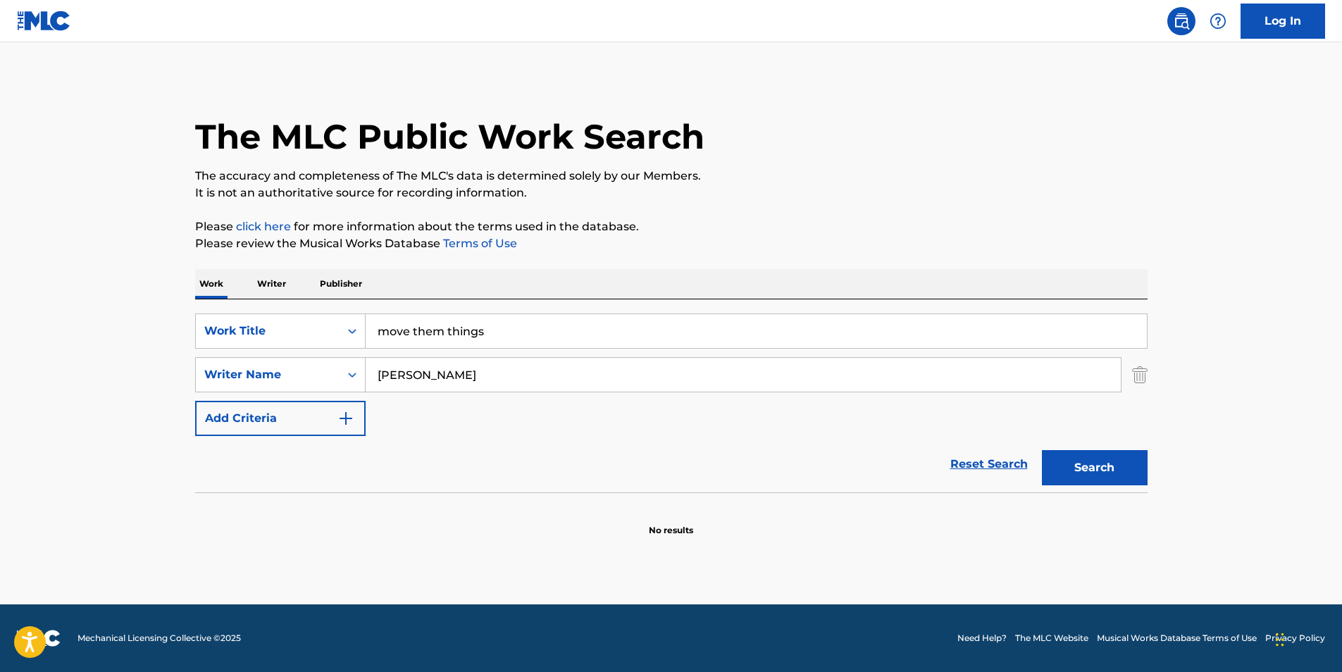
click at [635, 392] on div "[PERSON_NAME]" at bounding box center [743, 375] width 755 height 34
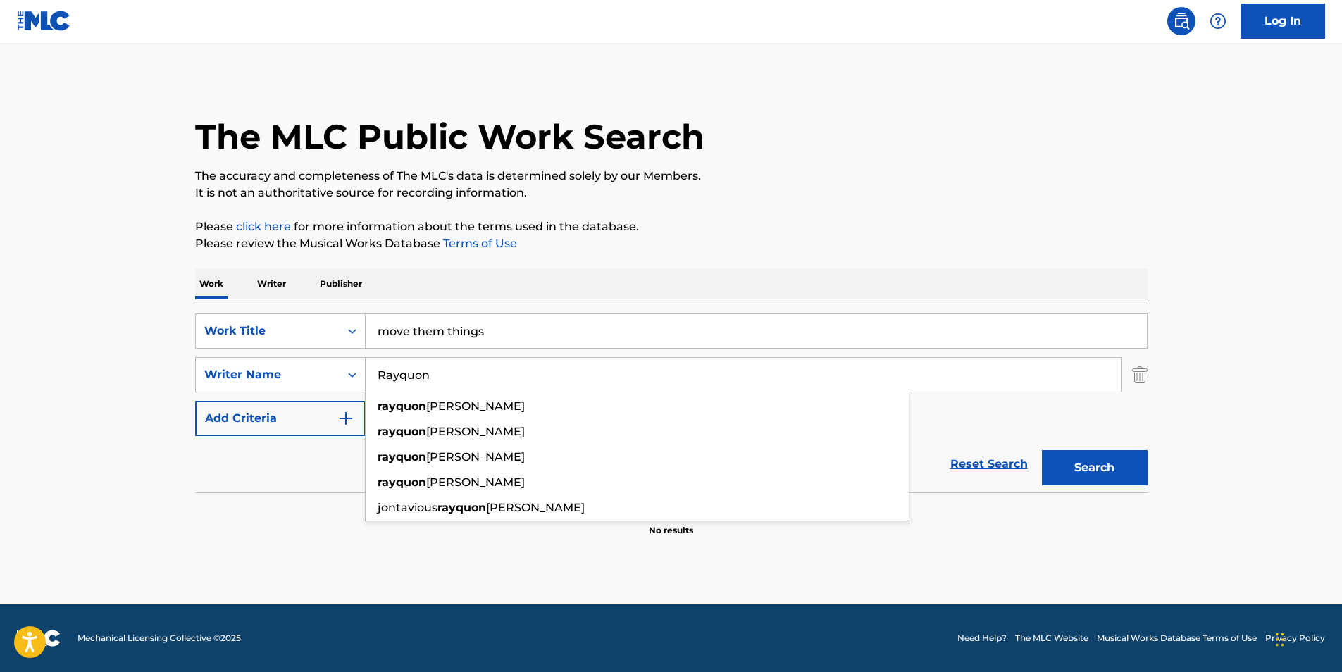
type input "Rayquon"
click at [846, 122] on div "The MLC Public Work Search" at bounding box center [671, 129] width 953 height 103
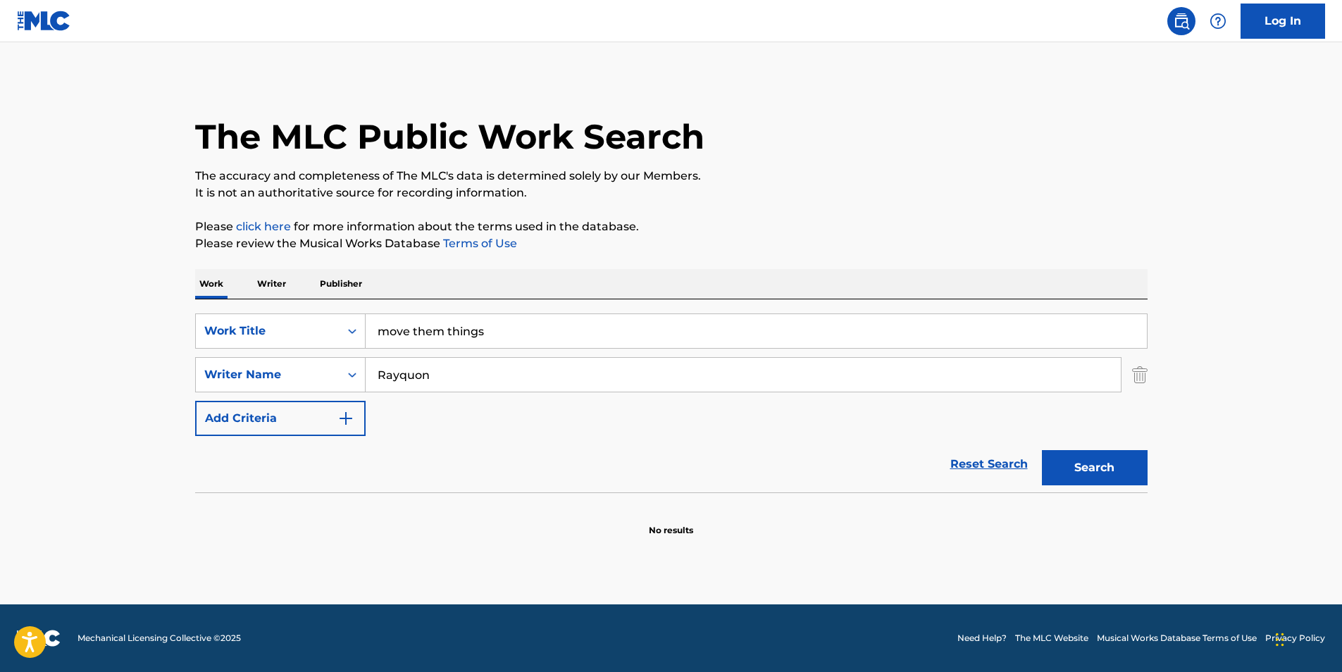
click at [1094, 480] on button "Search" at bounding box center [1095, 467] width 106 height 35
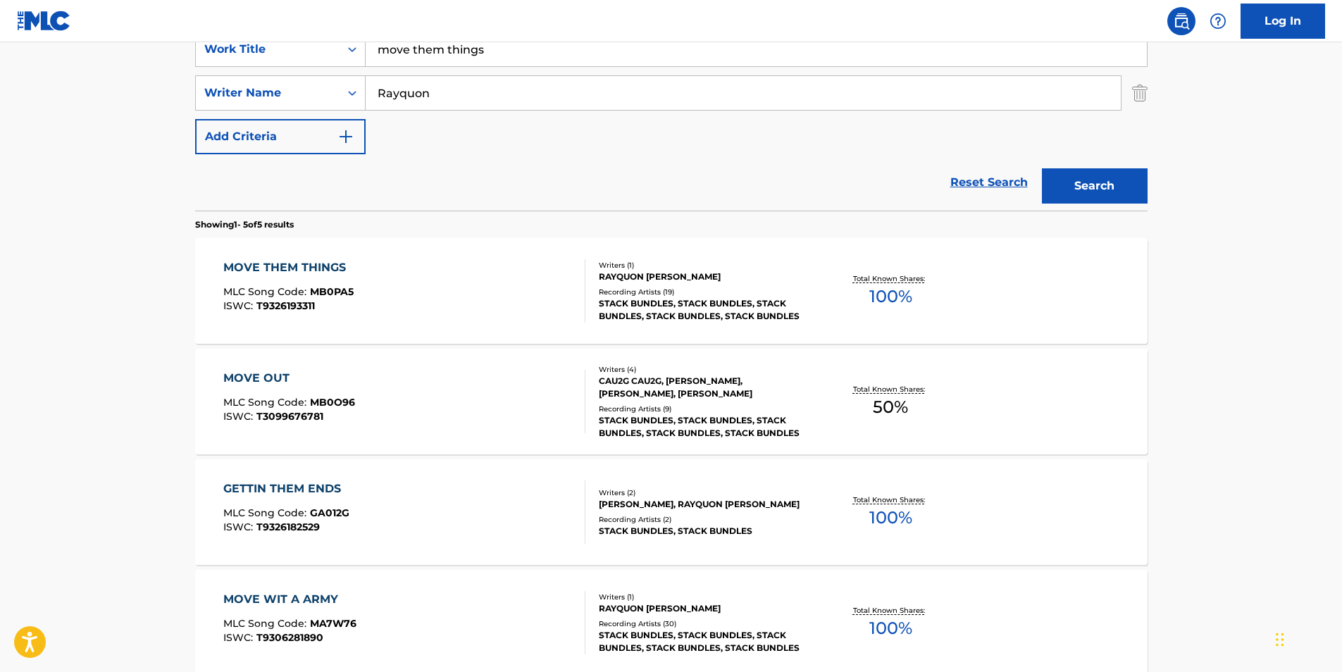
scroll to position [352, 0]
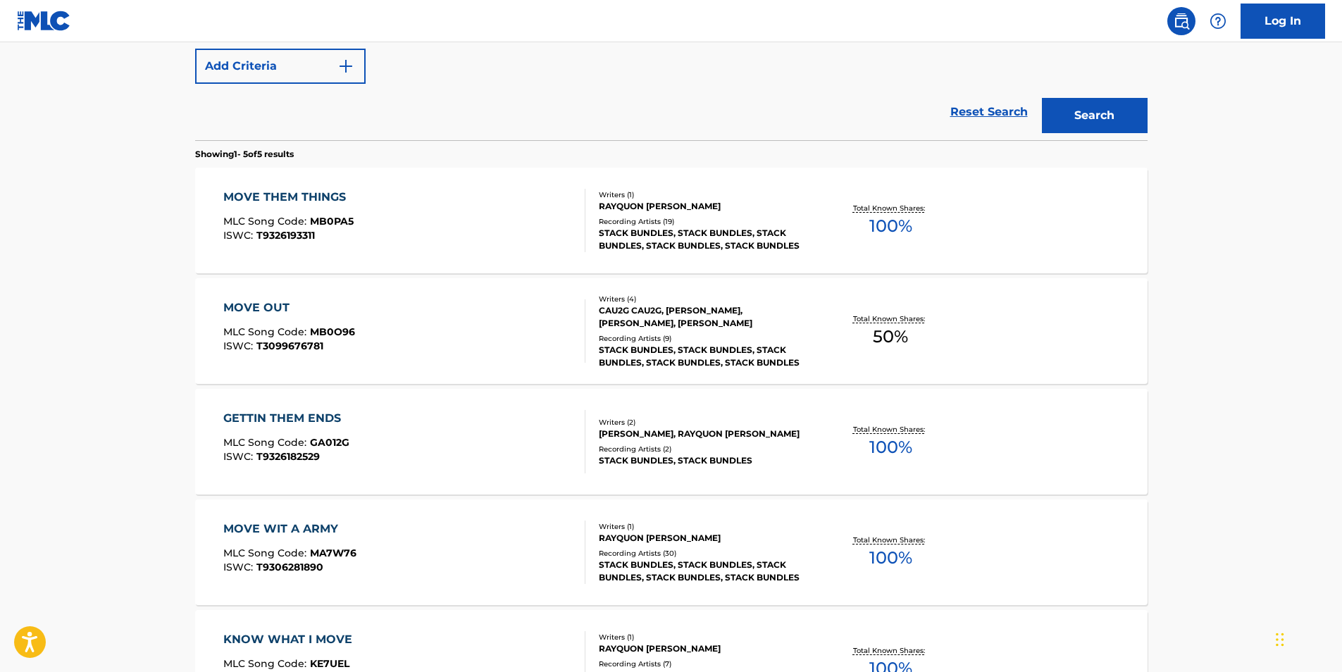
click at [340, 227] on span "MB0PA5" at bounding box center [332, 221] width 44 height 13
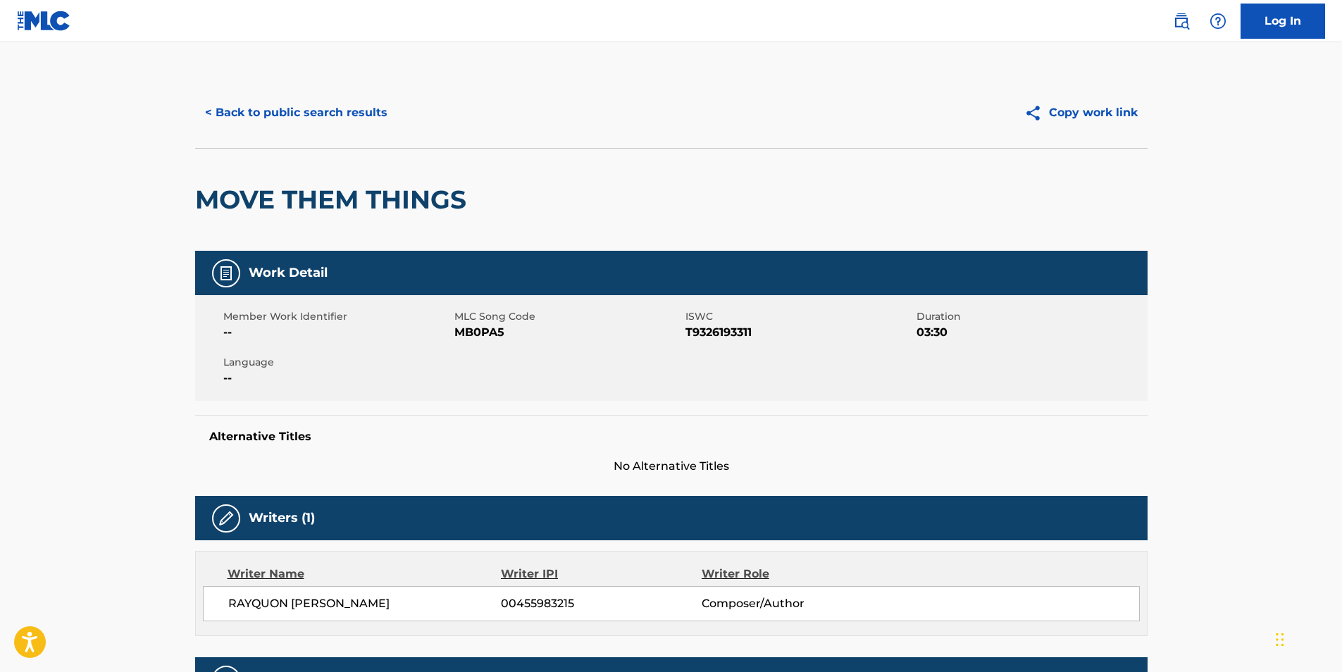
click at [295, 111] on button "< Back to public search results" at bounding box center [296, 112] width 202 height 35
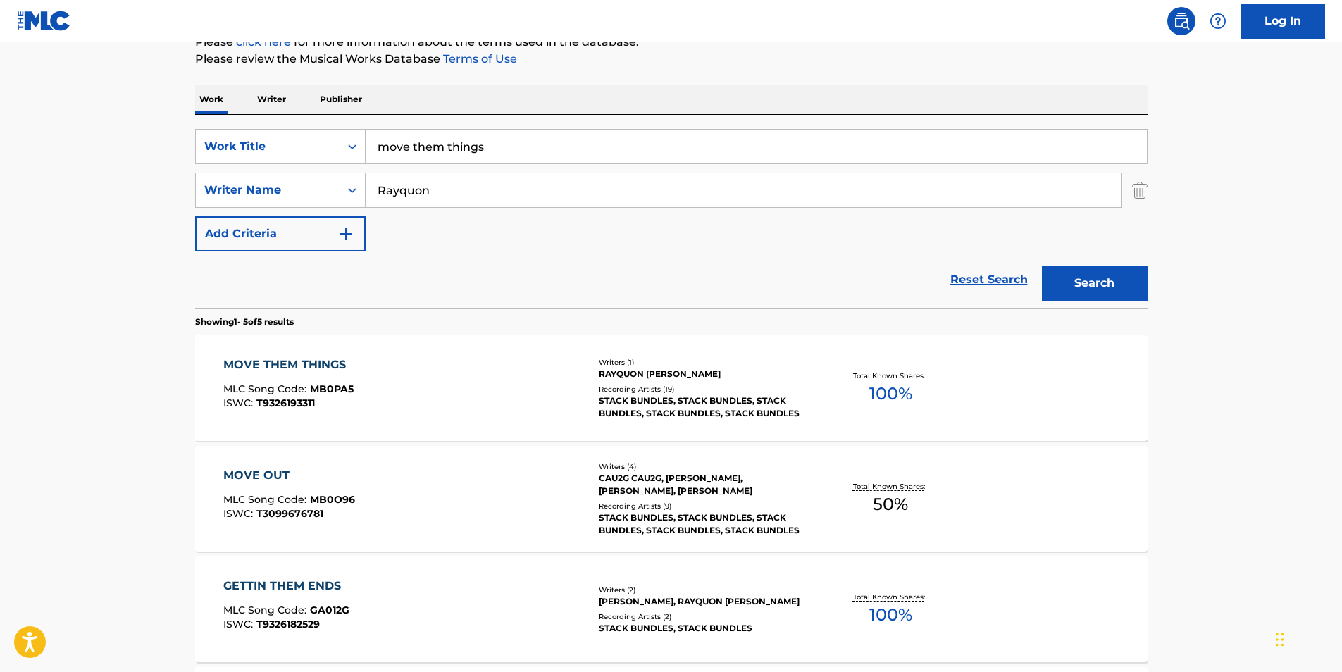
scroll to position [114, 0]
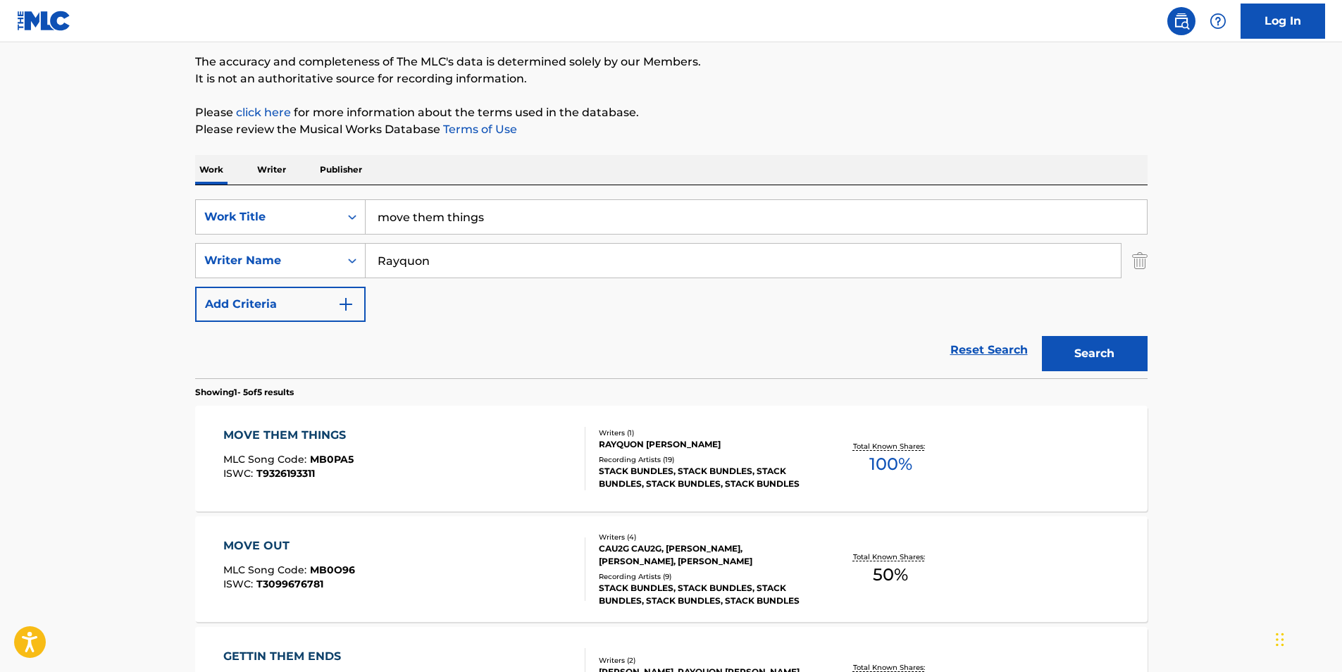
click at [257, 473] on span "T9326193311" at bounding box center [285, 473] width 58 height 13
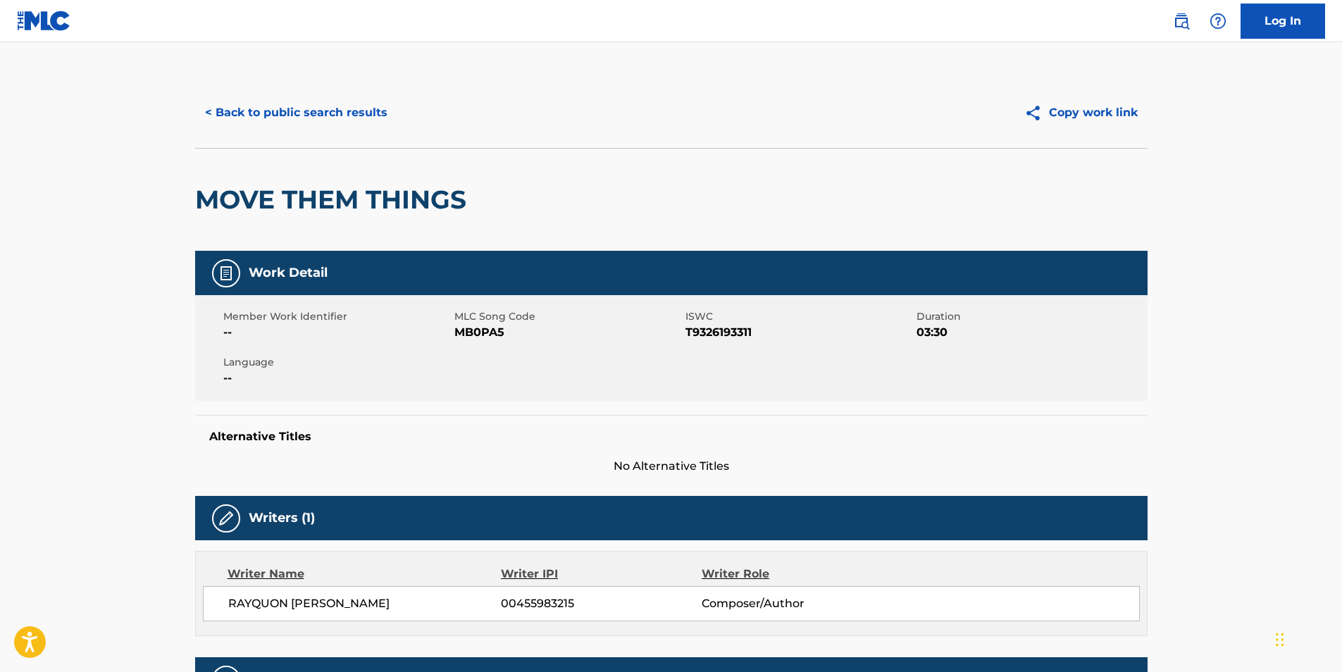
click at [307, 101] on button "< Back to public search results" at bounding box center [296, 112] width 202 height 35
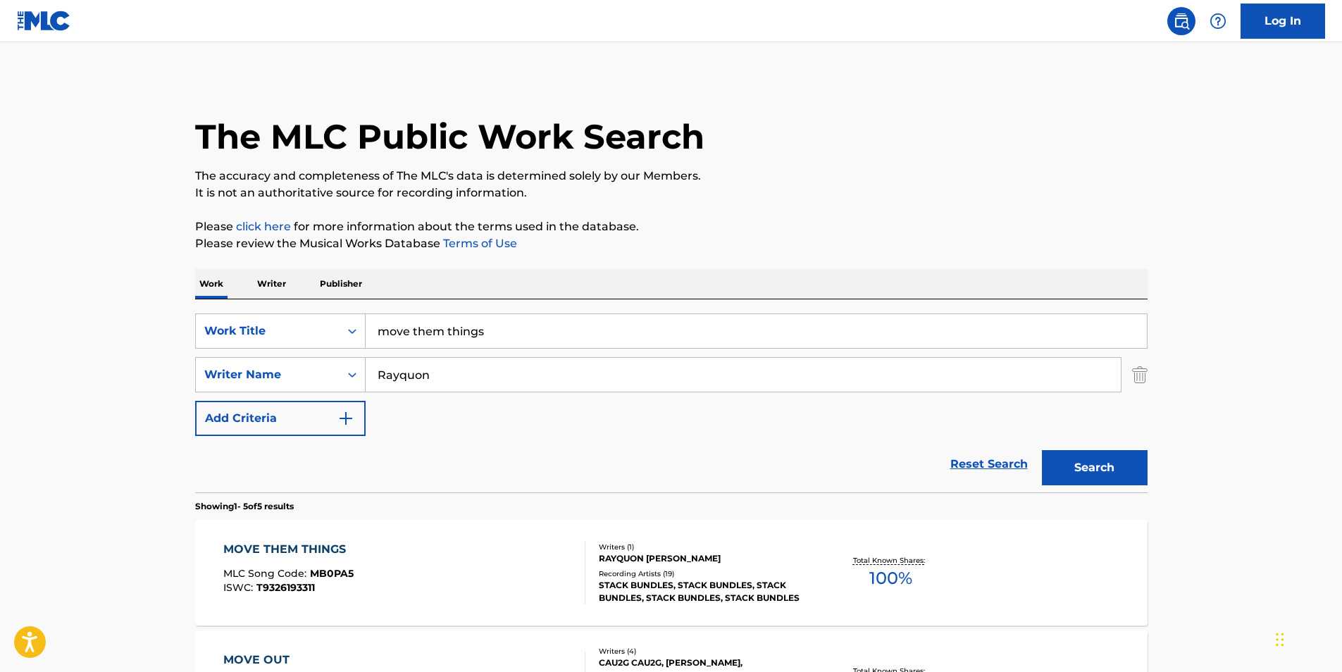
scroll to position [114, 0]
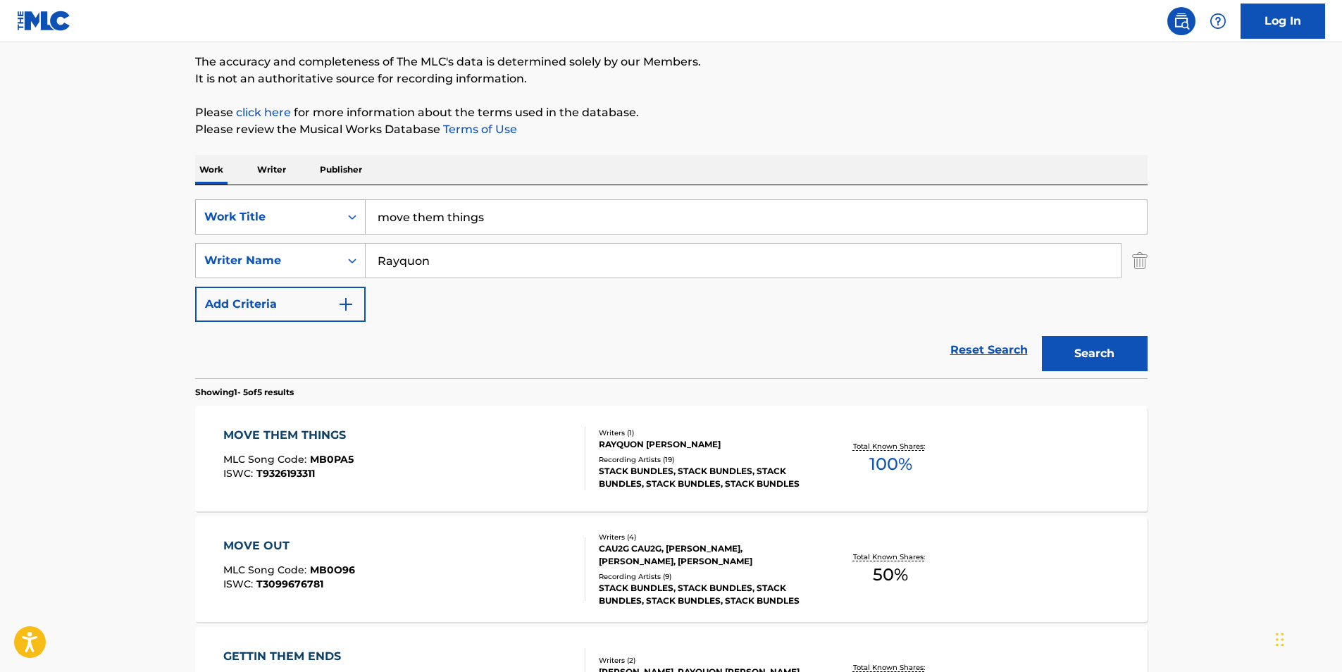
drag, startPoint x: 507, startPoint y: 215, endPoint x: 272, endPoint y: 233, distance: 236.0
click at [272, 233] on div "SearchWithCriteria25e2e5e1-6415-4381-924d-b65f92c7fafb Work Title move them thi…" at bounding box center [671, 216] width 953 height 35
paste input "Serenity"
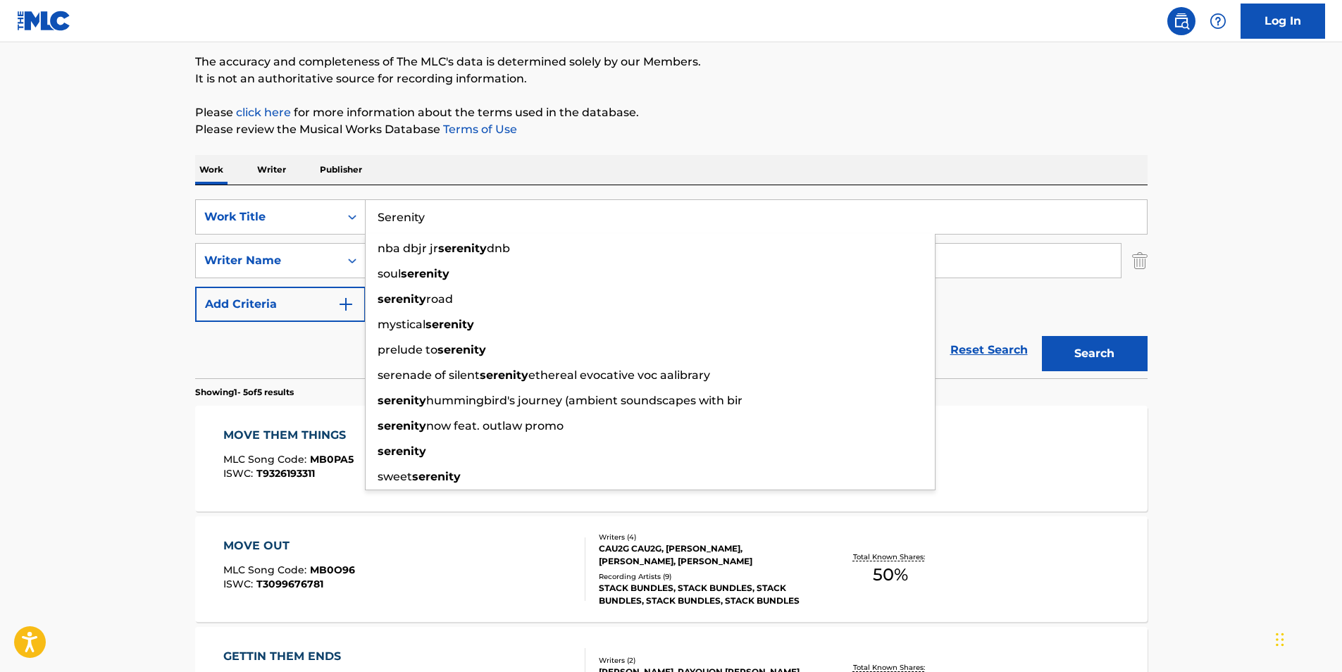
type input "Serenity"
click at [781, 120] on p "Please click here for more information about the terms used in the database." at bounding box center [671, 112] width 953 height 17
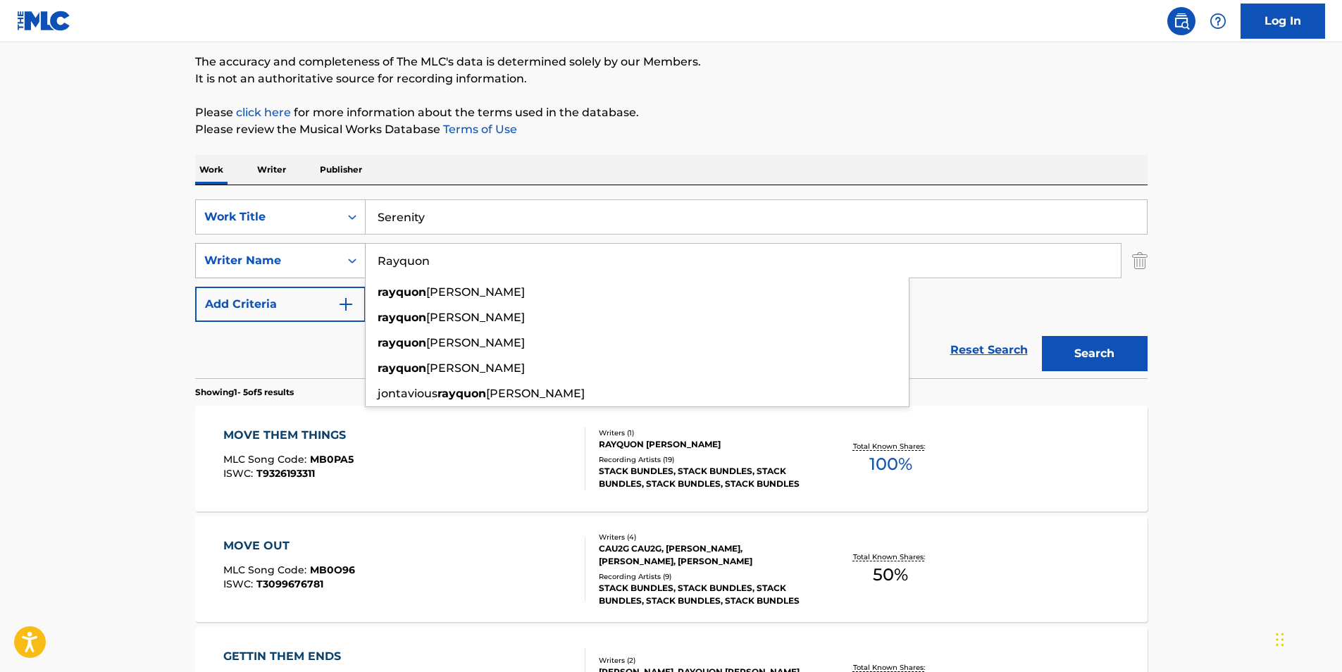
drag, startPoint x: 470, startPoint y: 260, endPoint x: 591, endPoint y: 188, distance: 140.9
click at [321, 278] on div "SearchWithCriteria040d25a2-3f84-4843-aee1-61e53e8faf45 Writer Name [PERSON_NAME…" at bounding box center [671, 260] width 953 height 35
paste input "Falxce"
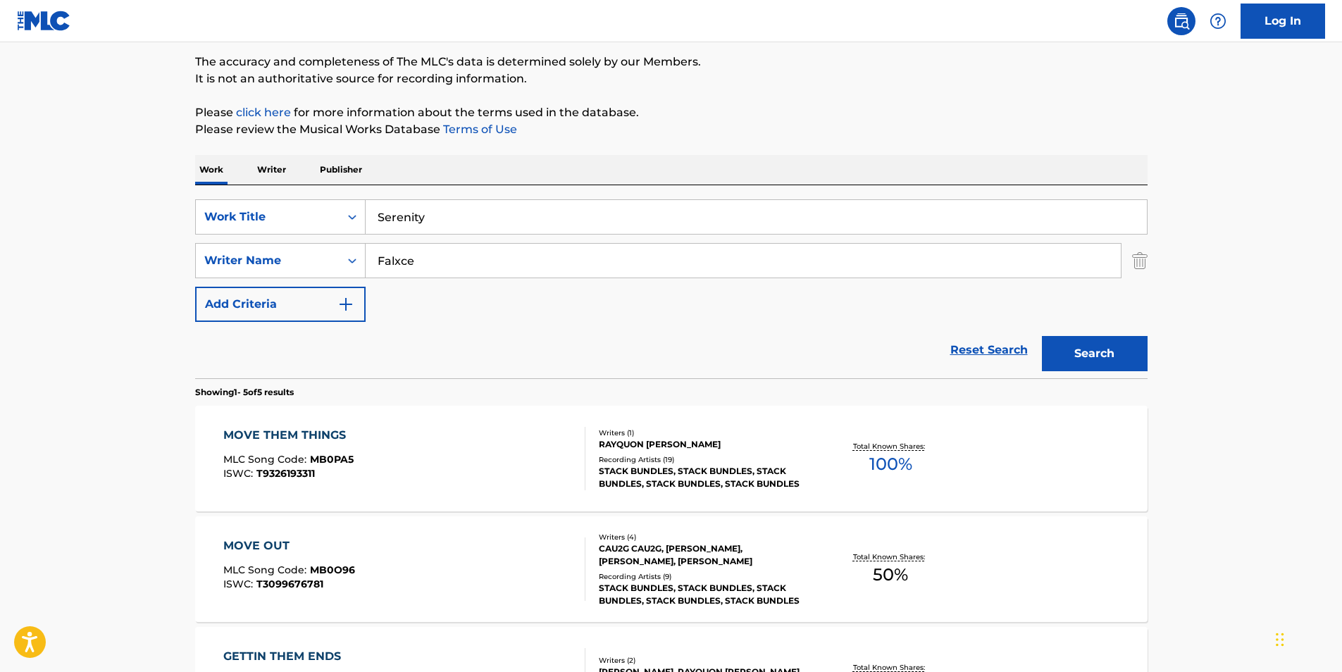
click at [757, 123] on p "Please review the Musical Works Database Terms of Use" at bounding box center [671, 129] width 953 height 17
click at [1081, 340] on button "Search" at bounding box center [1095, 353] width 106 height 35
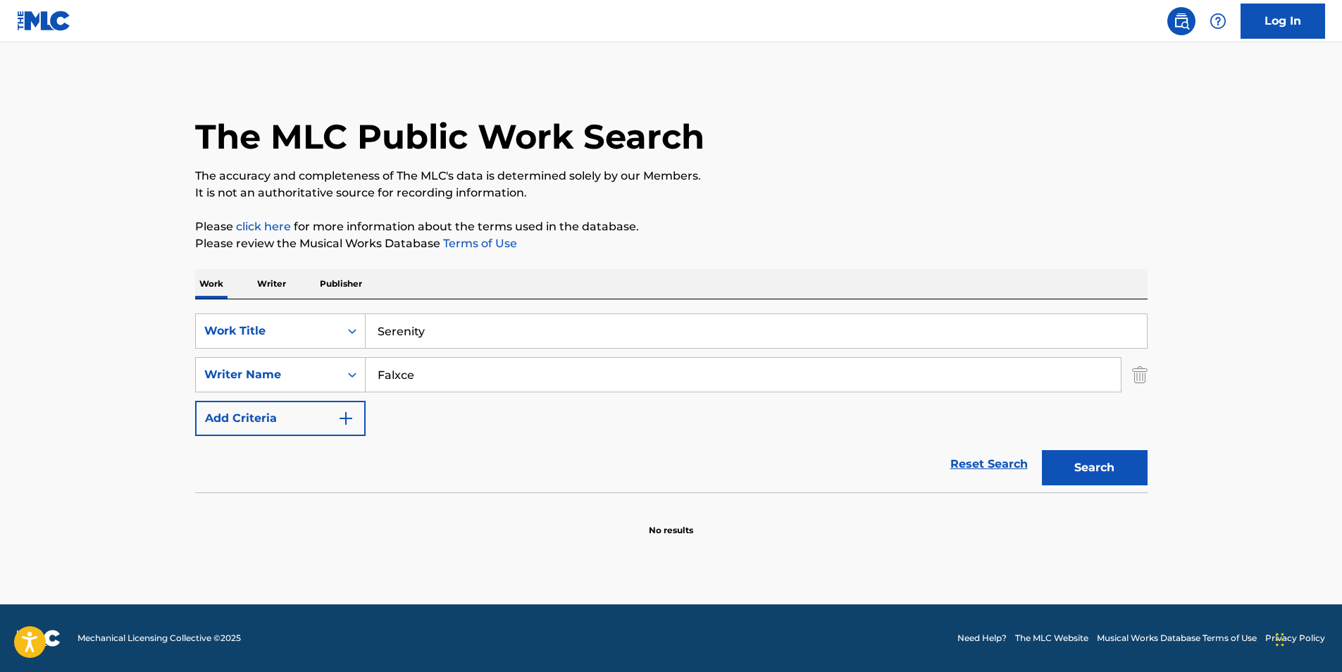
drag, startPoint x: 506, startPoint y: 382, endPoint x: 435, endPoint y: 334, distance: 85.2
click at [335, 398] on div "SearchWithCriteria25e2e5e1-6415-4381-924d-b65f92c7fafb Work Title Serenity Sear…" at bounding box center [671, 375] width 953 height 123
paste input "[PERSON_NAME]"
click at [743, 188] on p "It is not an authoritative source for recording information." at bounding box center [671, 193] width 953 height 17
click at [1072, 466] on button "Search" at bounding box center [1095, 467] width 106 height 35
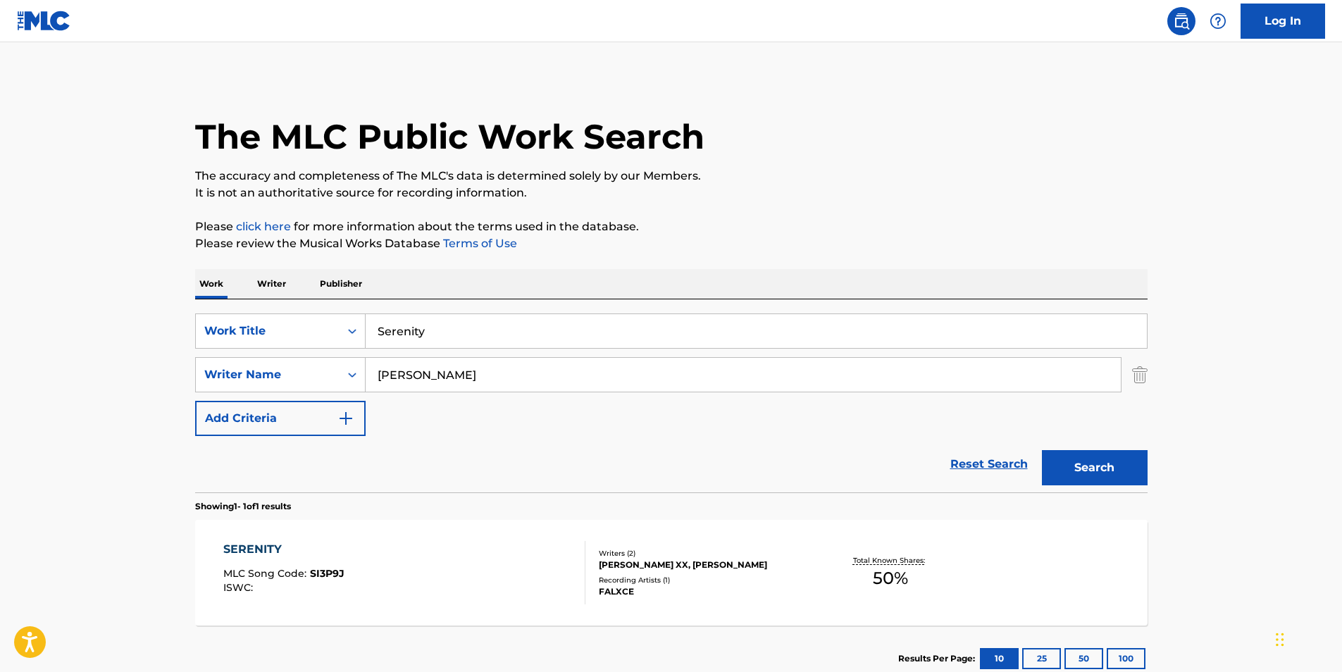
scroll to position [94, 0]
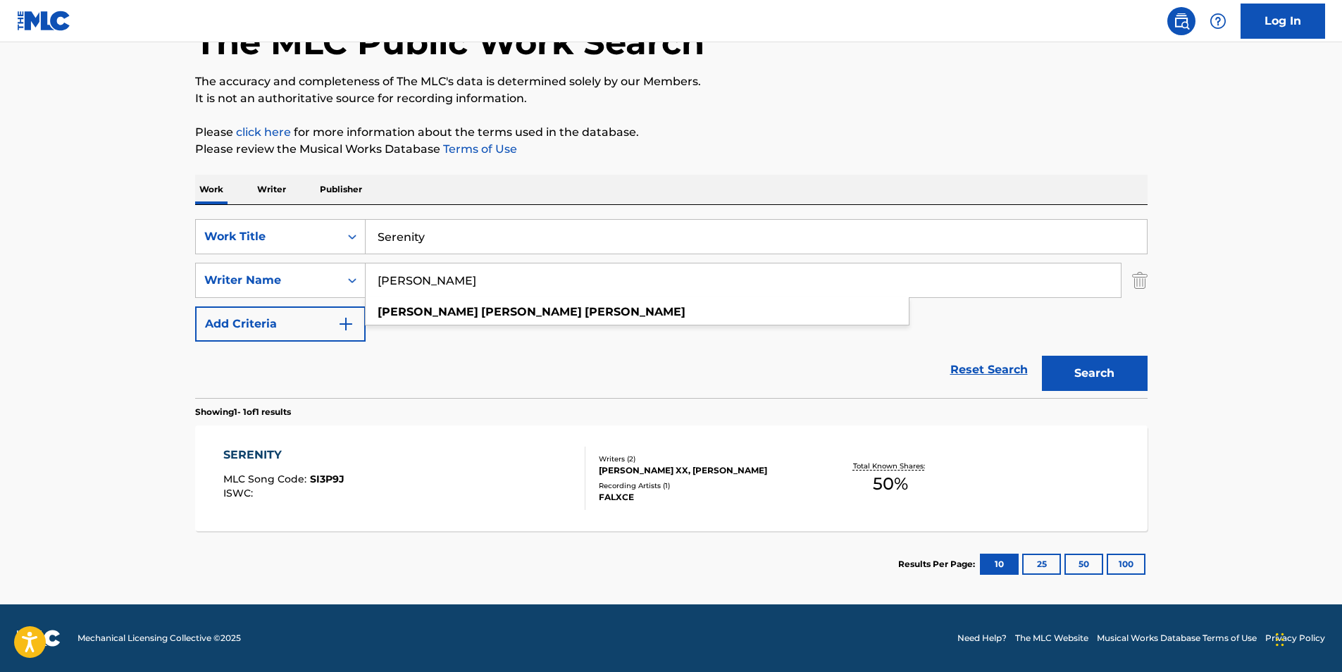
drag, startPoint x: 485, startPoint y: 285, endPoint x: 440, endPoint y: 251, distance: 55.8
click at [266, 302] on div "SearchWithCriteria25e2e5e1-6415-4381-924d-b65f92c7fafb Work Title Serenity Sear…" at bounding box center [671, 280] width 953 height 123
paste input "[PERSON_NAME] xx"
type input "[PERSON_NAME] xx"
click at [757, 157] on p "Please review the Musical Works Database Terms of Use" at bounding box center [671, 149] width 953 height 17
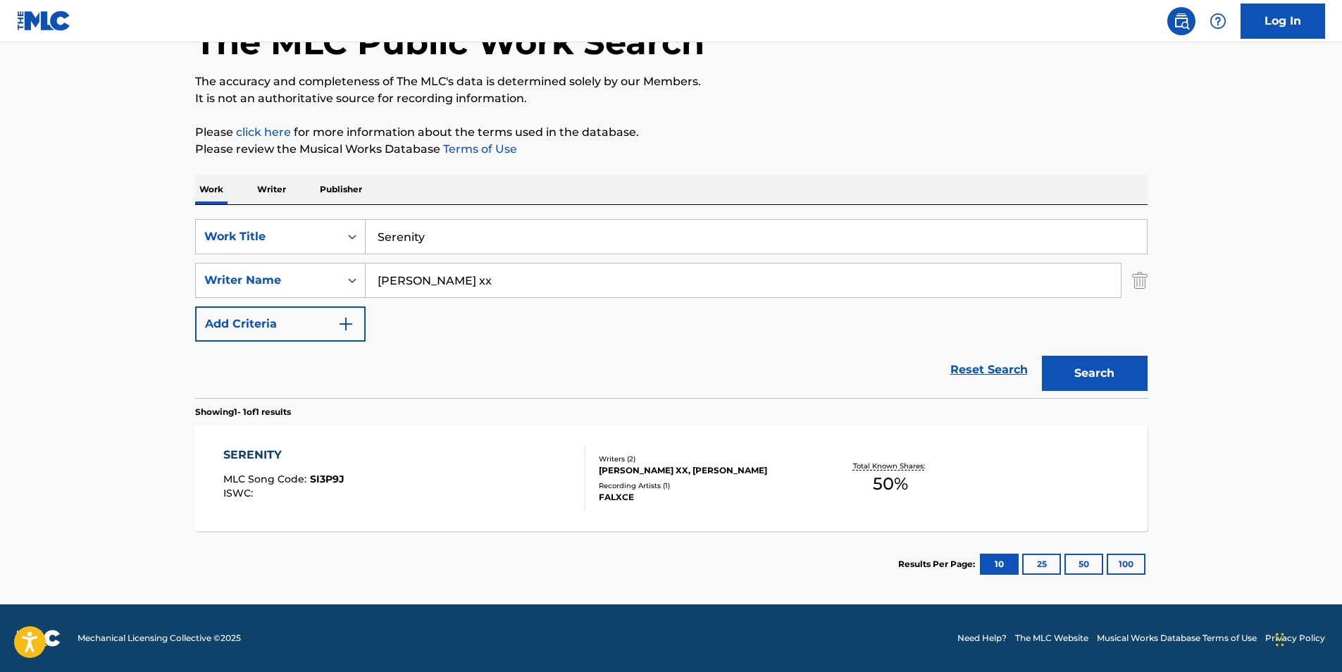
click at [1079, 385] on button "Search" at bounding box center [1095, 373] width 106 height 35
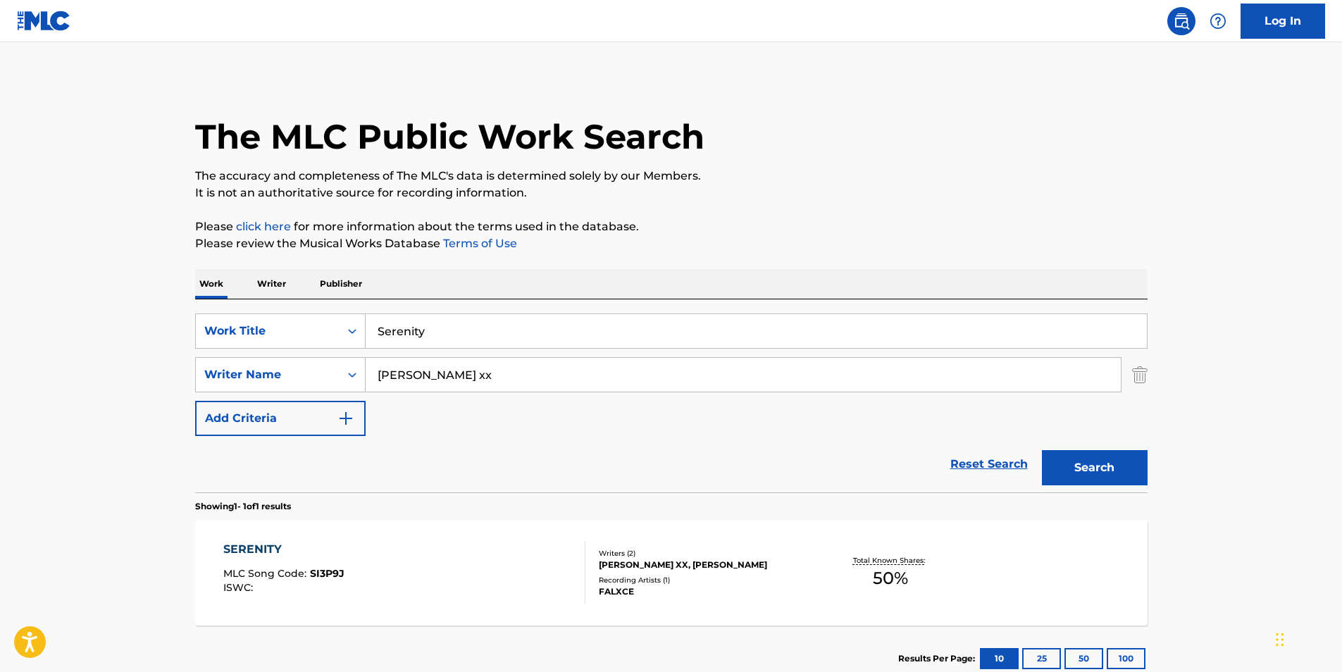
click at [437, 550] on div "SERENITY MLC Song Code : SI3P9J ISWC :" at bounding box center [404, 572] width 362 height 63
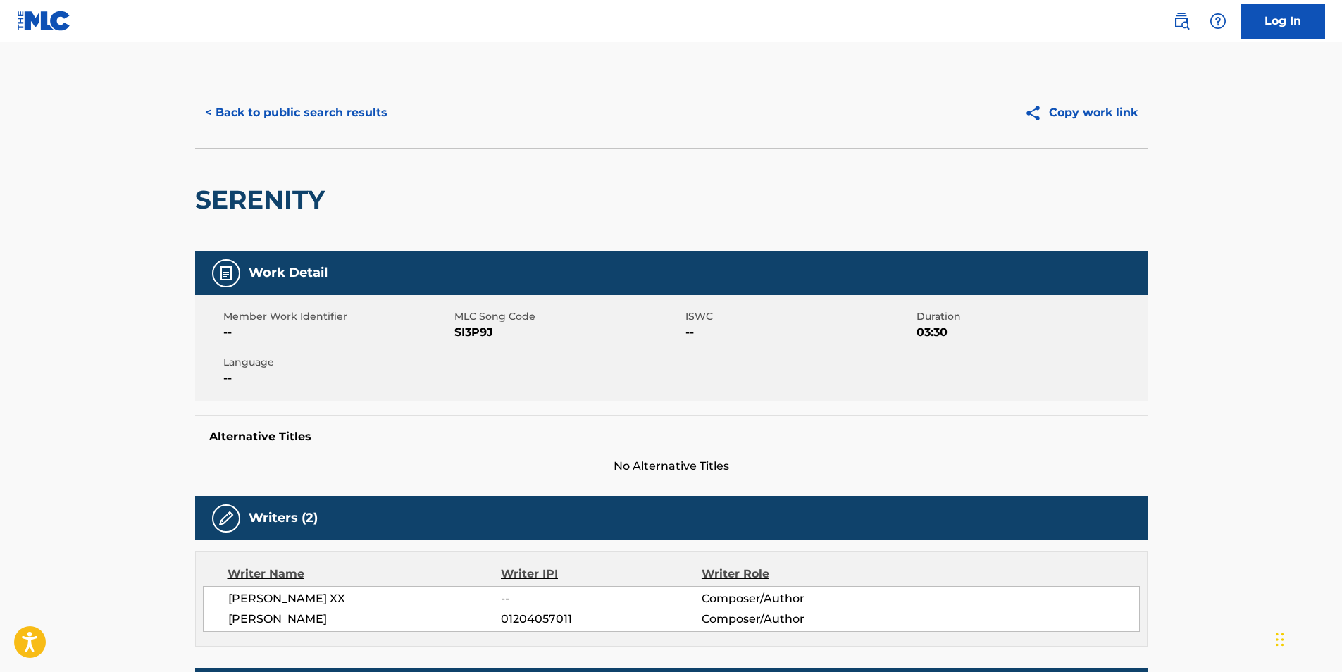
click at [277, 115] on button "< Back to public search results" at bounding box center [296, 112] width 202 height 35
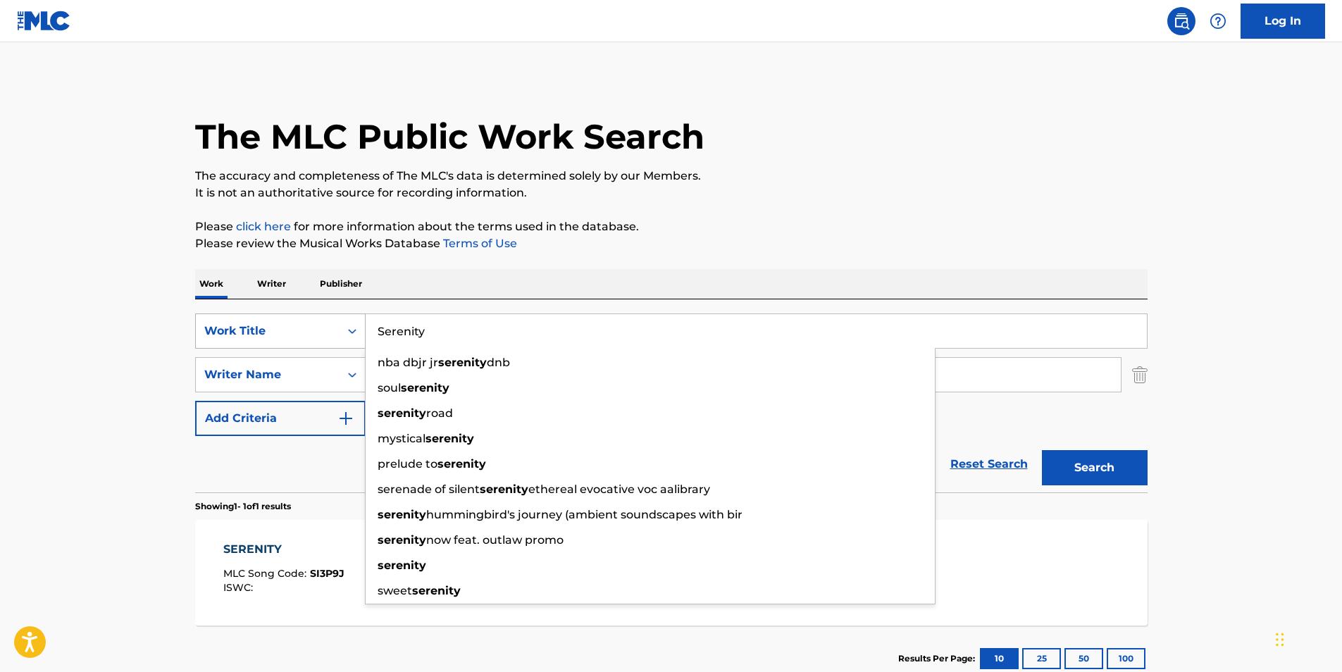
drag, startPoint x: 275, startPoint y: 335, endPoint x: 266, endPoint y: 337, distance: 8.6
click at [266, 337] on div "SearchWithCriteria25e2e5e1-6415-4381-924d-b65f92c7fafb Work Title Serenity nba …" at bounding box center [671, 331] width 953 height 35
paste input "ANOINTING OF SEER"
type input "ANOINTING OF SEER"
click at [883, 212] on div "The MLC Public Work Search The accuracy and completeness of The MLC's data is d…" at bounding box center [671, 385] width 986 height 614
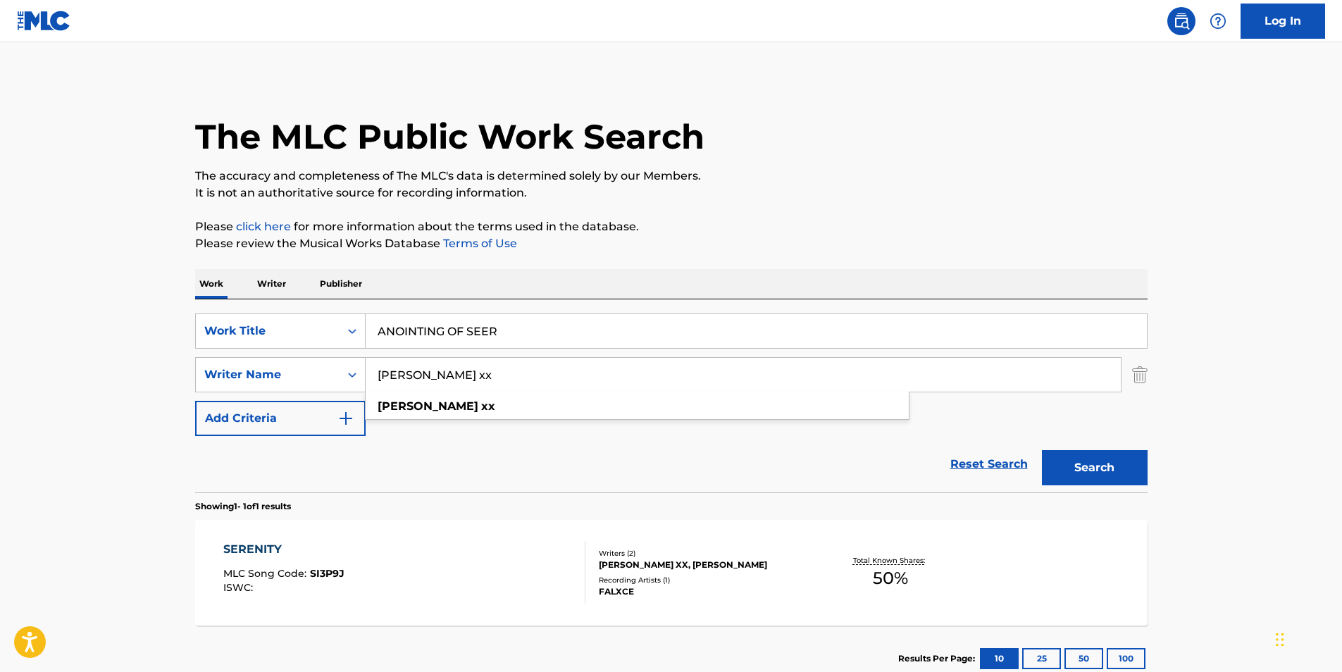
drag, startPoint x: 485, startPoint y: 386, endPoint x: 448, endPoint y: 332, distance: 65.9
click at [342, 390] on div "SearchWithCriteria040d25a2-3f84-4843-aee1-61e53e8faf45 Writer Name [PERSON_NAME…" at bounding box center [671, 374] width 953 height 35
paste input "High On Fire"
click at [907, 140] on div "The MLC Public Work Search" at bounding box center [671, 129] width 953 height 103
click at [1089, 481] on button "Search" at bounding box center [1095, 467] width 106 height 35
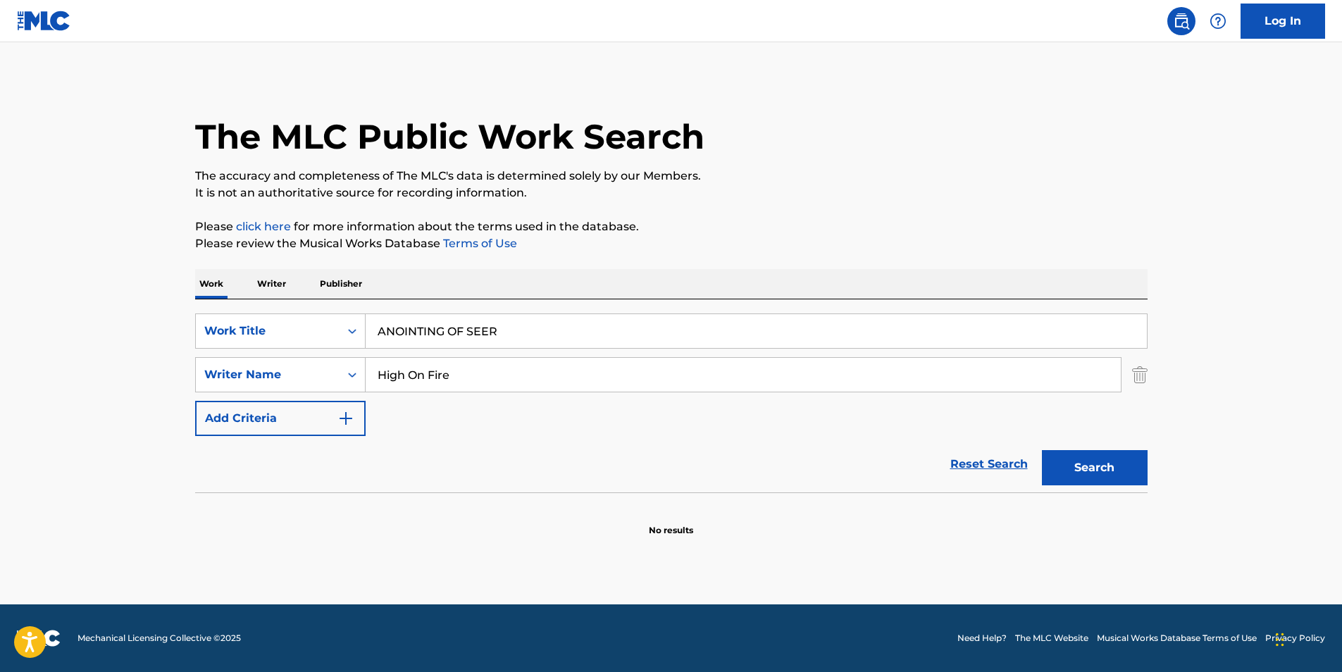
drag, startPoint x: 518, startPoint y: 382, endPoint x: 587, endPoint y: 290, distance: 114.7
click at [249, 397] on div "SearchWithCriteria25e2e5e1-6415-4381-924d-b65f92c7fafb Work Title ANOINTING OF …" at bounding box center [671, 375] width 953 height 123
paste input "[PERSON_NAME]"
click at [883, 196] on p "It is not an authoritative source for recording information." at bounding box center [671, 193] width 953 height 17
click at [1065, 461] on button "Search" at bounding box center [1095, 467] width 106 height 35
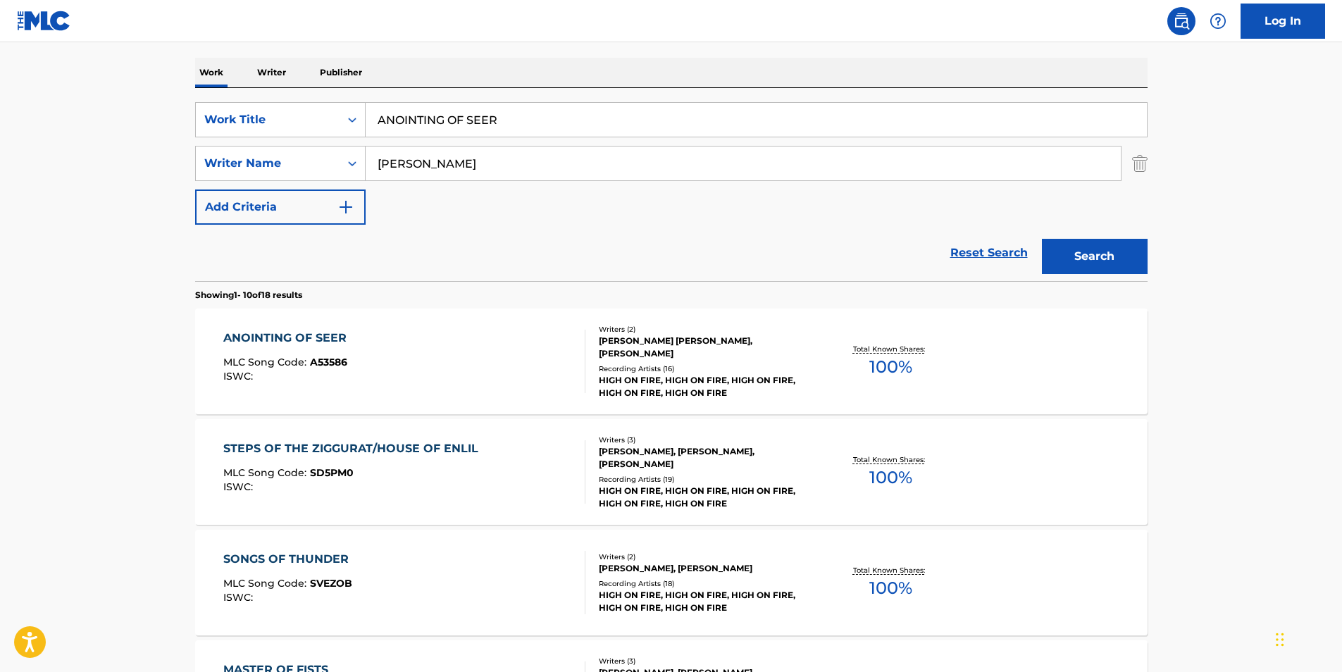
scroll to position [70, 0]
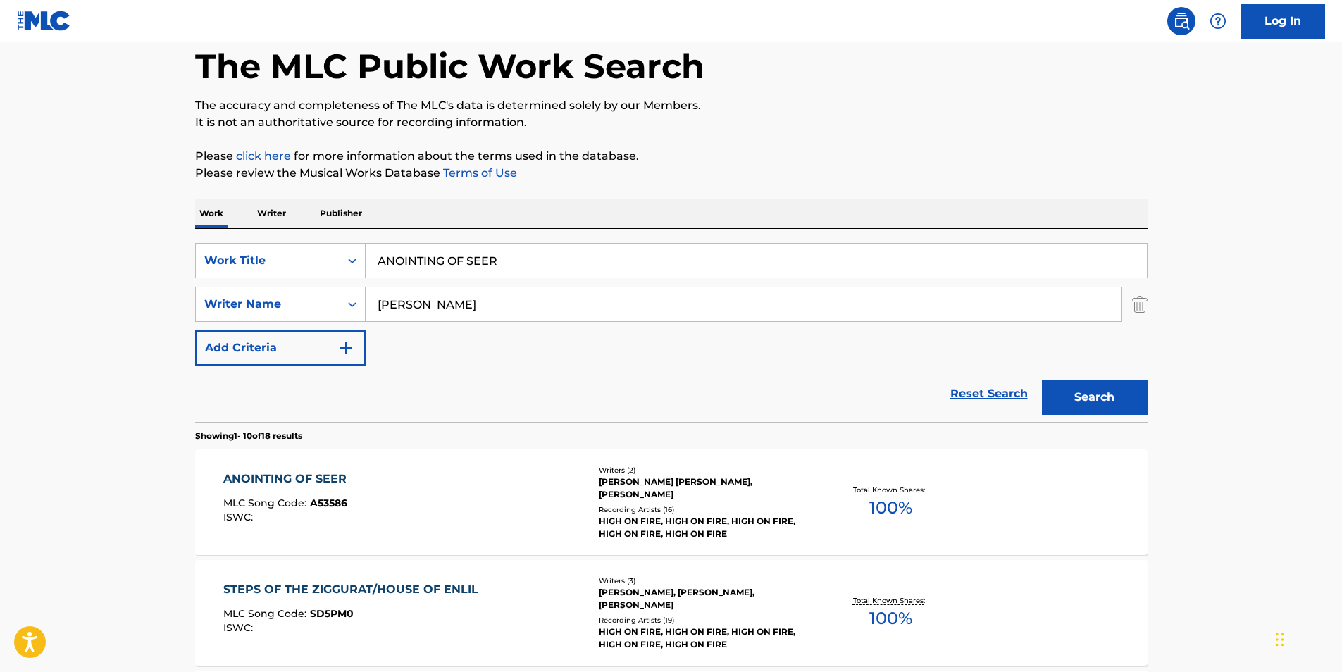
drag, startPoint x: 521, startPoint y: 303, endPoint x: 688, endPoint y: 213, distance: 189.5
click at [306, 333] on div "SearchWithCriteria25e2e5e1-6415-4381-924d-b65f92c7fafb Work Title ANOINTING OF …" at bounding box center [671, 304] width 953 height 123
paste input "[PERSON_NAME]"
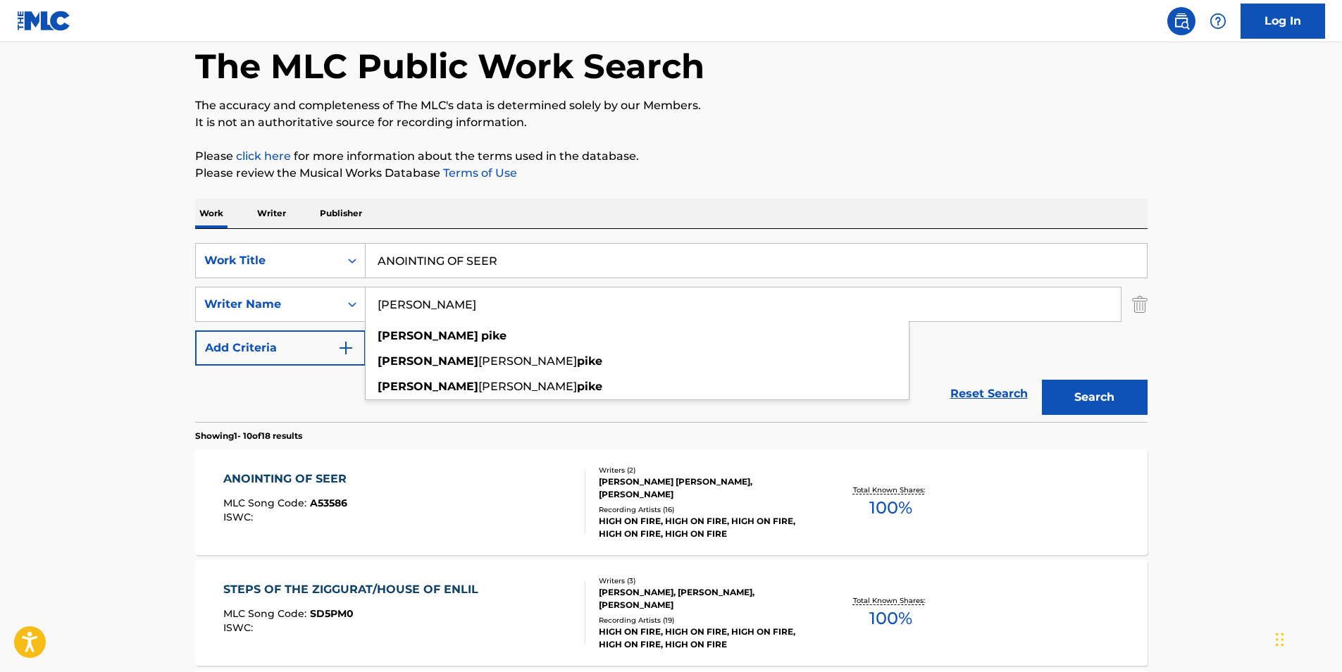
type input "[PERSON_NAME]"
click at [968, 123] on p "It is not an authoritative source for recording information." at bounding box center [671, 122] width 953 height 17
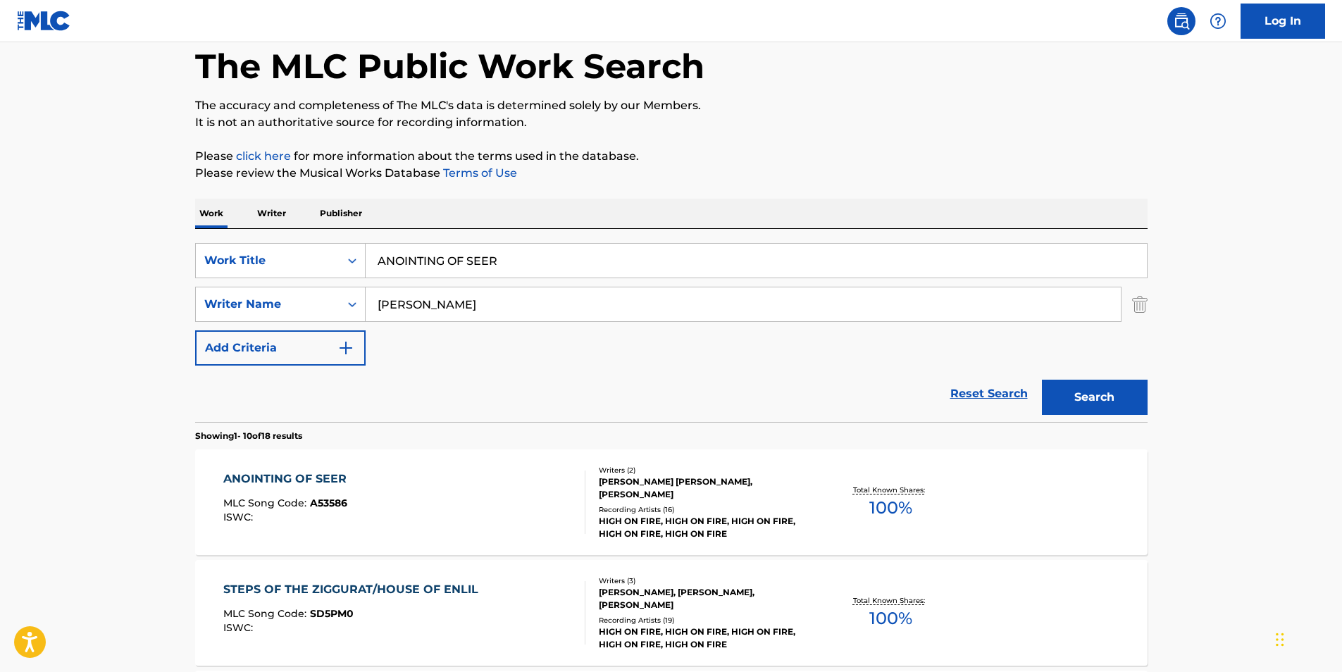
scroll to position [211, 0]
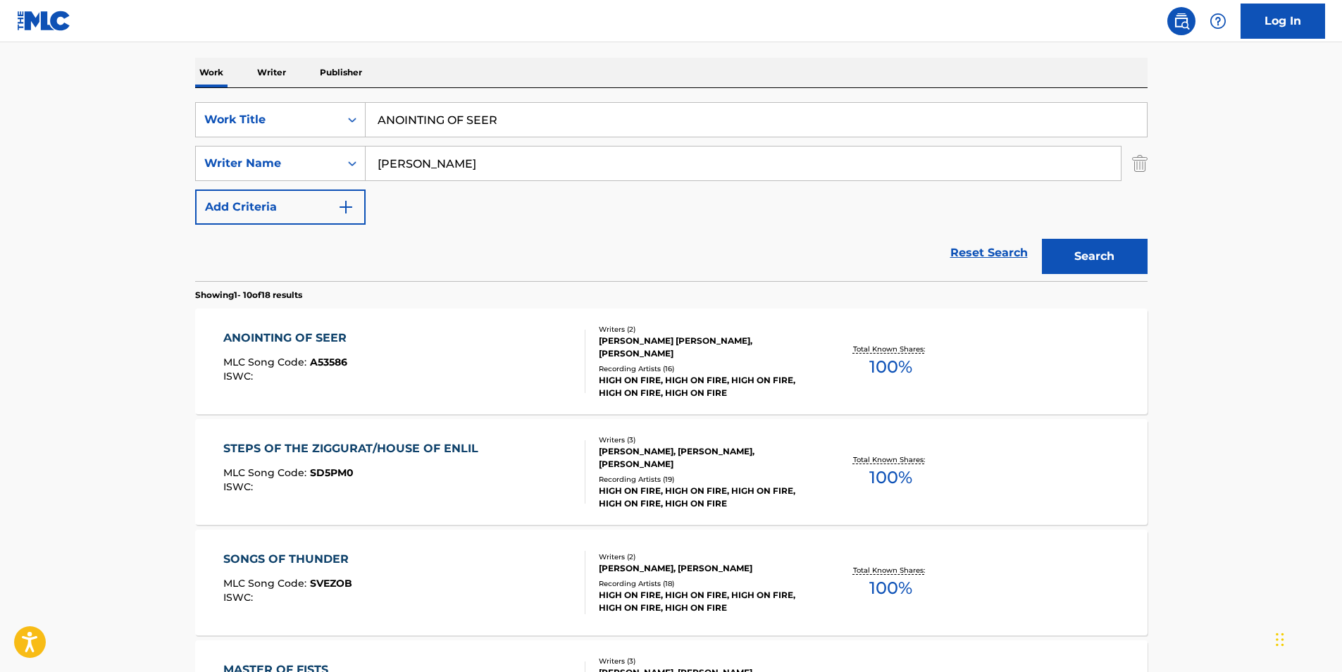
click at [1083, 259] on button "Search" at bounding box center [1095, 256] width 106 height 35
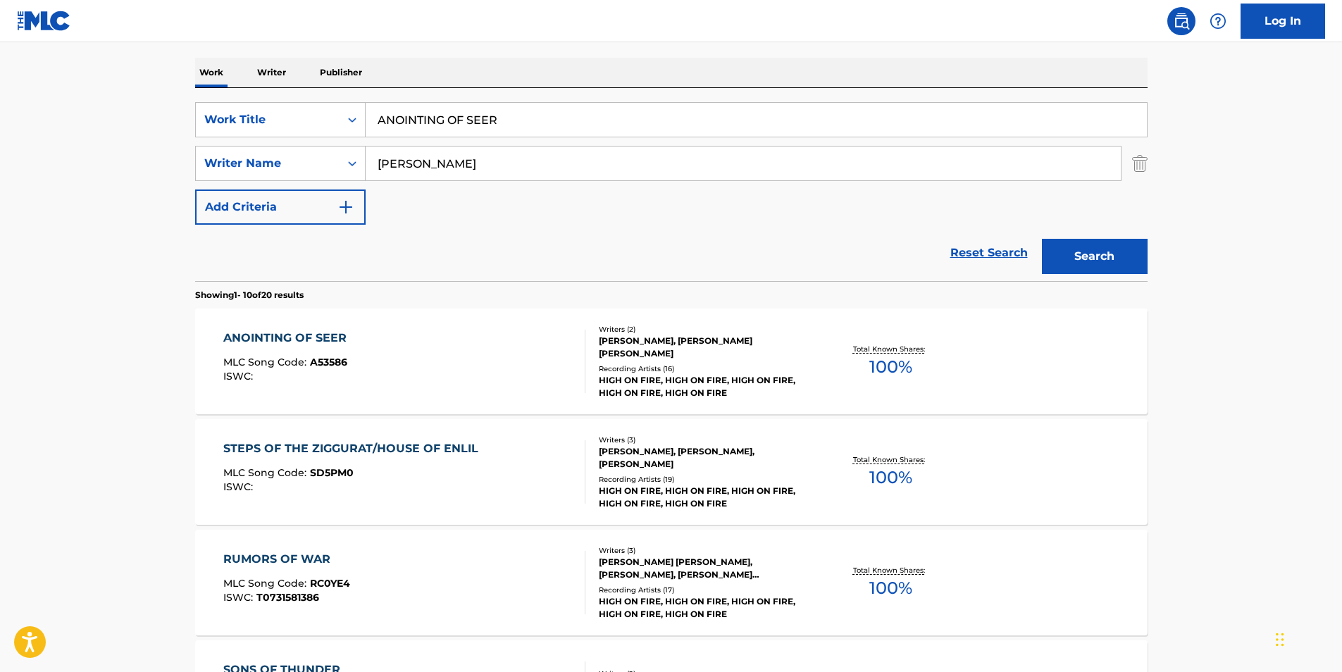
click at [519, 367] on div "ANOINTING OF SEER MLC Song Code : A53586 ISWC :" at bounding box center [404, 361] width 362 height 63
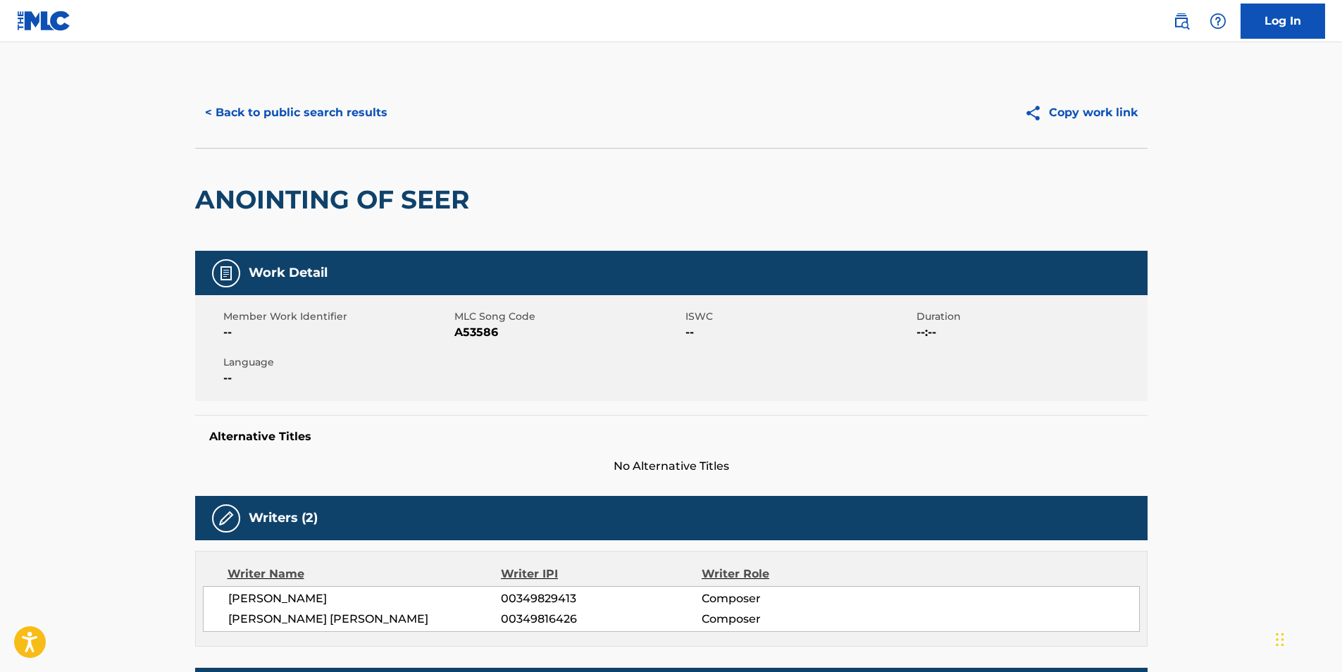
click at [236, 113] on button "< Back to public search results" at bounding box center [296, 112] width 202 height 35
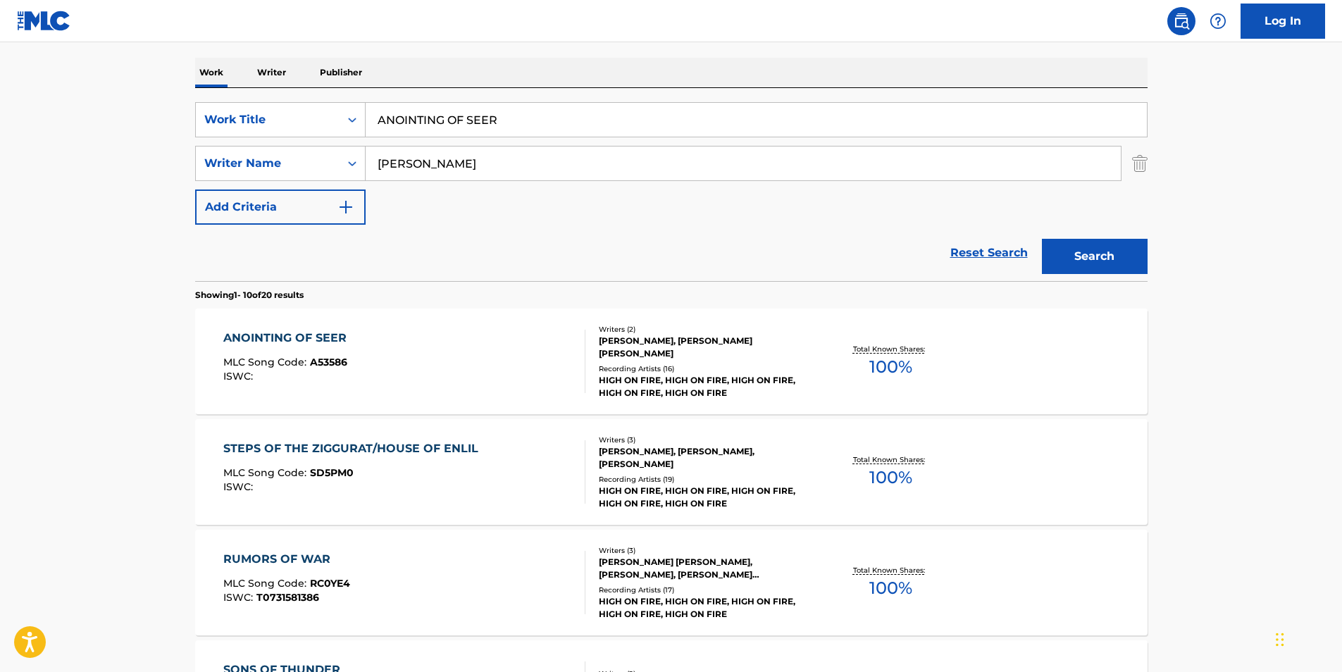
drag, startPoint x: 555, startPoint y: 116, endPoint x: 149, endPoint y: 192, distance: 412.2
click at [166, 185] on main "The MLC Public Work Search The accuracy and completeness of The MLC's data is d…" at bounding box center [671, 660] width 1342 height 1659
paste input "Cleansing (Opening & Resting Yoga)"
type input "Cleansing (Opening & Resting Yoga)"
click at [97, 227] on main "The MLC Public Work Search The accuracy and completeness of The MLC's data is d…" at bounding box center [671, 660] width 1342 height 1659
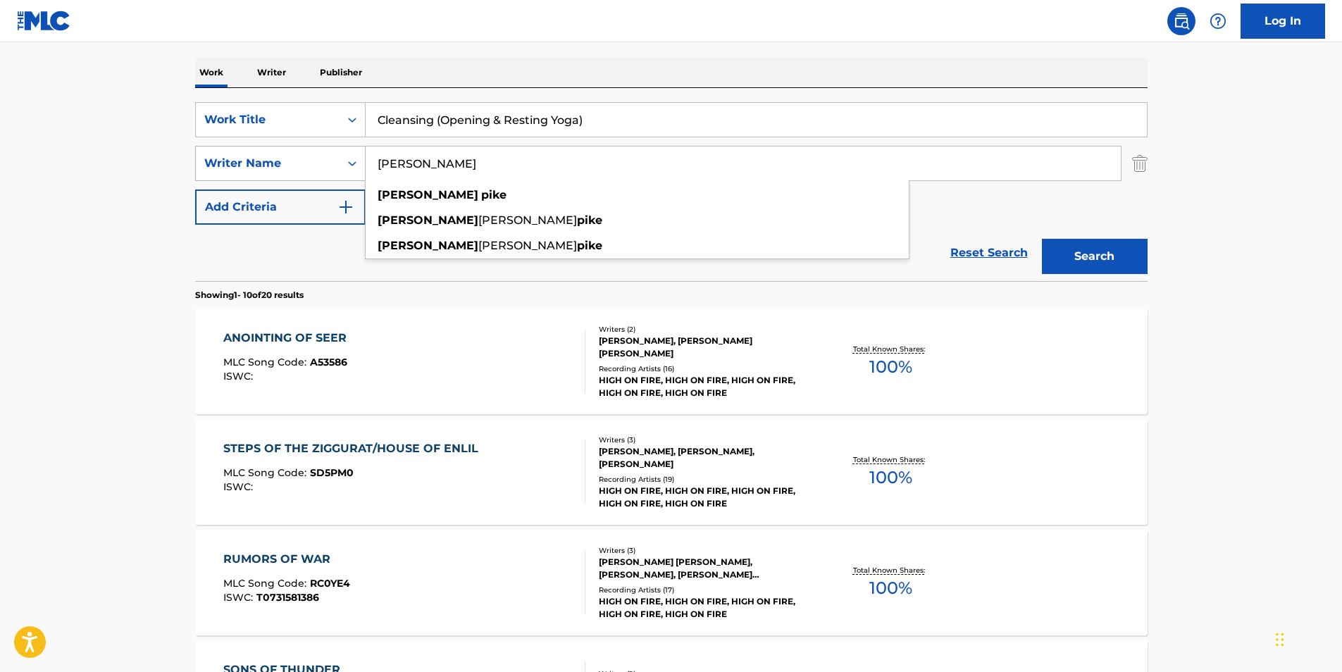
paste input "[PERSON_NAME] [PERSON_NAME]"
drag, startPoint x: 495, startPoint y: 171, endPoint x: 336, endPoint y: 177, distance: 159.4
click at [336, 177] on div "SearchWithCriteria040d25a2-3f84-4843-aee1-61e53e8faf45 Writer Name [PERSON_NAME…" at bounding box center [671, 163] width 953 height 35
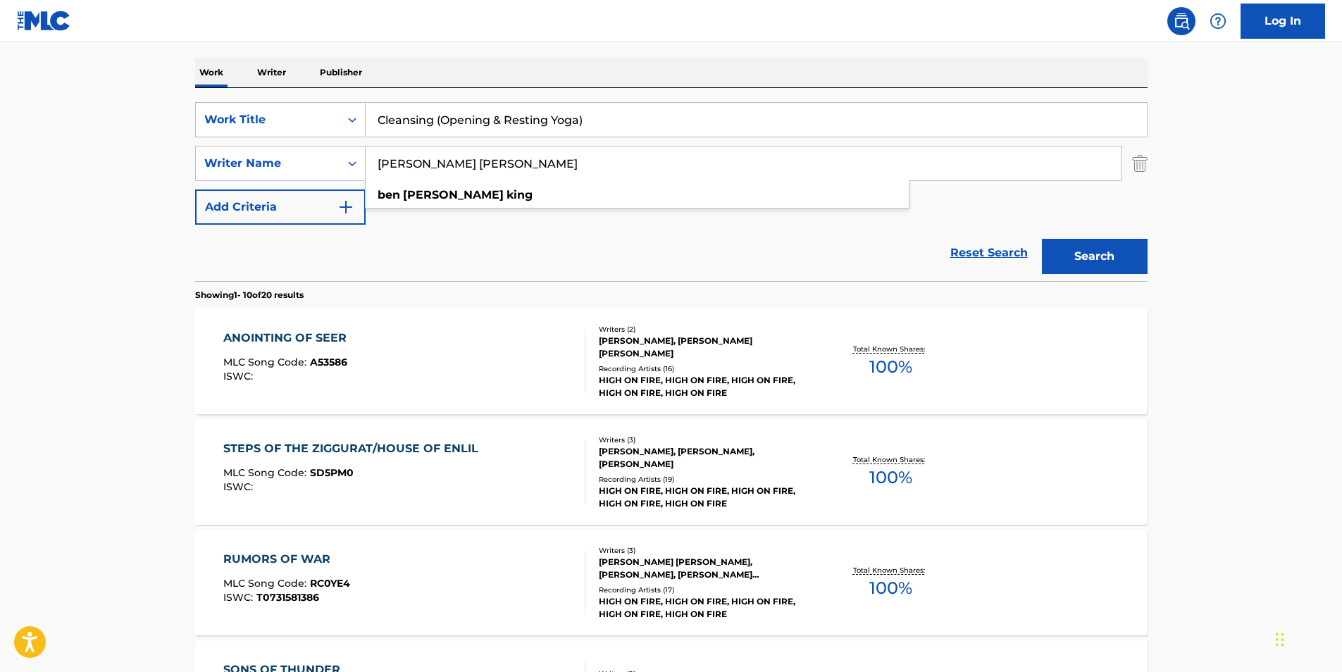
type input "[PERSON_NAME] [PERSON_NAME]"
click at [1101, 261] on button "Search" at bounding box center [1095, 256] width 106 height 35
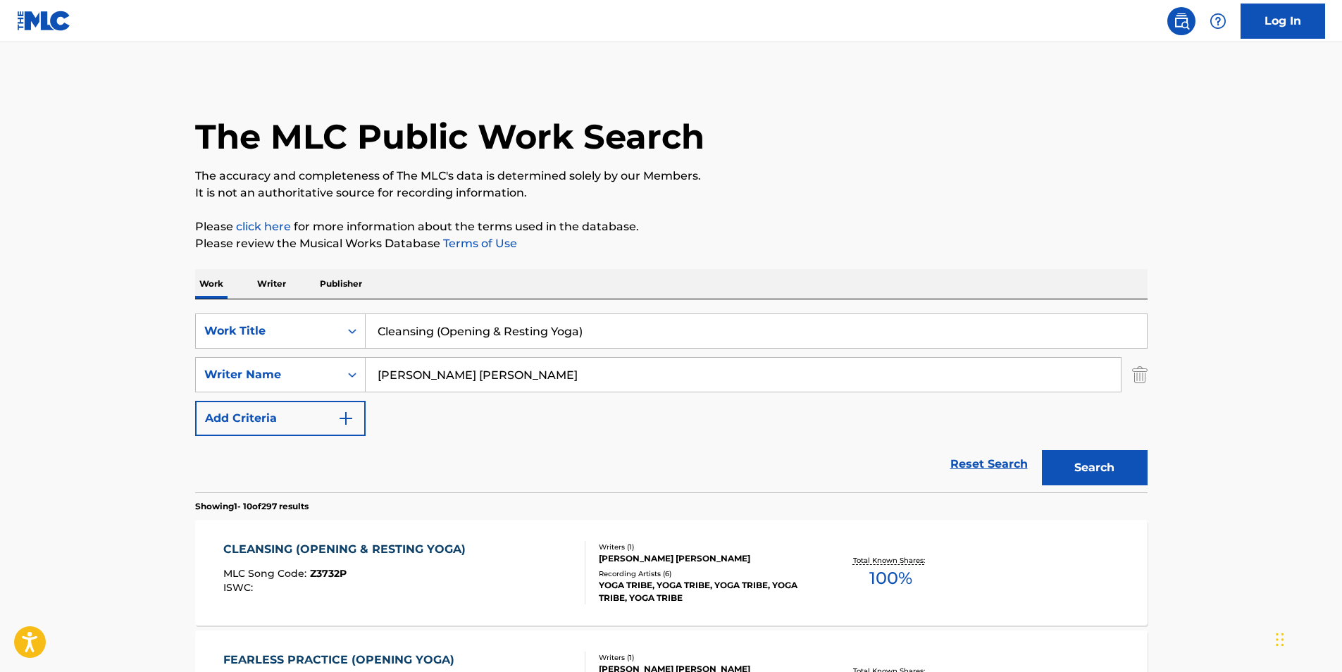
scroll to position [141, 0]
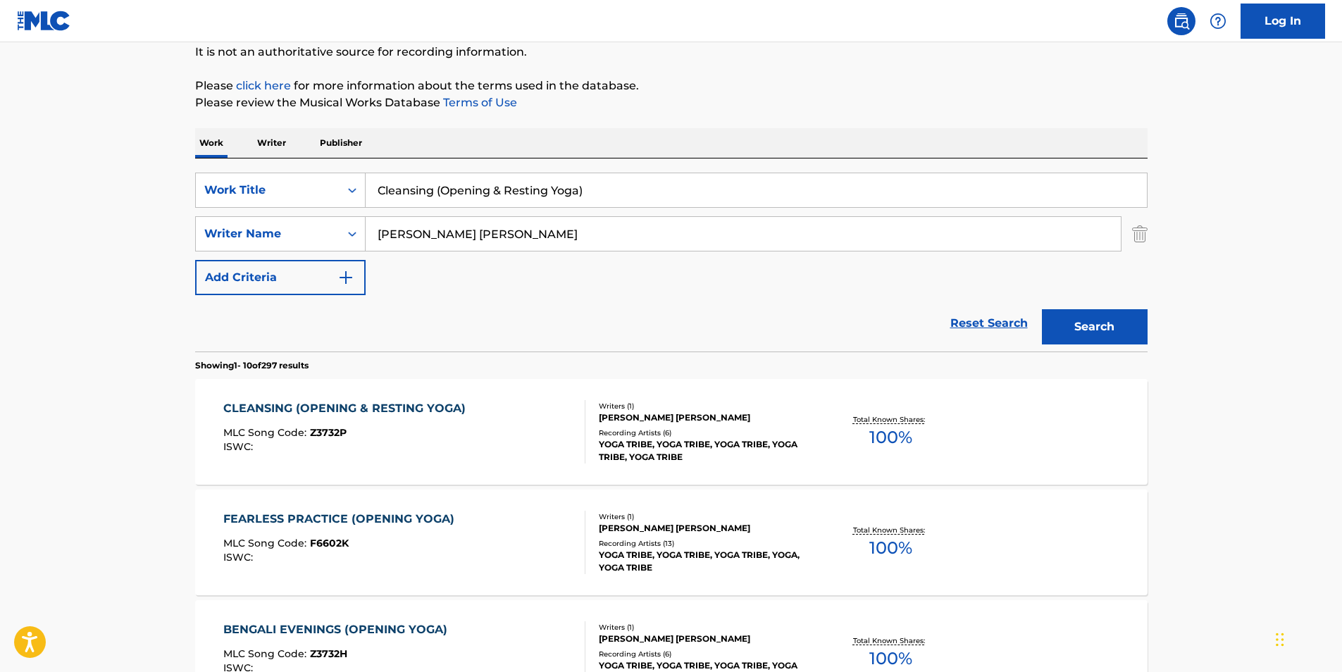
drag, startPoint x: 437, startPoint y: 194, endPoint x: 928, endPoint y: 192, distance: 491.1
click at [928, 192] on input "Cleansing (Opening & Resting Yoga)" at bounding box center [756, 190] width 781 height 34
type input "Cleansing"
click at [949, 86] on p "Please click here for more information about the terms used in the database." at bounding box center [671, 86] width 953 height 17
click at [1121, 336] on button "Search" at bounding box center [1095, 326] width 106 height 35
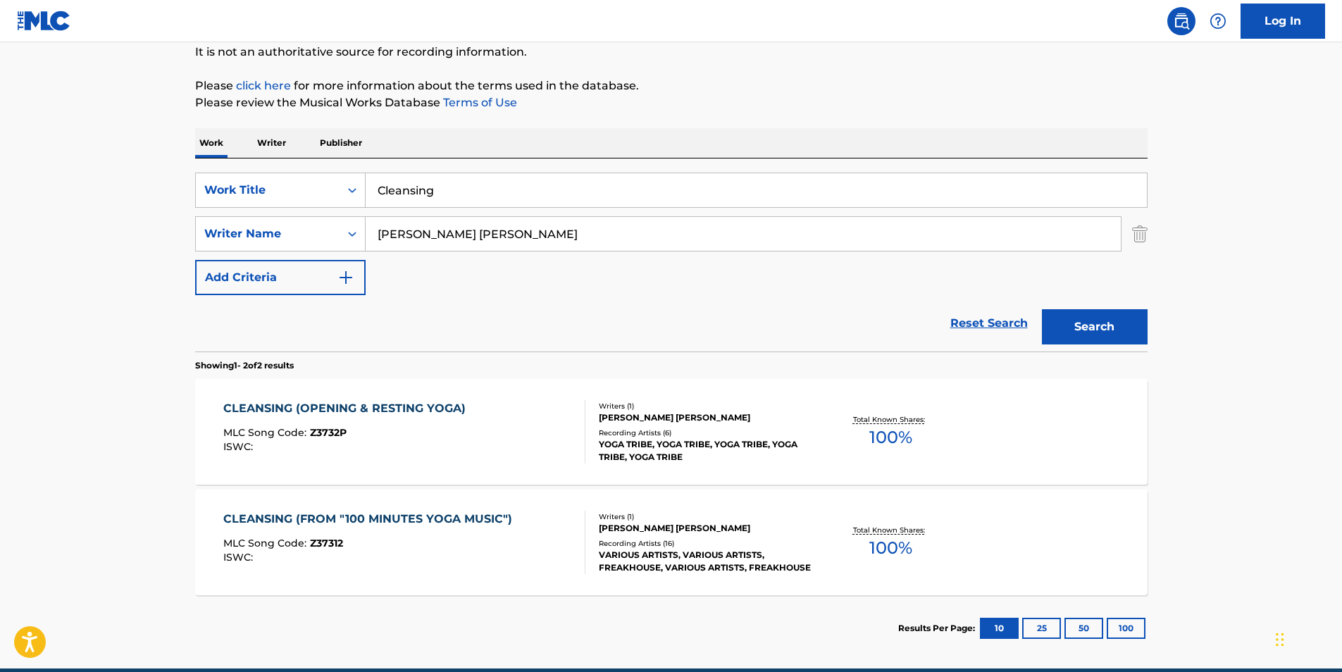
scroll to position [205, 0]
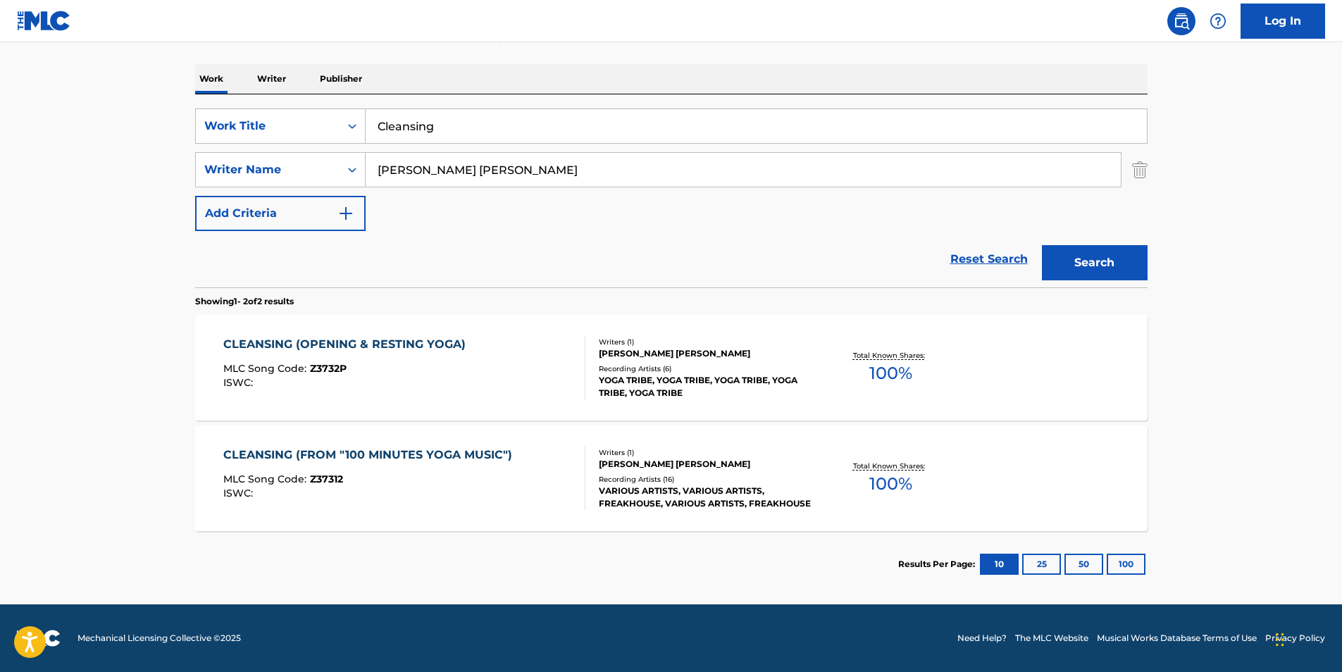
click at [330, 361] on div "CLEANSING (OPENING & RESTING YOGA) MLC Song Code : Z3732P ISWC :" at bounding box center [347, 367] width 249 height 63
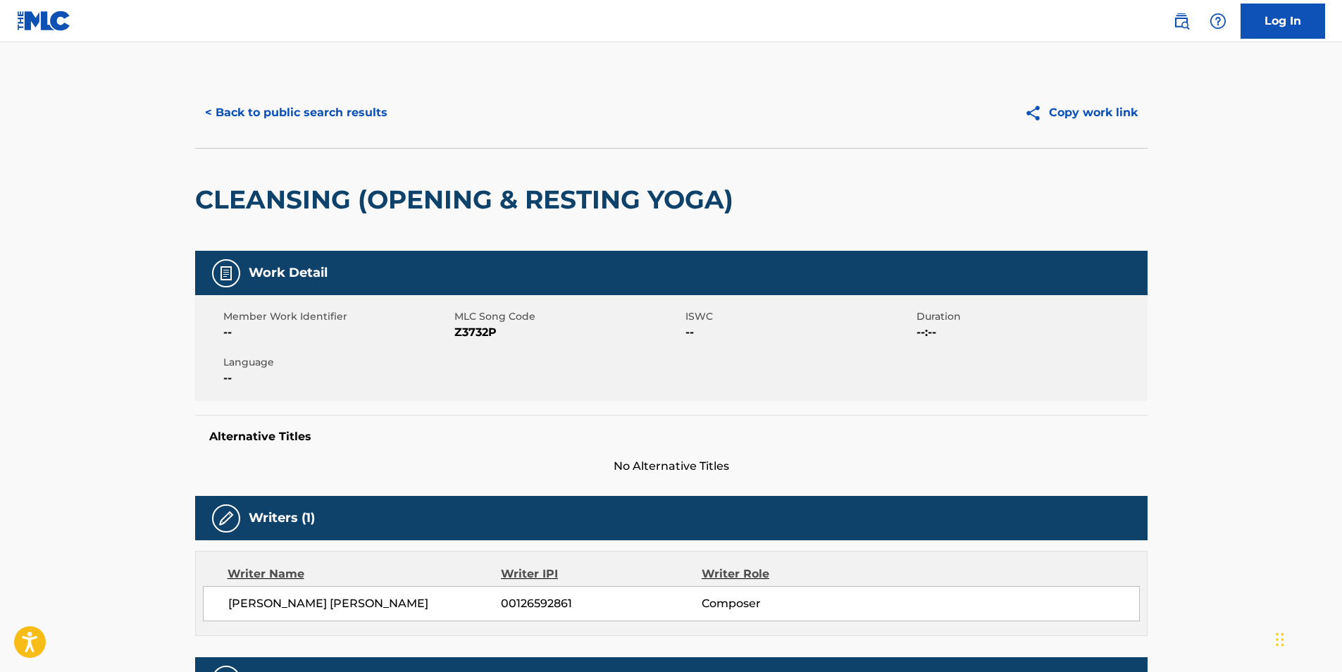
click at [466, 325] on span "Z3732P" at bounding box center [568, 332] width 228 height 17
click at [363, 118] on button "< Back to public search results" at bounding box center [296, 112] width 202 height 35
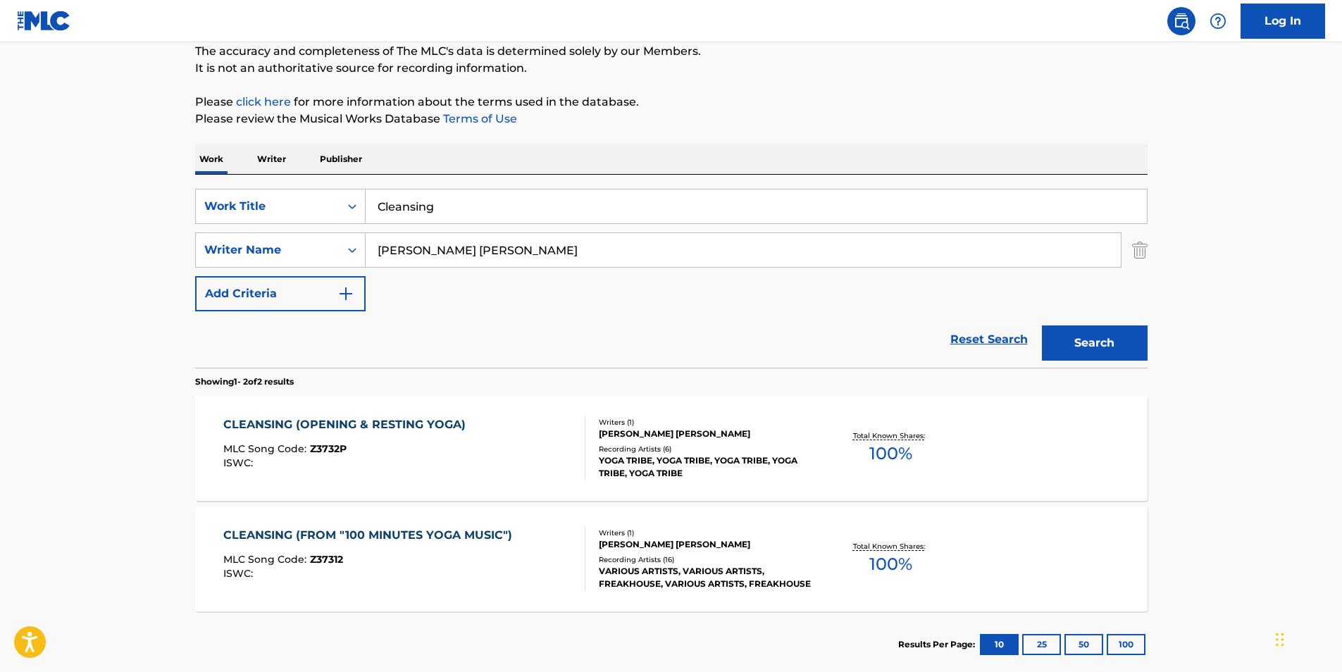
click at [308, 539] on div "CLEANSING (FROM "100 MINUTES YOGA MUSIC")" at bounding box center [371, 535] width 296 height 17
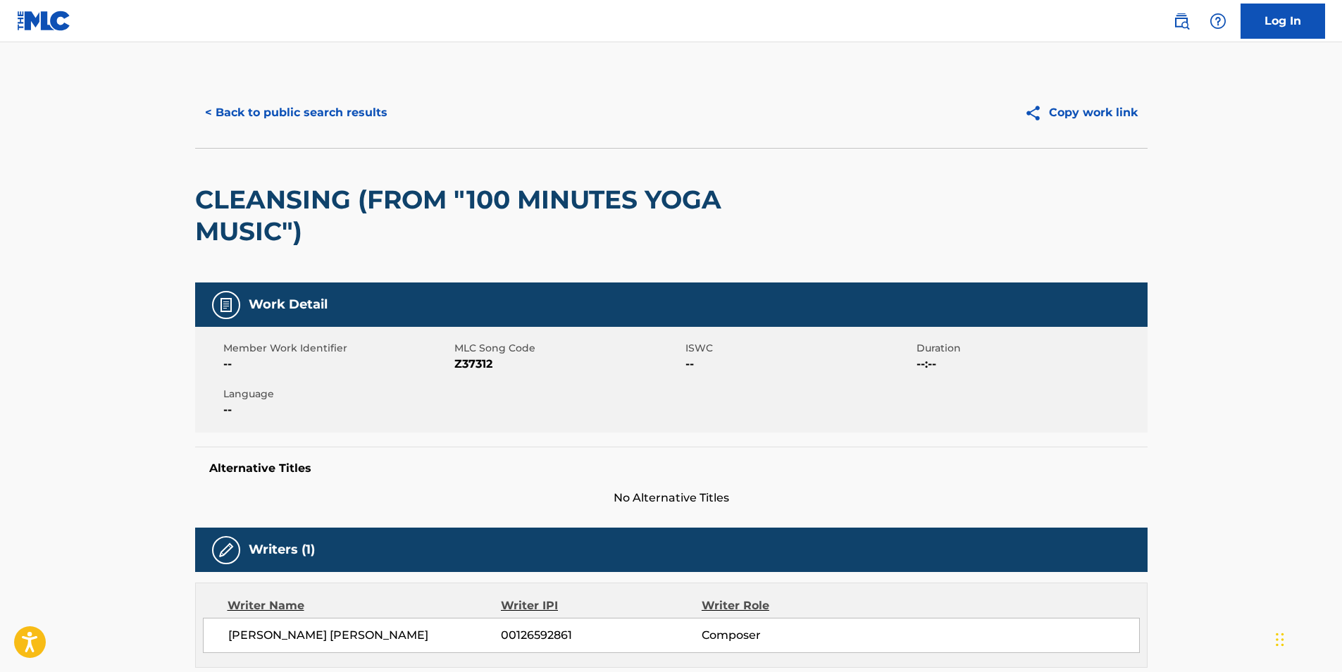
click at [477, 364] on span "Z37312" at bounding box center [568, 364] width 228 height 17
click at [289, 125] on button "< Back to public search results" at bounding box center [296, 112] width 202 height 35
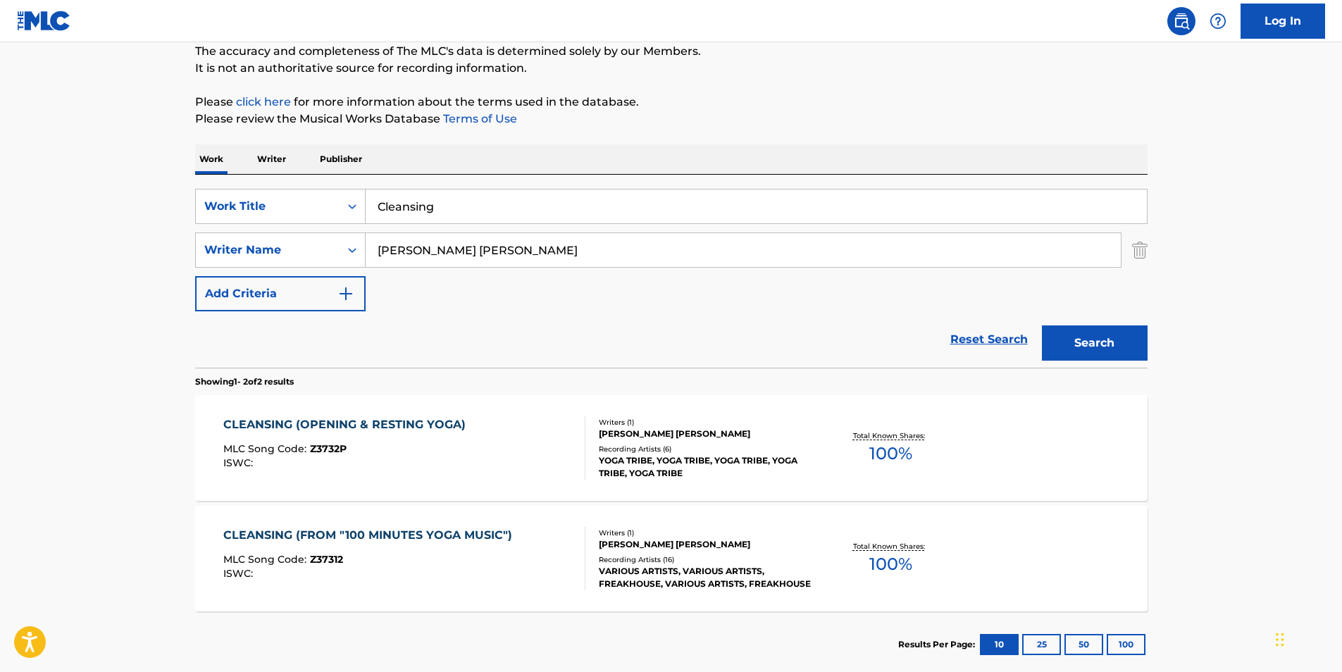
drag, startPoint x: 509, startPoint y: 194, endPoint x: 333, endPoint y: 230, distance: 179.1
click at [333, 230] on div "SearchWithCriteria25e2e5e1-6415-4381-924d-b65f92c7fafb Work Title Cleansing Sea…" at bounding box center [671, 250] width 953 height 123
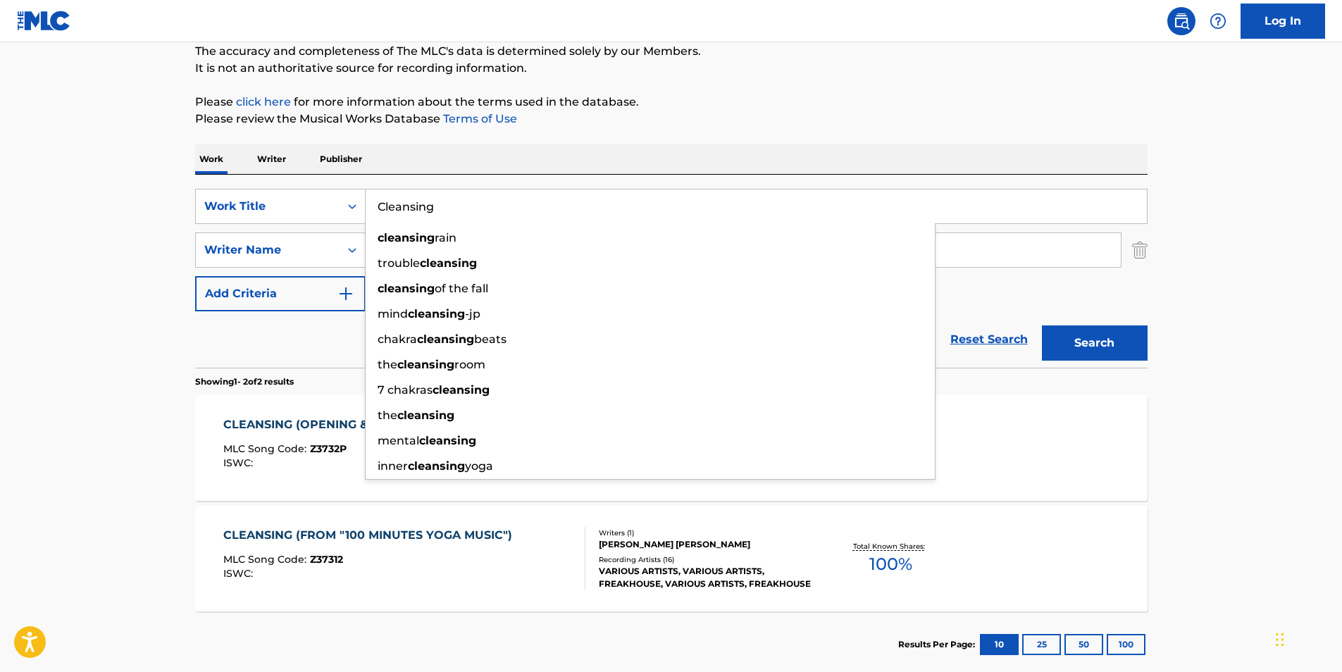
paste input "BOOM"
type input "BOOM"
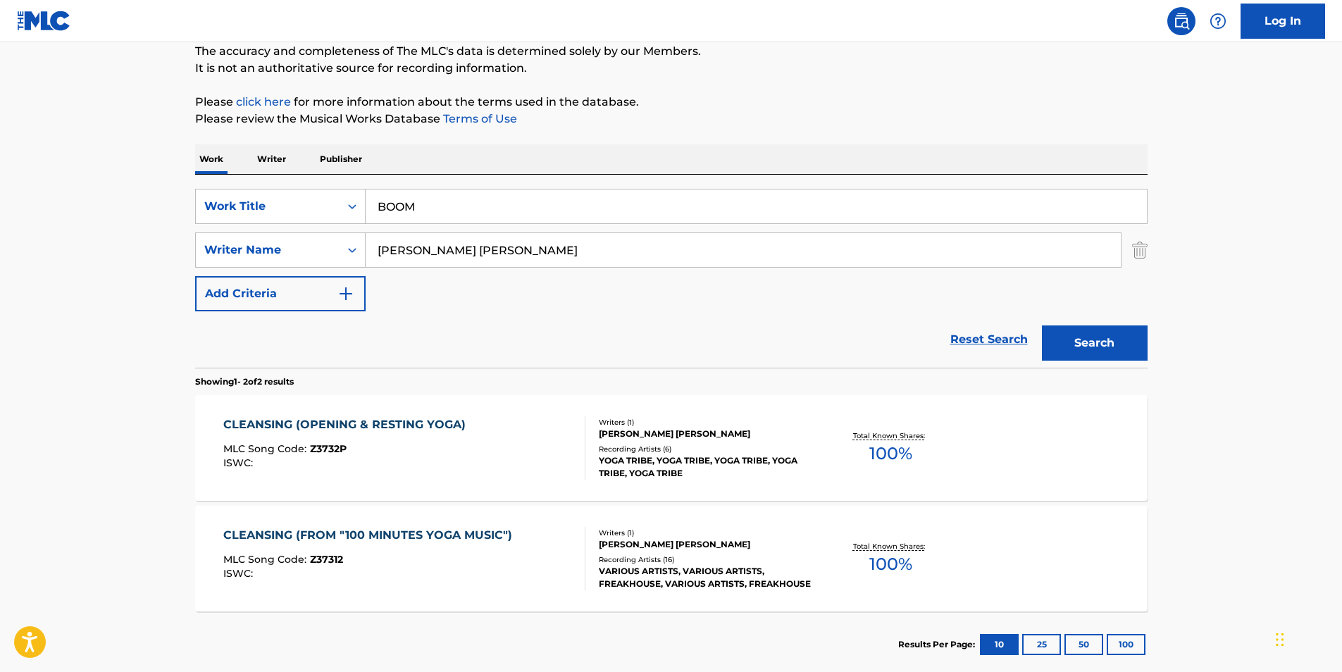
click at [822, 142] on div "The MLC Public Work Search The accuracy and completeness of The MLC's data is d…" at bounding box center [671, 315] width 986 height 725
drag, startPoint x: 310, startPoint y: 248, endPoint x: 264, endPoint y: 249, distance: 45.8
click at [264, 249] on div "SearchWithCriteria040d25a2-3f84-4843-aee1-61e53e8faf45 Writer Name [PERSON_NAME…" at bounding box center [671, 250] width 953 height 35
paste input "MoonDeity"
click at [829, 63] on p "It is not an authoritative source for recording information." at bounding box center [671, 68] width 953 height 17
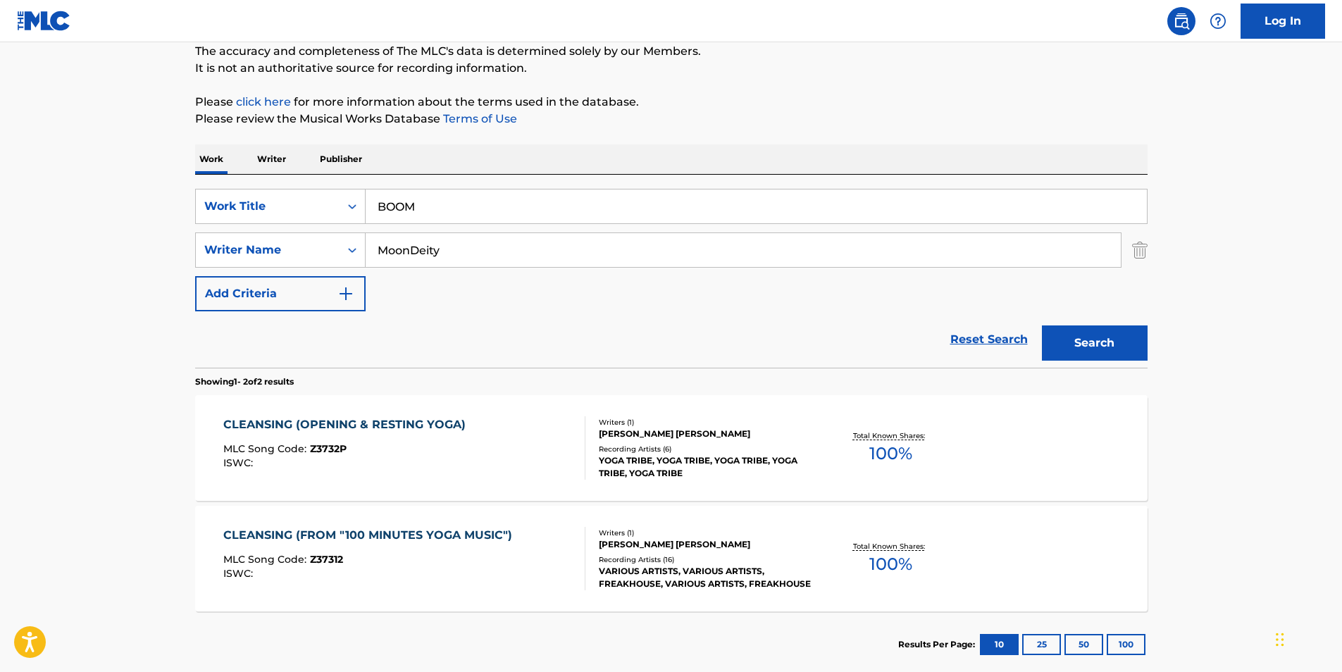
click at [1086, 336] on button "Search" at bounding box center [1095, 343] width 106 height 35
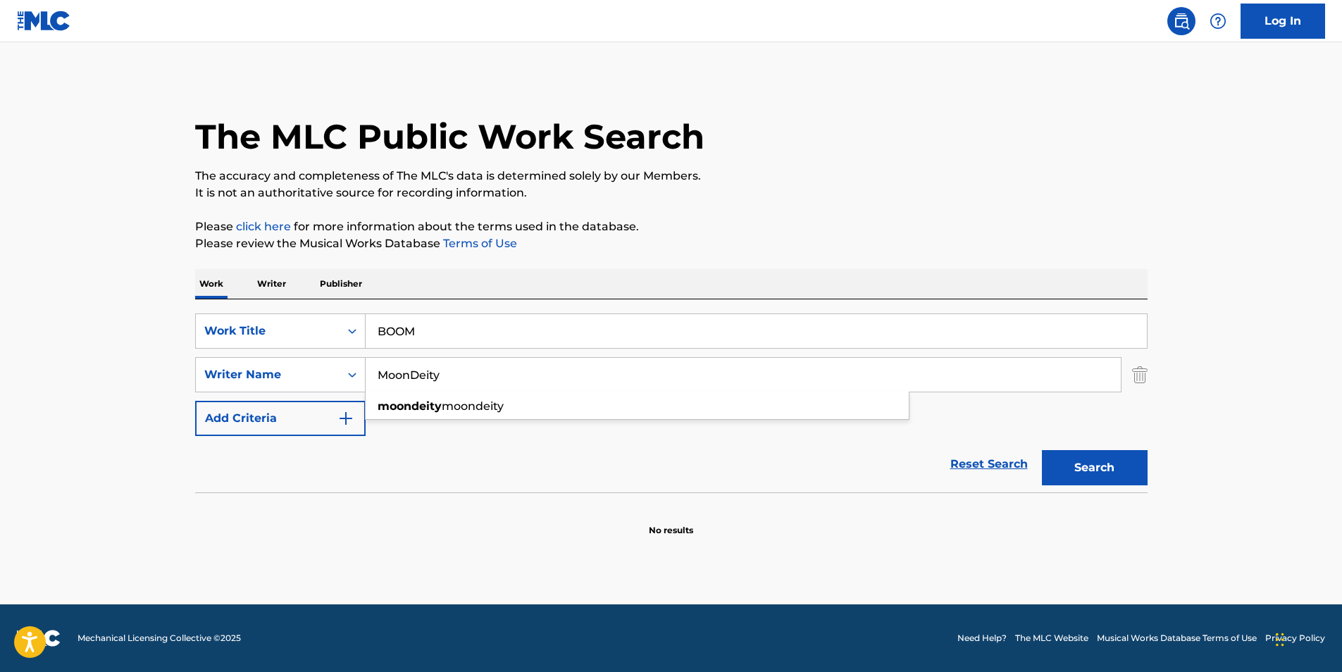
drag, startPoint x: 524, startPoint y: 364, endPoint x: 401, endPoint y: 345, distance: 124.7
click at [332, 375] on div "SearchWithCriteria040d25a2-3f84-4843-aee1-61e53e8faf45 Writer Name MoonDeity mo…" at bounding box center [671, 374] width 953 height 35
paste input "[PERSON_NAME]"
click at [932, 156] on div "The MLC Public Work Search" at bounding box center [671, 129] width 953 height 103
click at [1083, 473] on button "Search" at bounding box center [1095, 467] width 106 height 35
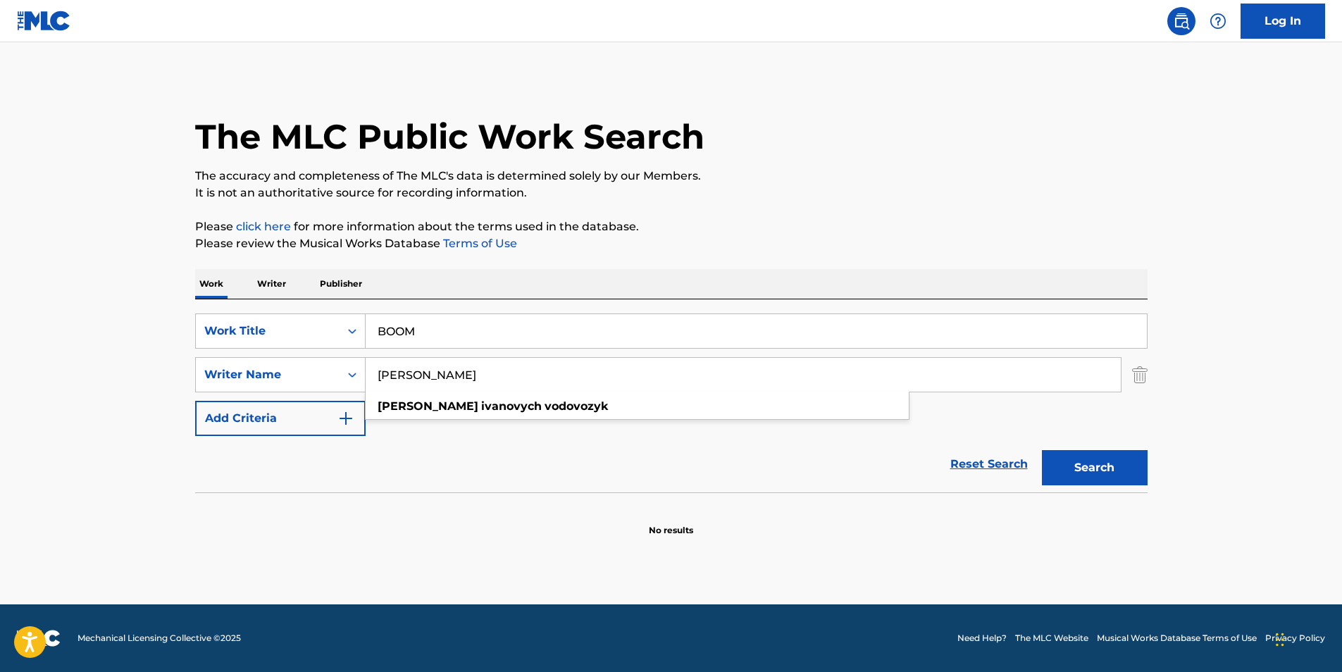
drag, startPoint x: 428, startPoint y: 378, endPoint x: 984, endPoint y: 195, distance: 584.4
click at [779, 369] on input "[PERSON_NAME]" at bounding box center [743, 375] width 755 height 34
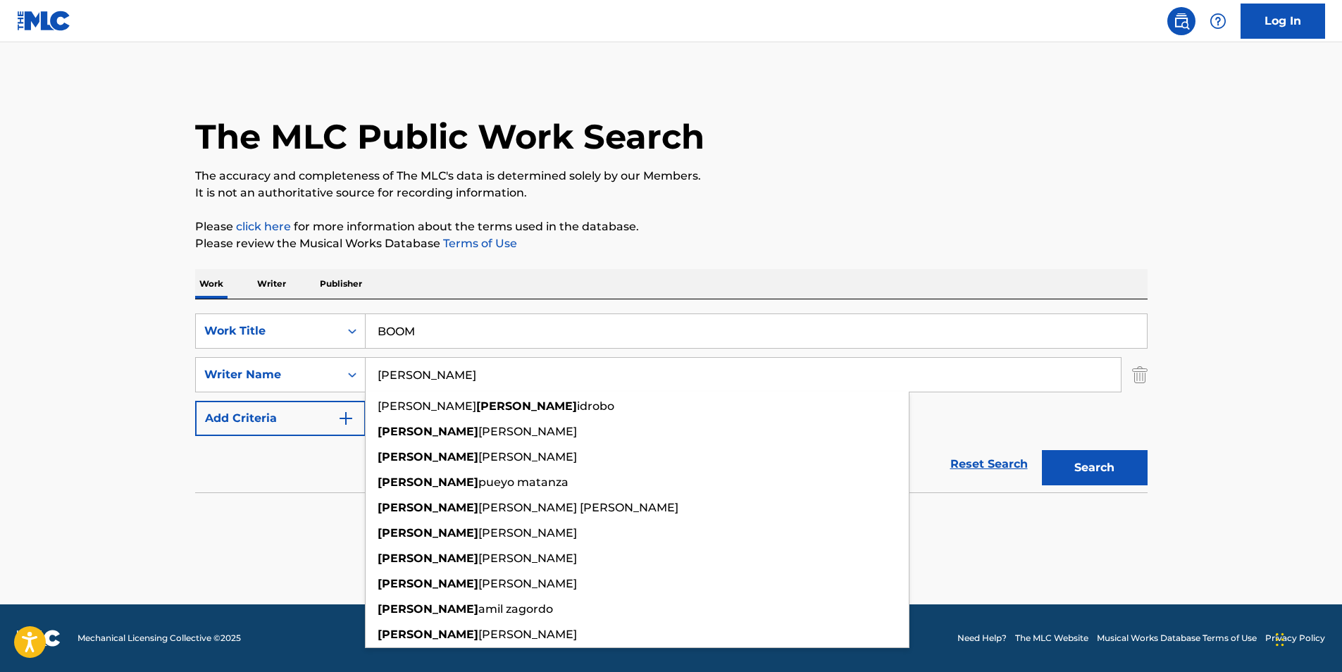
click at [1034, 21] on nav "Log In" at bounding box center [671, 21] width 1342 height 42
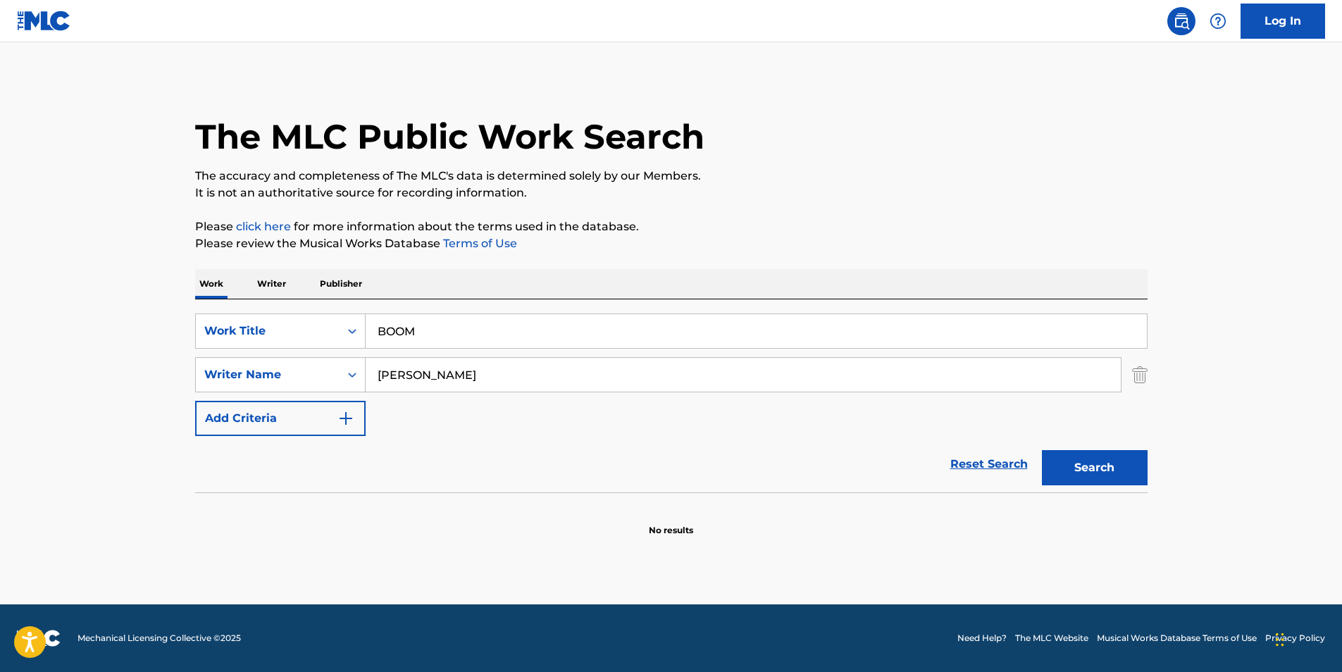
click at [1117, 462] on button "Search" at bounding box center [1095, 467] width 106 height 35
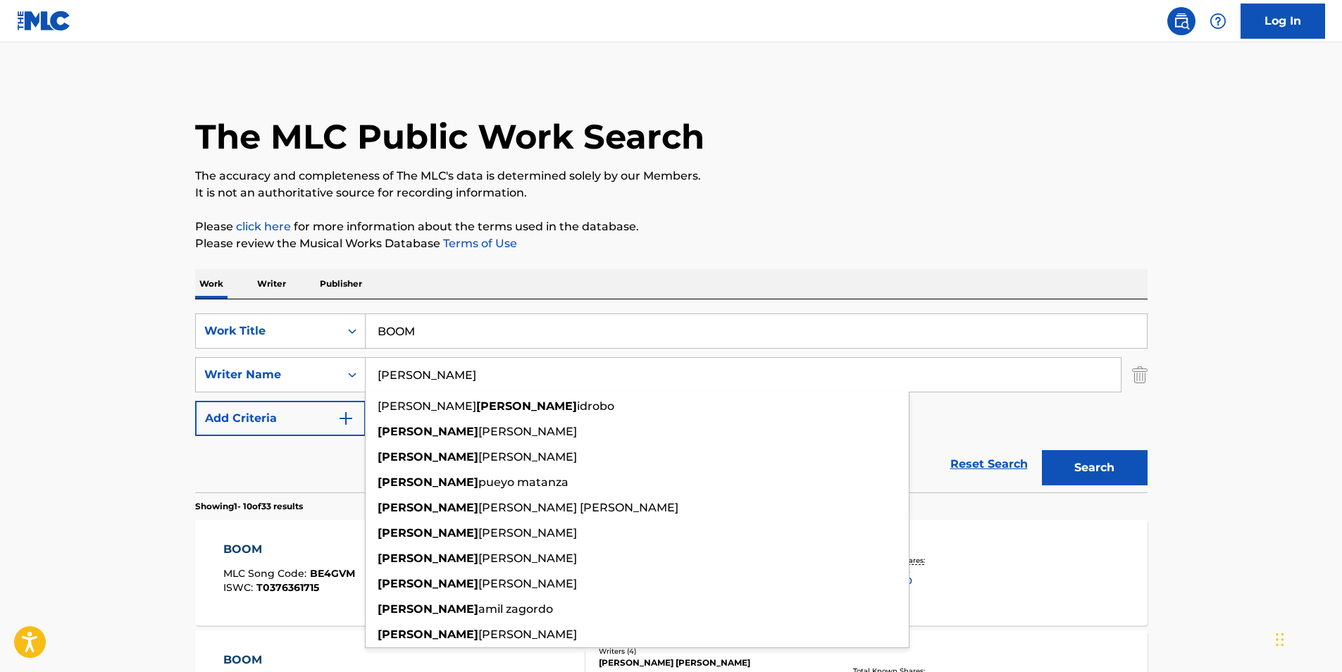
drag, startPoint x: 356, startPoint y: 388, endPoint x: 466, endPoint y: 287, distance: 149.6
click at [295, 397] on div "SearchWithCriteria25e2e5e1-6415-4381-924d-b65f92c7fafb Work Title BOOM SearchWi…" at bounding box center [671, 375] width 953 height 123
paste input "[PERSON_NAME]"
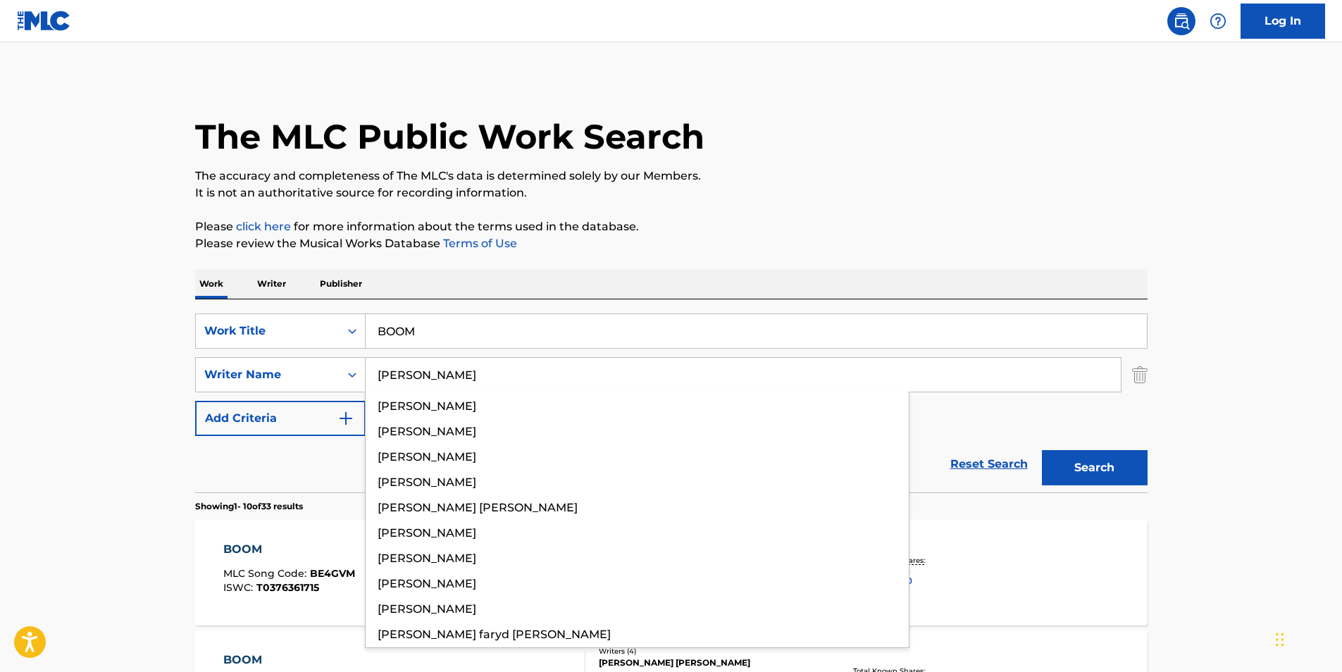
click at [694, 176] on p "The accuracy and completeness of The MLC's data is determined solely by our Mem…" at bounding box center [671, 176] width 953 height 17
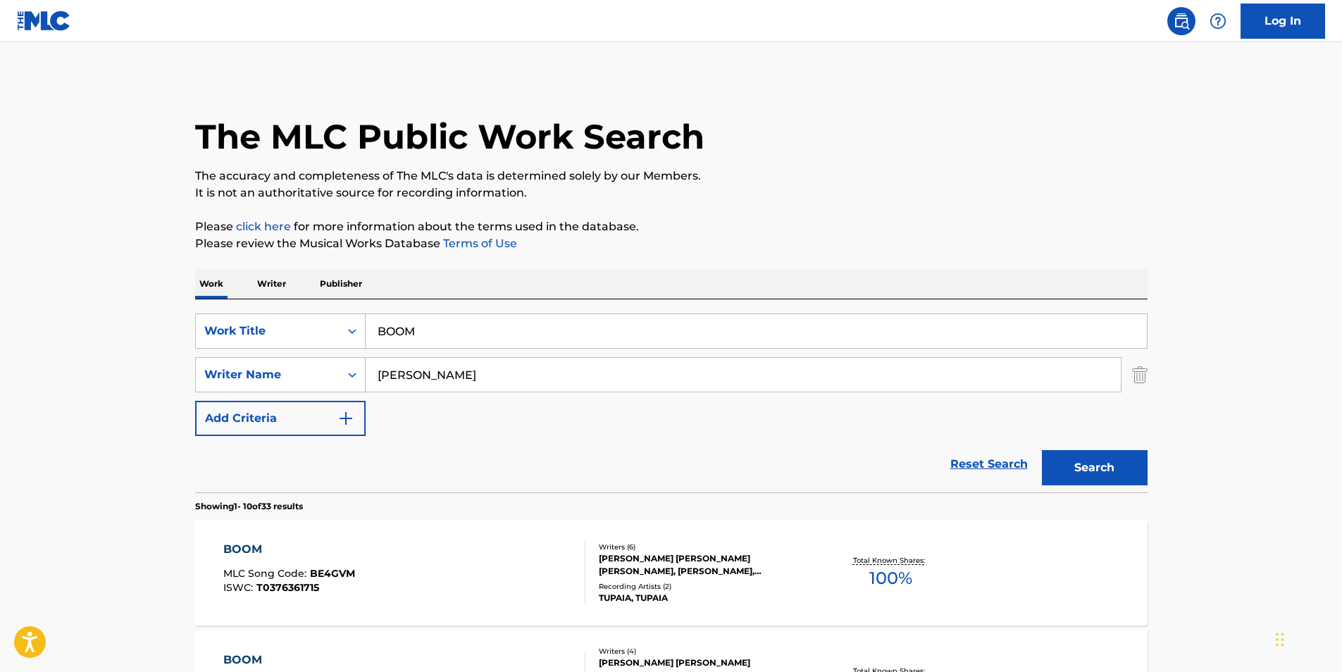
click at [1098, 459] on button "Search" at bounding box center [1095, 467] width 106 height 35
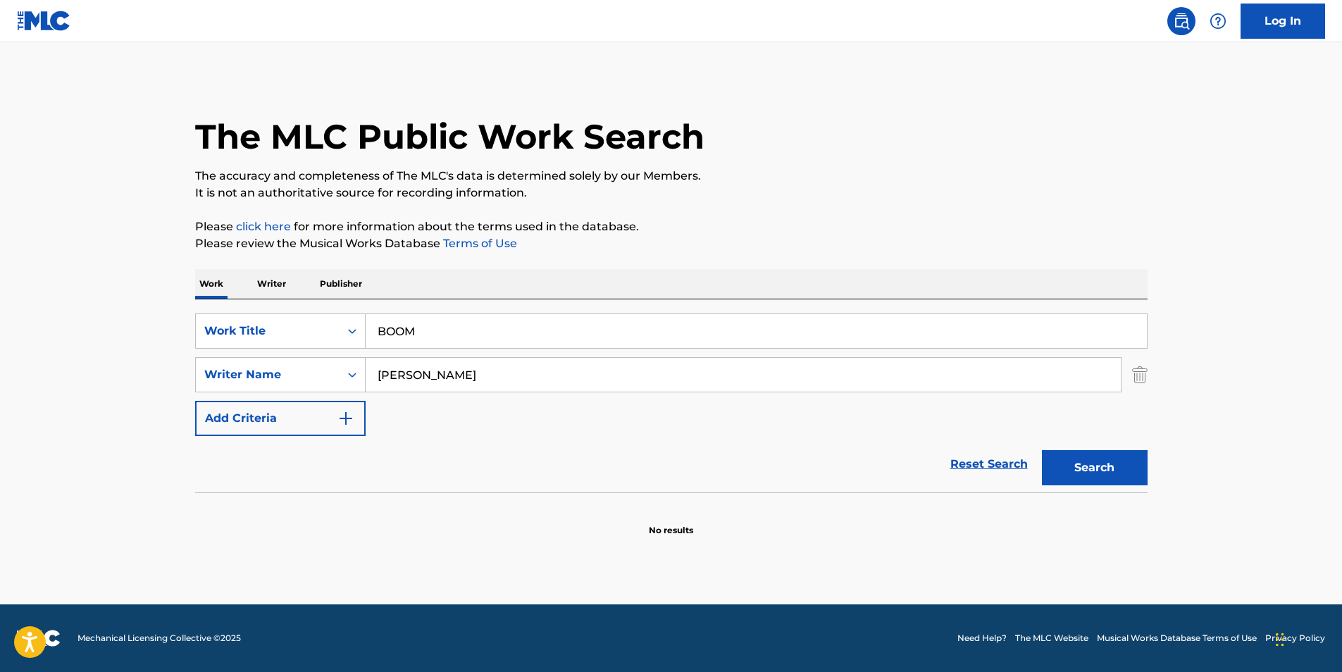
click at [760, 392] on div "[PERSON_NAME]" at bounding box center [743, 375] width 755 height 34
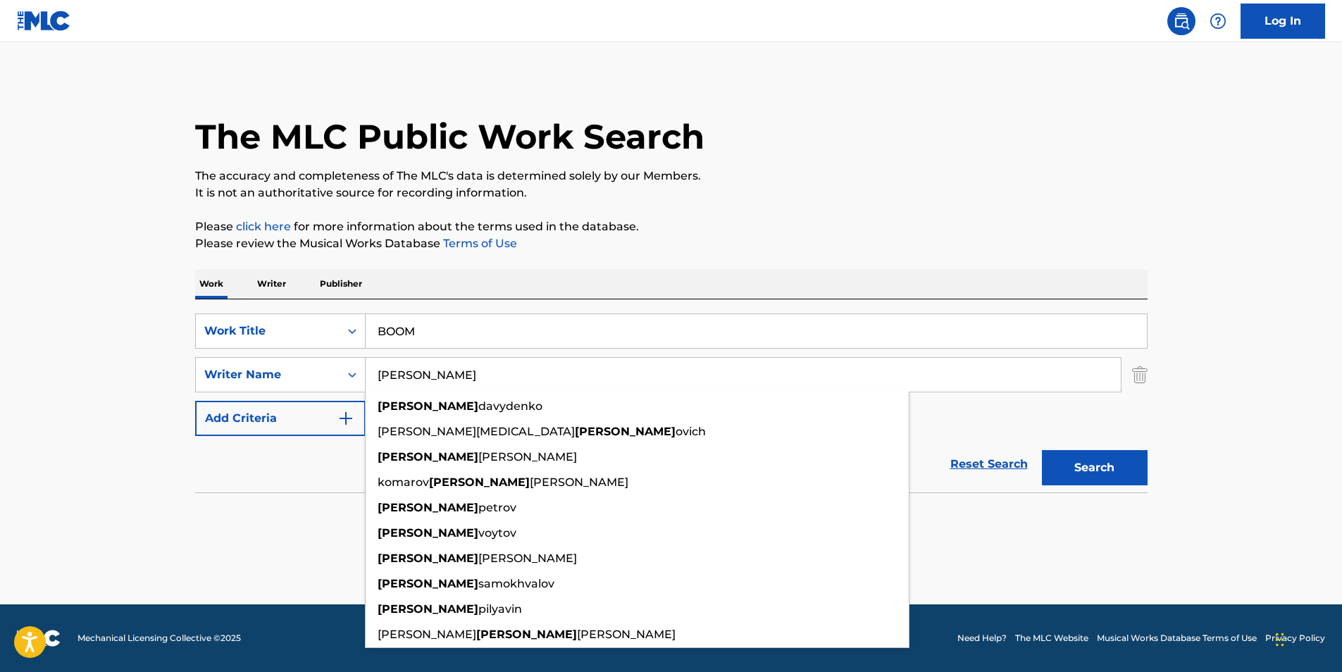
click at [1042, 450] on button "Search" at bounding box center [1095, 467] width 106 height 35
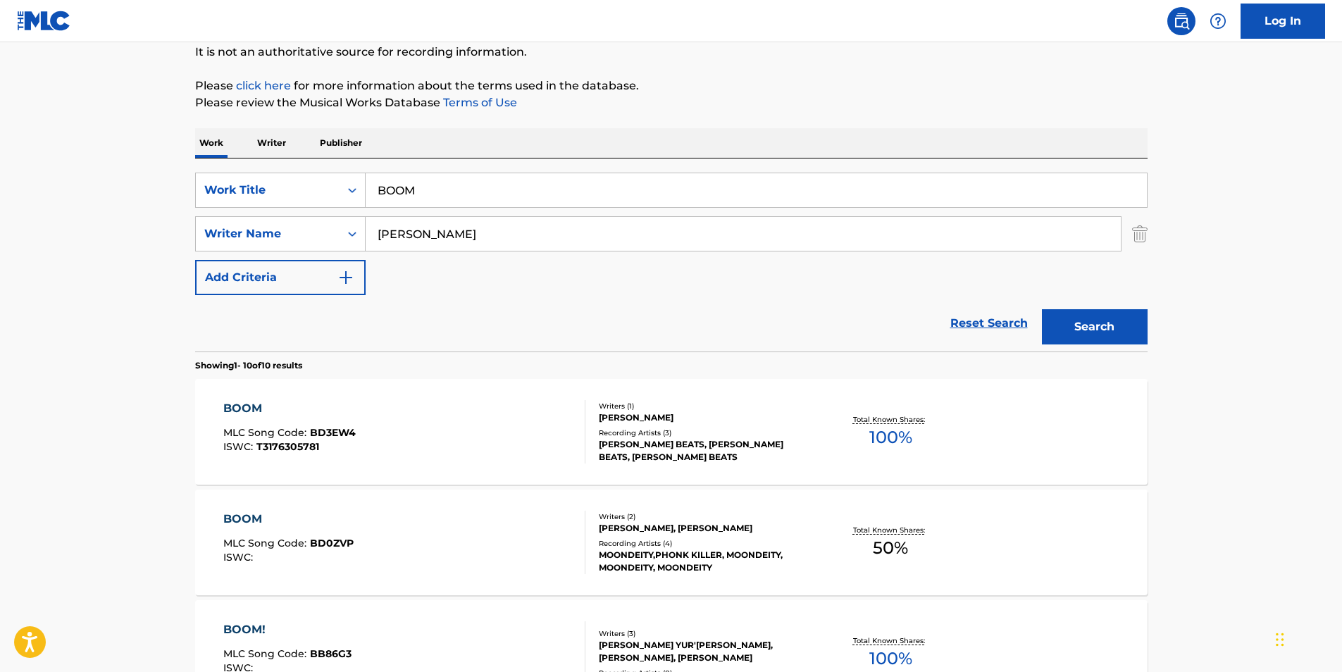
scroll to position [211, 0]
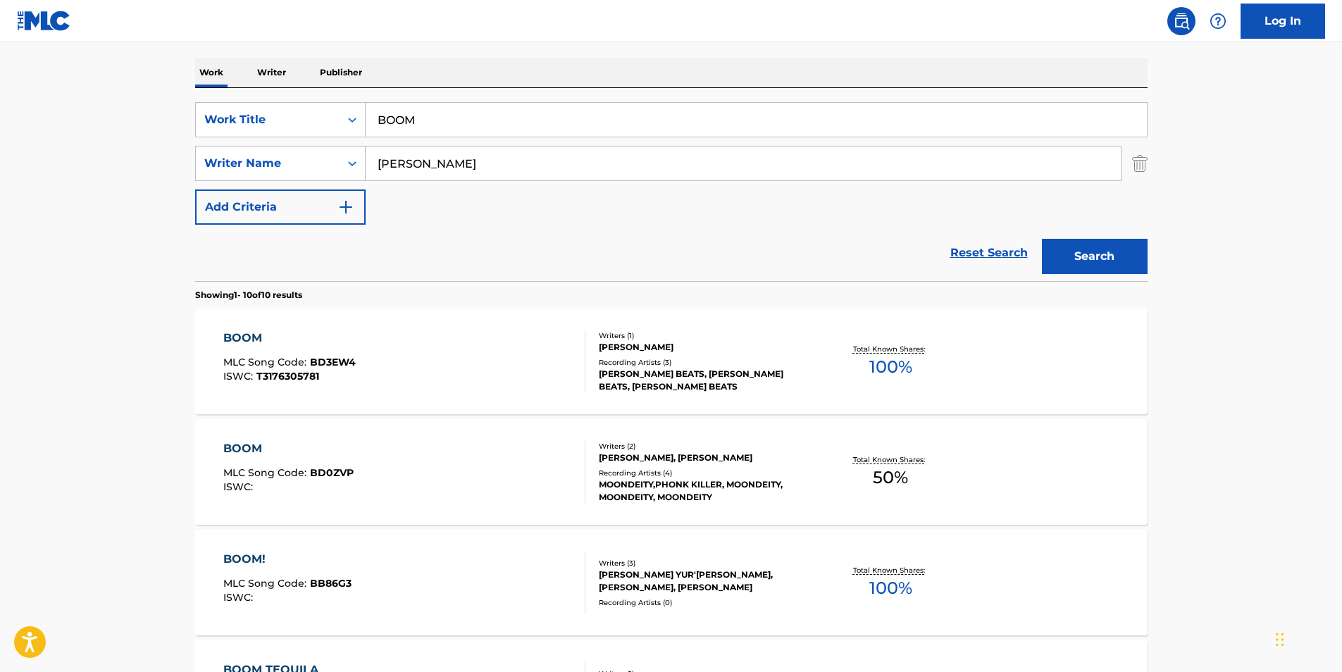
drag, startPoint x: 468, startPoint y: 168, endPoint x: 114, endPoint y: 186, distance: 354.1
click at [114, 186] on main "The MLC Public Work Search The accuracy and completeness of The MLC's data is d…" at bounding box center [671, 657] width 1342 height 1652
paste input "[PERSON_NAME]"
click at [450, 170] on input "[PERSON_NAME]" at bounding box center [743, 164] width 755 height 34
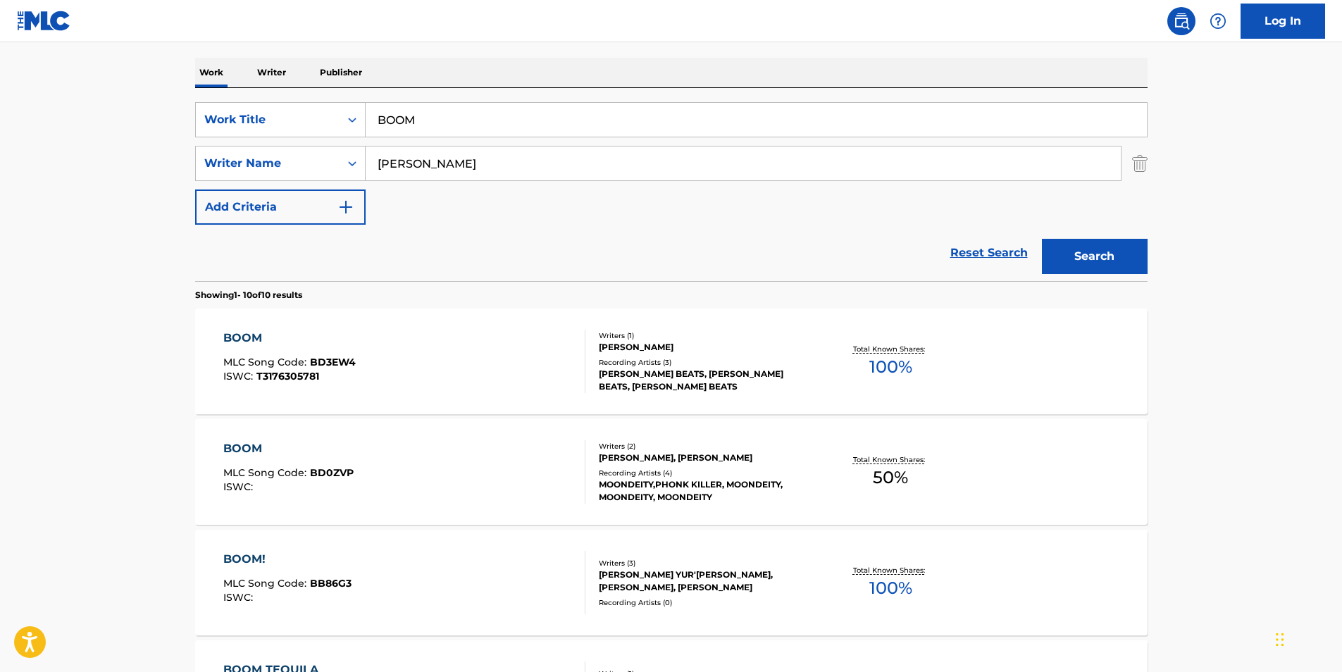
click at [670, 7] on nav "Log In" at bounding box center [671, 21] width 1342 height 42
click at [1084, 242] on button "Search" at bounding box center [1095, 256] width 106 height 35
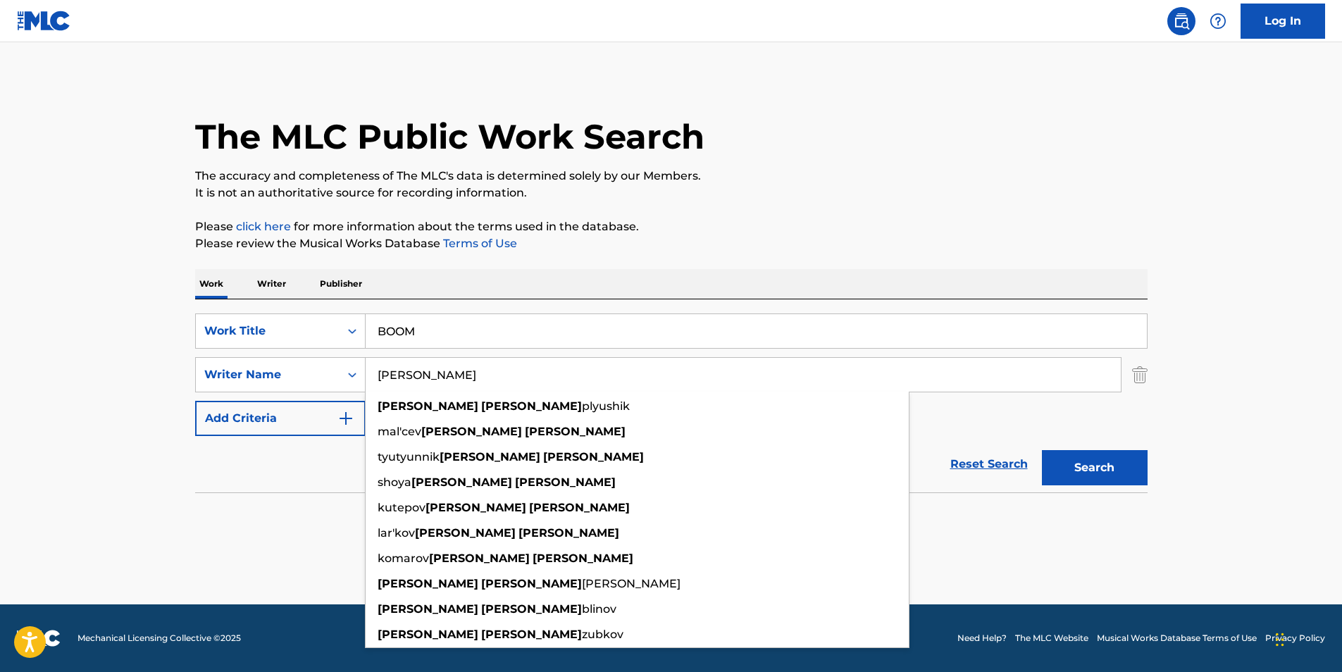
drag, startPoint x: 507, startPoint y: 368, endPoint x: 20, endPoint y: 368, distance: 487.6
click at [20, 368] on main "The MLC Public Work Search The accuracy and completeness of The MLC's data is d…" at bounding box center [671, 323] width 1342 height 562
paste input "Rybka"
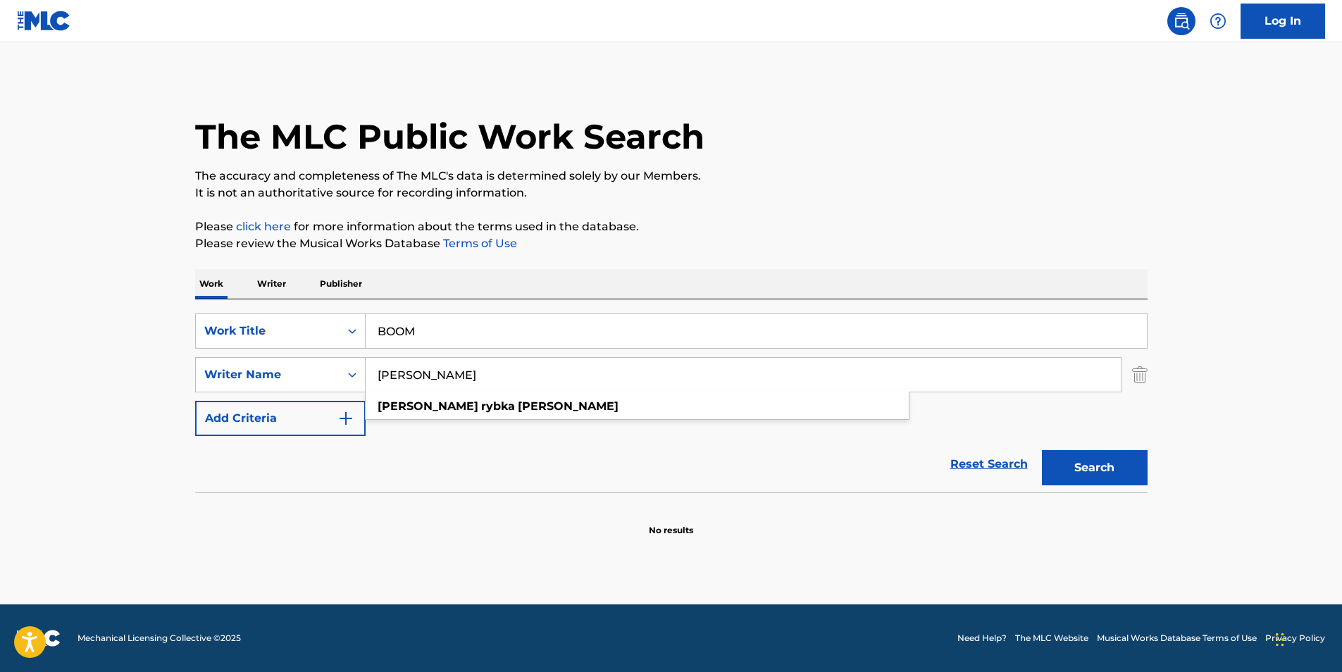
click at [395, 371] on input "[PERSON_NAME]" at bounding box center [743, 375] width 755 height 34
click at [395, 370] on input "[PERSON_NAME]" at bounding box center [743, 375] width 755 height 34
click at [728, 118] on div "The MLC Public Work Search" at bounding box center [671, 129] width 953 height 103
click at [1092, 449] on div "Search" at bounding box center [1091, 464] width 113 height 56
click at [1101, 467] on button "Search" at bounding box center [1095, 467] width 106 height 35
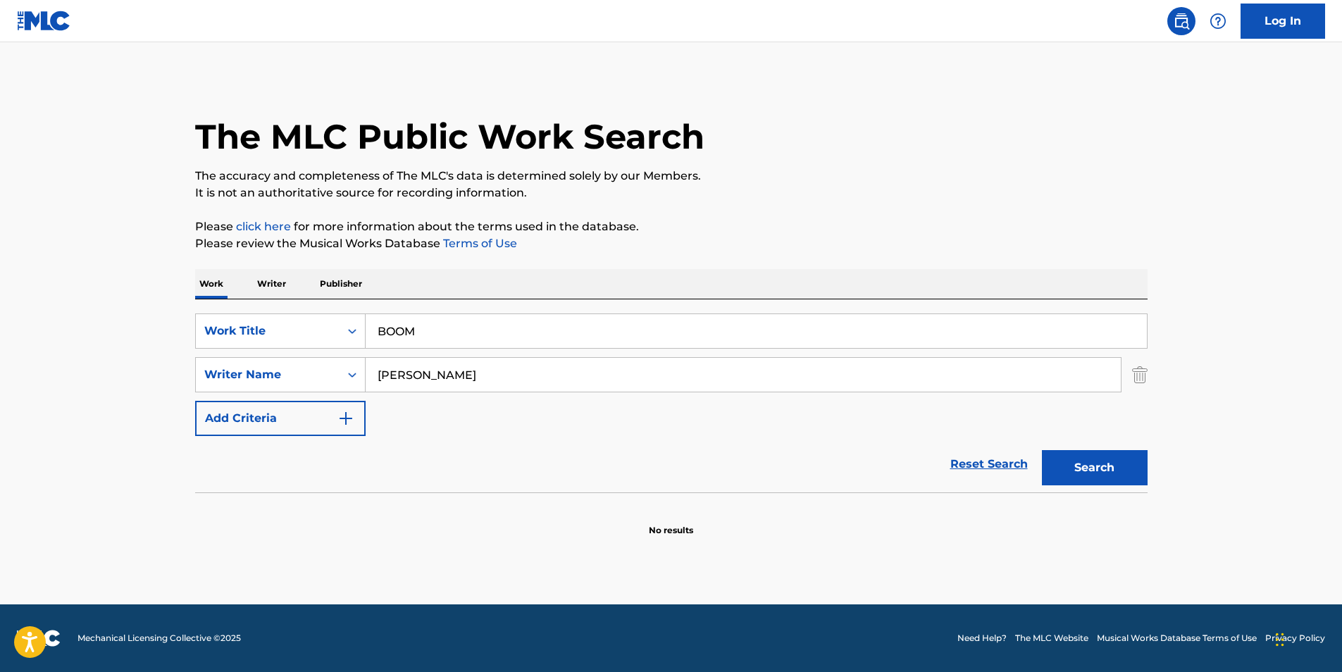
click at [401, 381] on input "[PERSON_NAME]" at bounding box center [743, 375] width 755 height 34
click at [1071, 93] on div "The MLC Public Work Search" at bounding box center [671, 129] width 953 height 103
click at [1085, 473] on button "Search" at bounding box center [1095, 467] width 106 height 35
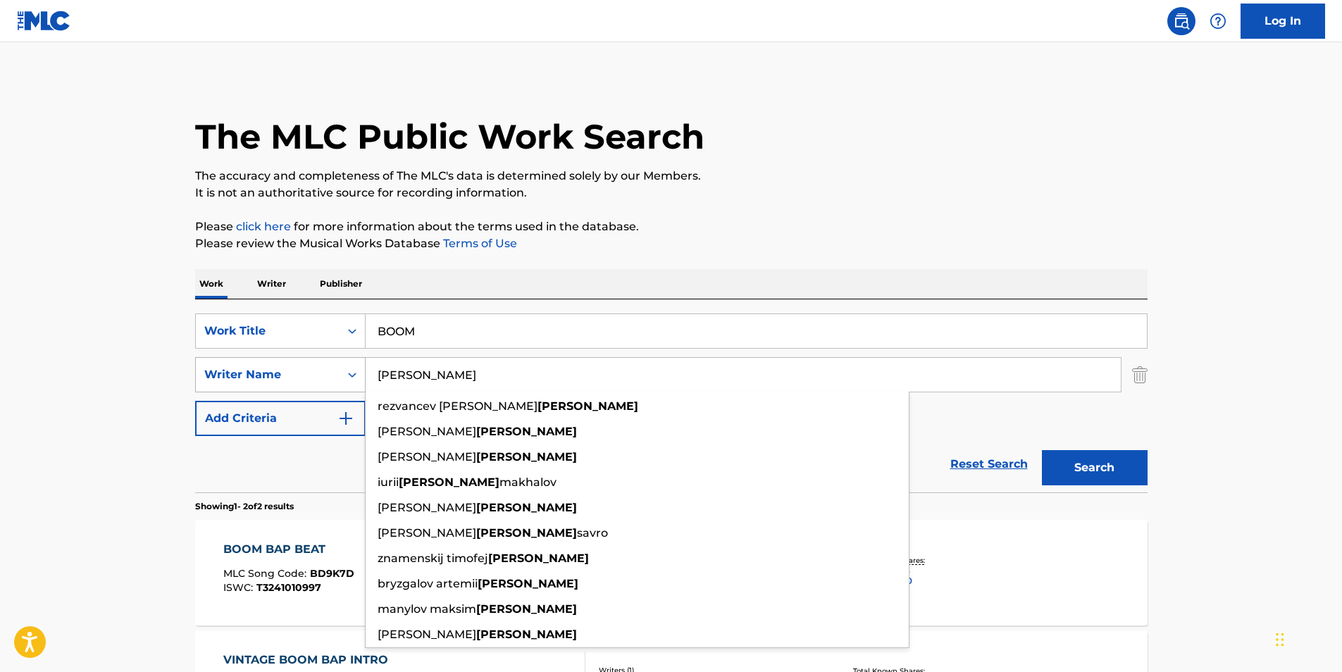
paste input "[PERSON_NAME]"
drag, startPoint x: 442, startPoint y: 369, endPoint x: 233, endPoint y: 377, distance: 210.1
click at [233, 377] on div "SearchWithCriteria040d25a2-3f84-4843-aee1-61e53e8faf45 Writer Name [PERSON_NAME…" at bounding box center [671, 374] width 953 height 35
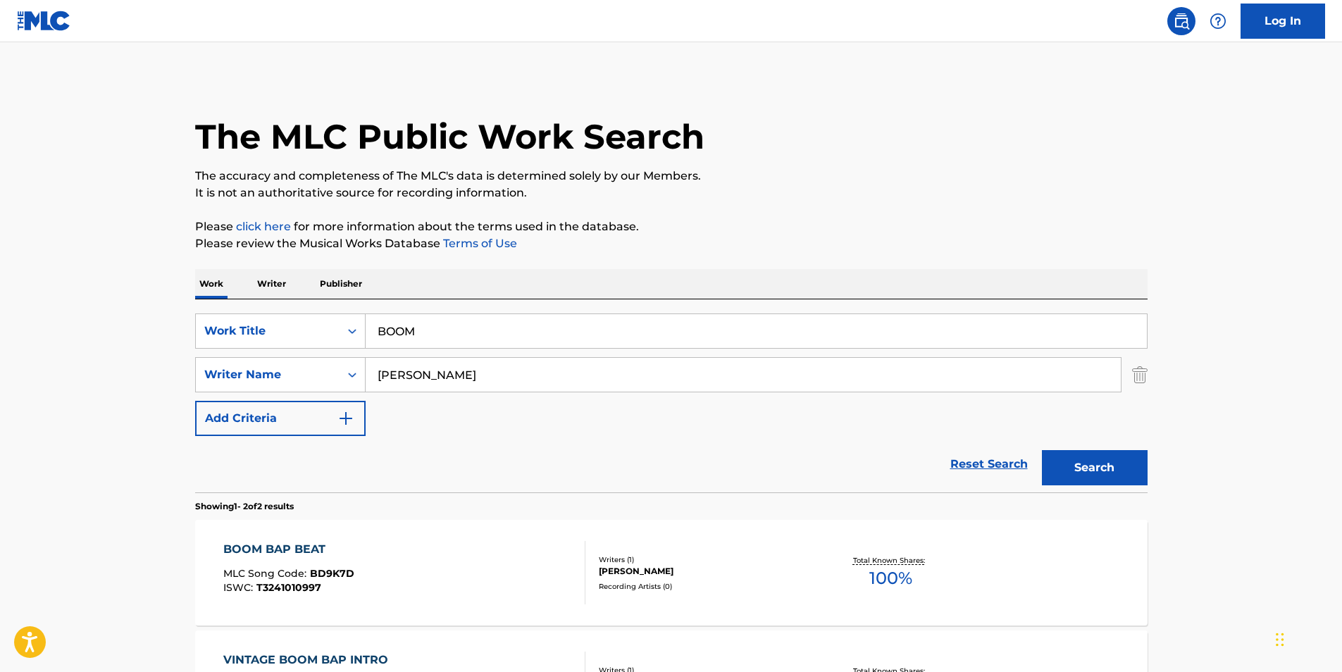
click at [743, 124] on div "The MLC Public Work Search" at bounding box center [671, 129] width 953 height 103
click at [1074, 458] on button "Search" at bounding box center [1095, 467] width 106 height 35
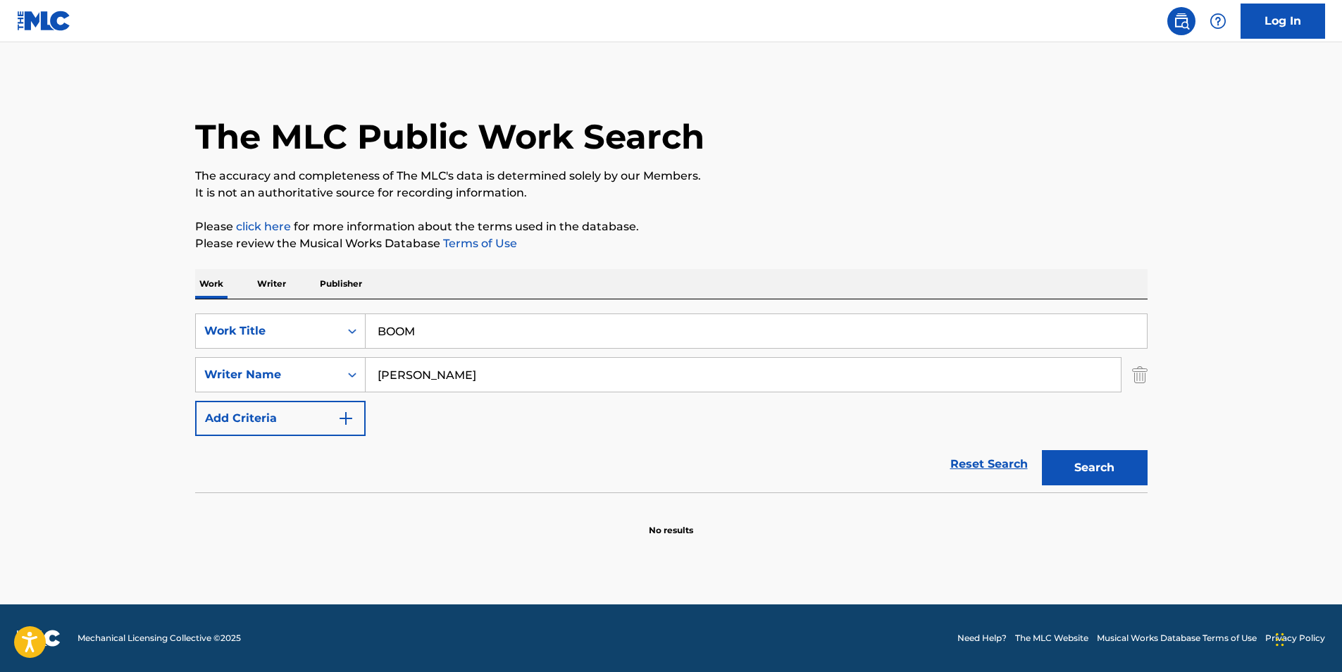
drag, startPoint x: 509, startPoint y: 385, endPoint x: 657, endPoint y: 385, distance: 147.3
click at [657, 385] on input "[PERSON_NAME]" at bounding box center [743, 375] width 755 height 34
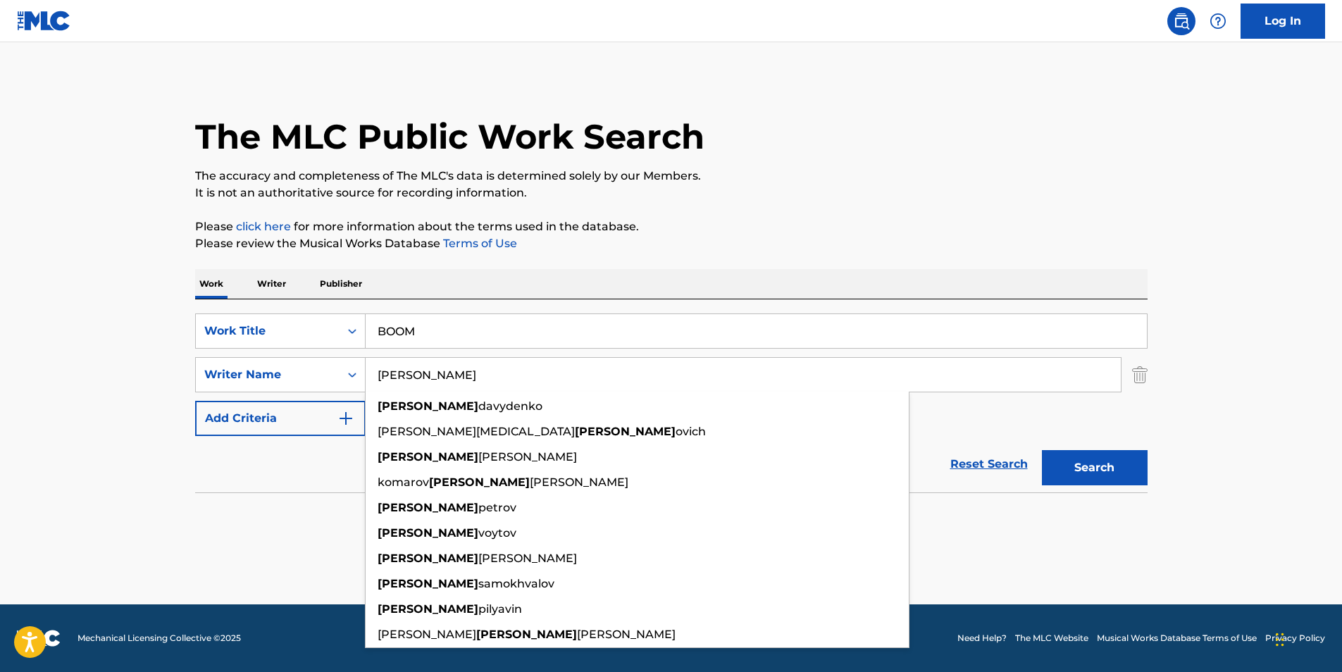
click at [854, 130] on div "The MLC Public Work Search" at bounding box center [671, 129] width 953 height 103
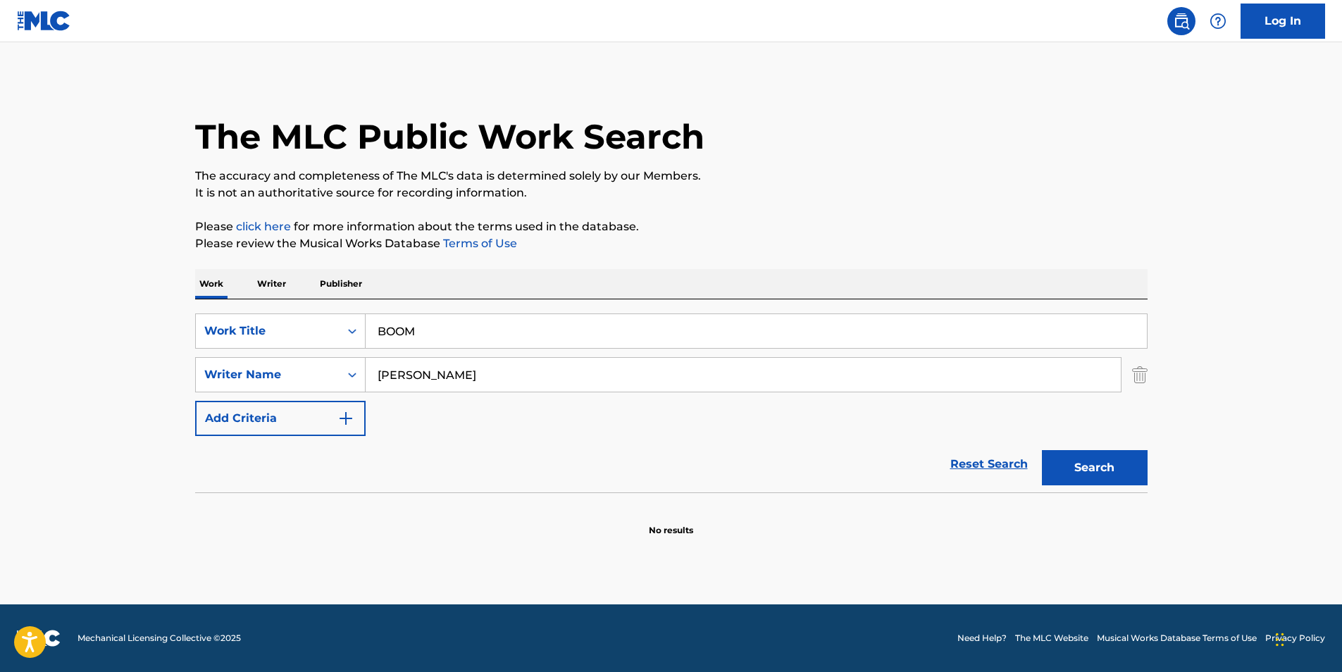
click at [1083, 473] on button "Search" at bounding box center [1095, 467] width 106 height 35
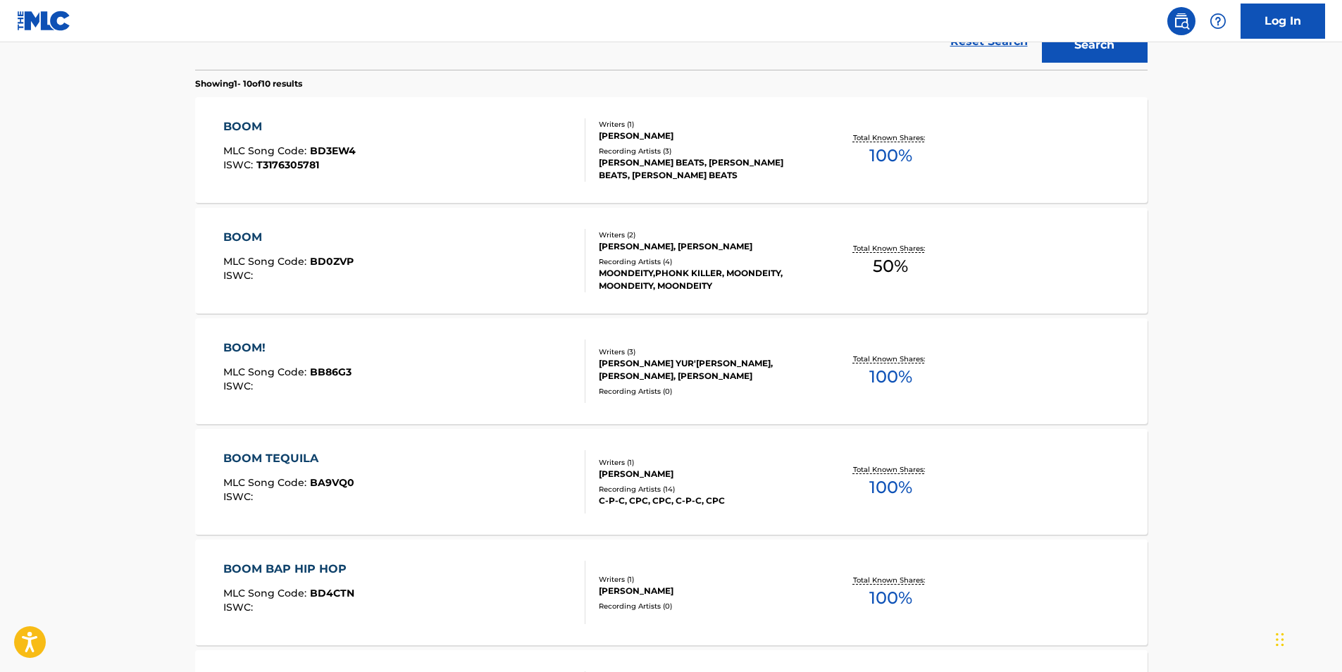
scroll to position [282, 0]
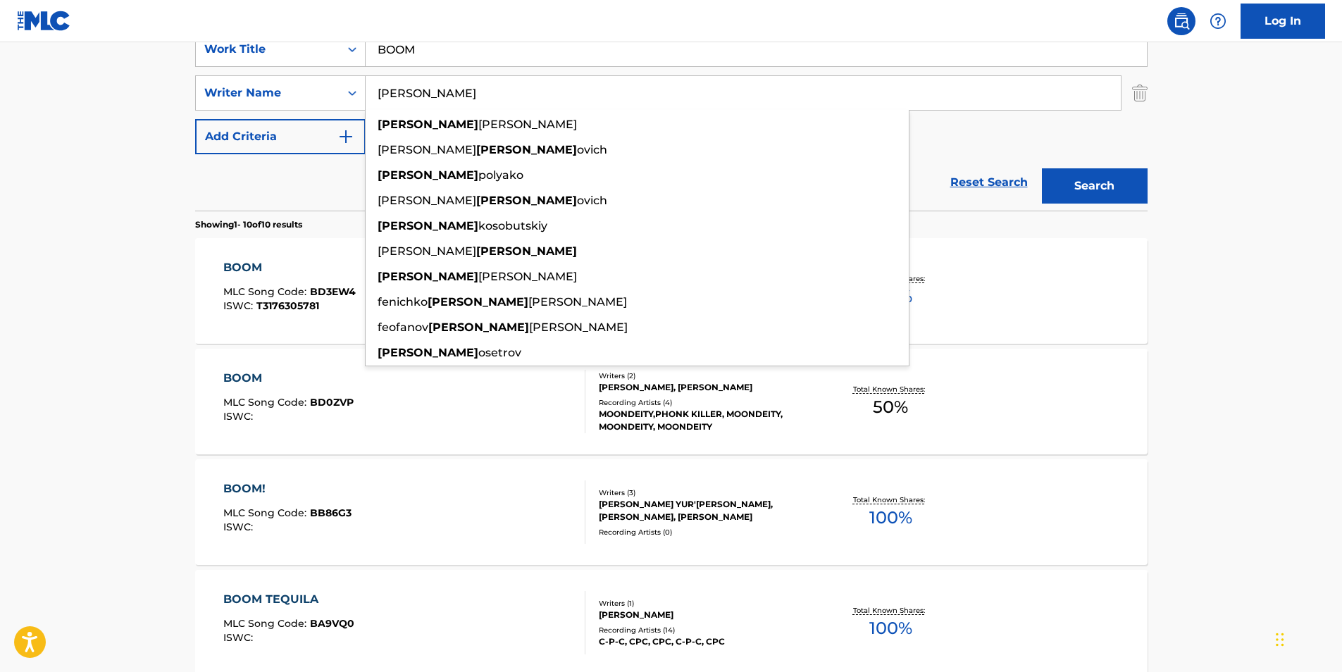
click at [459, 94] on input "[PERSON_NAME]" at bounding box center [743, 93] width 755 height 34
drag, startPoint x: 457, startPoint y: 94, endPoint x: 295, endPoint y: 107, distance: 163.3
click at [295, 107] on div "SearchWithCriteria040d25a2-3f84-4843-aee1-61e53e8faf45 Writer Name [PERSON_NAME…" at bounding box center [671, 92] width 953 height 35
paste input "[PERSON_NAME]"
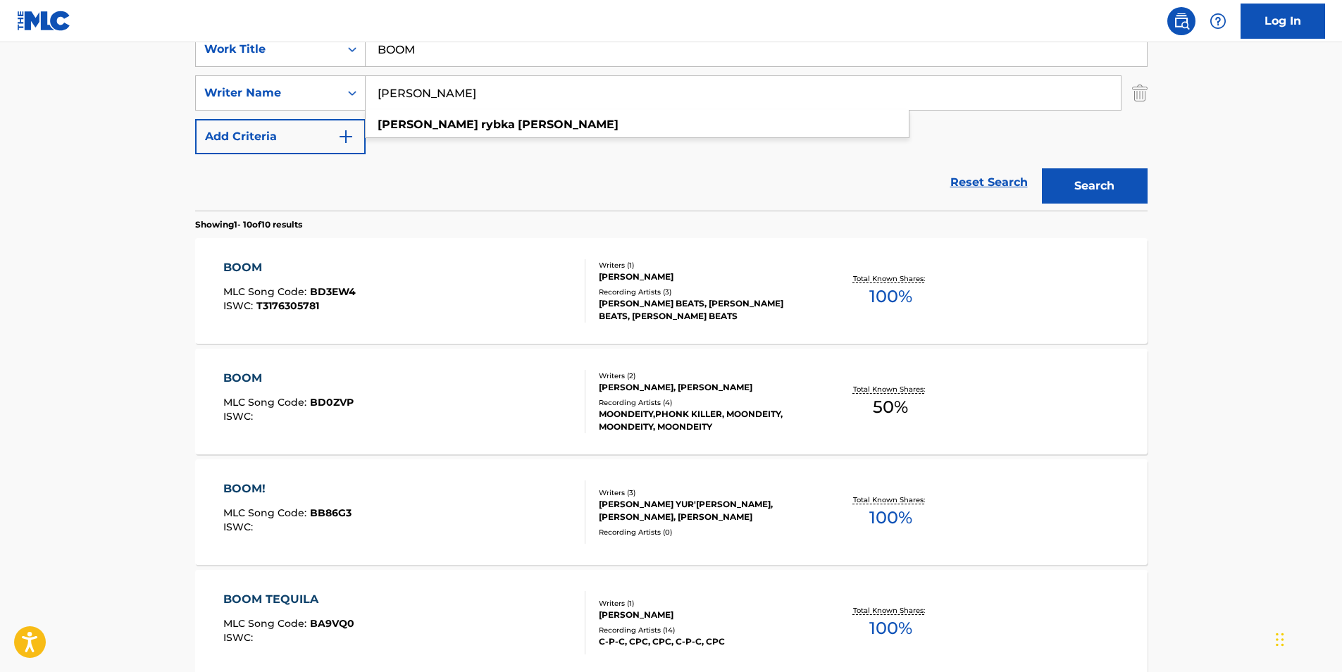
click at [493, 98] on input "[PERSON_NAME]" at bounding box center [743, 93] width 755 height 34
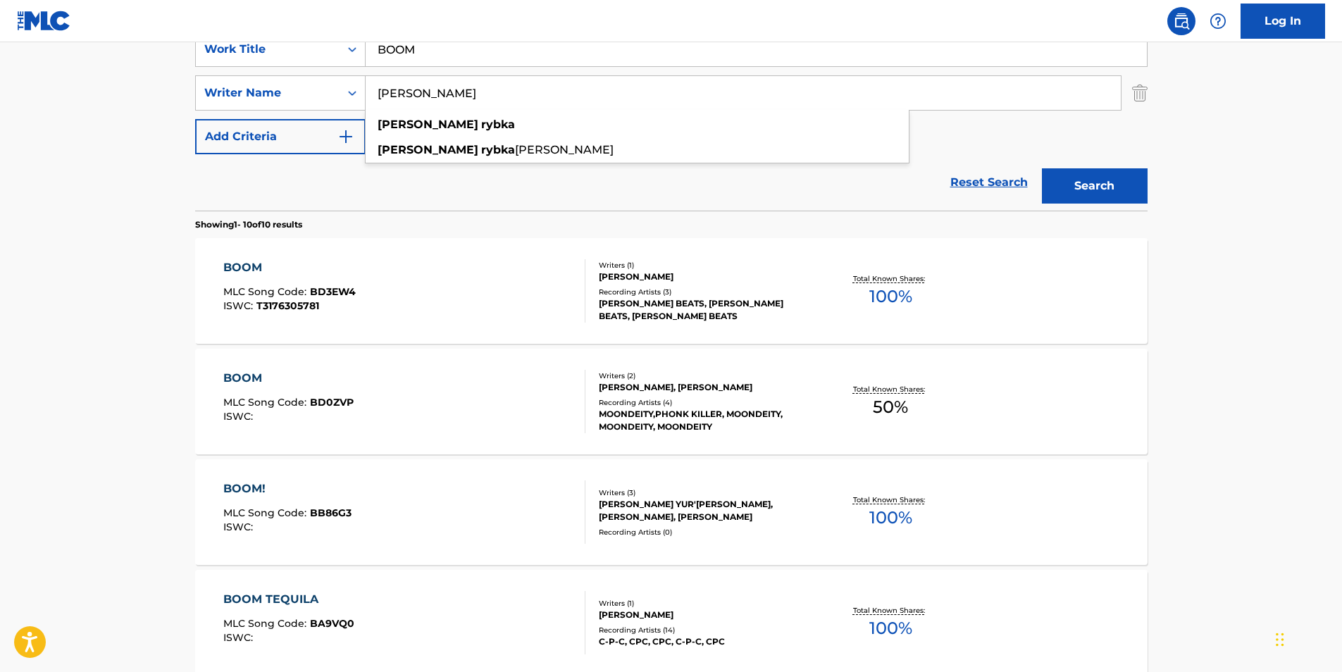
type input "[PERSON_NAME]"
click at [1196, 89] on main "The MLC Public Work Search The accuracy and completeness of The MLC's data is d…" at bounding box center [671, 586] width 1342 height 1652
click at [1122, 190] on button "Search" at bounding box center [1095, 185] width 106 height 35
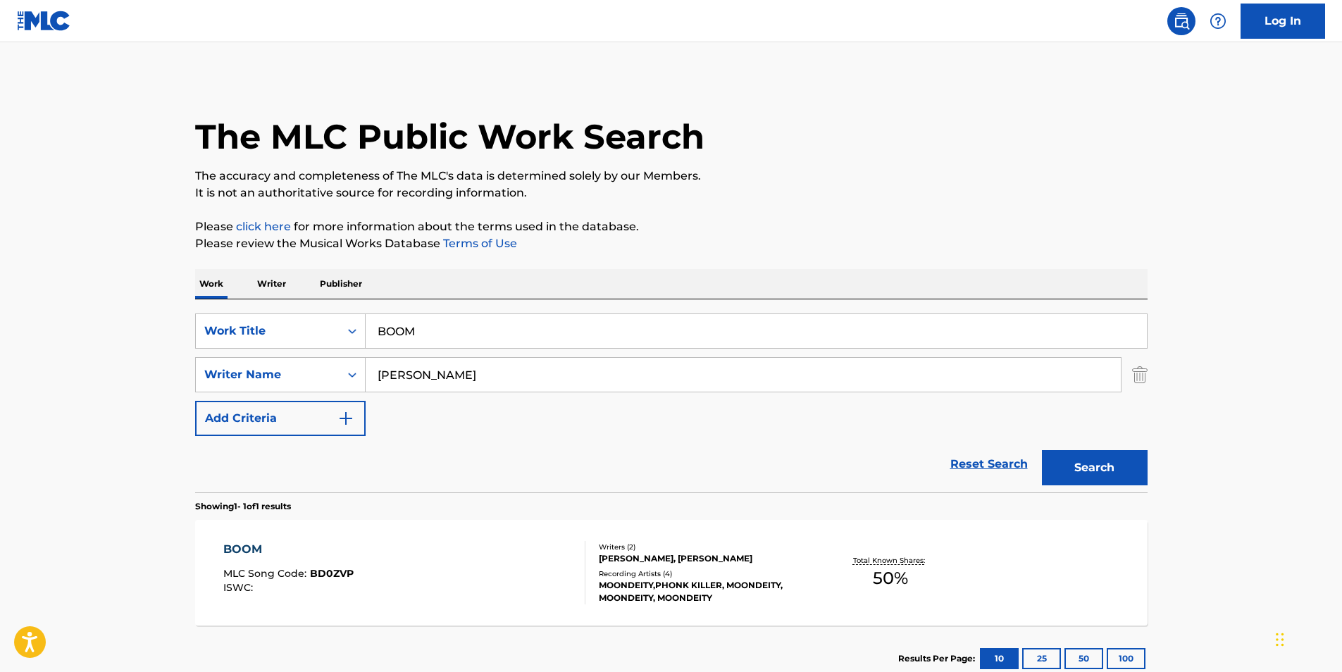
scroll to position [94, 0]
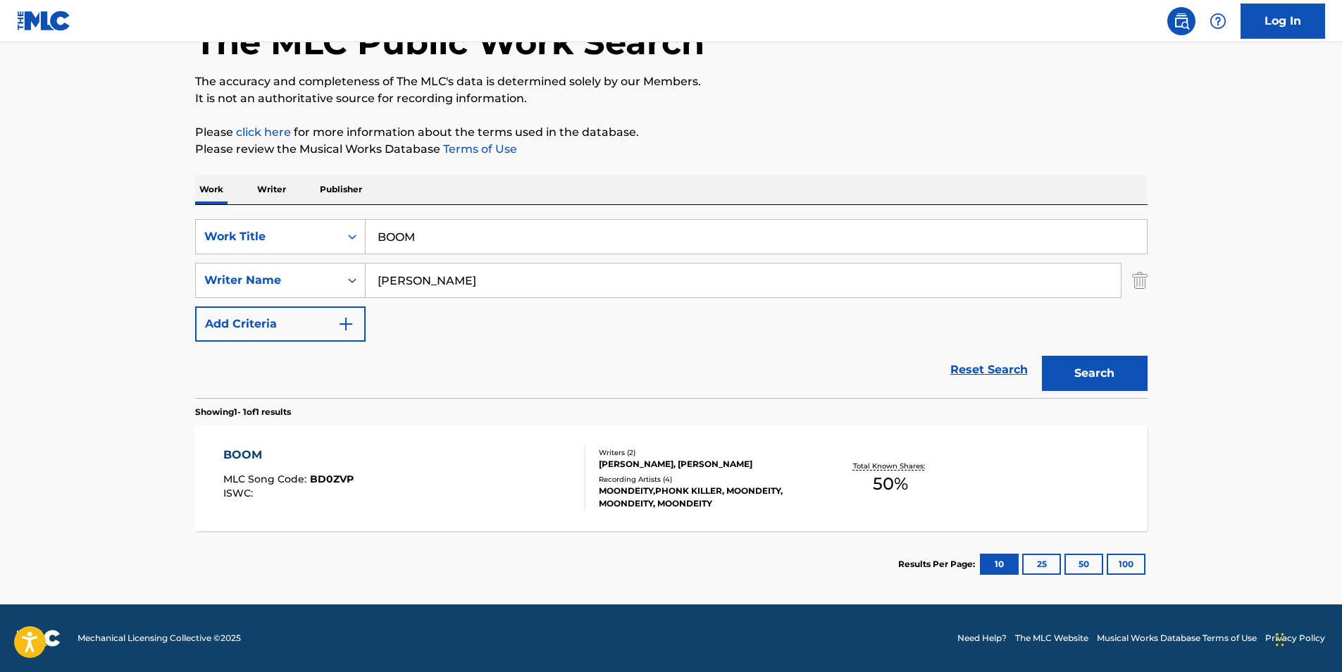
click at [516, 504] on div "BOOM MLC Song Code : BD0ZVP ISWC :" at bounding box center [404, 478] width 362 height 63
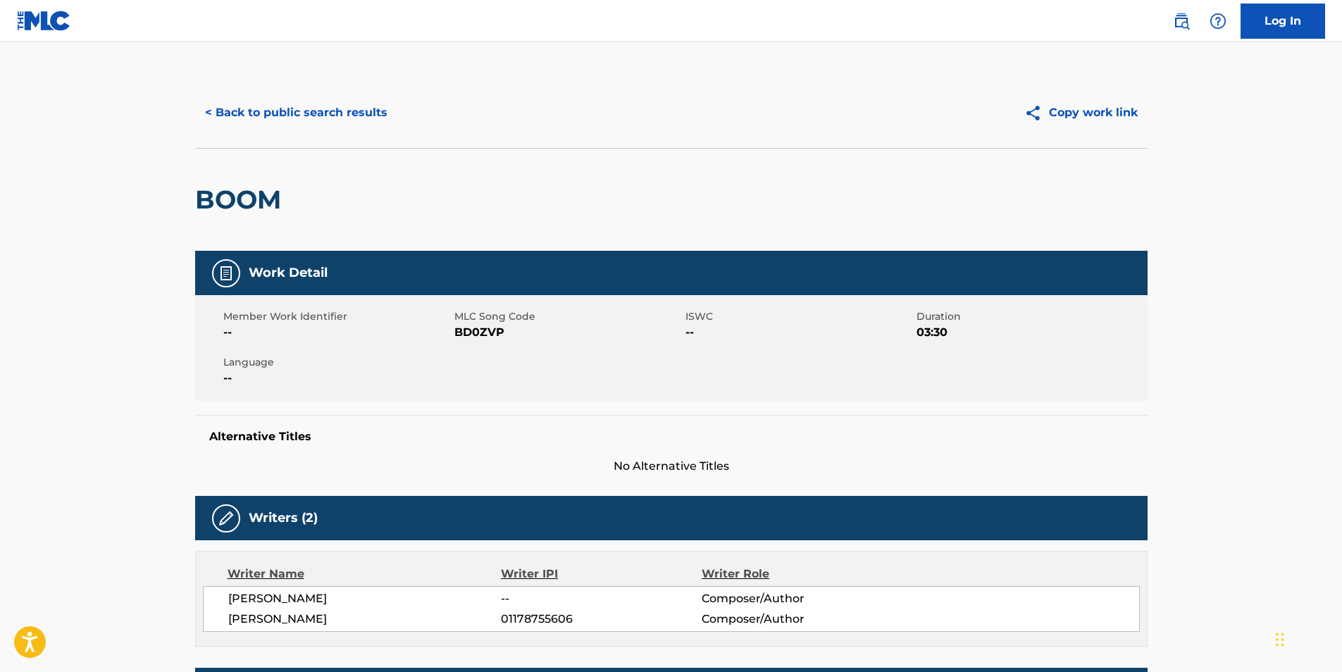
click at [274, 116] on button "< Back to public search results" at bounding box center [296, 112] width 202 height 35
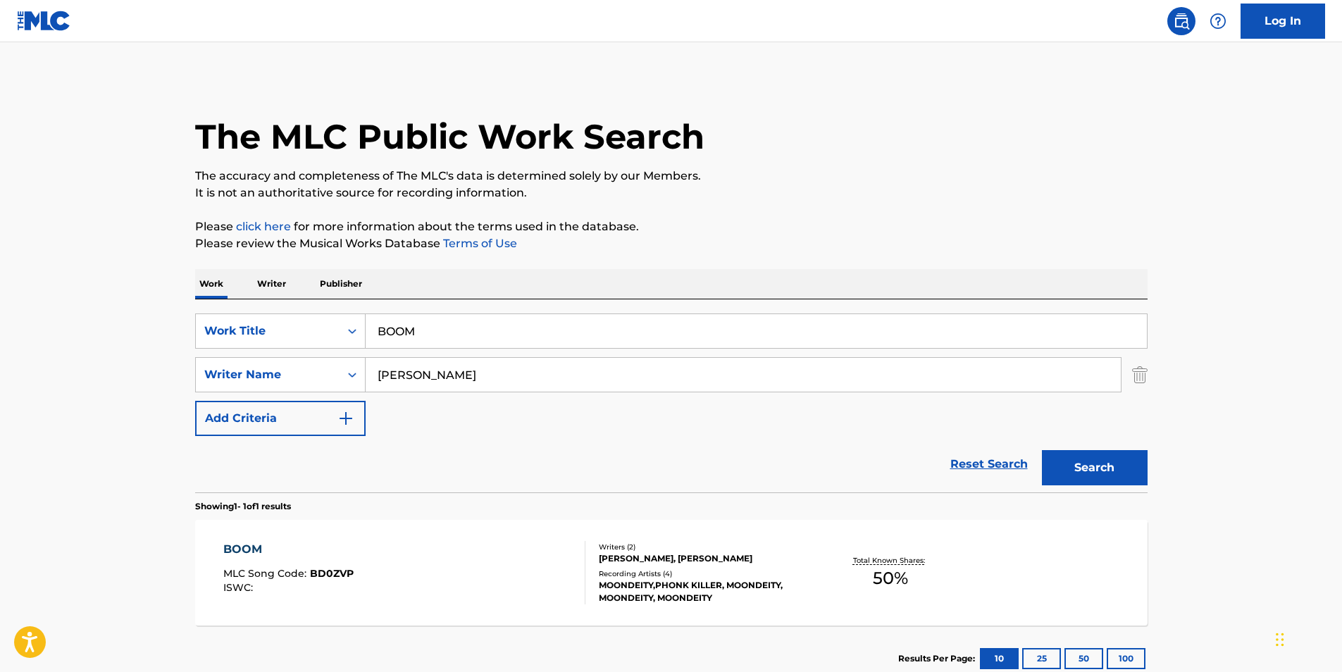
scroll to position [14, 0]
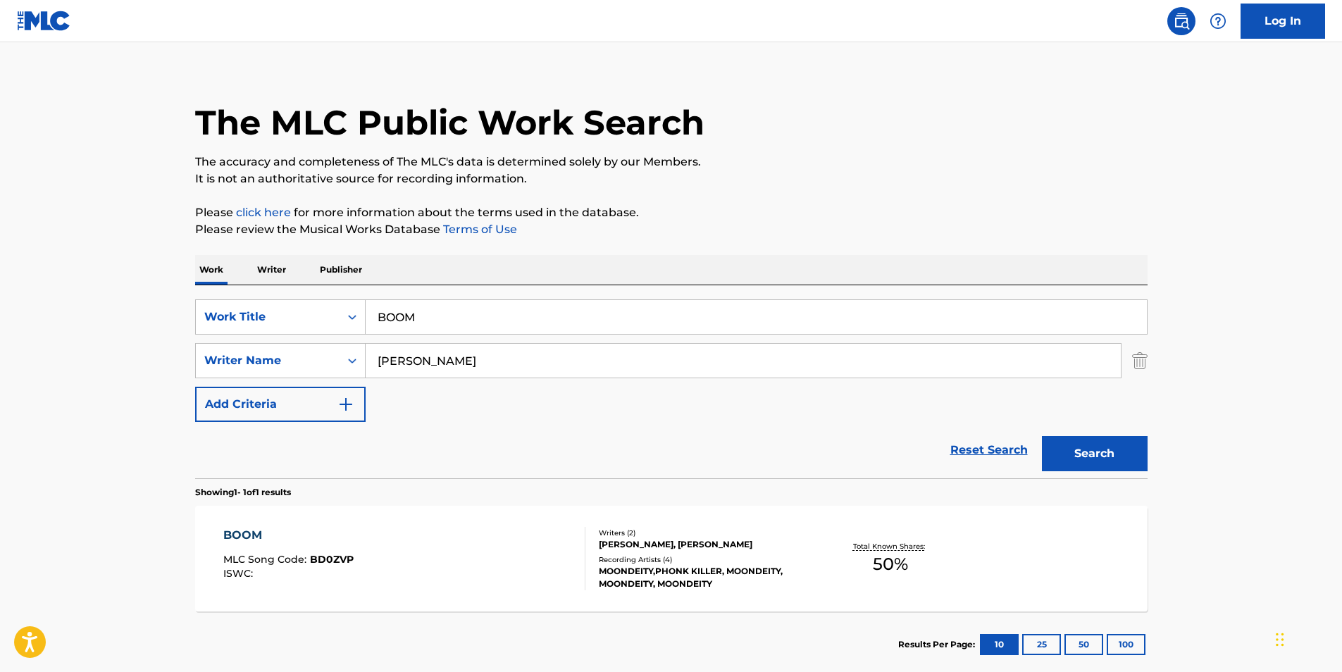
click at [337, 504] on section "BOOM MLC Song Code : BD0ZVP ISWC : Writers ( 2 ) [PERSON_NAME], [PERSON_NAME] R…" at bounding box center [671, 555] width 953 height 113
click at [352, 557] on div "BOOM MLC Song Code : BD0ZVP ISWC :" at bounding box center [404, 558] width 362 height 63
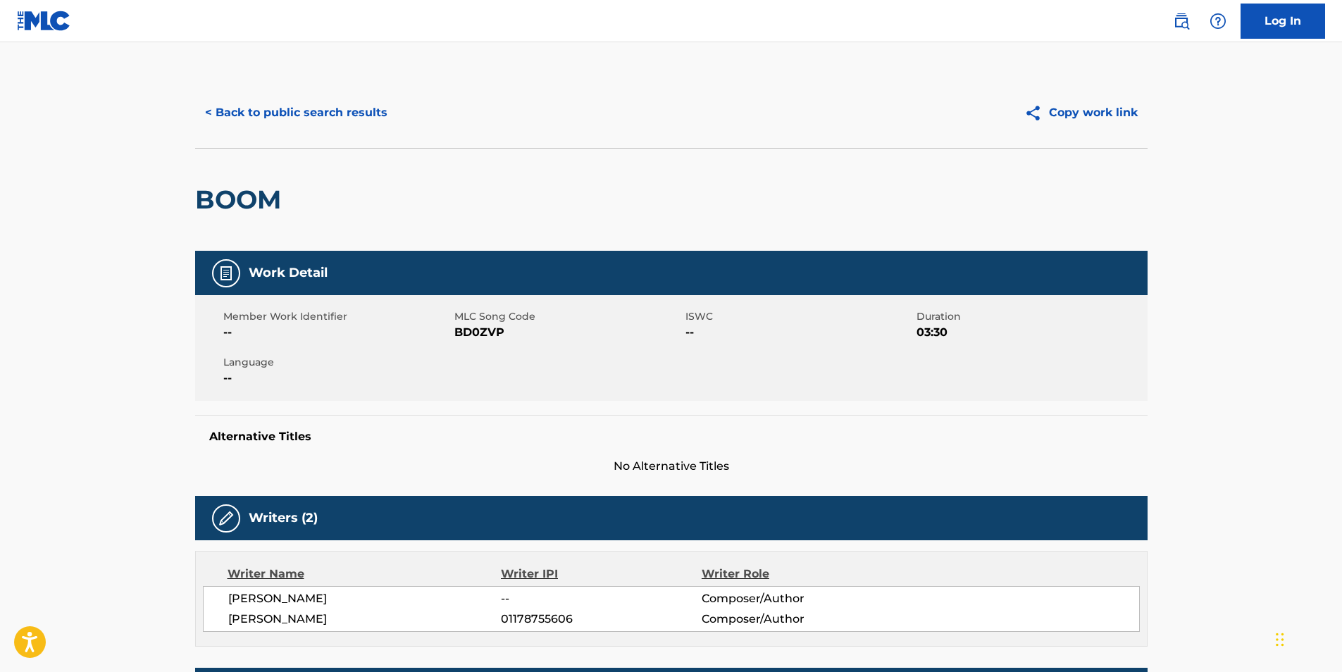
click at [486, 333] on span "BD0ZVP" at bounding box center [568, 332] width 228 height 17
click at [321, 121] on button "< Back to public search results" at bounding box center [296, 112] width 202 height 35
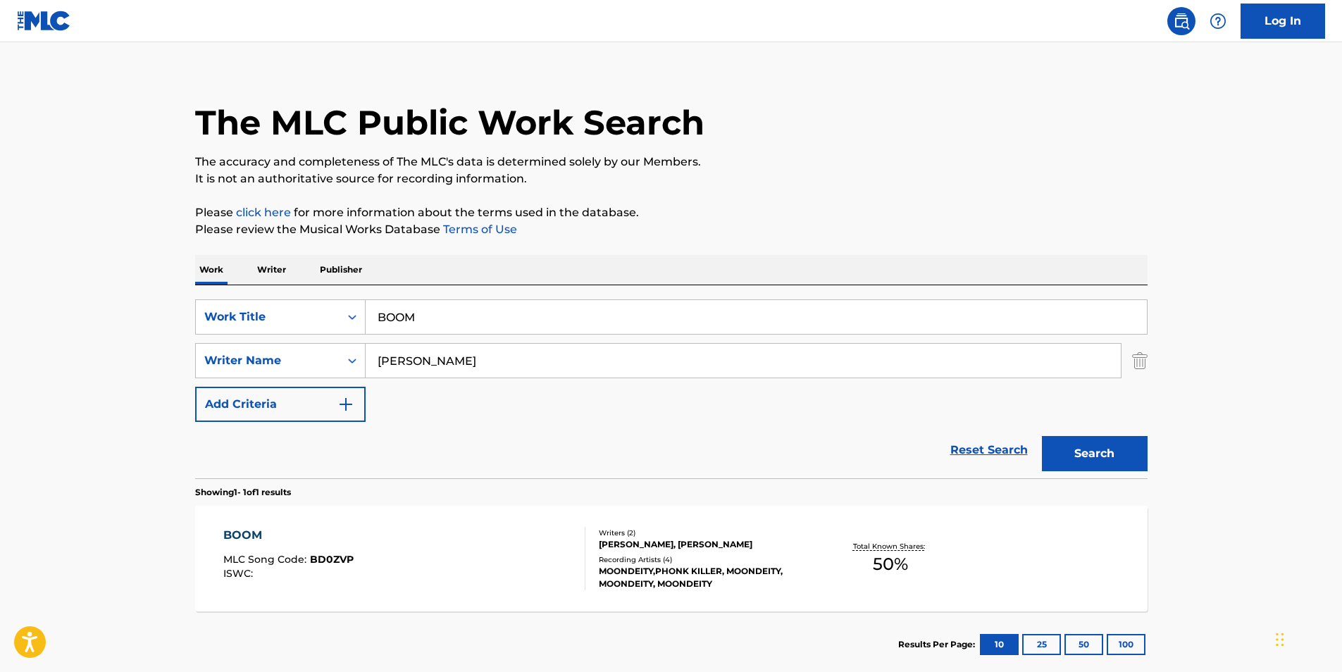
drag, startPoint x: 516, startPoint y: 314, endPoint x: 350, endPoint y: 336, distance: 167.0
click at [340, 342] on div "SearchWithCriteria25e2e5e1-6415-4381-924d-b65f92c7fafb Work Title BOOM SearchWi…" at bounding box center [671, 360] width 953 height 123
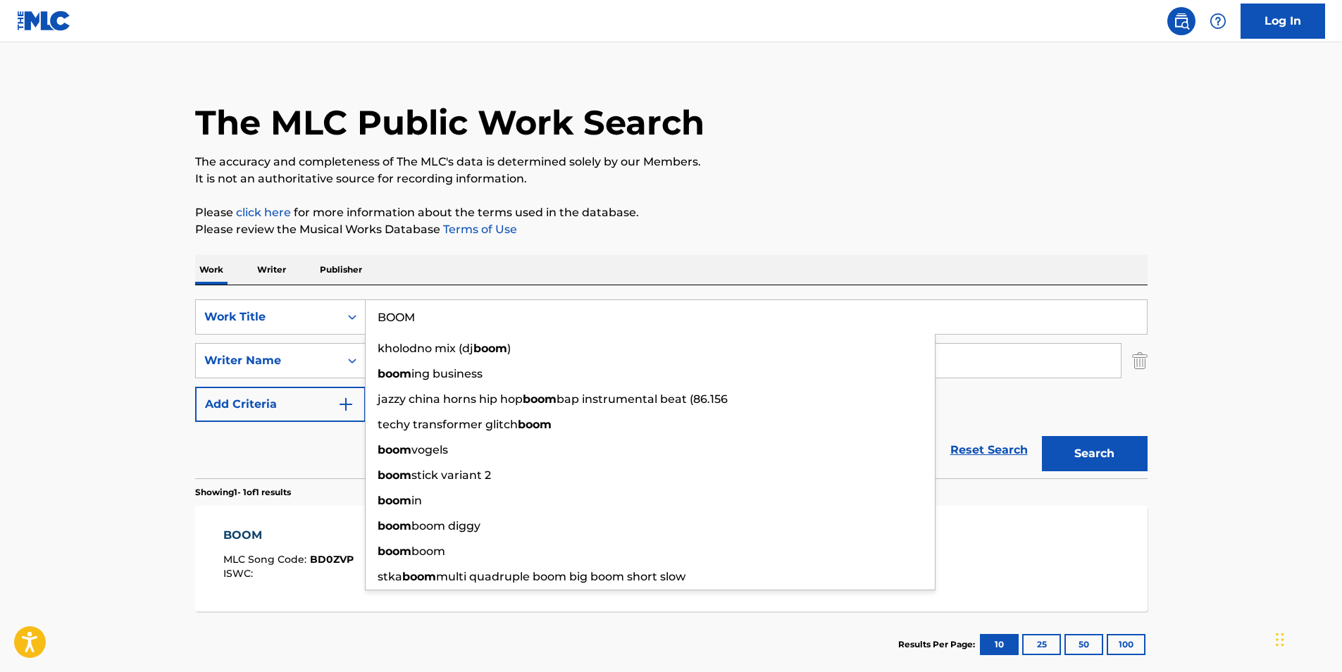
paste input "Se Quiser Chorar, Pode Chorar"
type input "Se Quiser Chorar, Pode Chorar"
click at [766, 218] on p "Please click here for more information about the terms used in the database." at bounding box center [671, 212] width 953 height 17
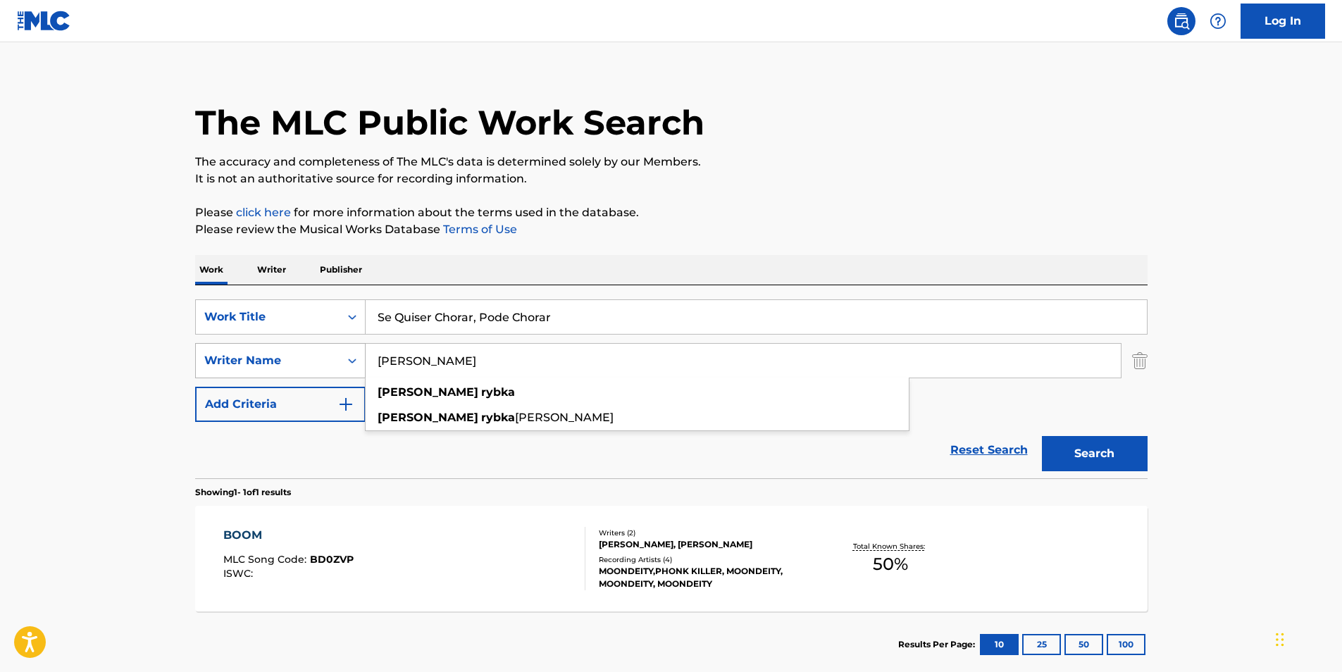
drag, startPoint x: 538, startPoint y: 374, endPoint x: 340, endPoint y: 358, distance: 198.7
click at [336, 358] on div "SearchWithCriteria040d25a2-3f84-4843-aee1-61e53e8faf45 Writer Name [PERSON_NAME…" at bounding box center [671, 360] width 953 height 35
paste input "Terceira Dimensão"
click at [919, 242] on div "The MLC Public Work Search The accuracy and completeness of The MLC's data is d…" at bounding box center [671, 370] width 986 height 614
click at [1132, 447] on button "Search" at bounding box center [1095, 453] width 106 height 35
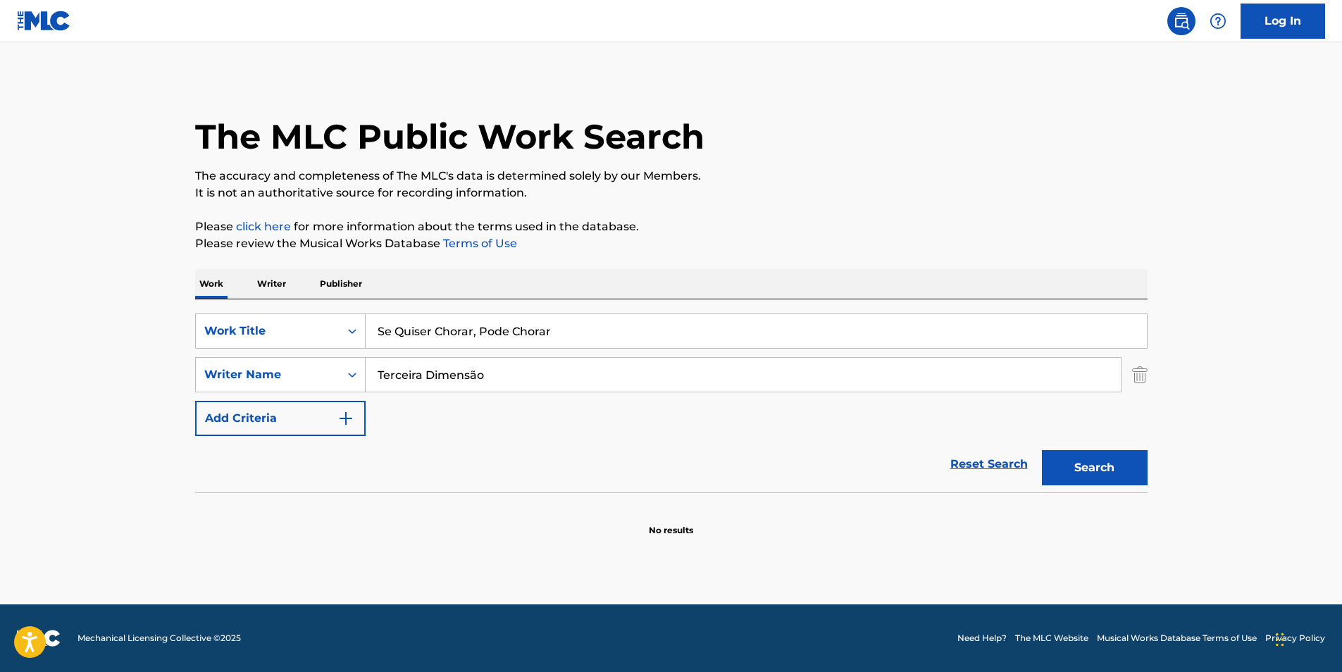
scroll to position [0, 0]
click at [1097, 475] on button "Search" at bounding box center [1095, 467] width 106 height 35
drag, startPoint x: 605, startPoint y: 373, endPoint x: 251, endPoint y: 372, distance: 353.7
click at [251, 372] on div "SearchWithCriteria040d25a2-3f84-4843-aee1-61e53e8faf45 Writer Name Terceira Dim…" at bounding box center [671, 374] width 953 height 35
paste input "[PERSON_NAME]"
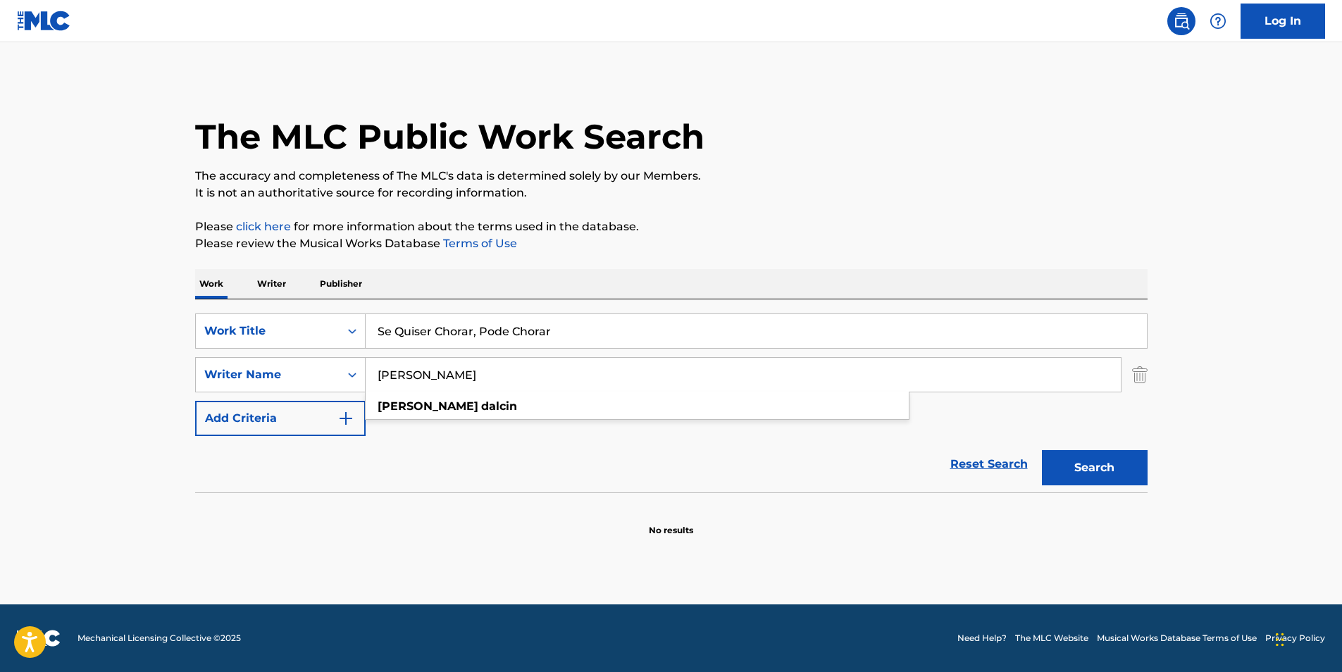
type input "[PERSON_NAME]"
click at [772, 171] on p "The accuracy and completeness of The MLC's data is determined solely by our Mem…" at bounding box center [671, 176] width 953 height 17
click at [1072, 469] on button "Search" at bounding box center [1095, 467] width 106 height 35
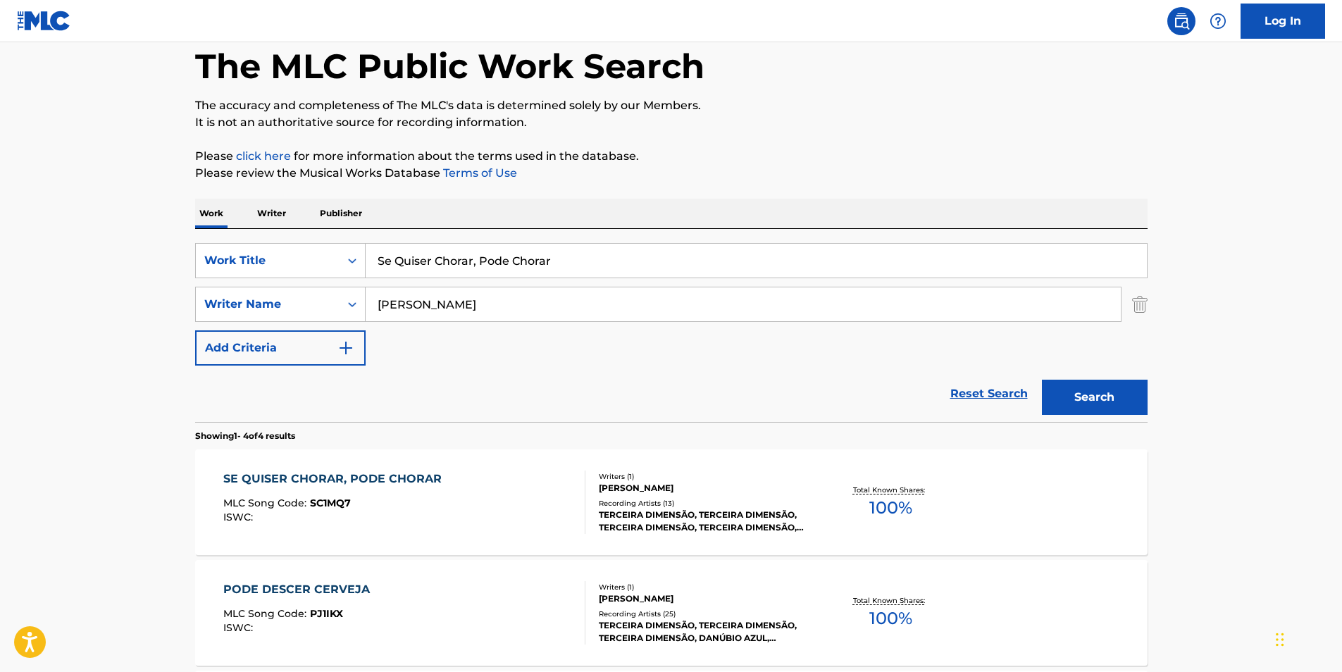
scroll to position [282, 0]
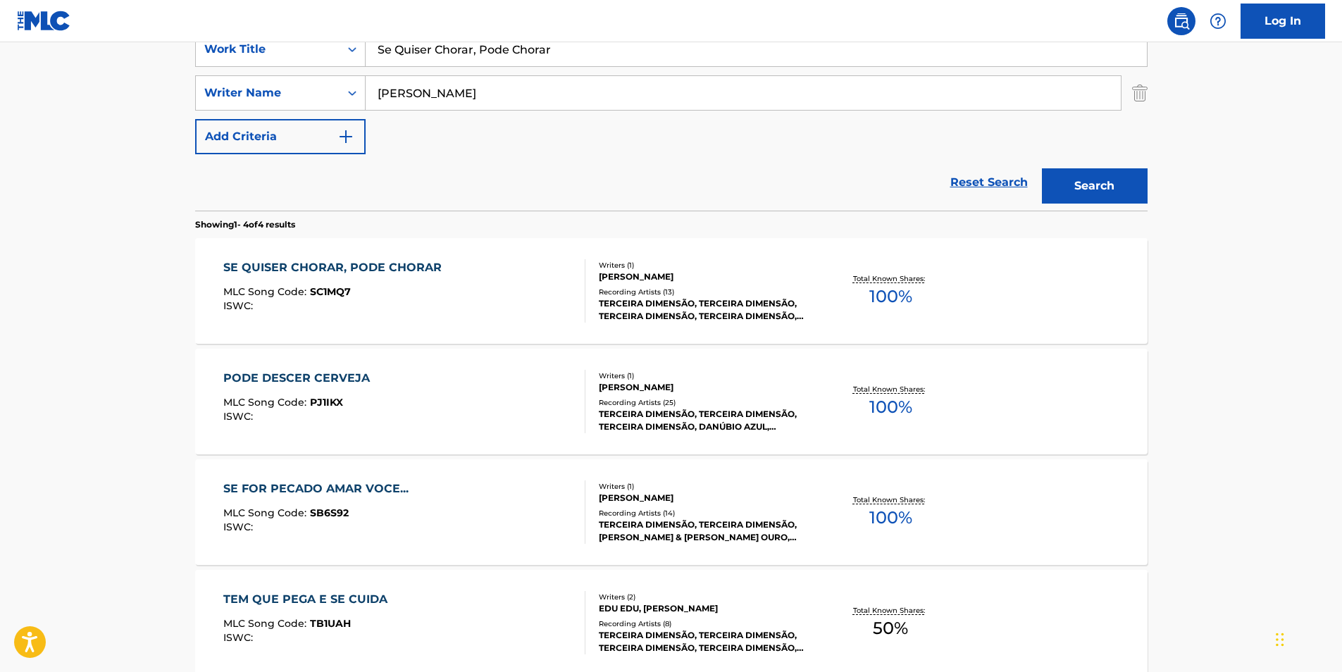
click at [288, 310] on div "ISWC :" at bounding box center [335, 306] width 225 height 11
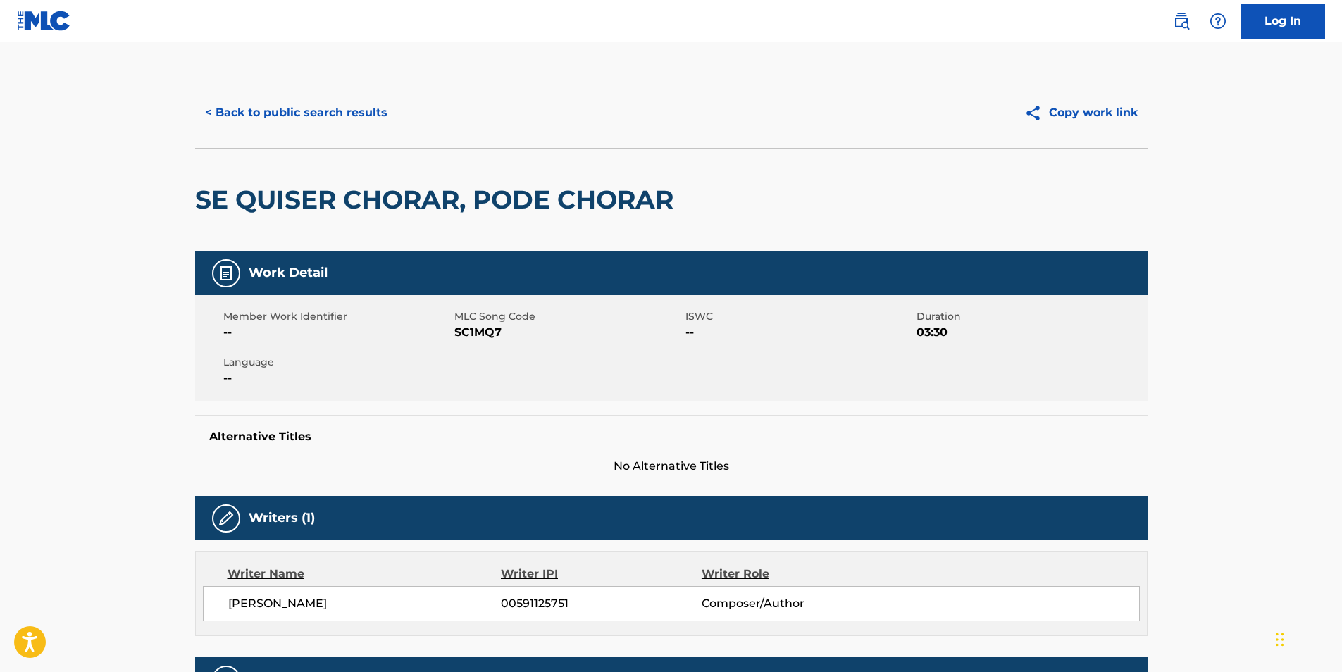
click at [295, 111] on button "< Back to public search results" at bounding box center [296, 112] width 202 height 35
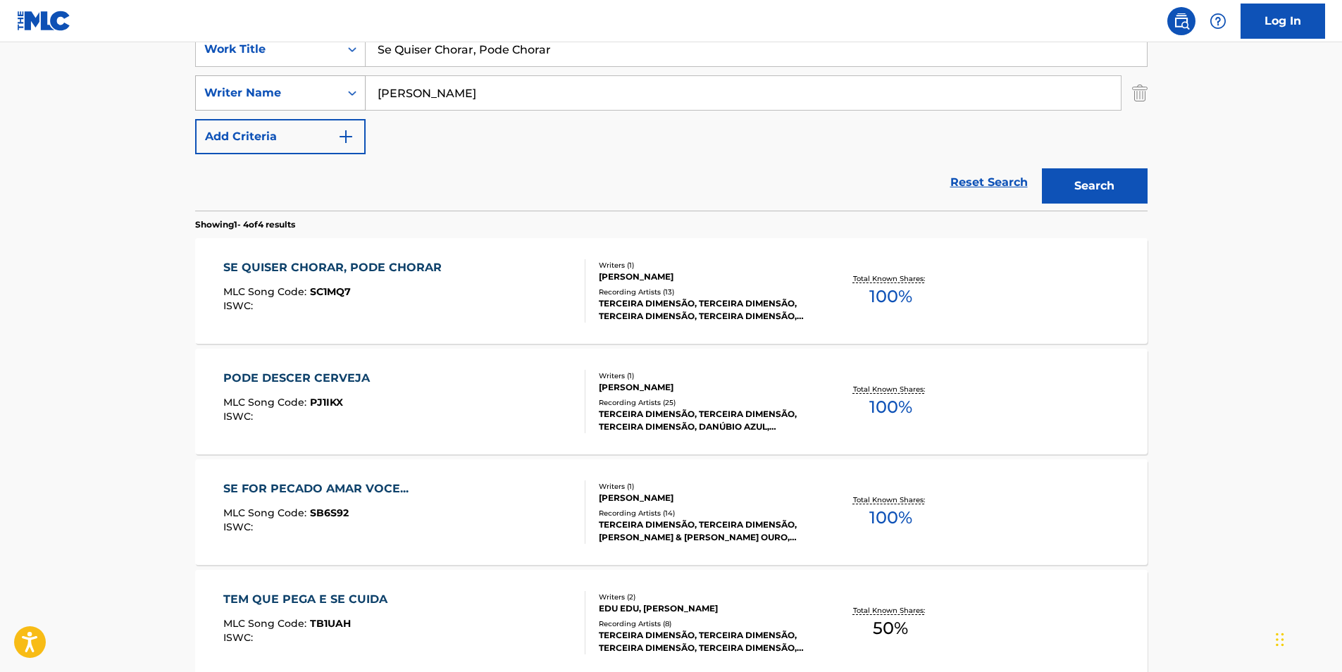
drag, startPoint x: 575, startPoint y: 54, endPoint x: 253, endPoint y: 87, distance: 323.7
click at [253, 87] on div "SearchWithCriteria25e2e5e1-6415-4381-924d-b65f92c7fafb Work Title Se Quiser Cho…" at bounding box center [671, 93] width 953 height 123
paste input "Preacher Crawling"
type input "Preacher Crawling"
click at [98, 187] on main "The MLC Public Work Search The accuracy and completeness of The MLC's data is d…" at bounding box center [671, 254] width 1342 height 989
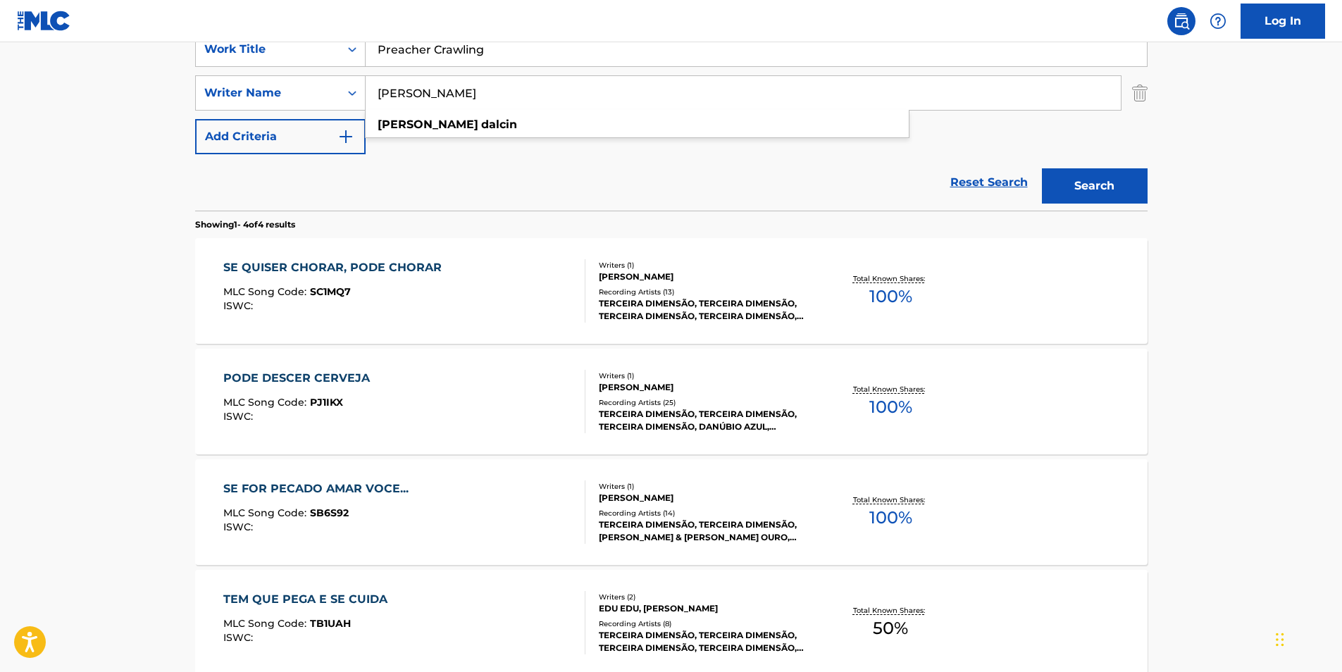
paste input "Pig Destroyer"
drag, startPoint x: 474, startPoint y: 98, endPoint x: 356, endPoint y: 118, distance: 120.0
click at [356, 111] on div "SearchWithCriteria25e2e5e1-6415-4381-924d-b65f92c7fafb Work Title Preacher Craw…" at bounding box center [671, 93] width 953 height 123
drag, startPoint x: 1262, startPoint y: 221, endPoint x: 1251, endPoint y: 223, distance: 10.7
click at [1259, 222] on main "The MLC Public Work Search The accuracy and completeness of The MLC's data is d…" at bounding box center [671, 254] width 1342 height 989
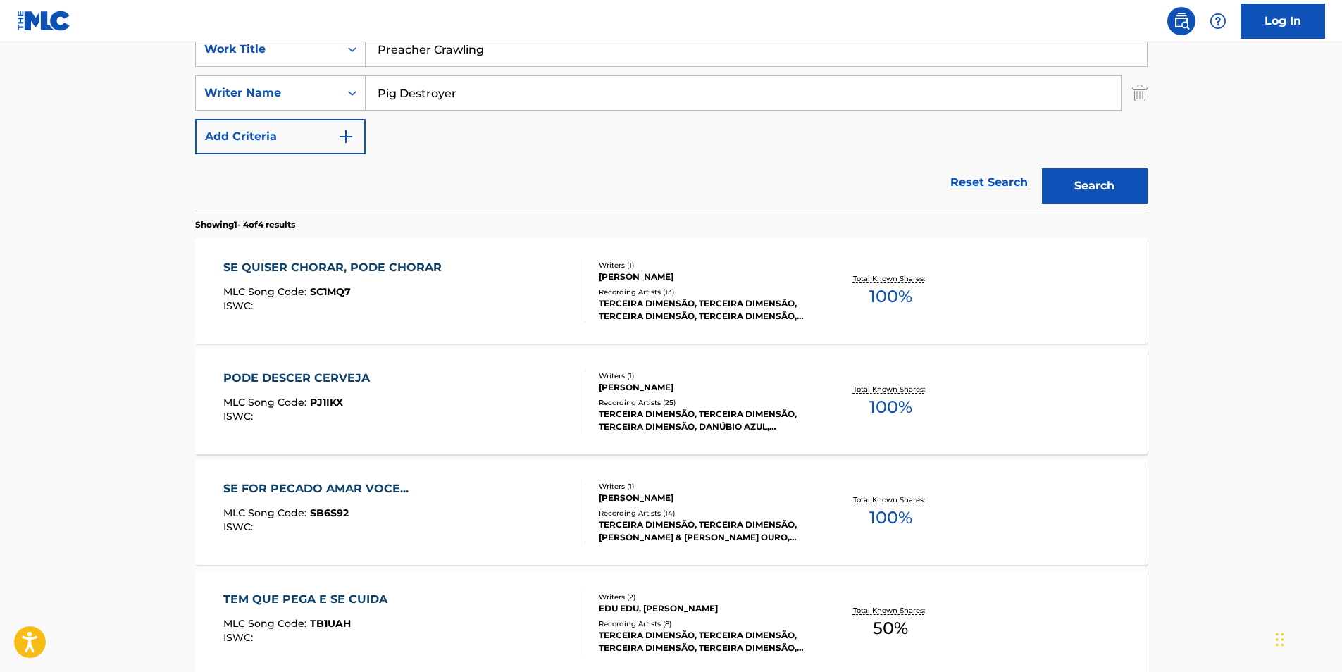
click at [1093, 196] on button "Search" at bounding box center [1095, 185] width 106 height 35
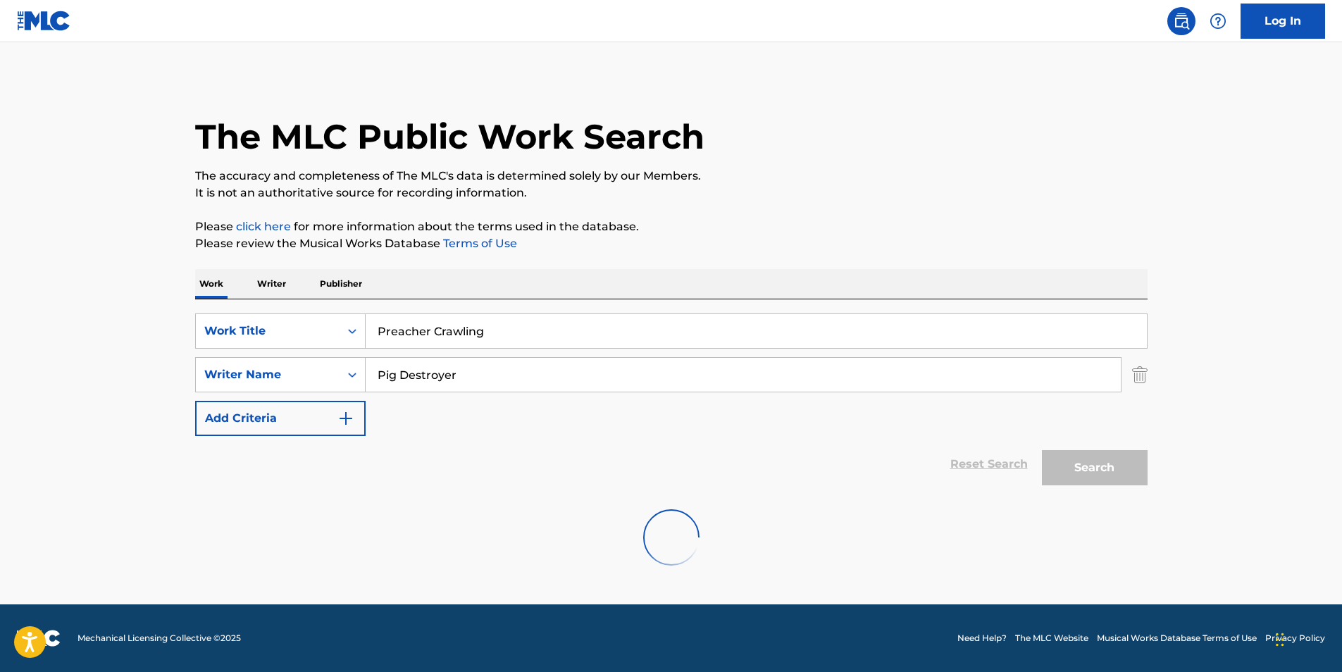
scroll to position [0, 0]
drag, startPoint x: 535, startPoint y: 385, endPoint x: 528, endPoint y: 328, distance: 57.6
click at [300, 377] on div "SearchWithCriteria040d25a2-3f84-4843-aee1-61e53e8faf45 Writer Name Pig Destroyer" at bounding box center [671, 374] width 953 height 35
paste input "[PERSON_NAME]"
click at [939, 170] on p "The accuracy and completeness of The MLC's data is determined solely by our Mem…" at bounding box center [671, 176] width 953 height 17
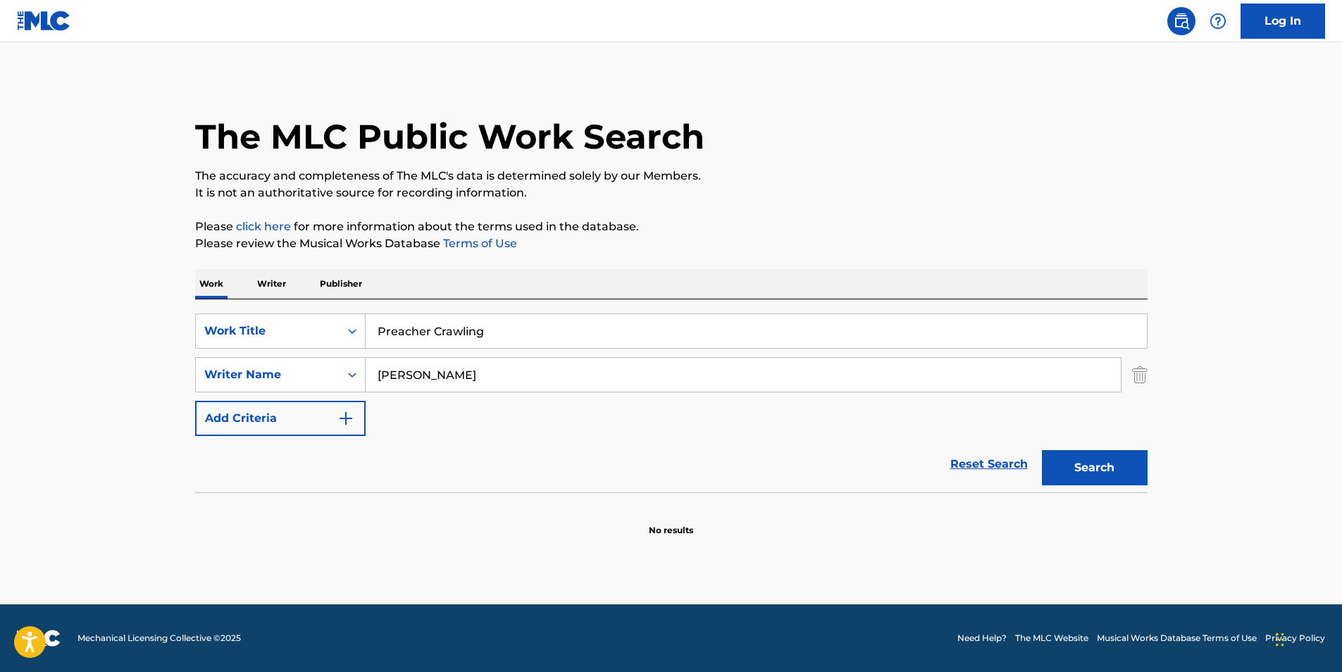
click at [1068, 459] on button "Search" at bounding box center [1095, 467] width 106 height 35
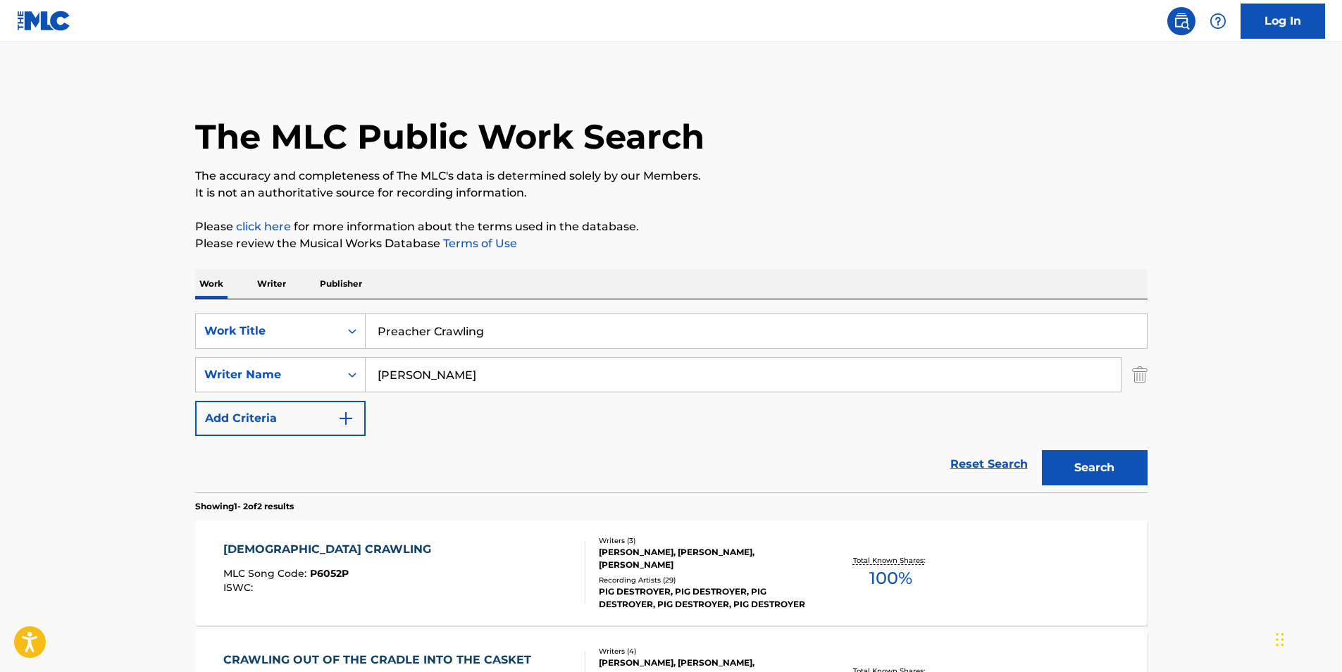
scroll to position [141, 0]
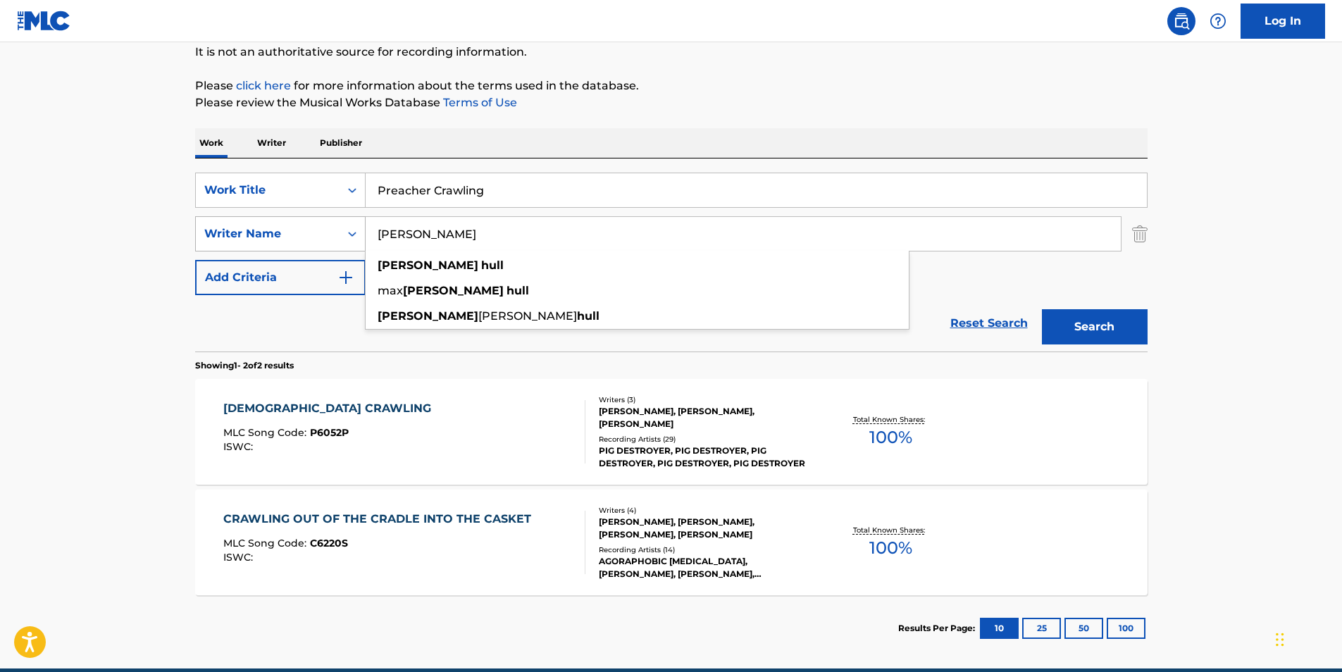
drag, startPoint x: 511, startPoint y: 228, endPoint x: 297, endPoint y: 234, distance: 213.6
click at [297, 234] on div "SearchWithCriteria040d25a2-3f84-4843-aee1-61e53e8faf45 Writer Name [PERSON_NAME…" at bounding box center [671, 233] width 953 height 35
paste input "[PERSON_NAME]"
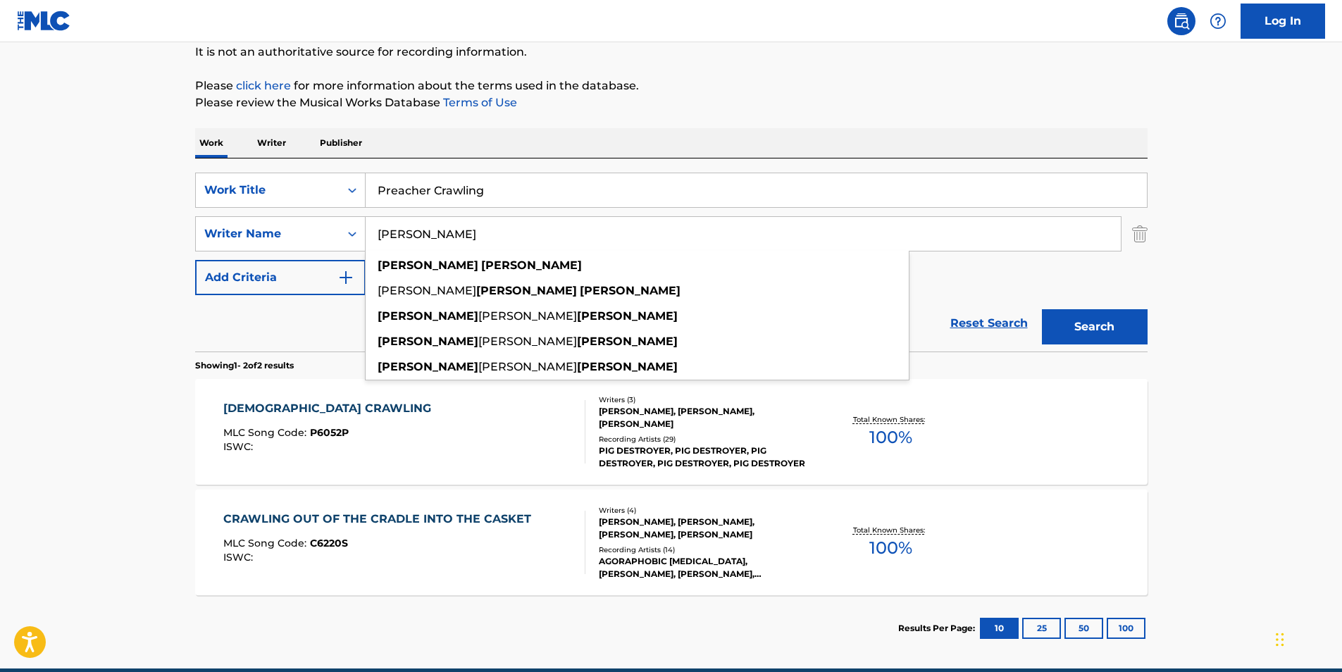
click at [812, 123] on div "The MLC Public Work Search The accuracy and completeness of The MLC's data is d…" at bounding box center [671, 299] width 986 height 725
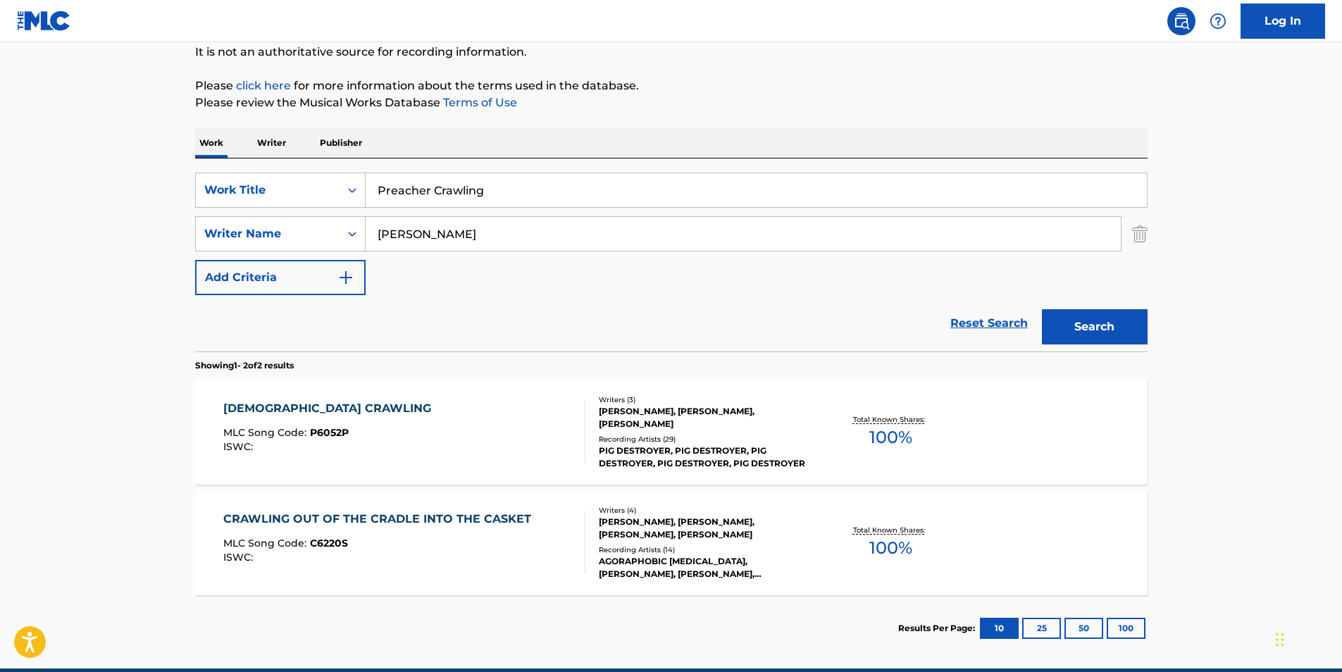
click at [1091, 326] on button "Search" at bounding box center [1095, 326] width 106 height 35
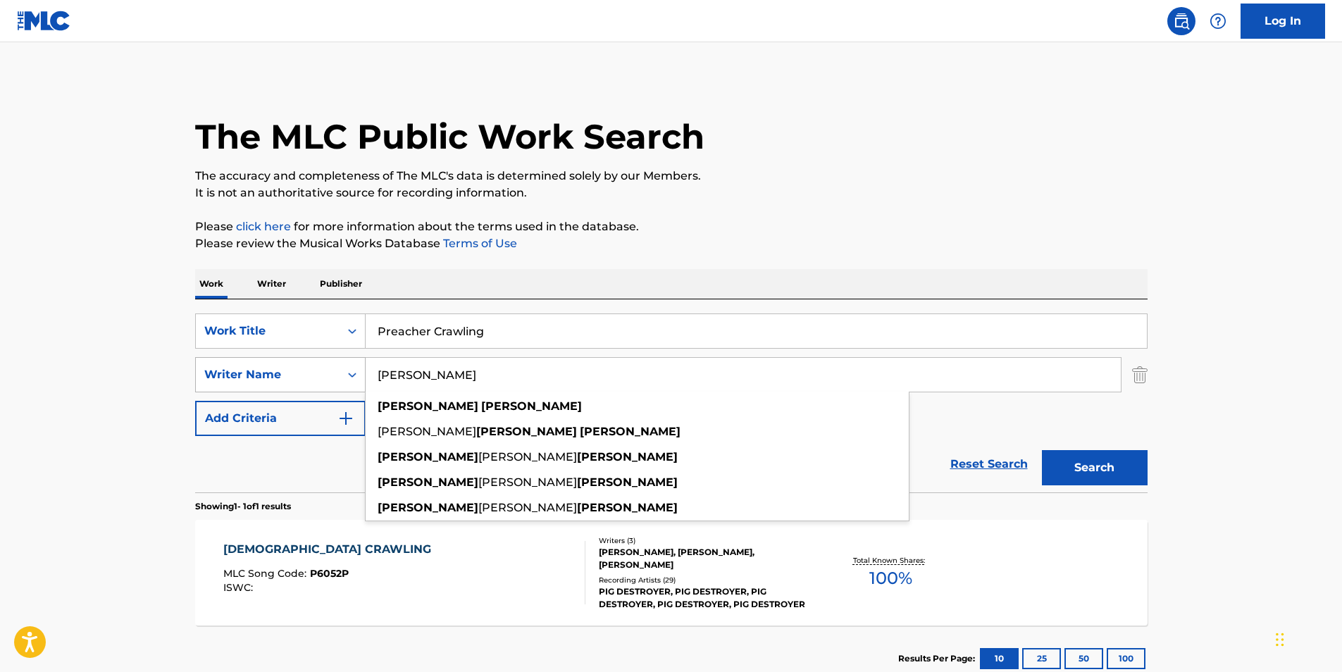
paste input "[PERSON_NAME]"
drag, startPoint x: 530, startPoint y: 373, endPoint x: 203, endPoint y: 390, distance: 327.4
click at [203, 390] on div "SearchWithCriteria040d25a2-3f84-4843-aee1-61e53e8faf45 Writer Name [PERSON_NAME…" at bounding box center [671, 374] width 953 height 35
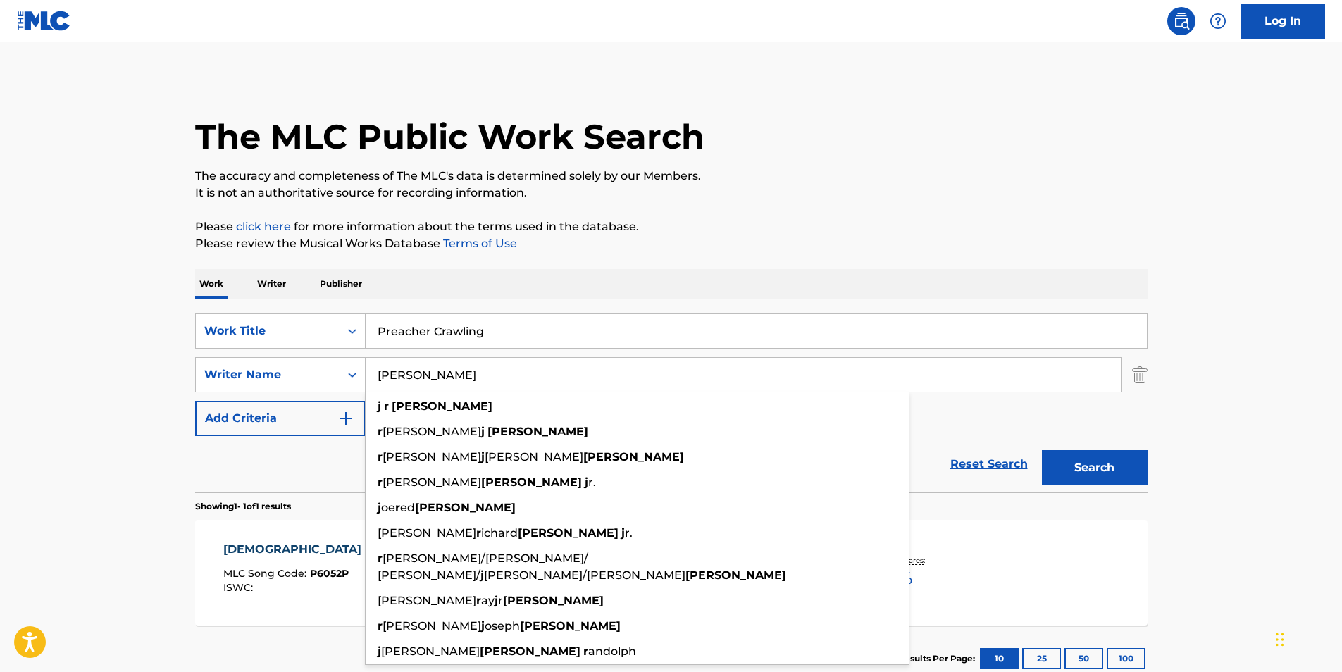
type input "[PERSON_NAME]"
click at [978, 173] on p "The accuracy and completeness of The MLC's data is determined solely by our Mem…" at bounding box center [671, 176] width 953 height 17
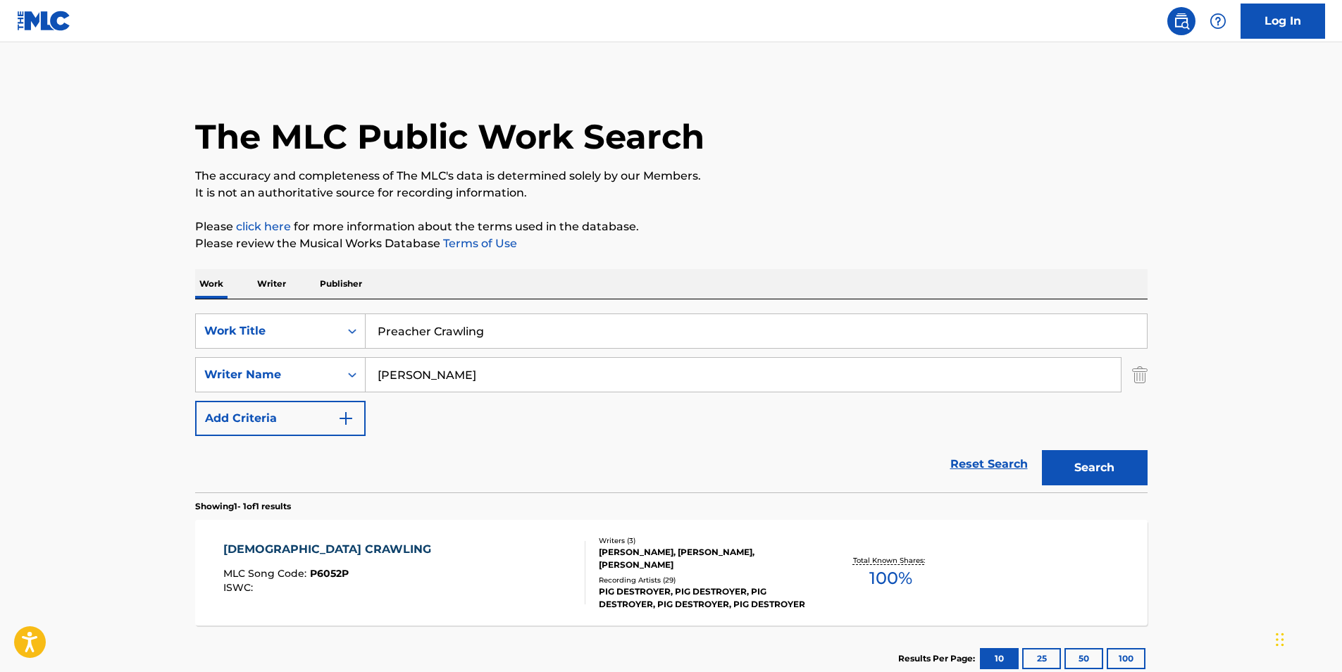
click at [1068, 457] on button "Search" at bounding box center [1095, 467] width 106 height 35
click at [311, 574] on span "P6052P" at bounding box center [329, 573] width 39 height 13
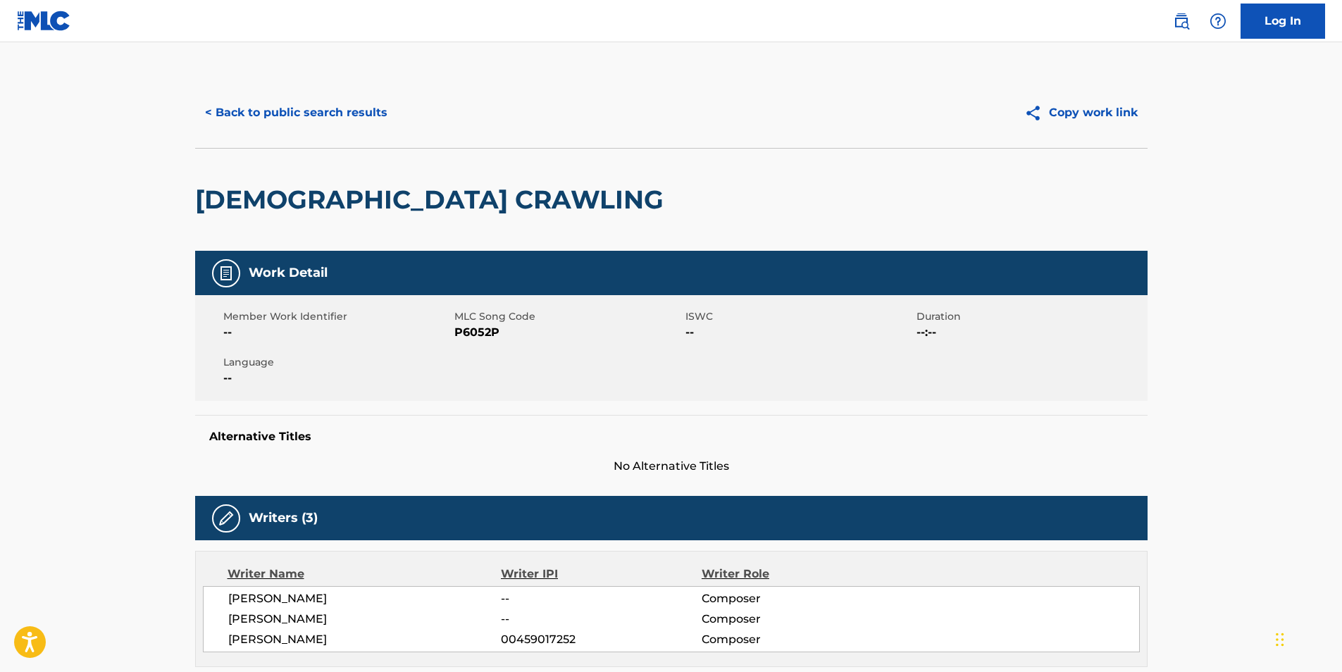
click at [487, 332] on span "P6052P" at bounding box center [568, 332] width 228 height 17
click at [320, 110] on button "< Back to public search results" at bounding box center [296, 112] width 202 height 35
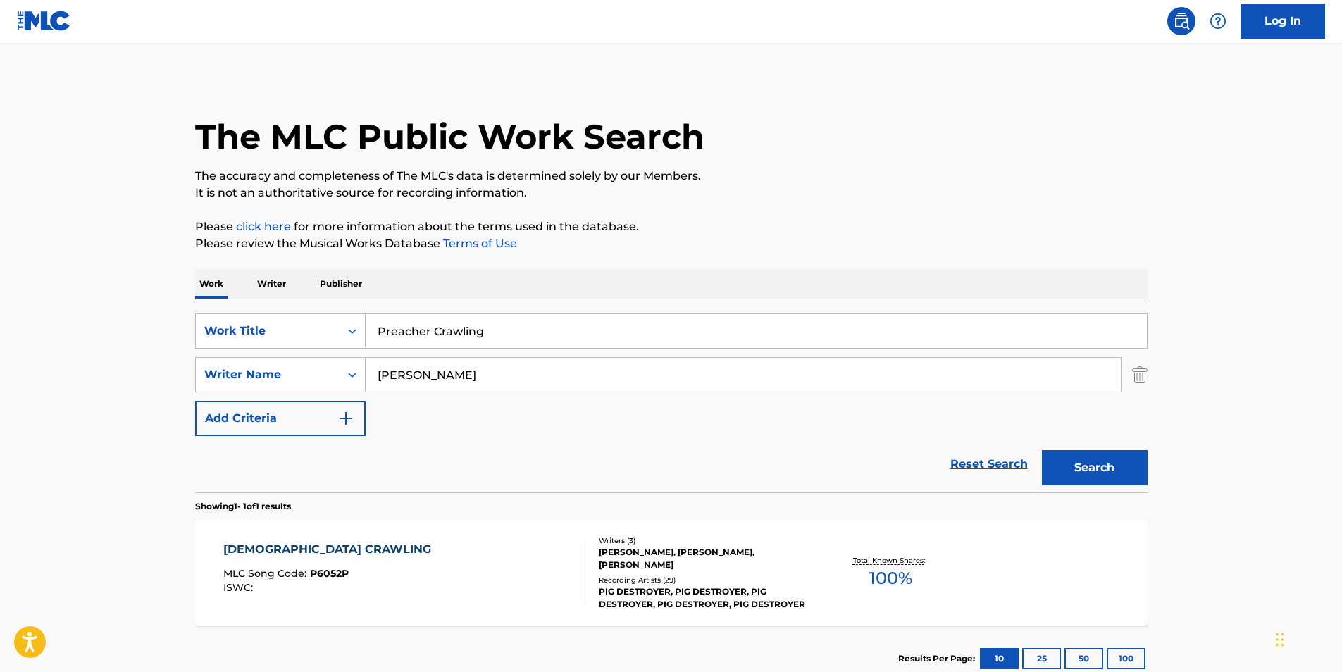
drag, startPoint x: 549, startPoint y: 340, endPoint x: 404, endPoint y: 292, distance: 152.8
click at [294, 328] on div "SearchWithCriteria25e2e5e1-6415-4381-924d-b65f92c7fafb Work Title Preacher Craw…" at bounding box center [671, 331] width 953 height 35
paste input "The Masked Face"
type input "The Masked Face"
click at [843, 150] on div "The MLC Public Work Search" at bounding box center [671, 129] width 953 height 103
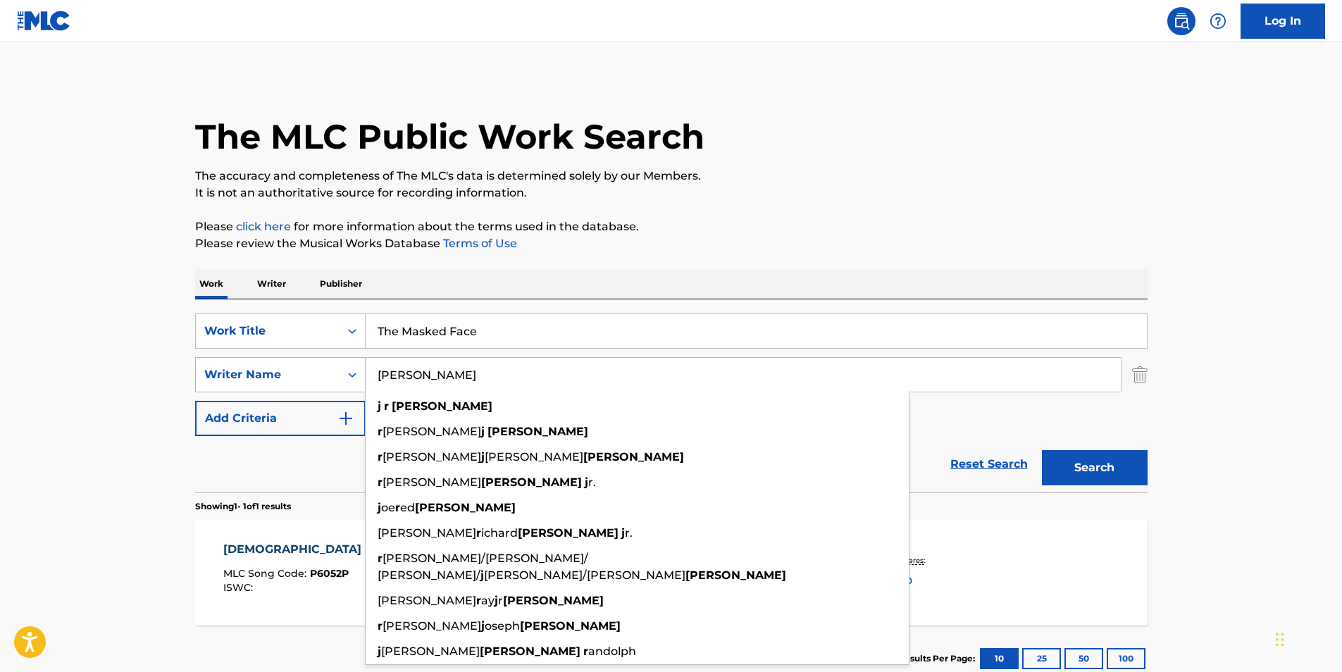
drag, startPoint x: 442, startPoint y: 382, endPoint x: 357, endPoint y: 376, distance: 84.7
click at [334, 383] on div "SearchWithCriteria040d25a2-3f84-4843-aee1-61e53e8faf45 Writer Name [PERSON_NAME…" at bounding box center [671, 374] width 953 height 35
paste input "Nasum"
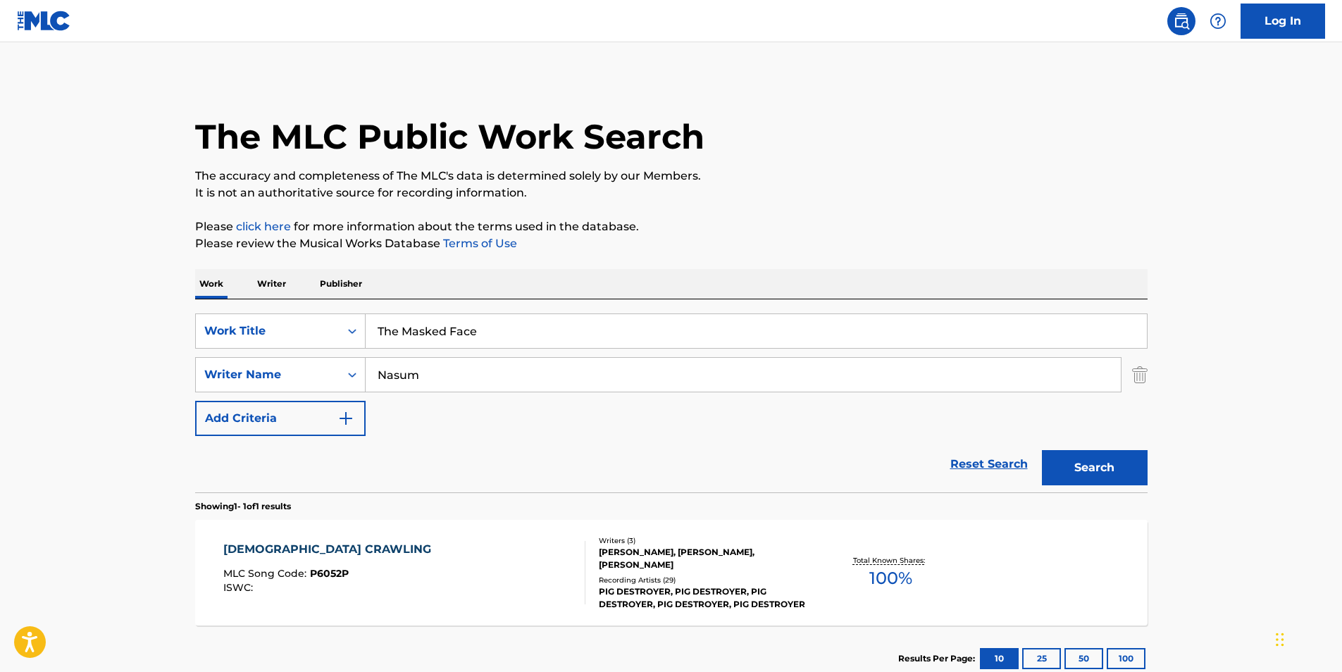
click at [698, 267] on div "The MLC Public Work Search The accuracy and completeness of The MLC's data is d…" at bounding box center [671, 385] width 986 height 614
click at [1077, 461] on button "Search" at bounding box center [1095, 467] width 106 height 35
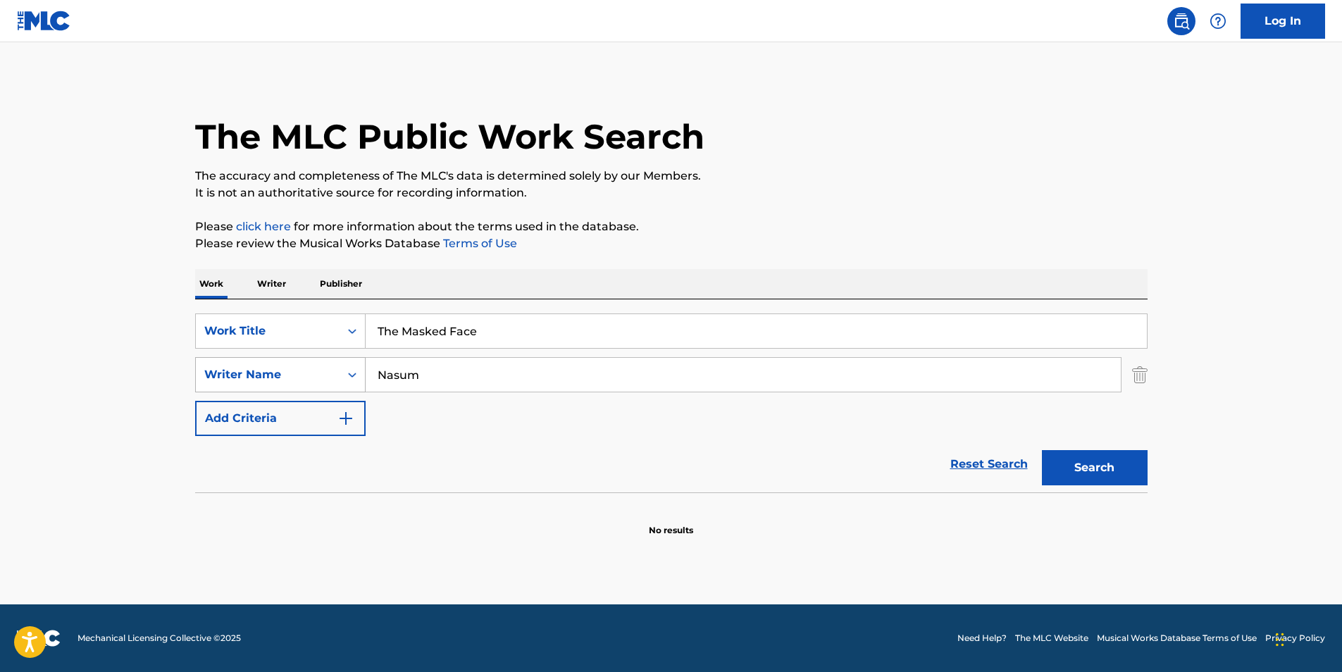
drag, startPoint x: 402, startPoint y: 384, endPoint x: 323, endPoint y: 388, distance: 79.7
click at [322, 388] on div "SearchWithCriteria040d25a2-3f84-4843-aee1-61e53e8faf45 Writer Name Nasum" at bounding box center [671, 374] width 953 height 35
paste input "[PERSON_NAME]"
type input "[PERSON_NAME]"
click at [772, 210] on div "The MLC Public Work Search The accuracy and completeness of The MLC's data is d…" at bounding box center [671, 307] width 986 height 459
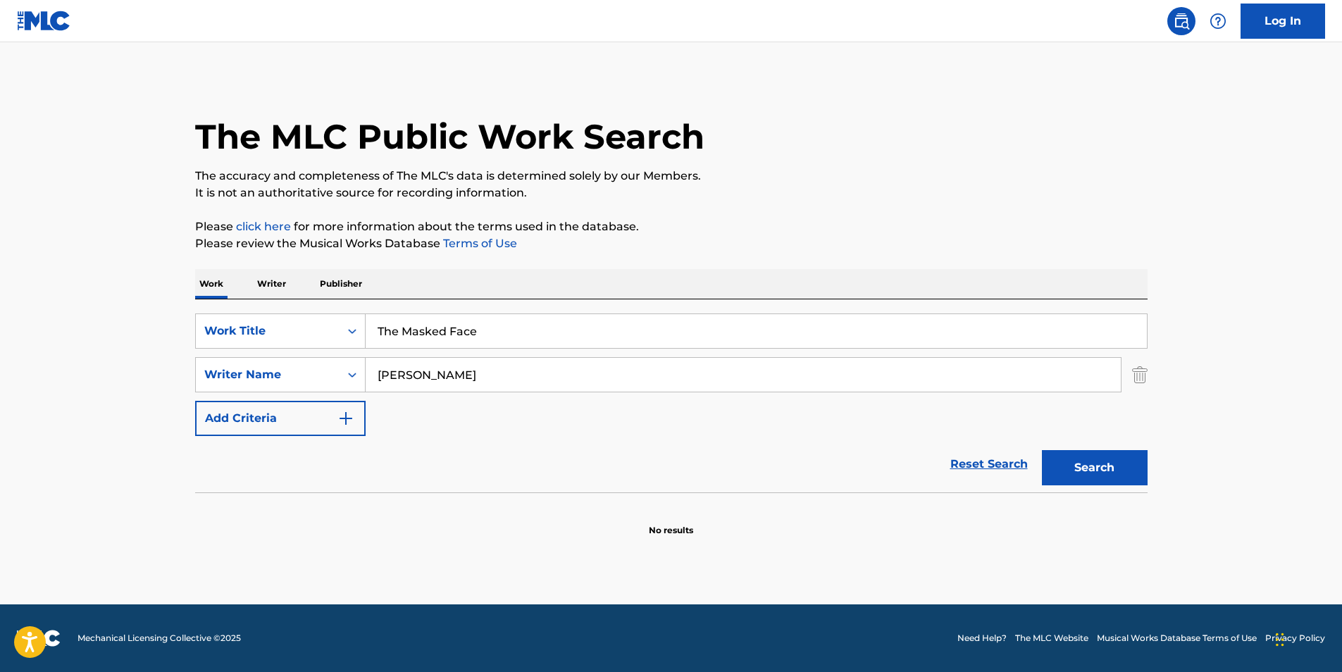
click at [1066, 462] on button "Search" at bounding box center [1095, 467] width 106 height 35
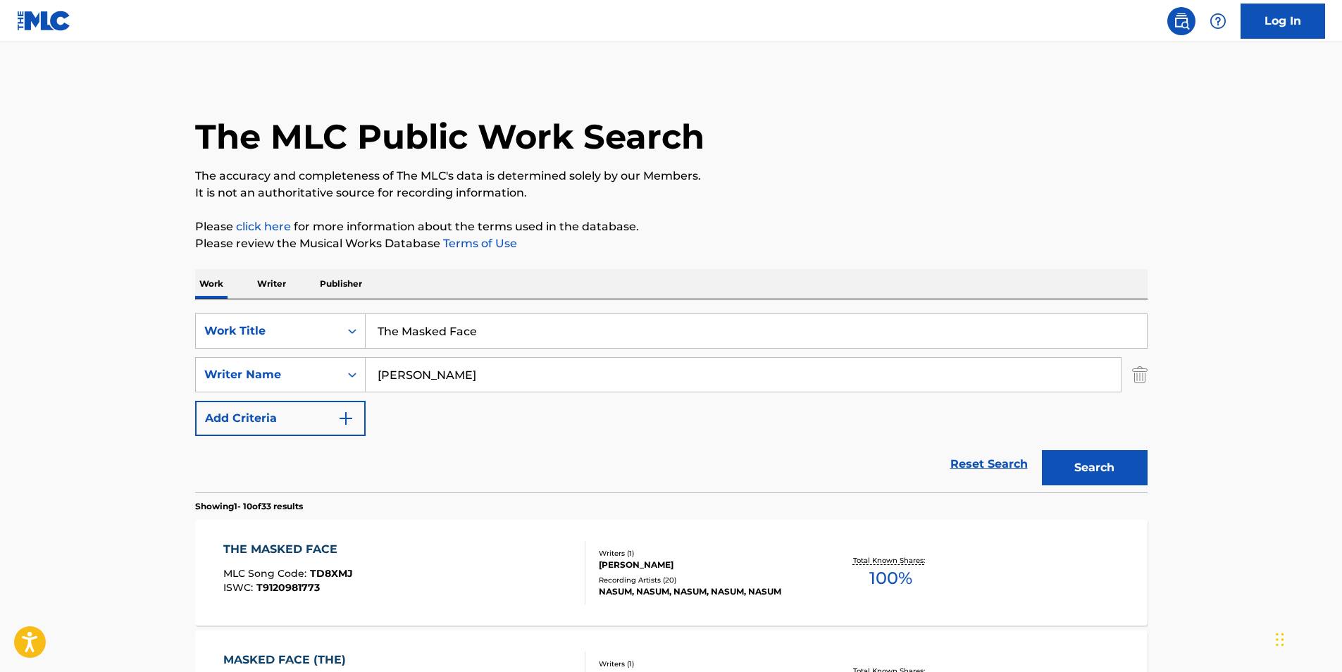
scroll to position [211, 0]
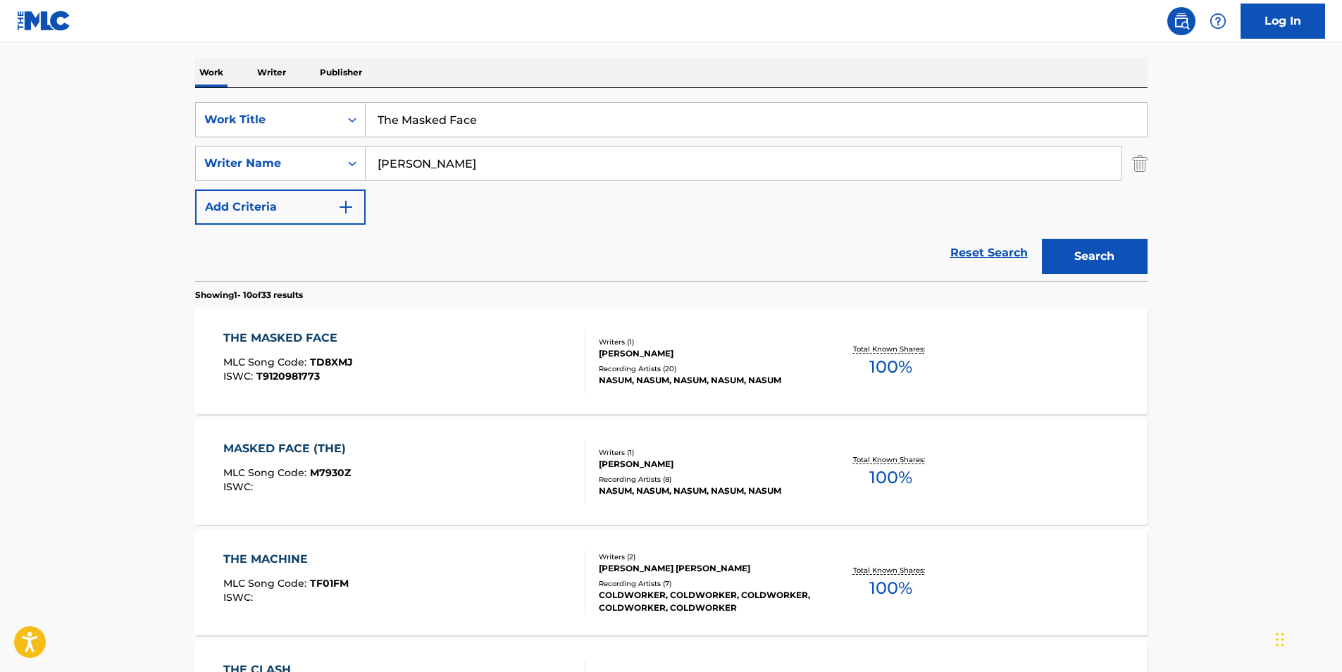
click at [431, 360] on div "THE MASKED FACE MLC Song Code : TD8XMJ ISWC : T9120981773" at bounding box center [404, 361] width 362 height 63
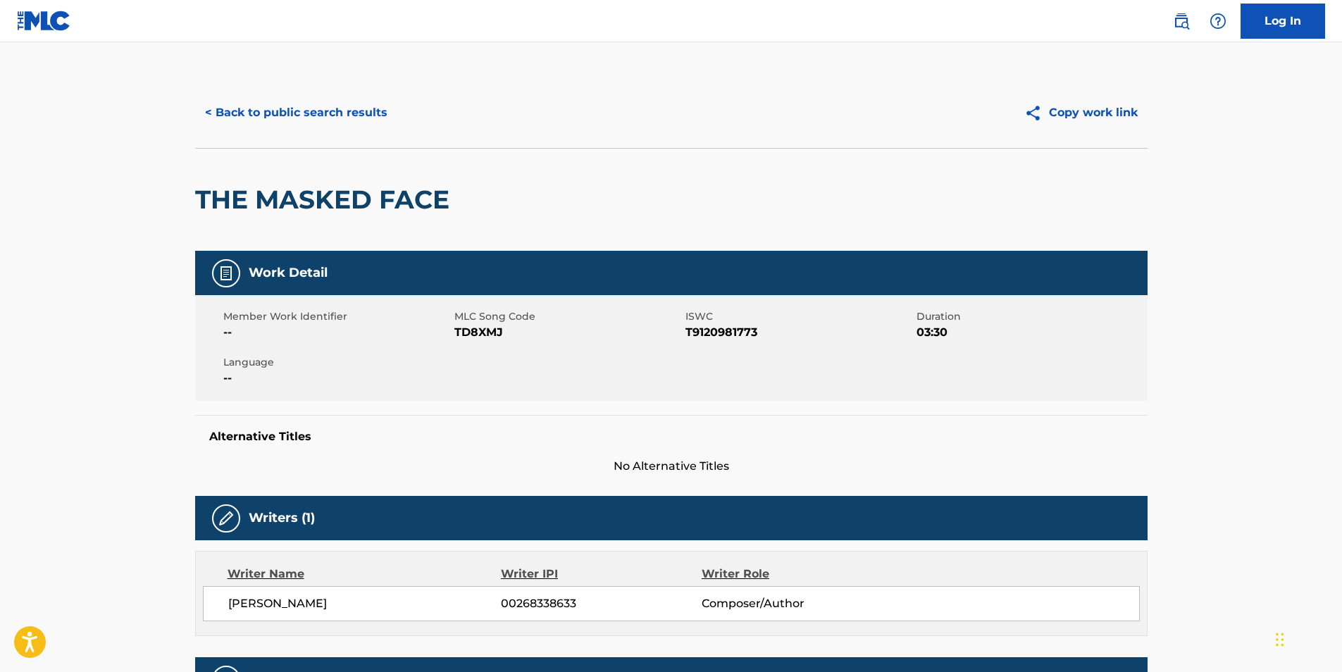
click at [502, 330] on span "TD8XMJ" at bounding box center [568, 332] width 228 height 17
click at [499, 331] on span "TD8XMJ" at bounding box center [568, 332] width 228 height 17
click at [310, 104] on button "< Back to public search results" at bounding box center [296, 112] width 202 height 35
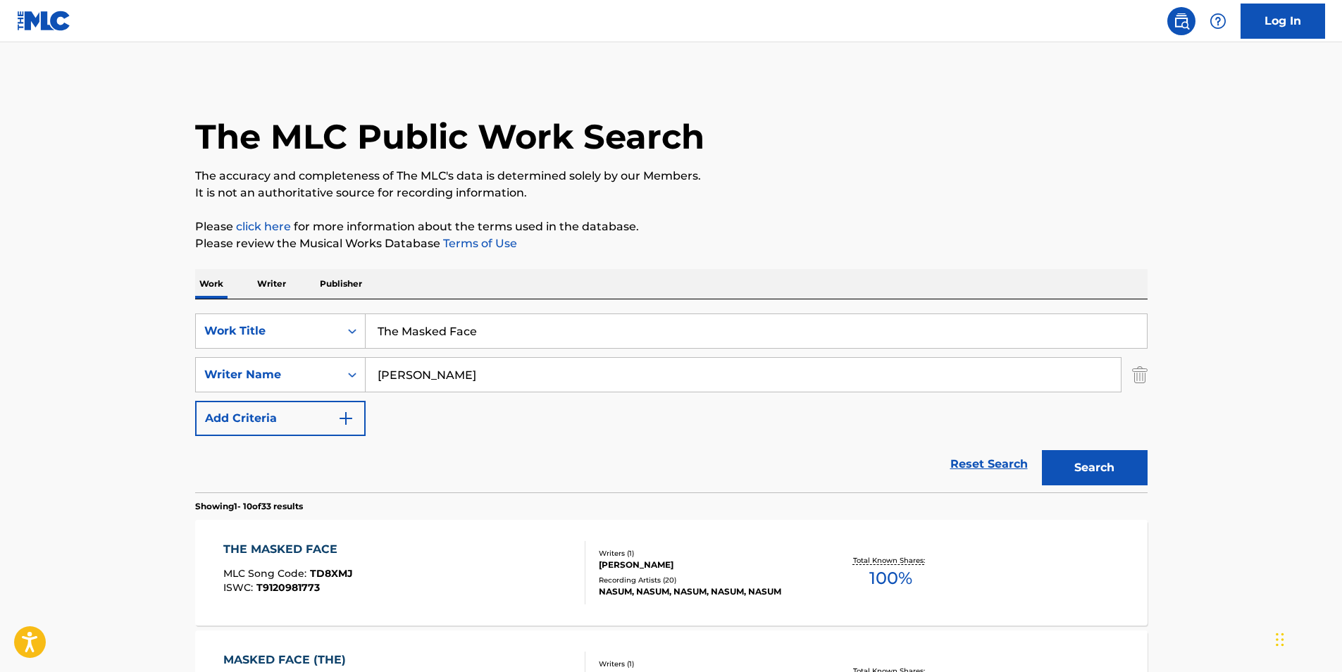
scroll to position [211, 0]
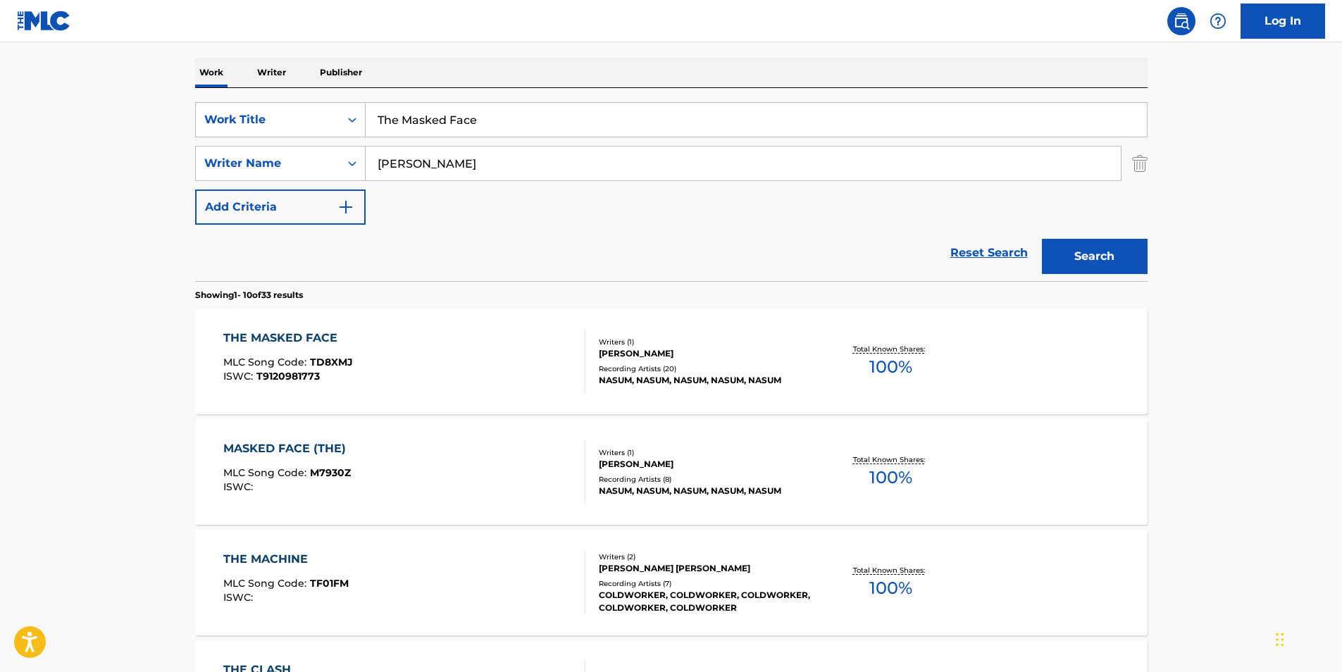
click at [323, 481] on div "MLC Song Code : M7930Z" at bounding box center [288, 475] width 130 height 14
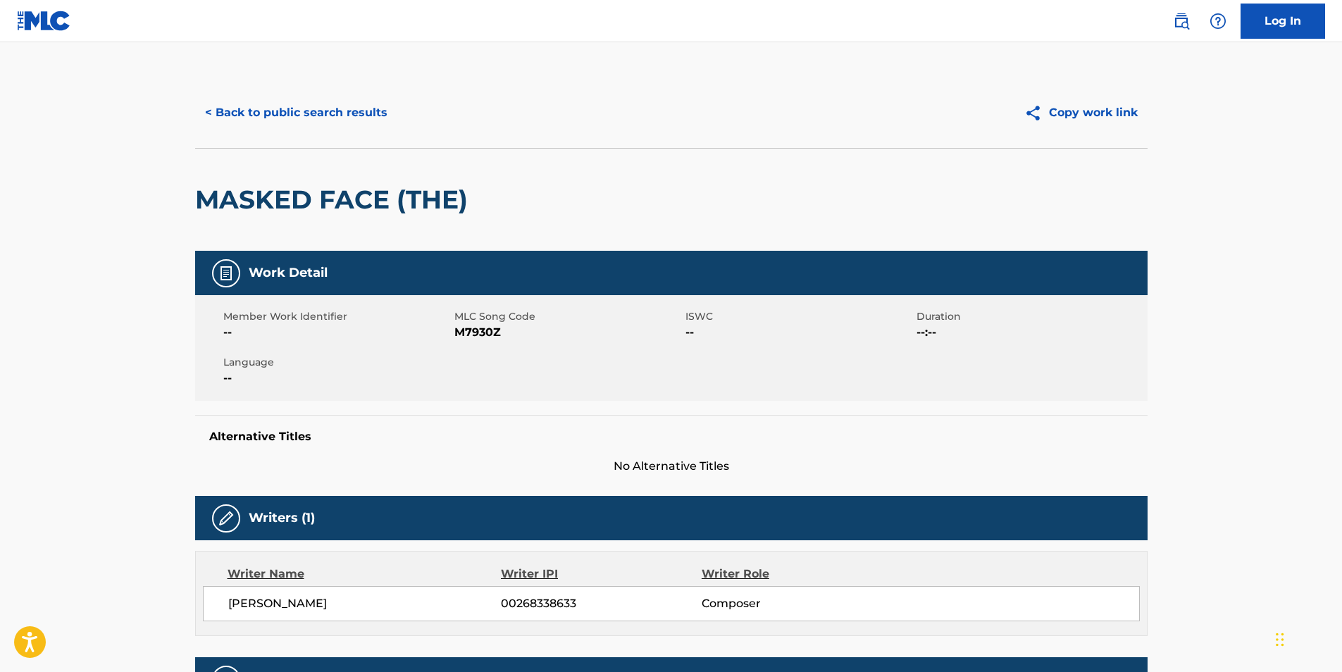
click at [488, 333] on span "M7930Z" at bounding box center [568, 332] width 228 height 17
